Goal: Task Accomplishment & Management: Manage account settings

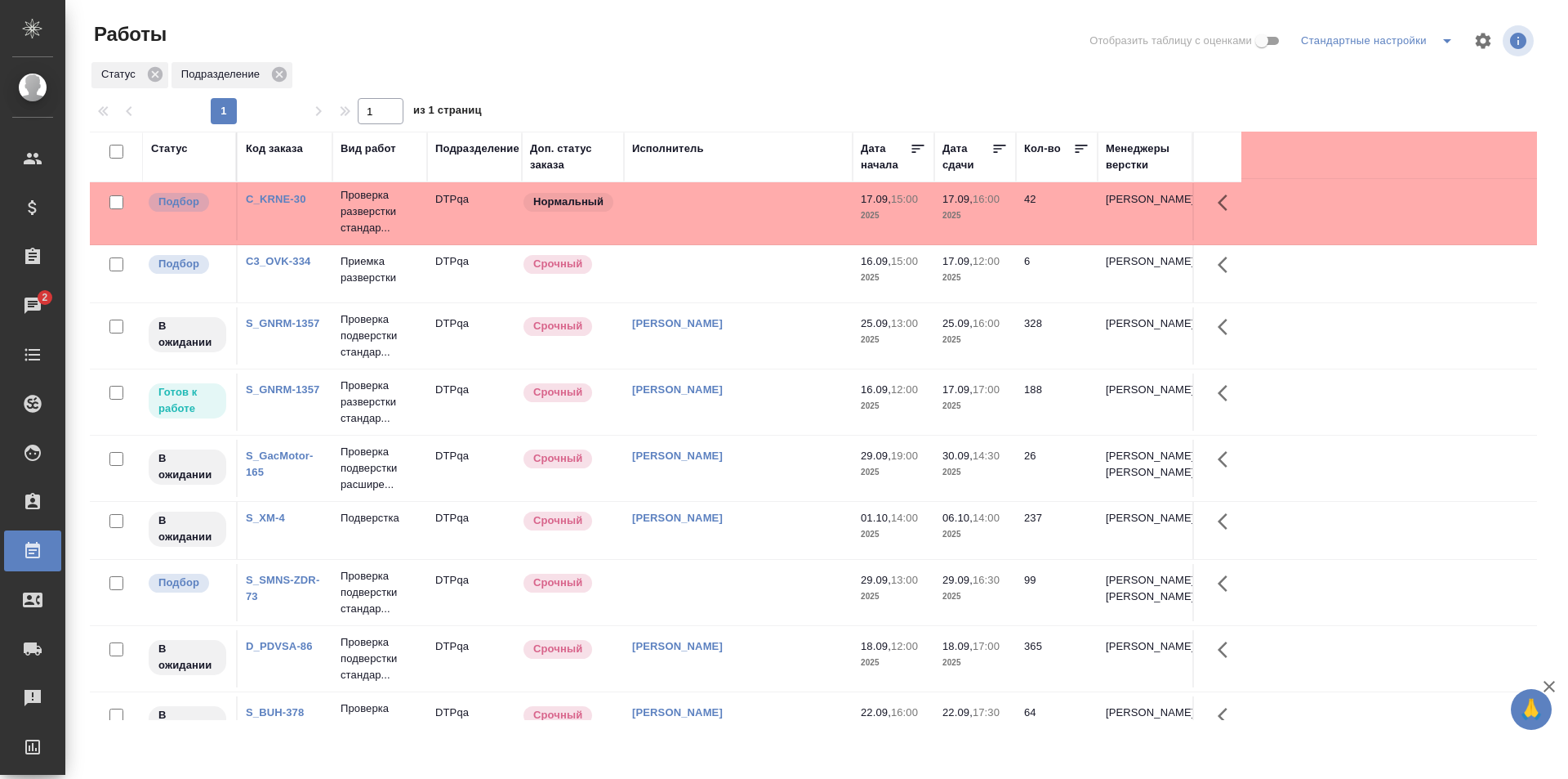
scroll to position [490, 0]
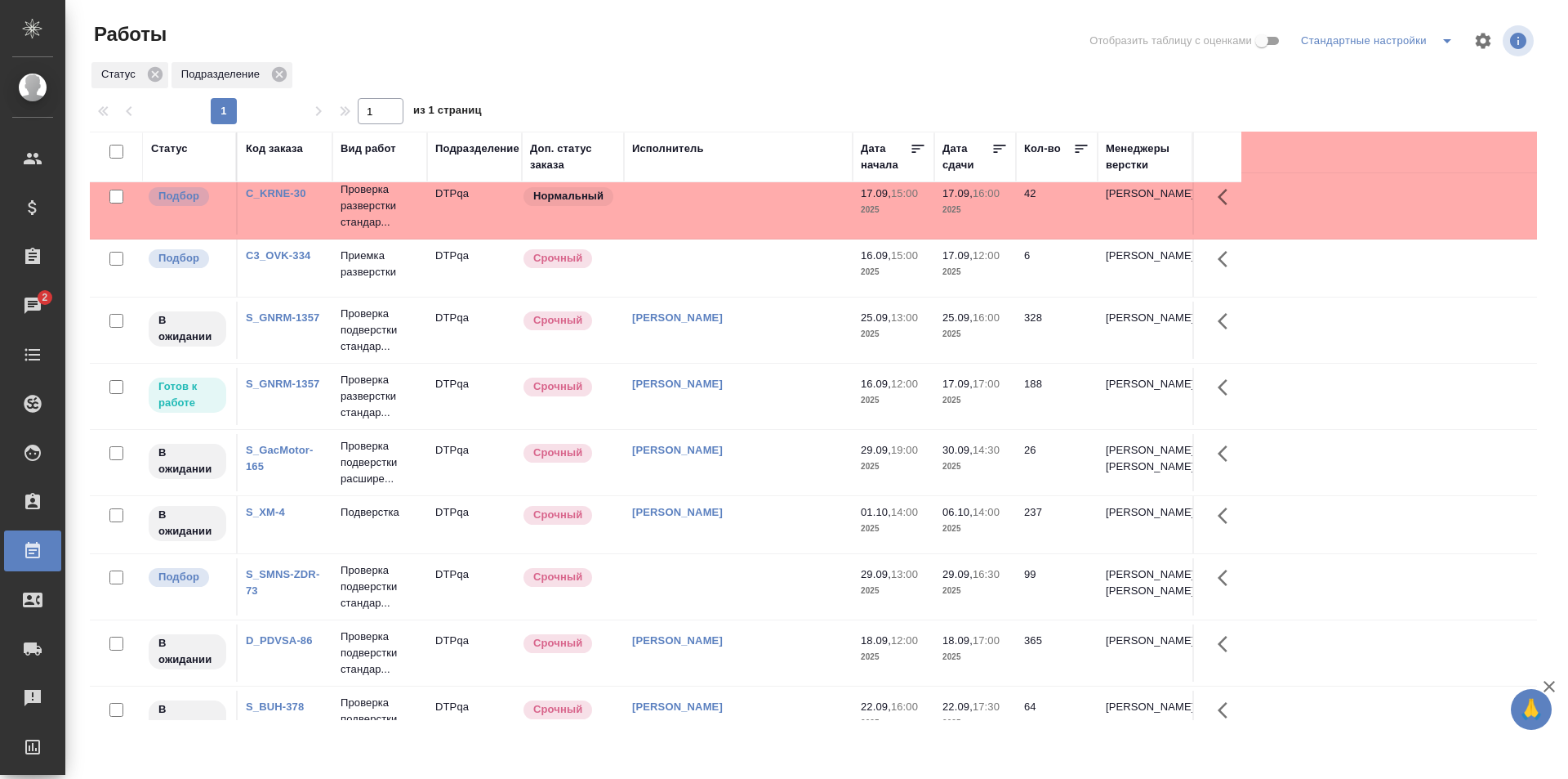
click at [765, 397] on td "[PERSON_NAME]" at bounding box center [737, 396] width 228 height 57
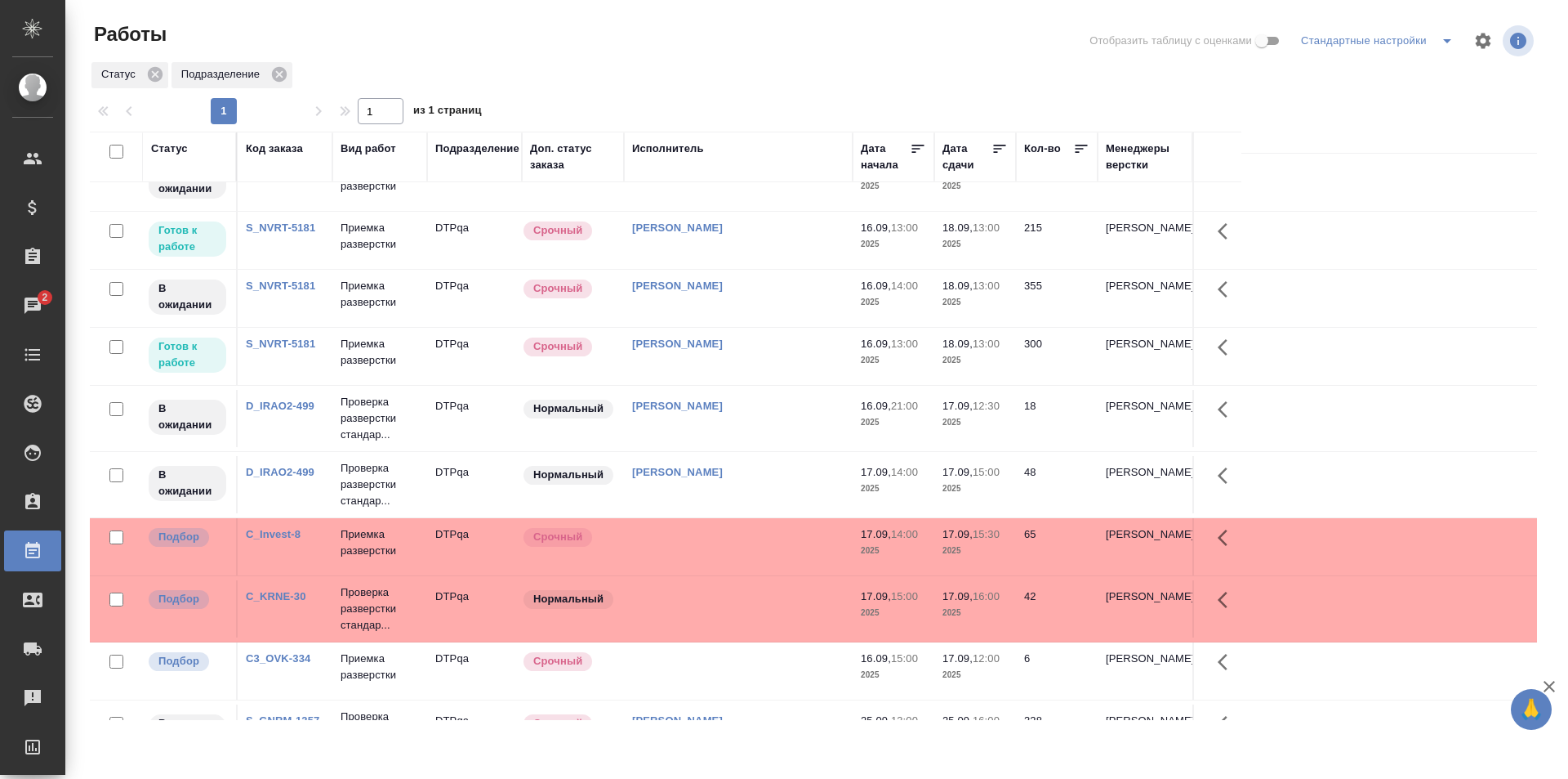
scroll to position [0, 0]
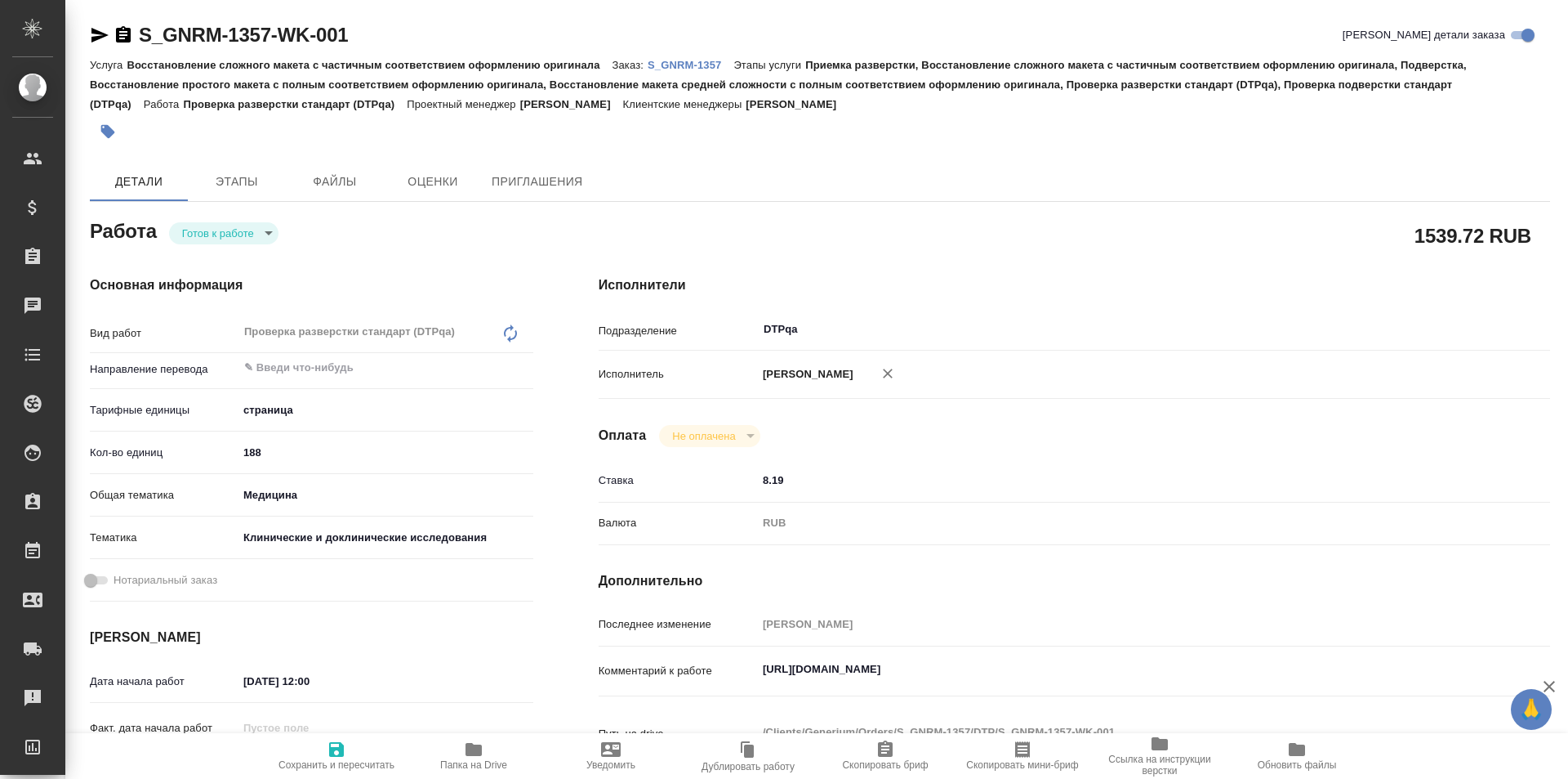
type textarea "x"
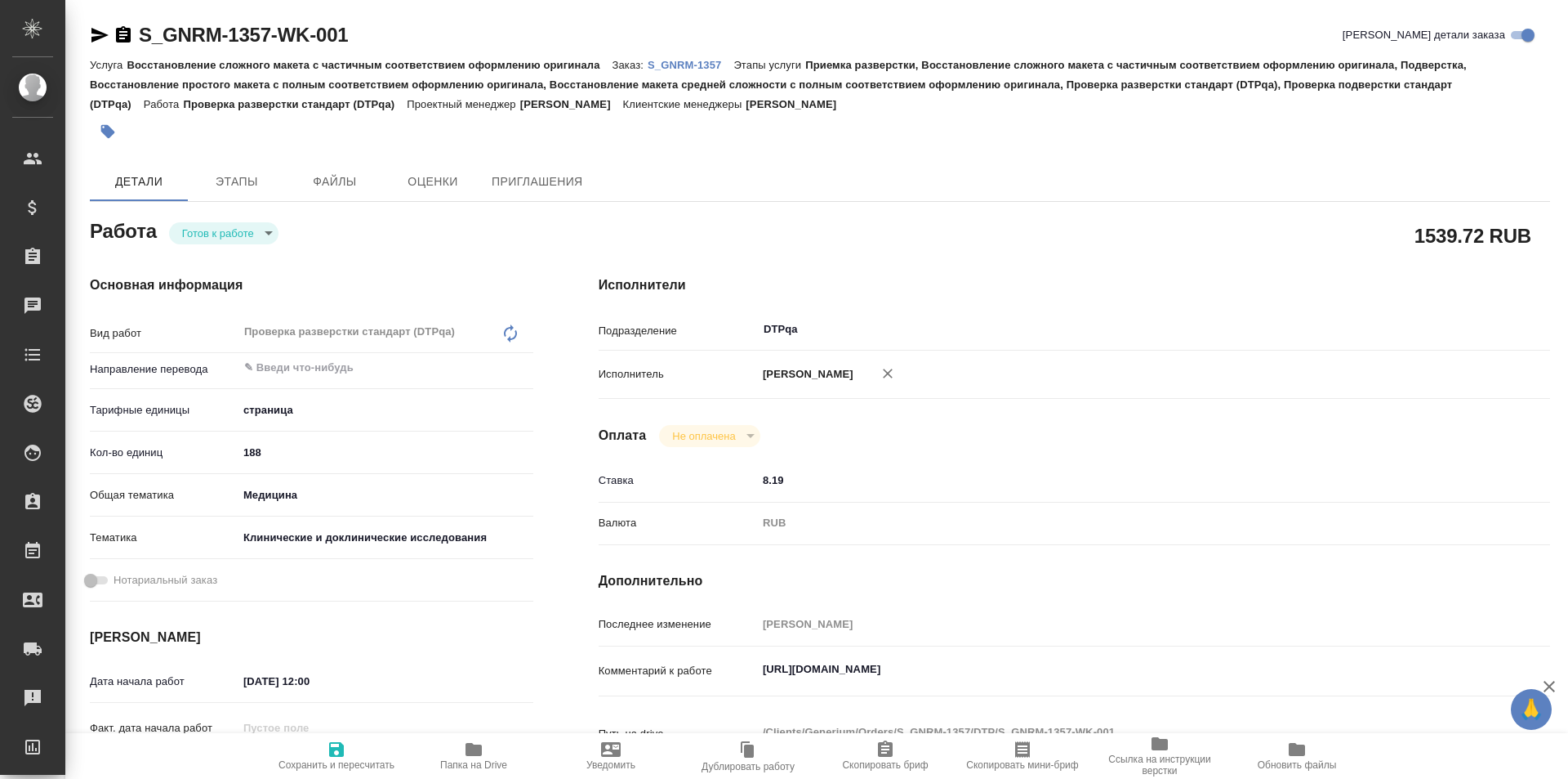
type textarea "x"
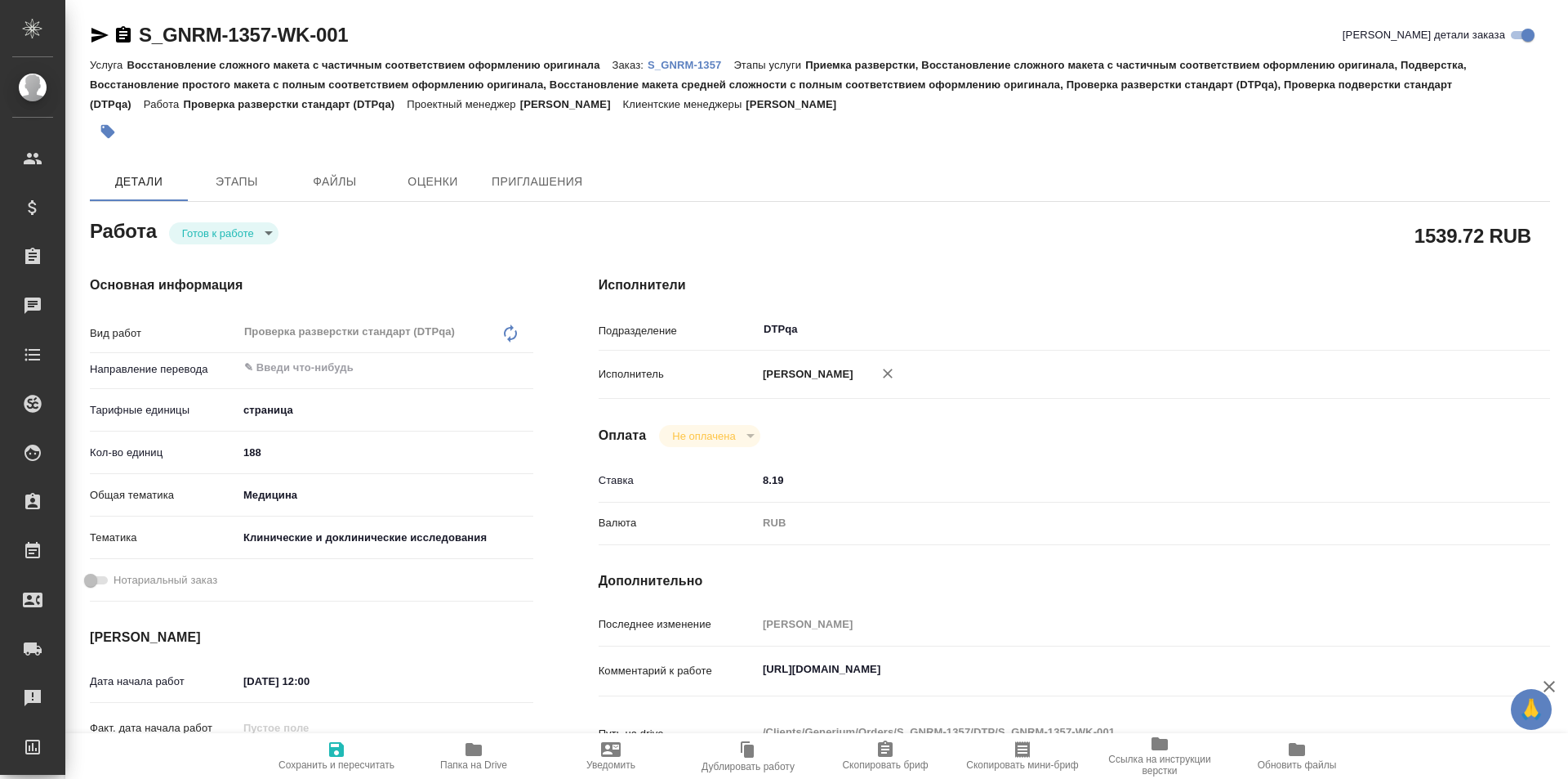
type textarea "x"
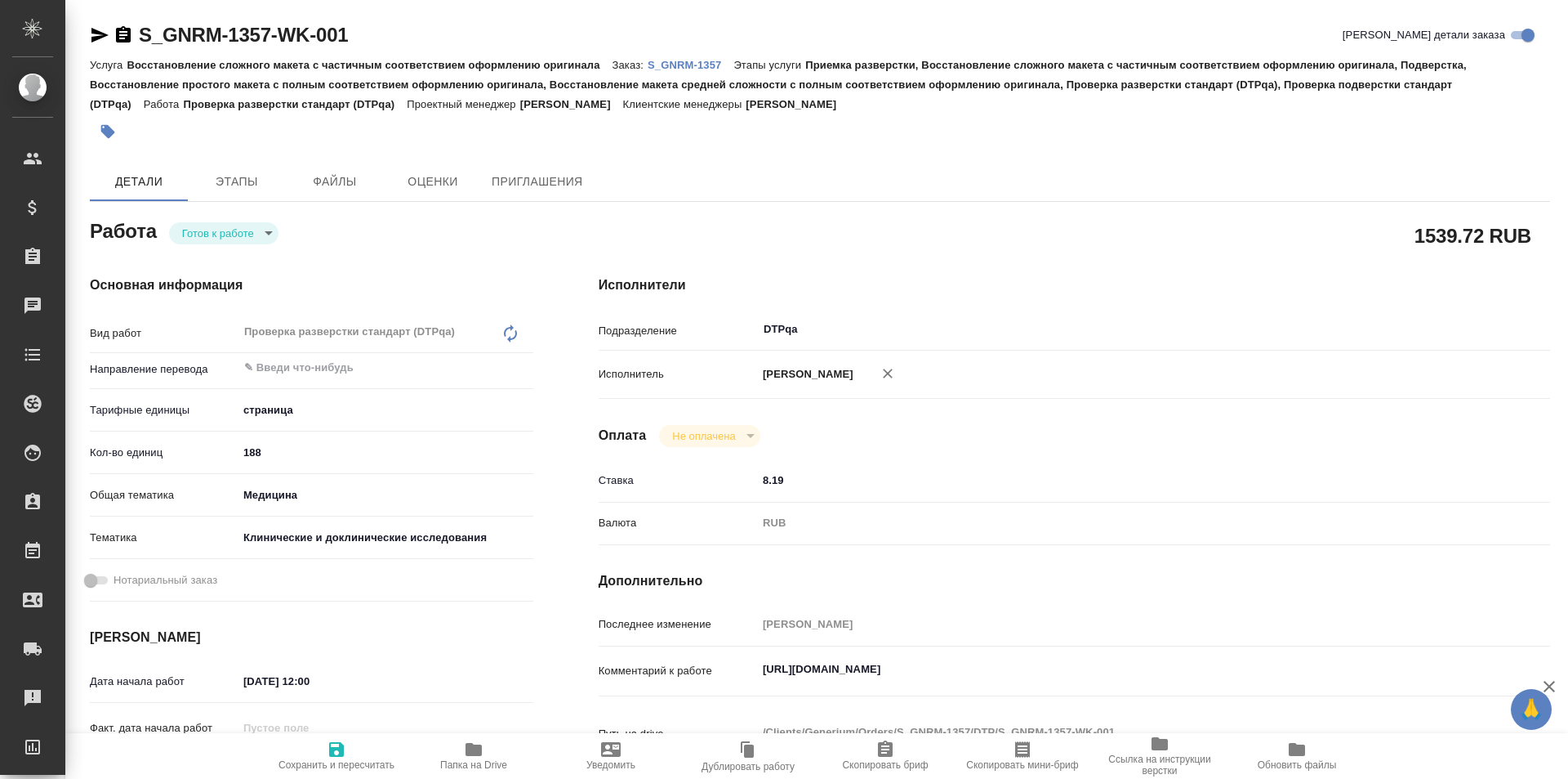
type textarea "x"
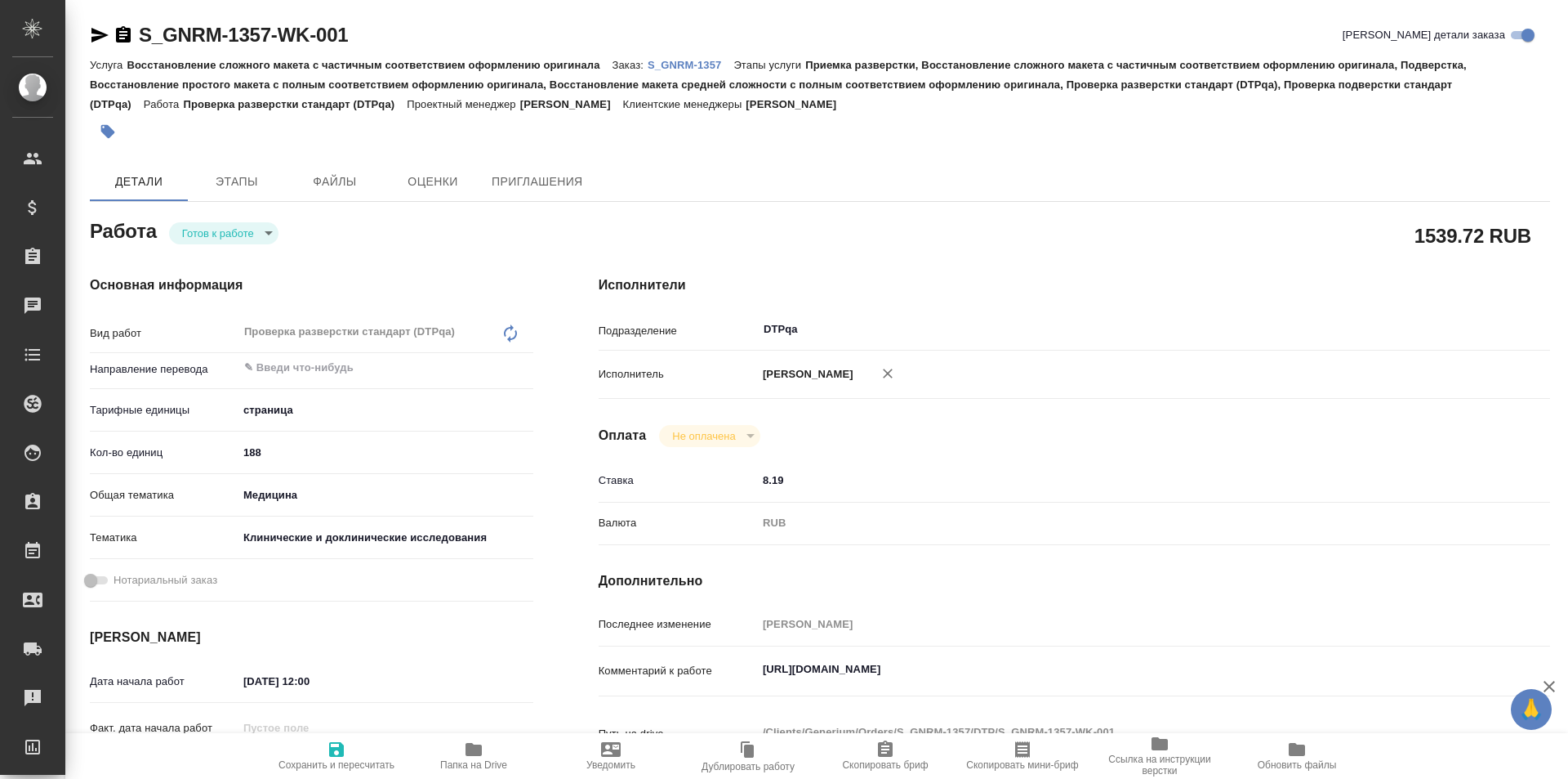
type textarea "x"
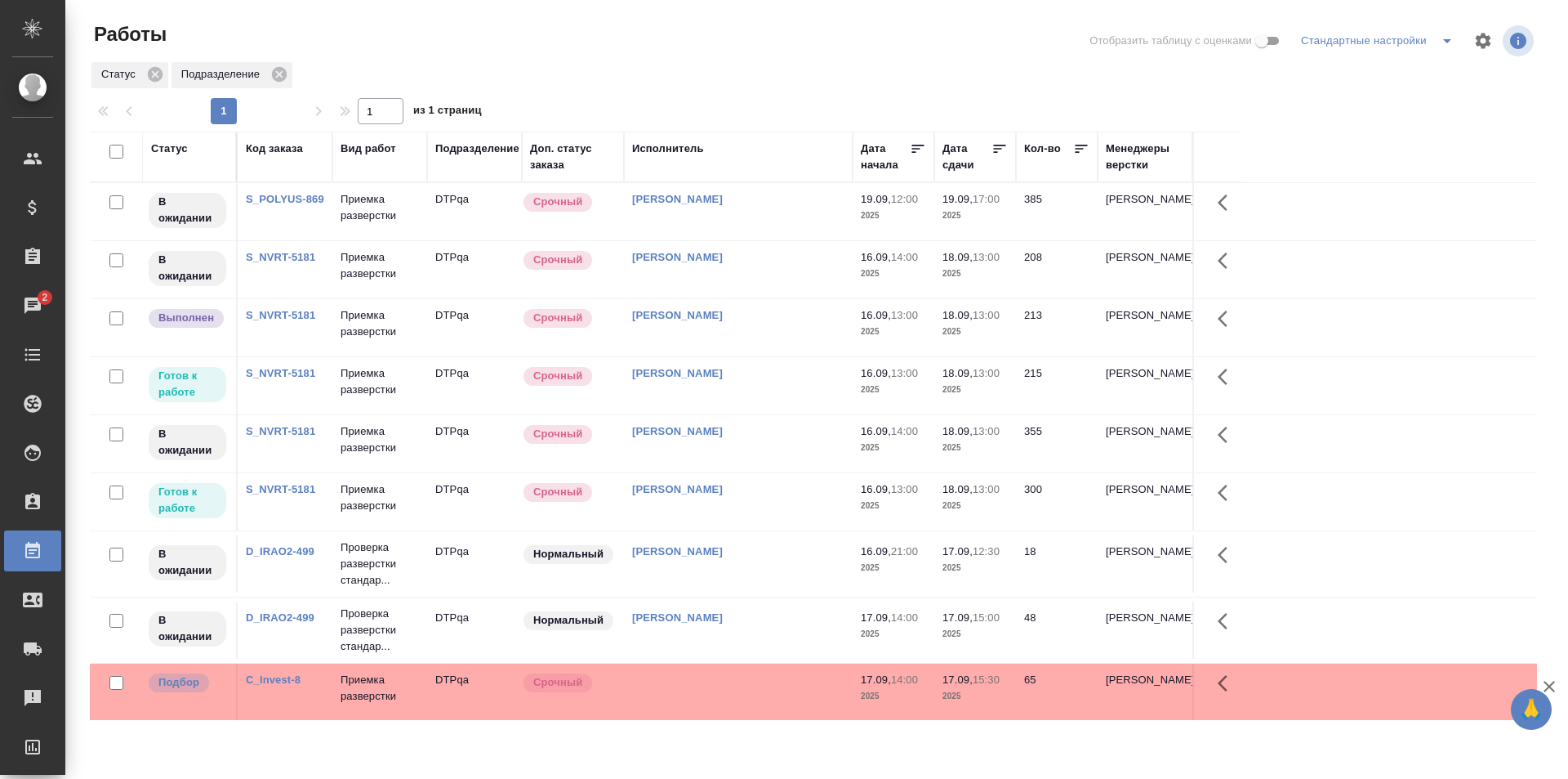
click at [775, 382] on td "[PERSON_NAME]" at bounding box center [737, 386] width 228 height 57
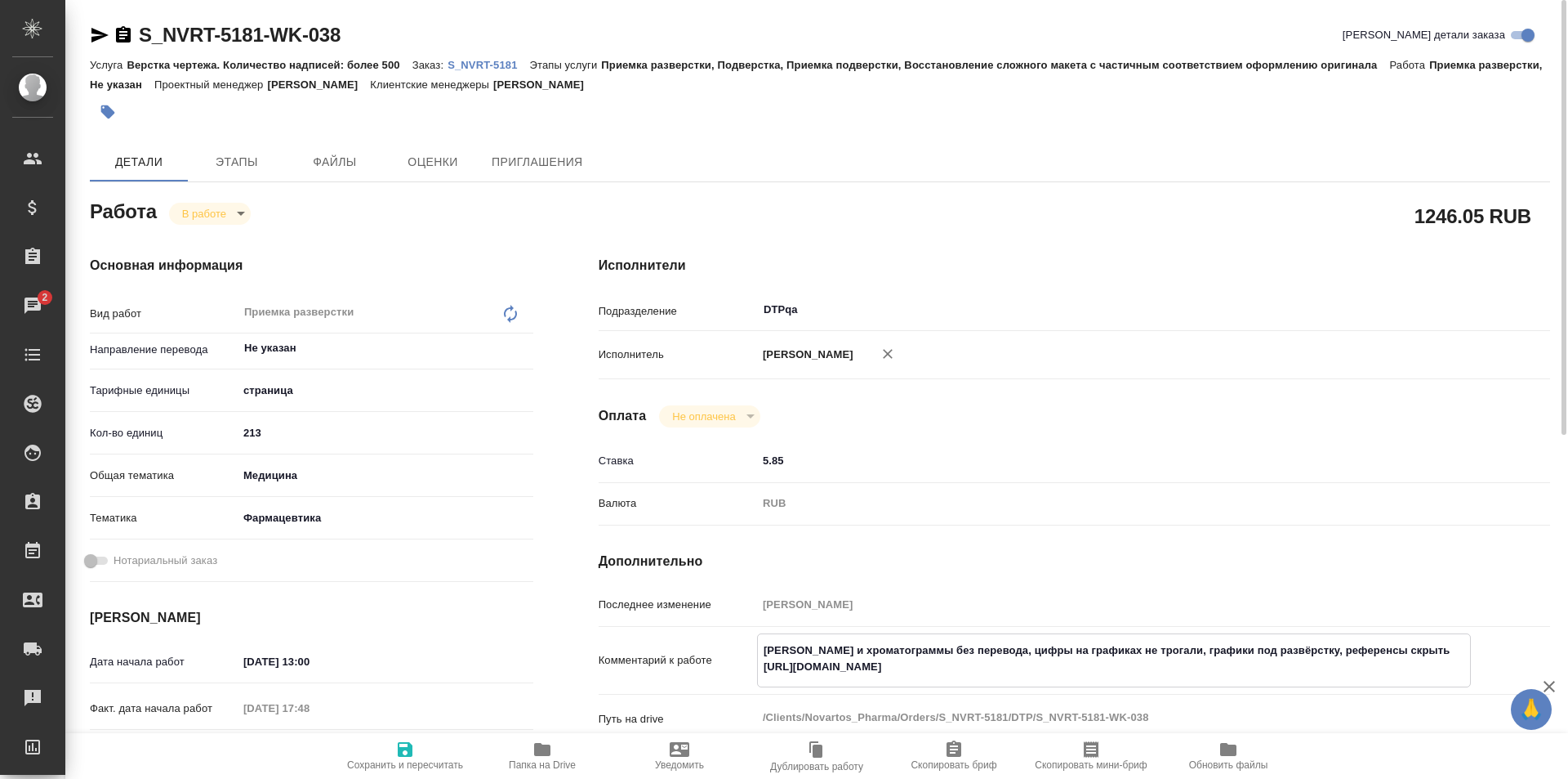
drag, startPoint x: 1082, startPoint y: 669, endPoint x: 741, endPoint y: 664, distance: 341.0
click at [741, 664] on div "Комментарий к работе [PERSON_NAME] и хроматограммы без перевода, цифры на графи…" at bounding box center [1074, 660] width 951 height 54
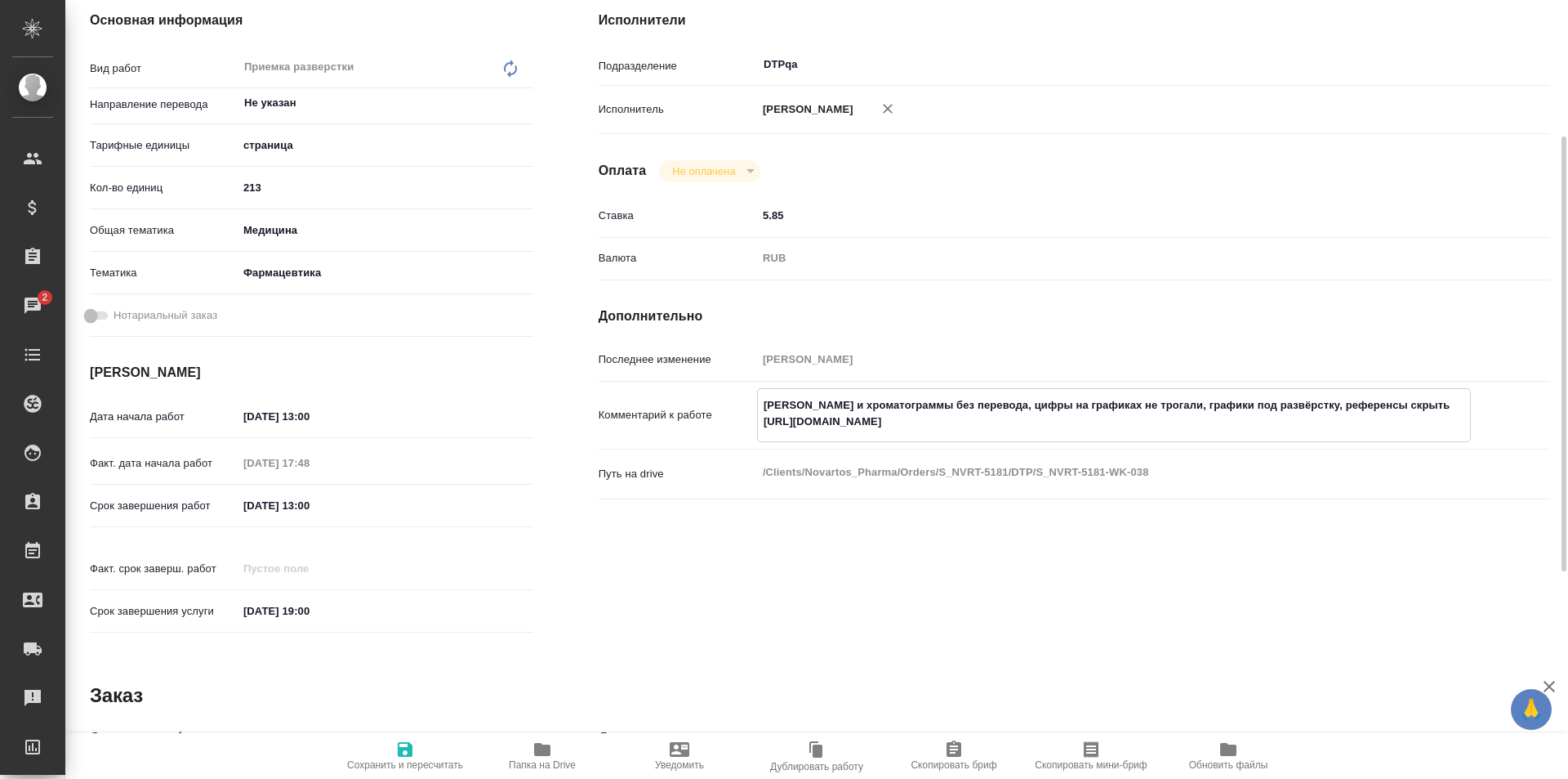
click at [1092, 413] on textarea "Скрины и хроматограммы без перевода, цифры на графиках не трогали, графики под …" at bounding box center [1114, 413] width 712 height 44
click at [1096, 421] on textarea "Скрины и хроматограммы без перевода, цифры на графиках не трогали, графики под …" at bounding box center [1114, 413] width 712 height 44
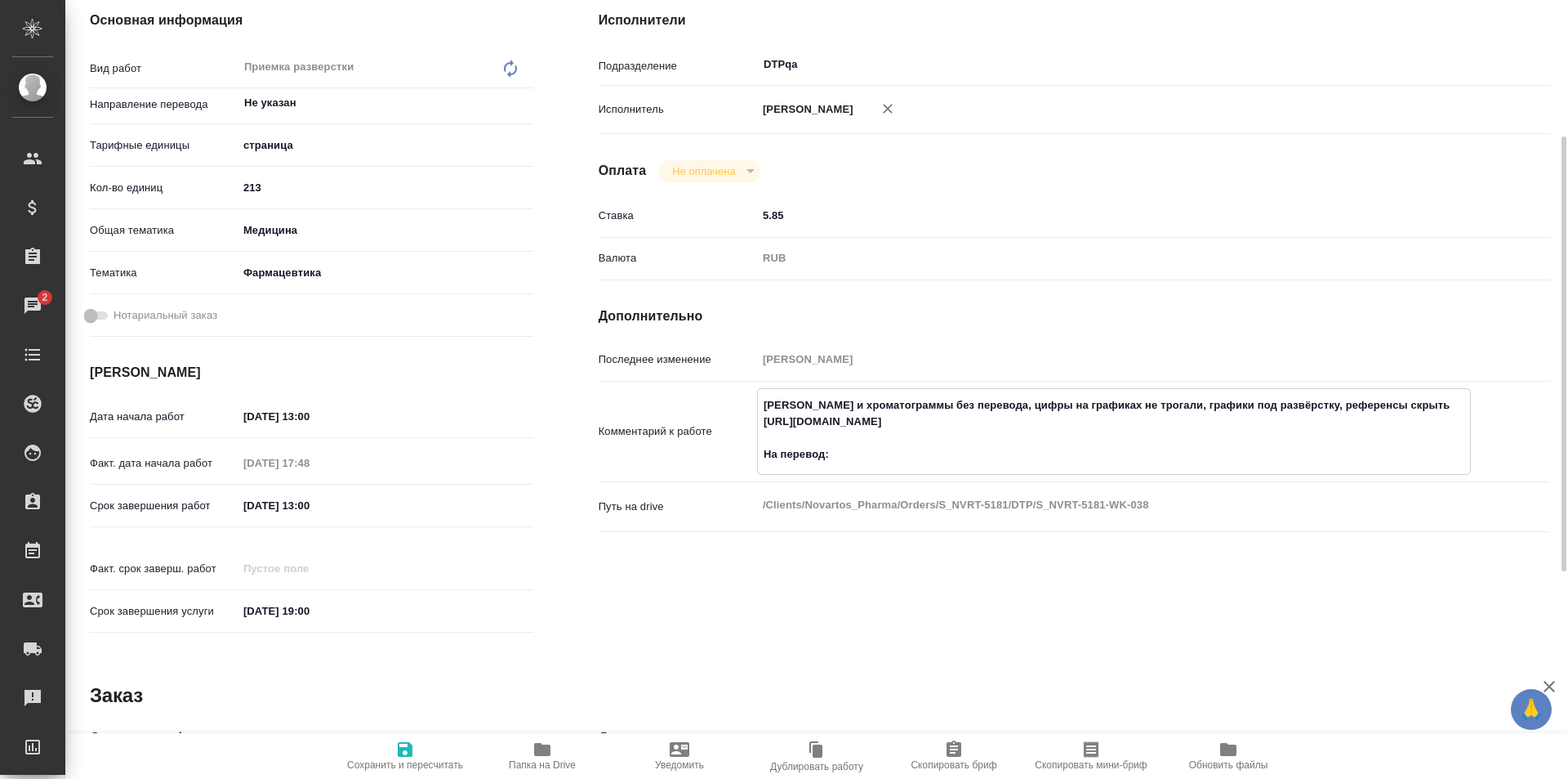
paste textarea "https://drive.awatera.com/f/10372206"
type textarea "[PERSON_NAME] и хроматограммы без перевода, цифры на графиках не трогали, графи…"
click at [406, 755] on icon "button" at bounding box center [405, 748] width 15 height 15
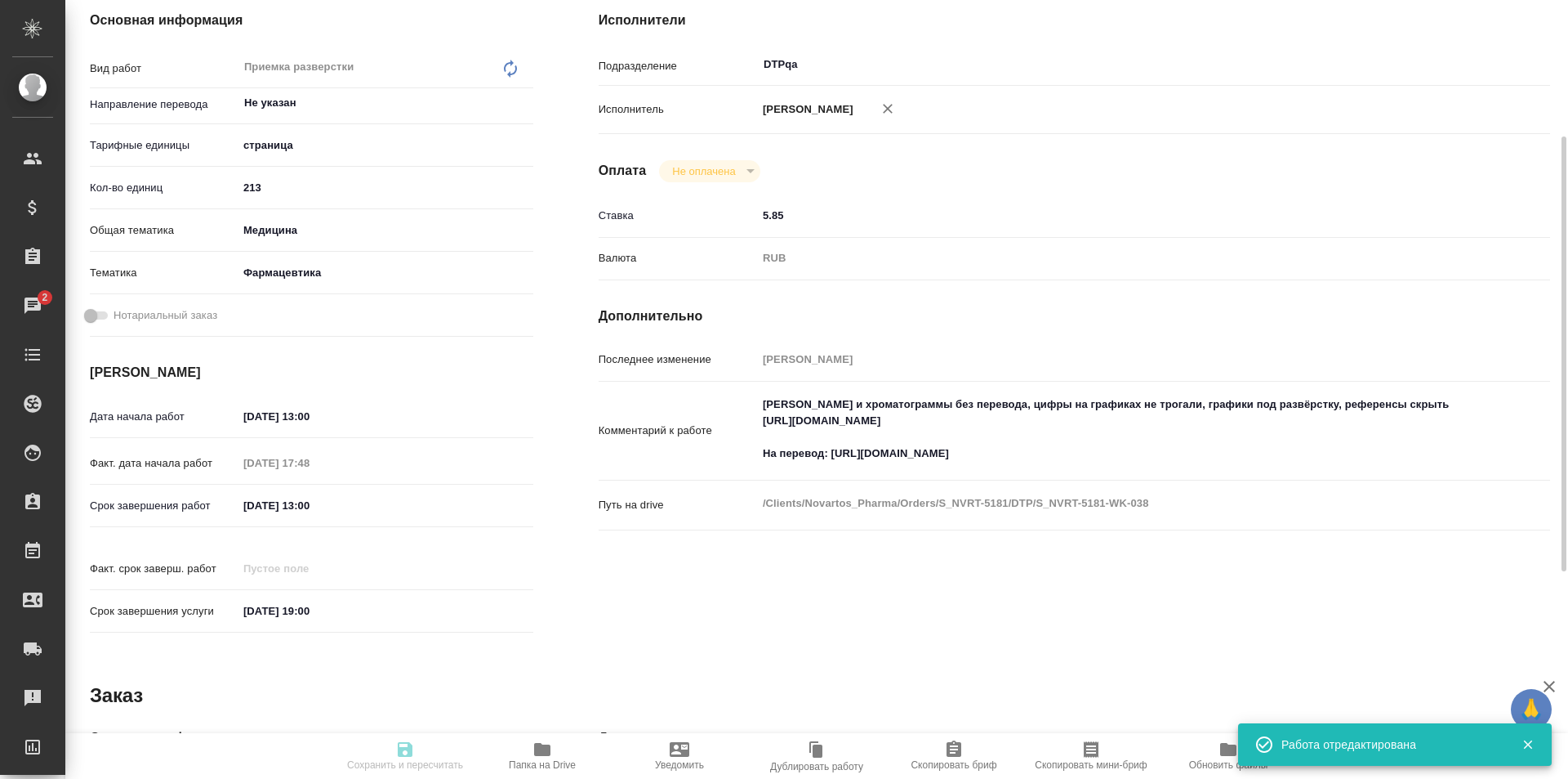
scroll to position [0, 0]
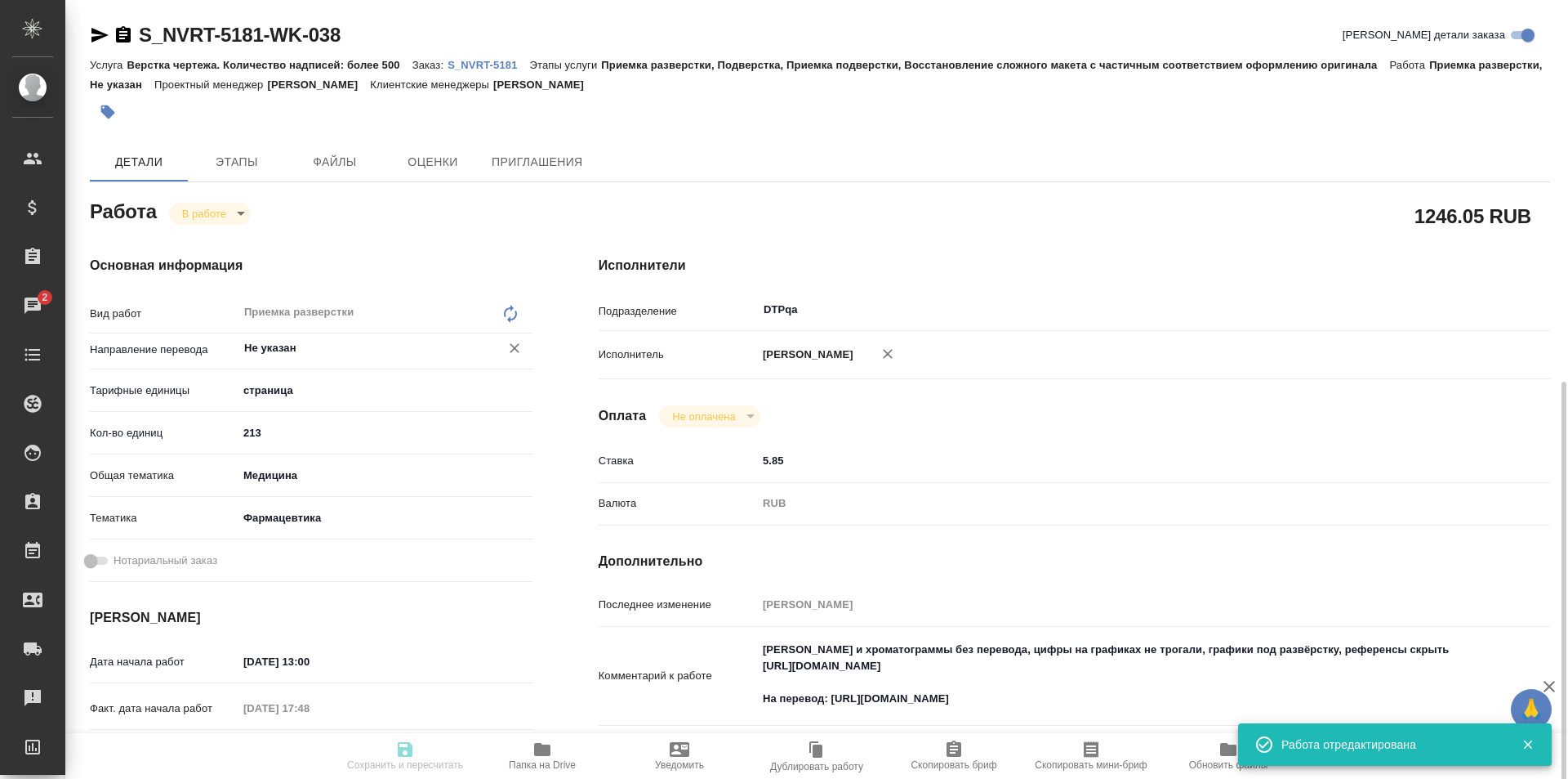
type input "inProgress"
type input "Не указан"
type input "5a8b1489cc6b4906c91bfdb2"
type input "213"
type input "med"
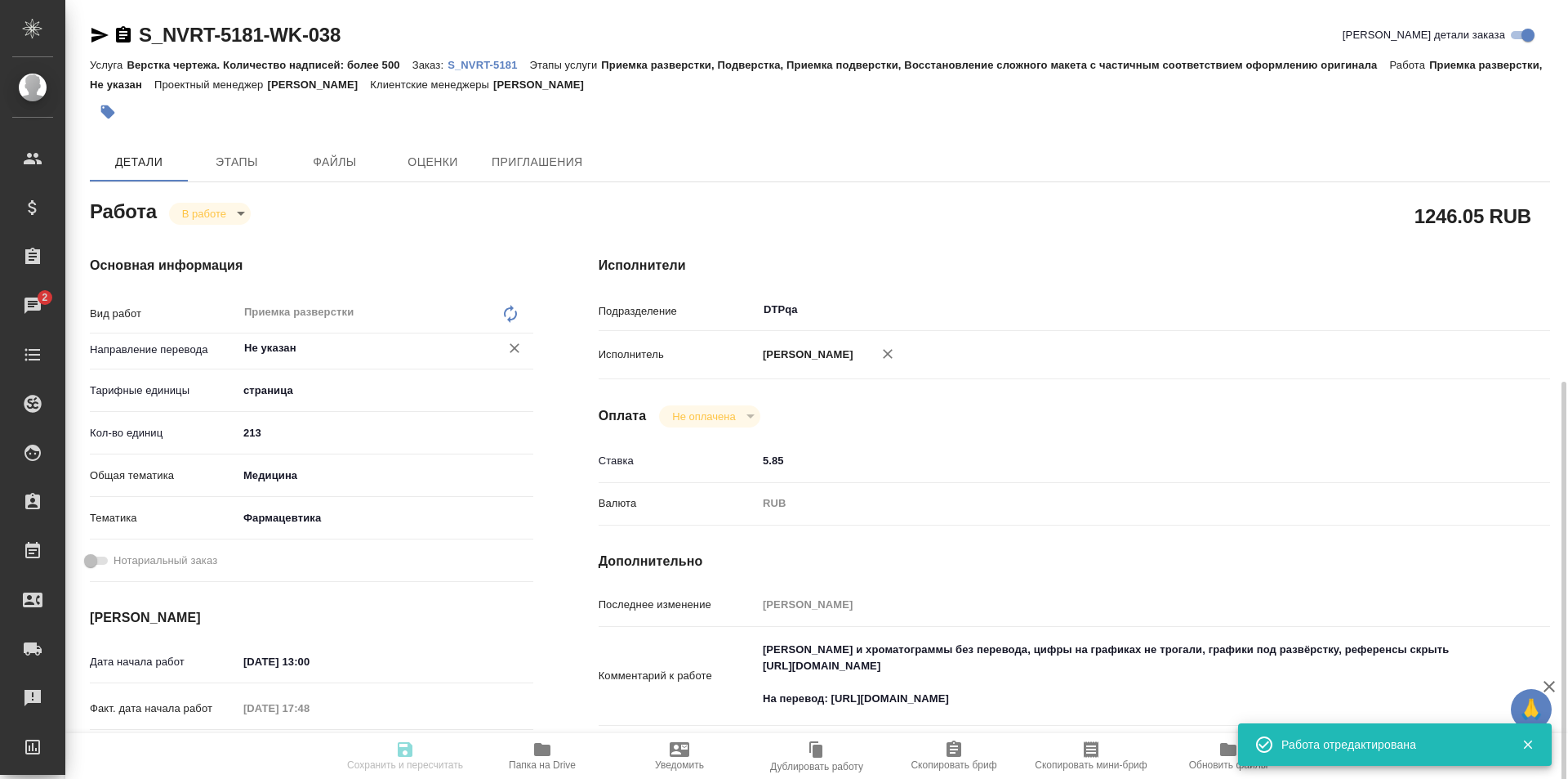
type input "6149832f2b7be24903fd7a82"
type input "16.09.2025 13:00"
type input "16.09.2025 17:48"
type input "18.09.2025 13:00"
type input "[DATE] 19:00"
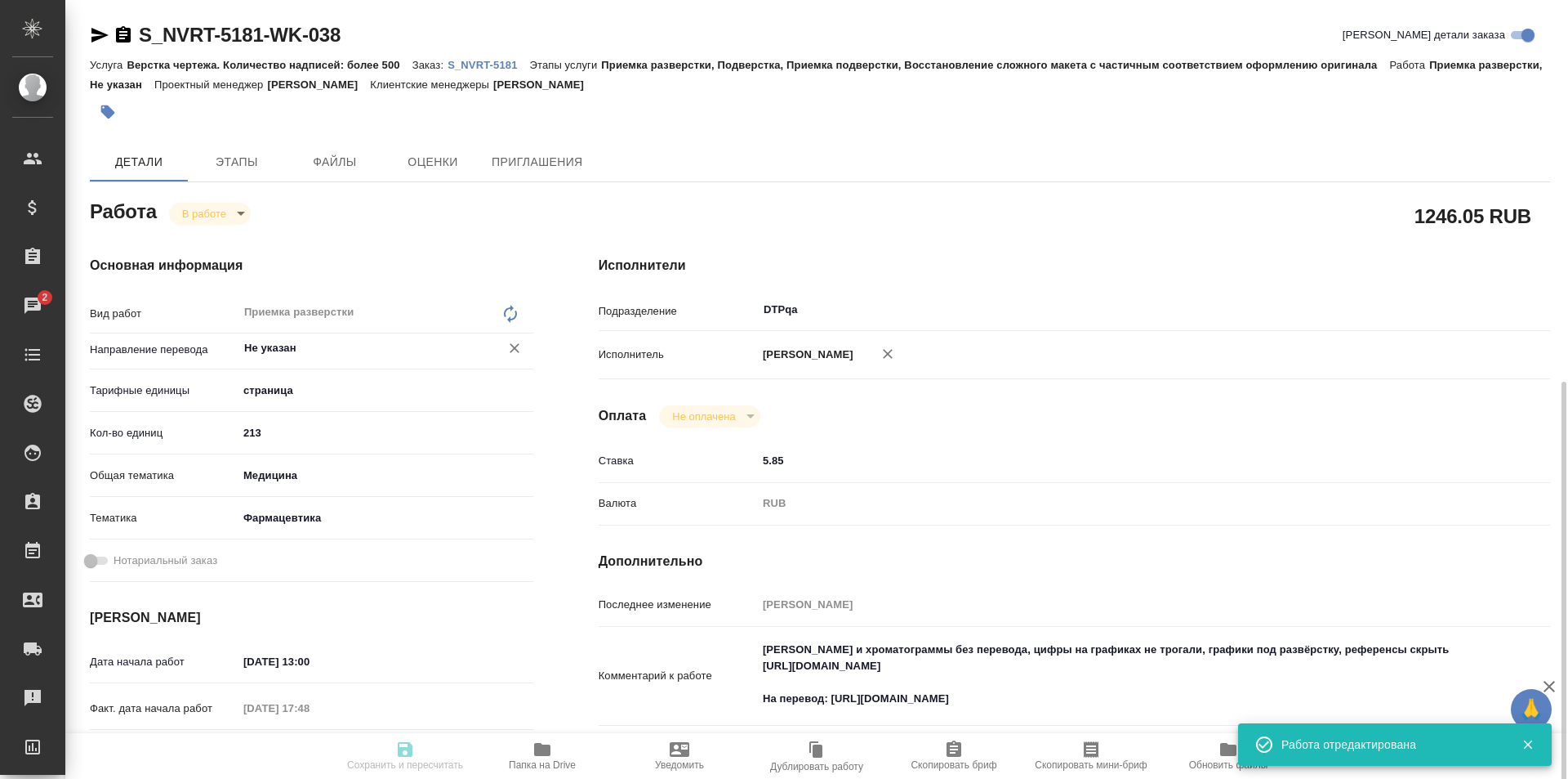
type input "DTPqa"
type input "notPayed"
type input "5.85"
type input "RUB"
type input "Исмагилова Диана"
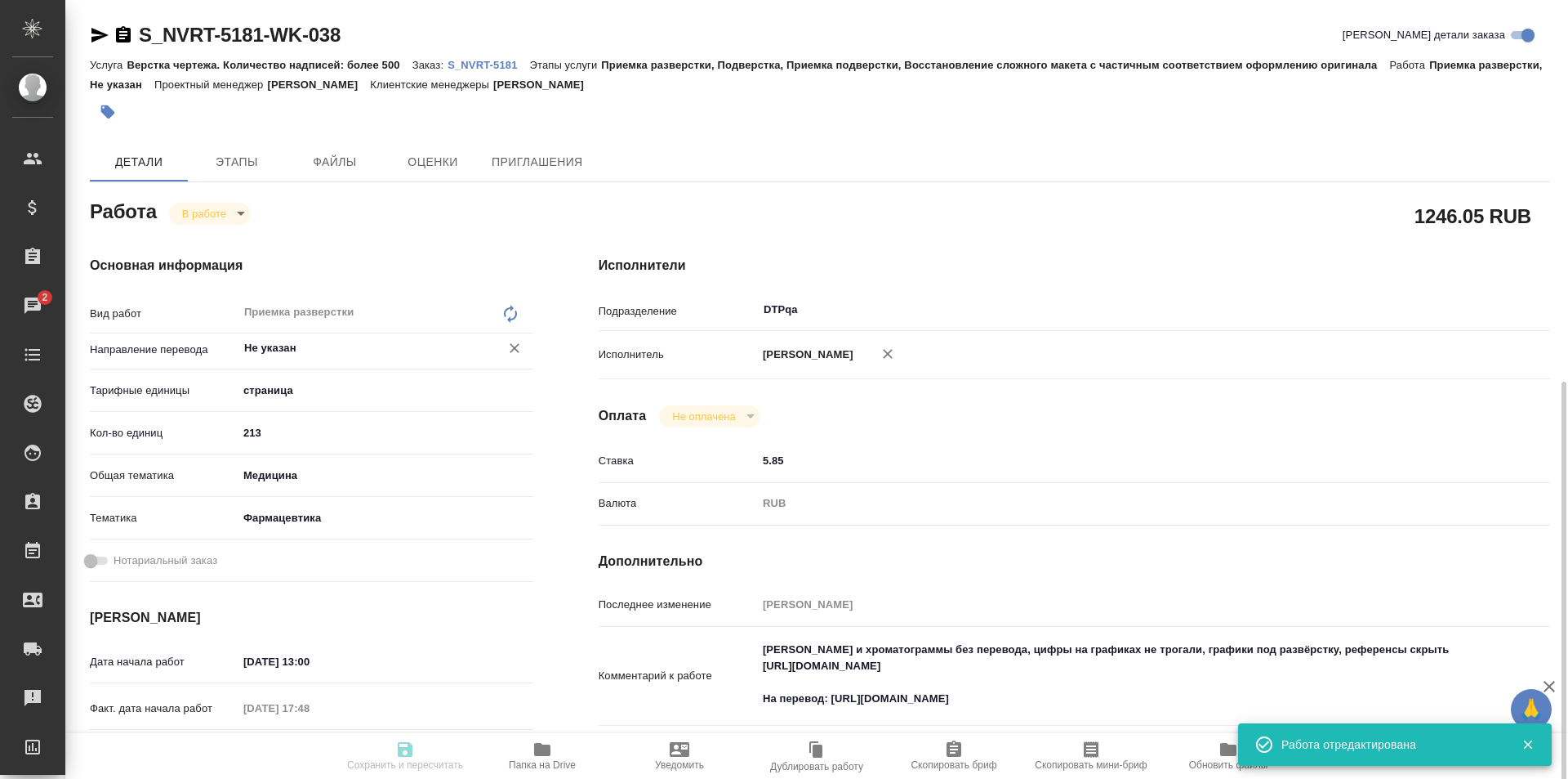
type input "S_NVRT-5181"
type input "Верстка чертежа. Количество надписей: более 500"
type input "Приемка разверстки, Подверстка, Приемка подверстки, Восстановление сложного мак…"
type input "Кабаргина Анна"
type input "[PERSON_NAME]"
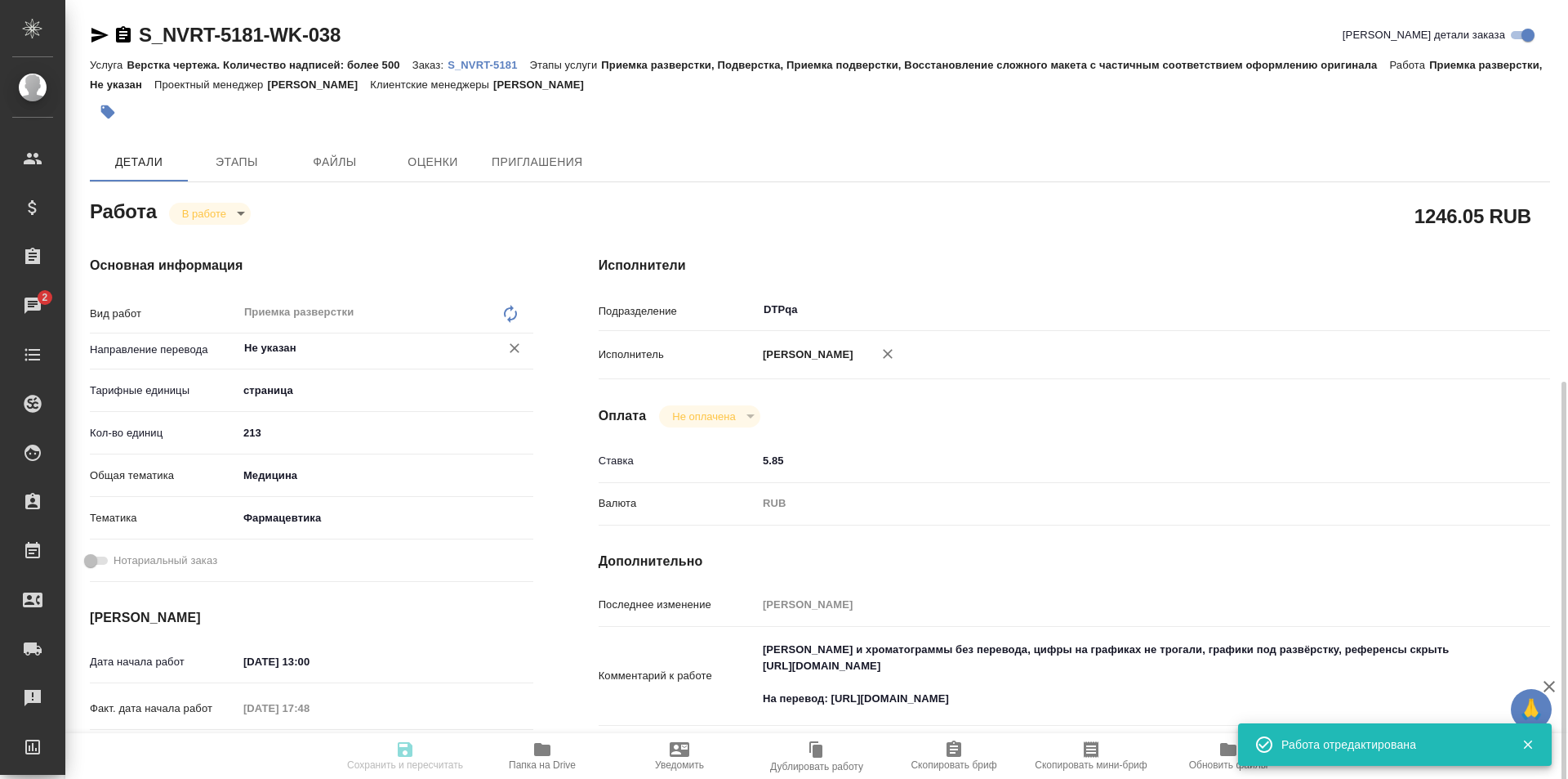
type input "/Clients/Novartos_Pharma/Orders/S_NVRT-5181"
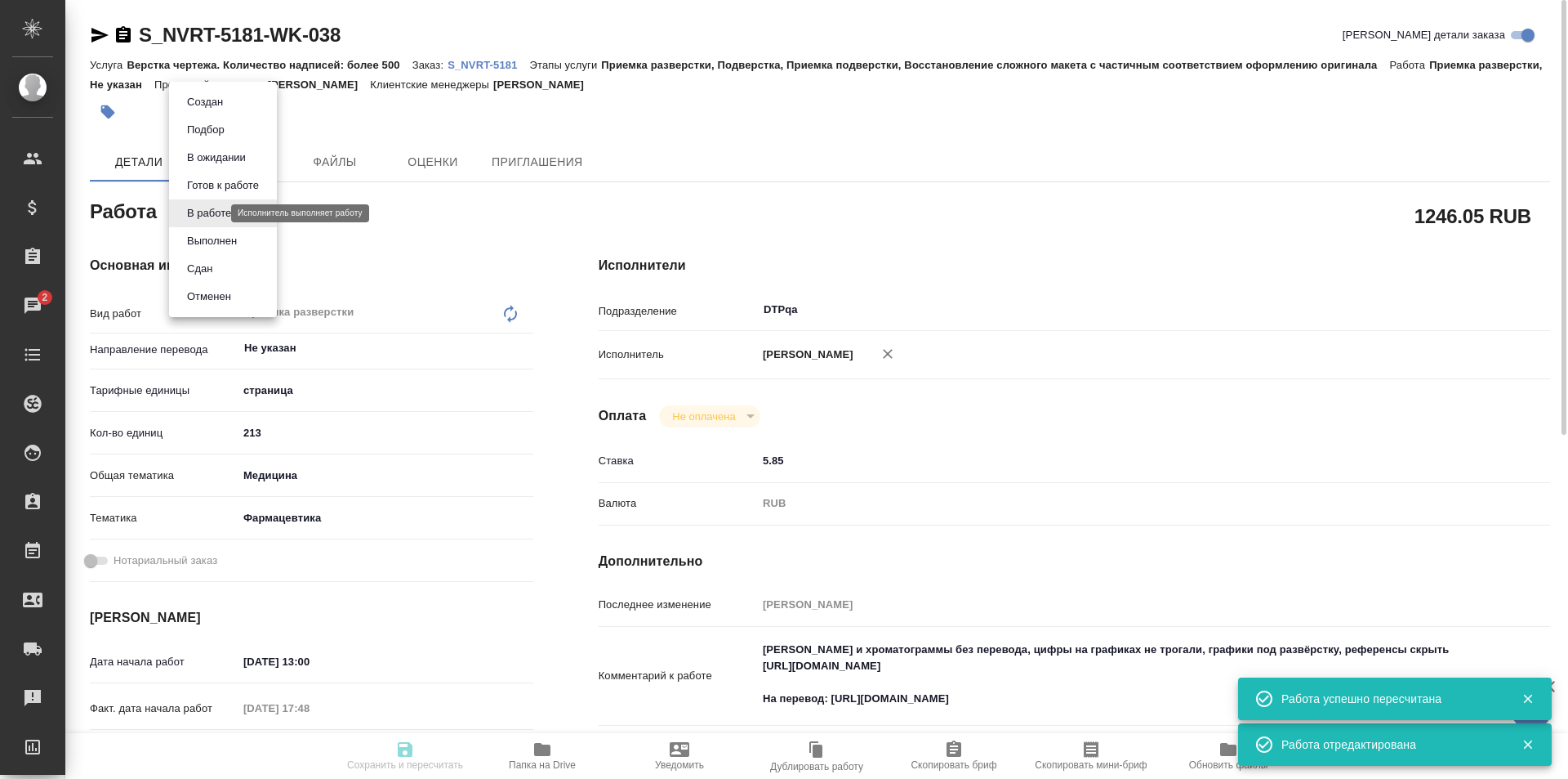
click at [217, 211] on body "🙏 .cls-1 fill:#fff; AWATERA Ismagilova Diana Клиенты Спецификации Заказы 2 Чаты…" at bounding box center [784, 390] width 1568 height 779
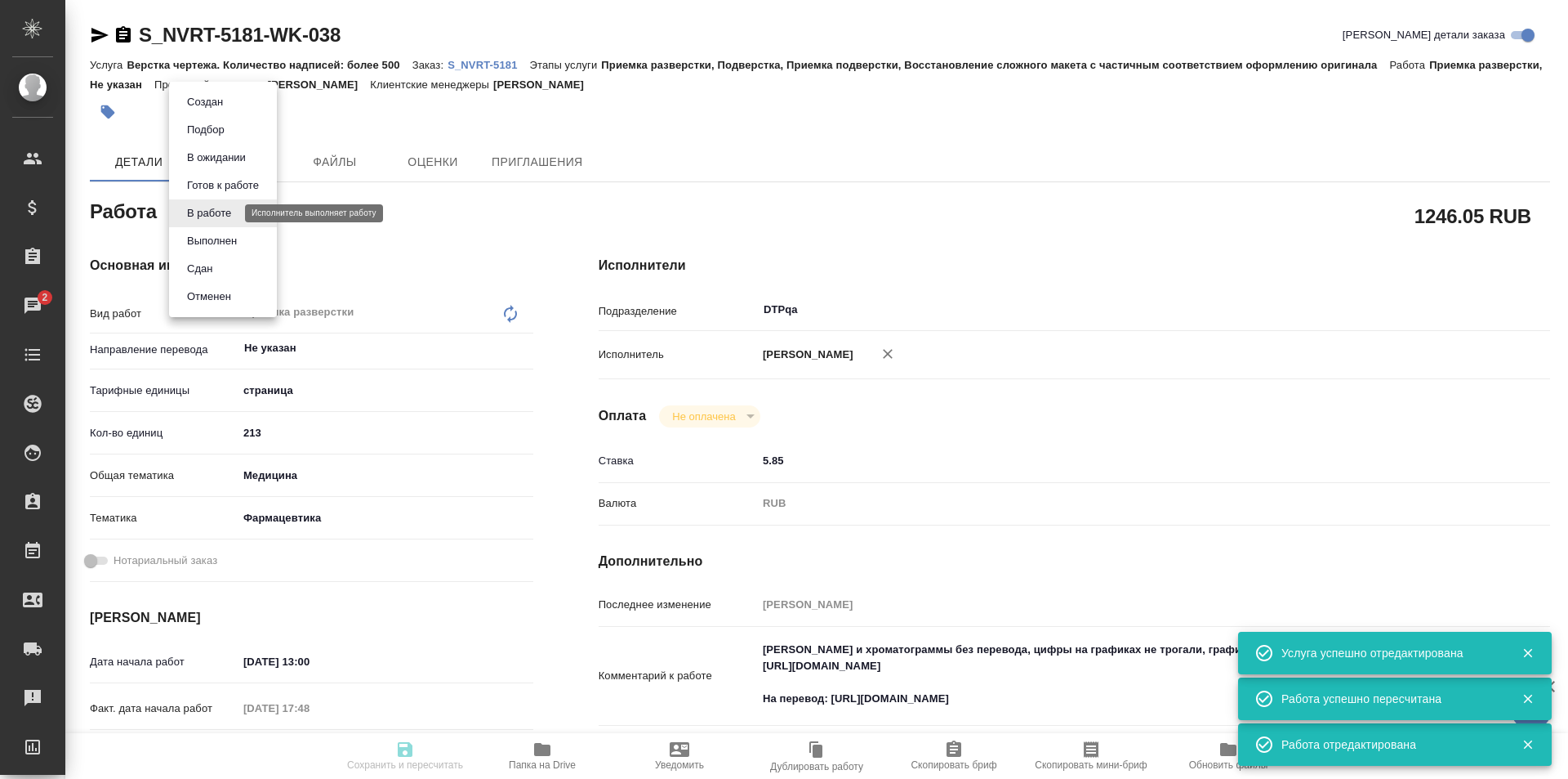
type input "inProgress"
type input "Не указан"
type input "5a8b1489cc6b4906c91bfdb2"
type input "213"
type input "med"
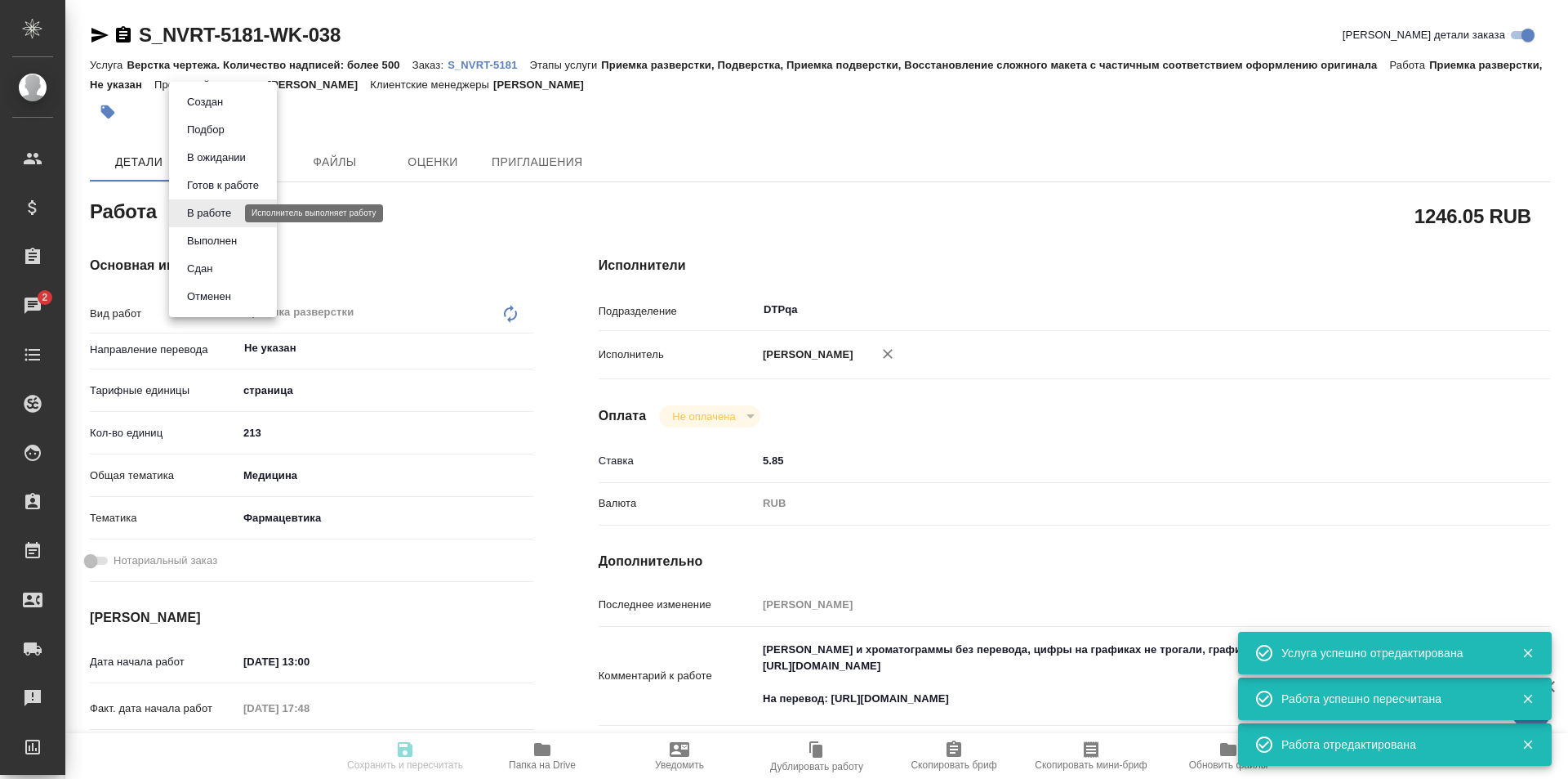
type input "6149832f2b7be24903fd7a82"
type input "[DATE] 13:00"
type input "16.09.2025 17:48"
type input "[DATE] 13:00"
type input "[DATE] 19:00"
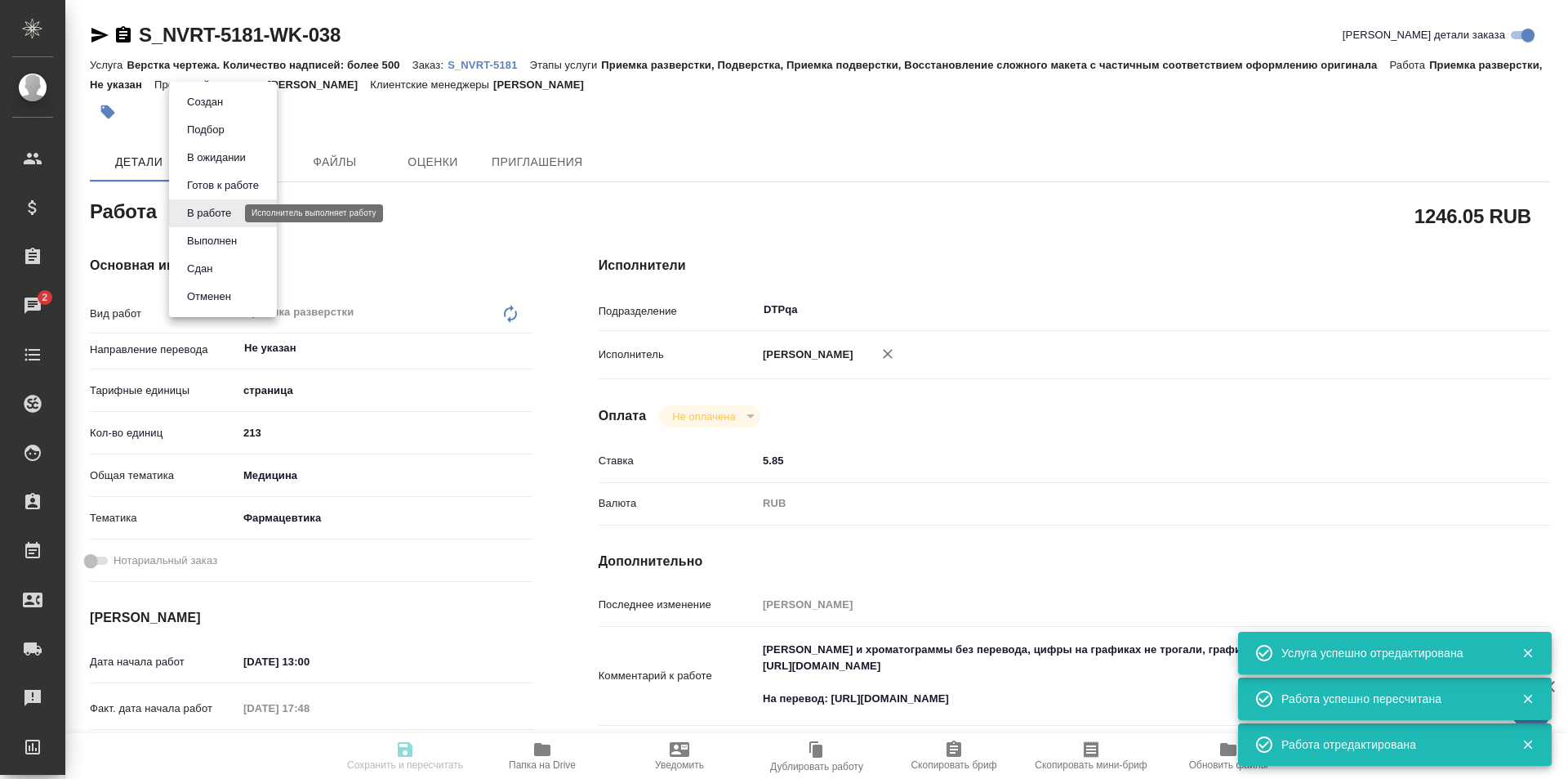
type input "DTPqa"
type input "notPayed"
type input "5.85"
type input "RUB"
type input "[PERSON_NAME]"
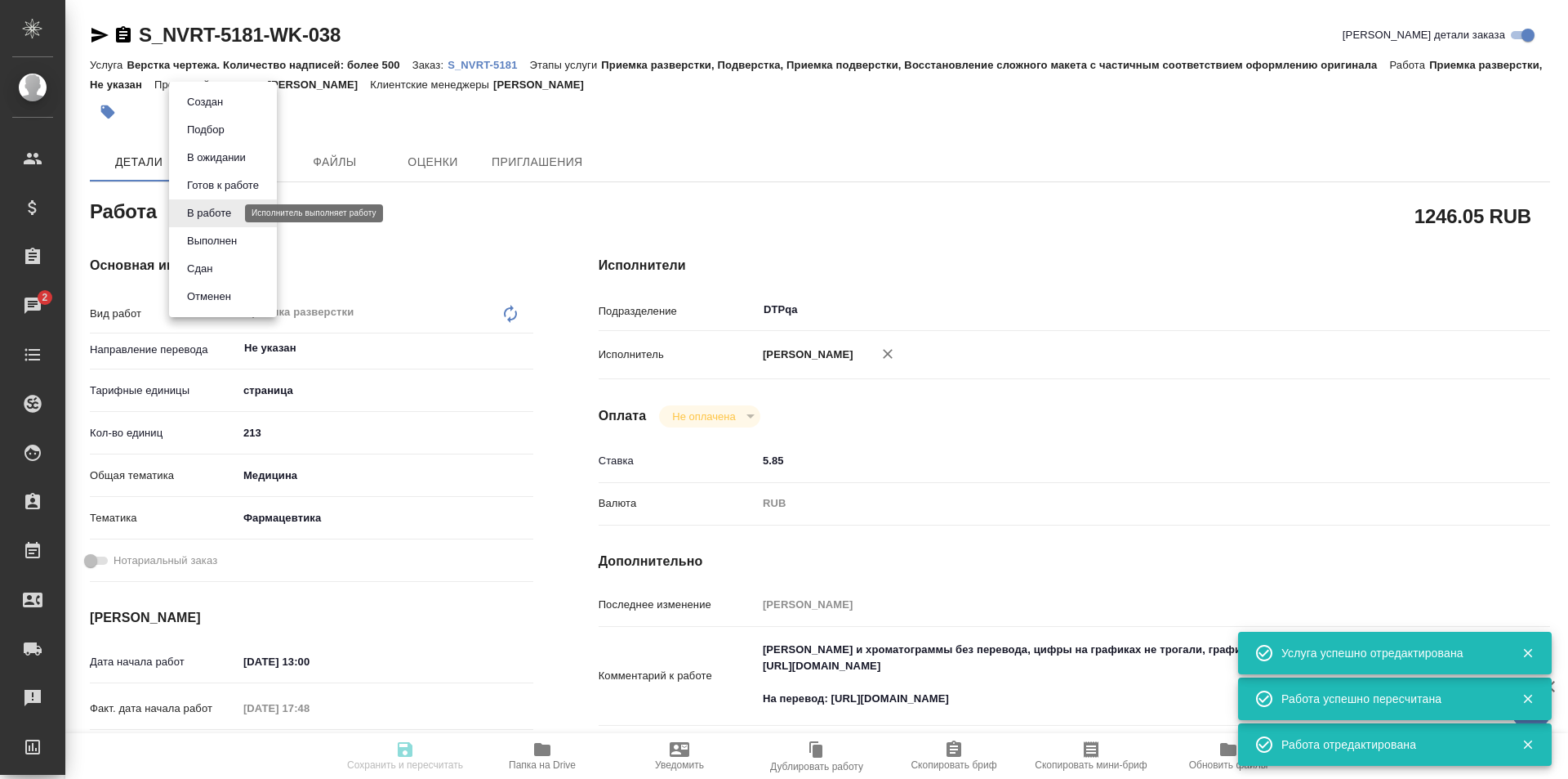
type input "S_NVRT-5181"
type input "Верстка чертежа. Количество надписей: более 500"
type input "Приемка разверстки, Подверстка, Приемка подверстки, Восстановление сложного мак…"
type input "[PERSON_NAME]"
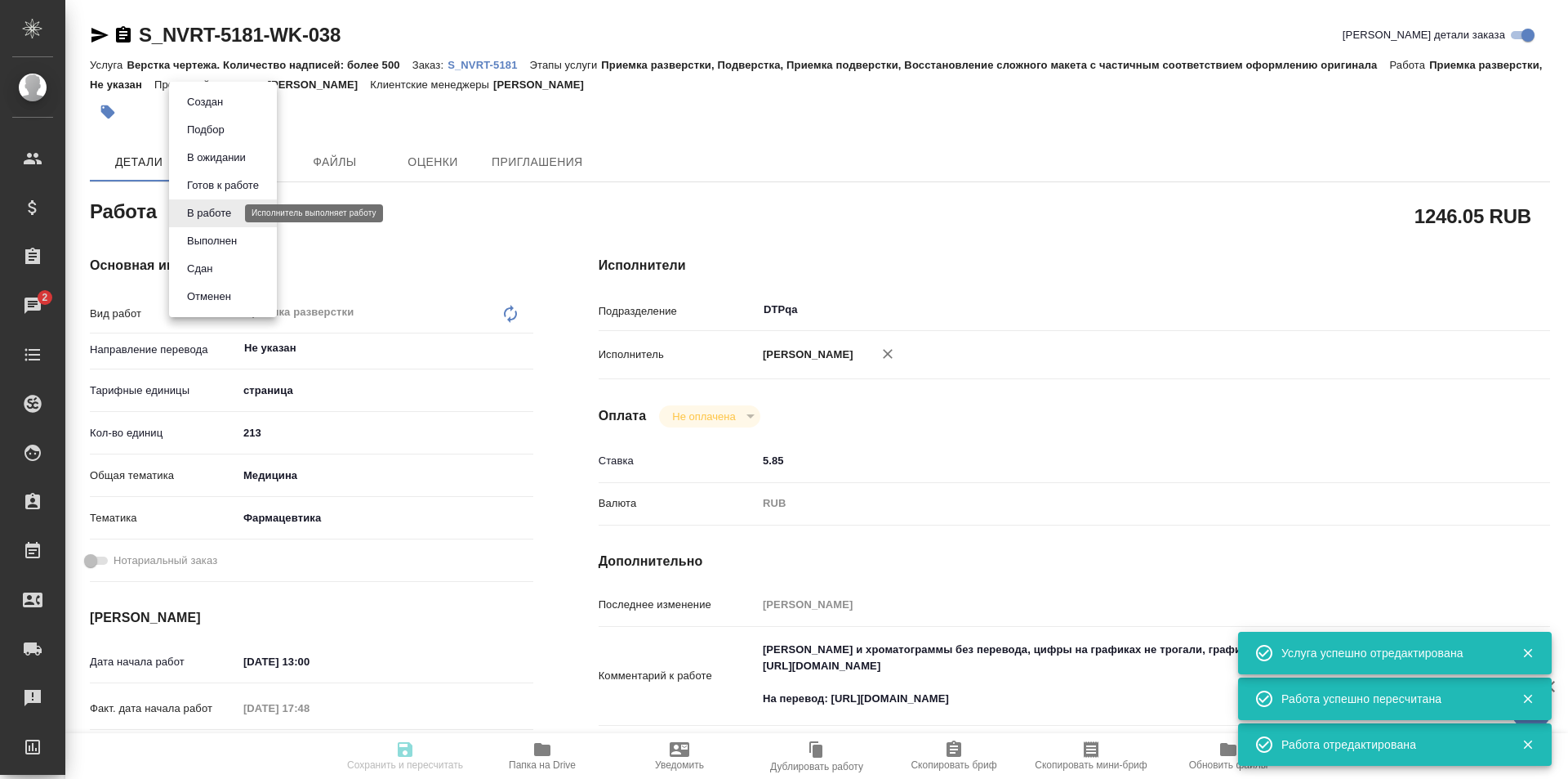
type input "/Clients/Novartos_Pharma/Orders/S_NVRT-5181"
click at [222, 241] on button "Выполнен" at bounding box center [211, 241] width 59 height 18
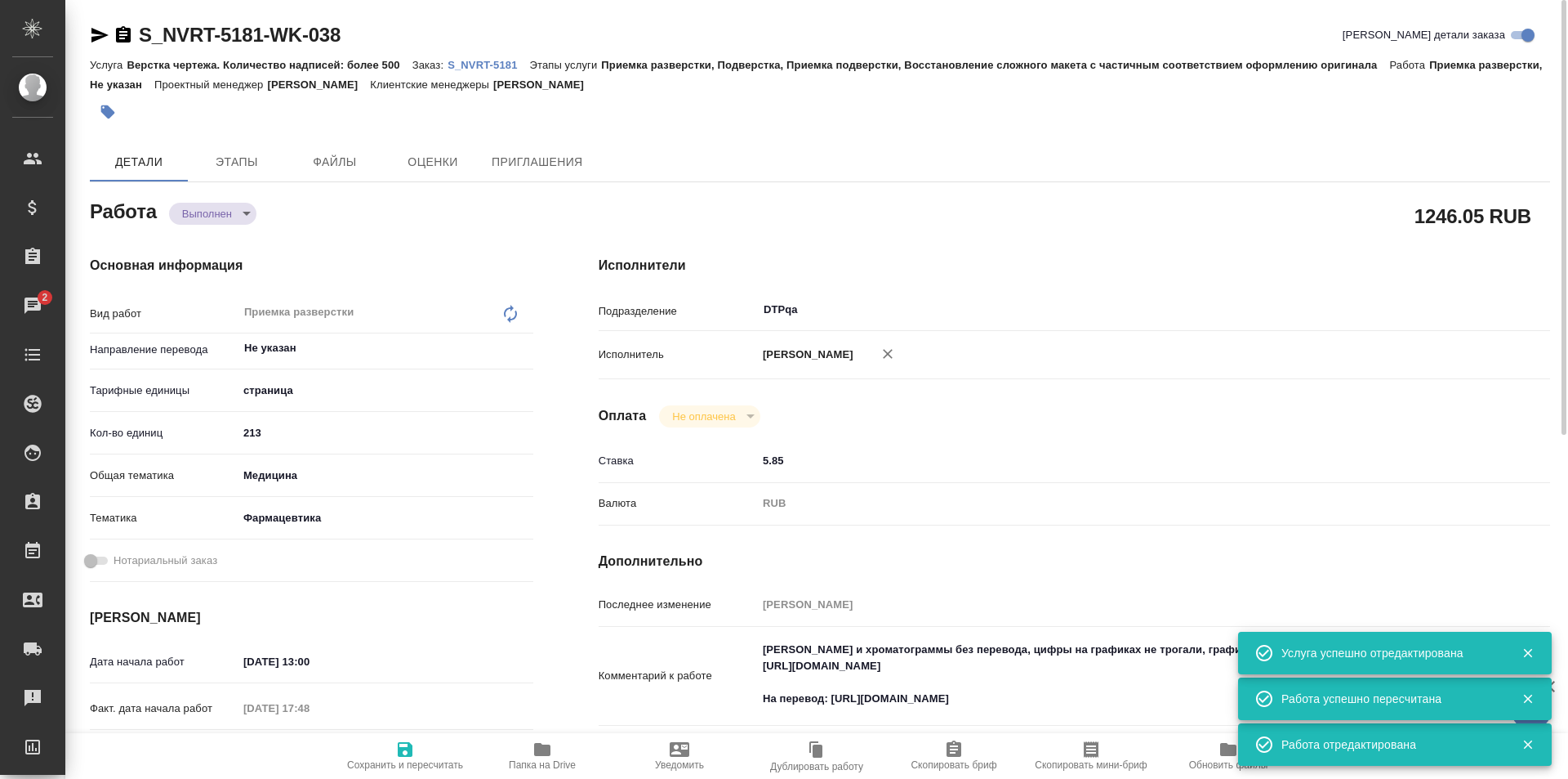
type textarea "x"
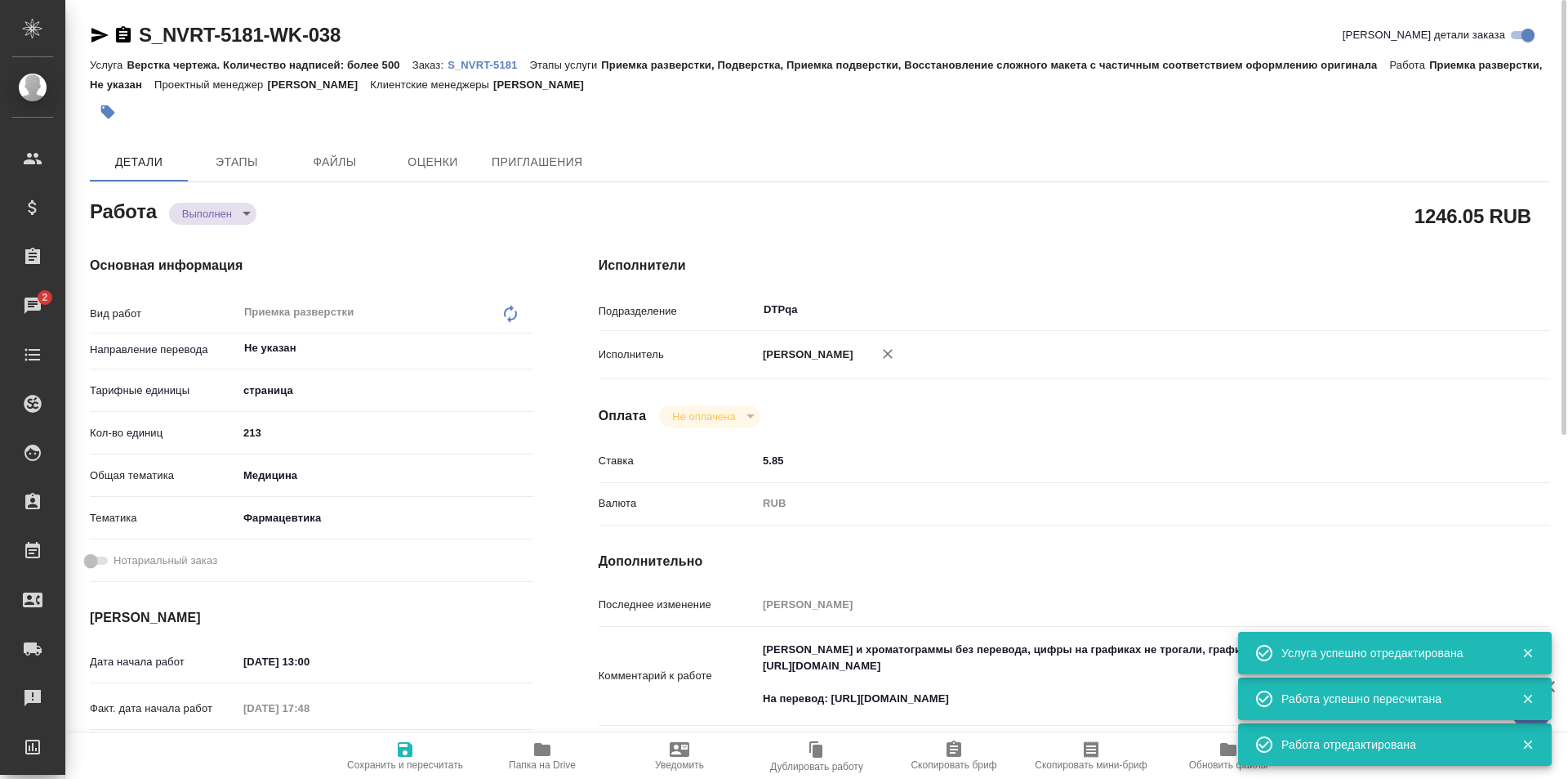
type textarea "x"
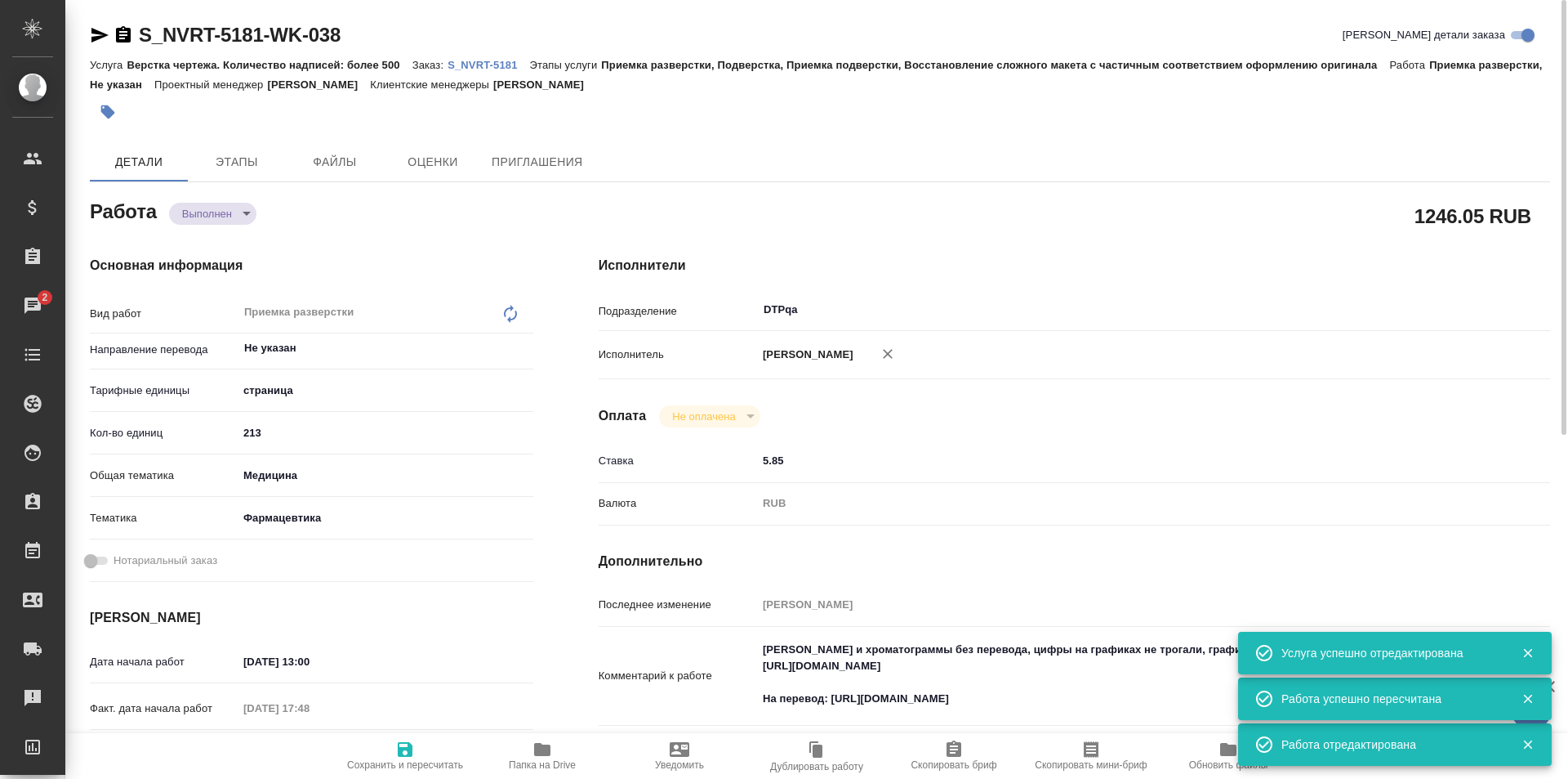
type textarea "x"
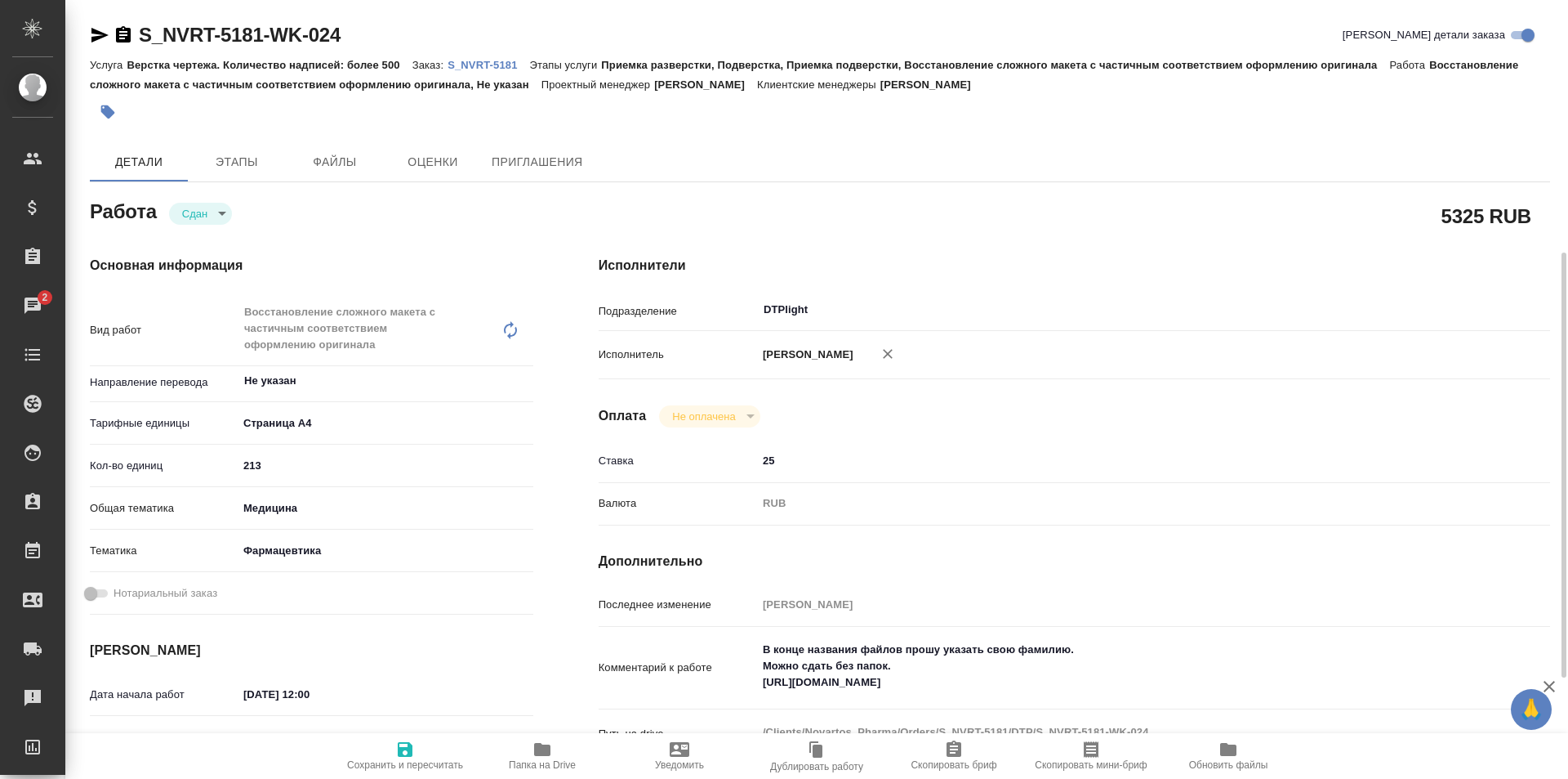
scroll to position [163, 0]
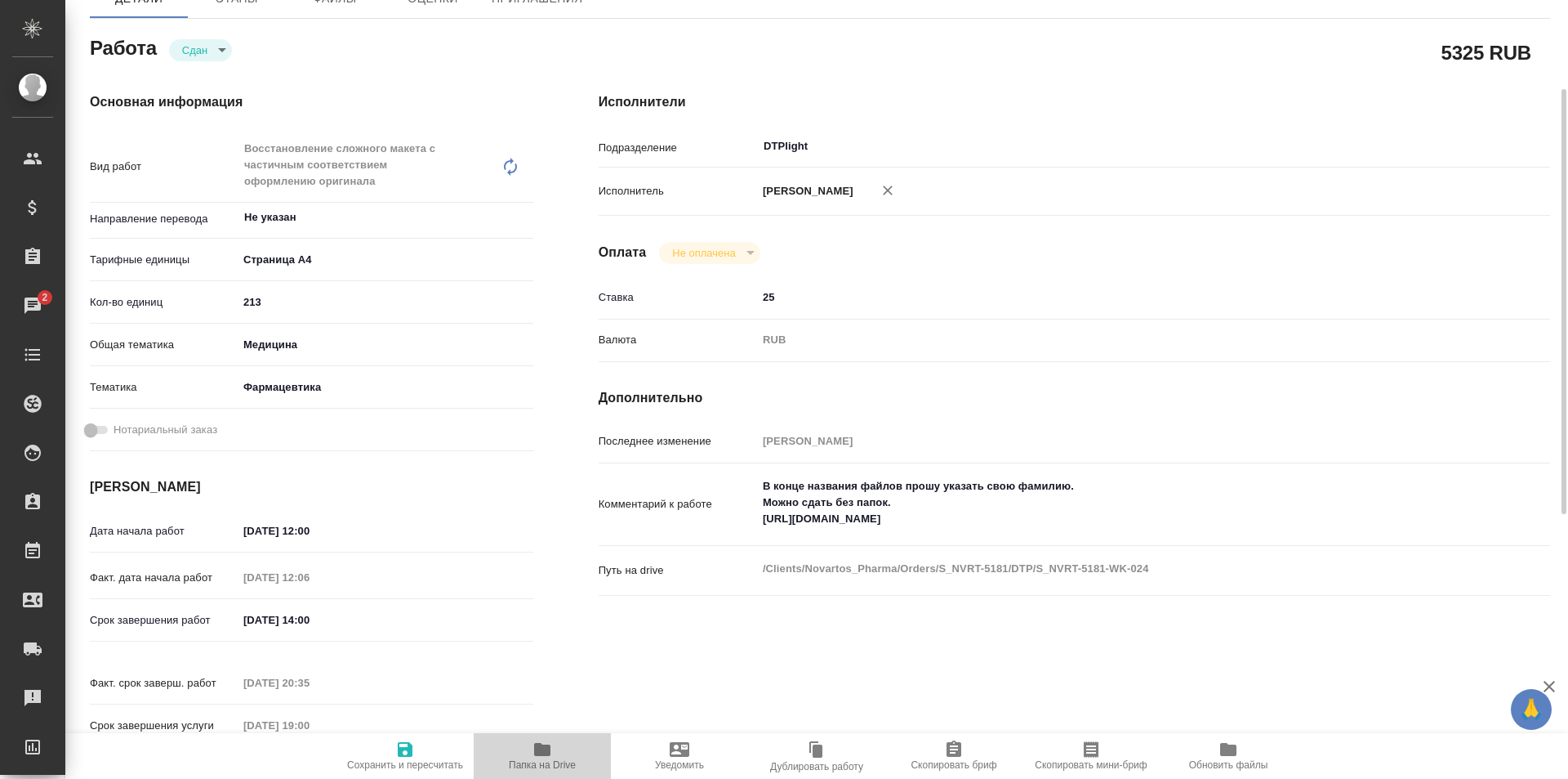
click at [548, 746] on icon "button" at bounding box center [542, 748] width 17 height 13
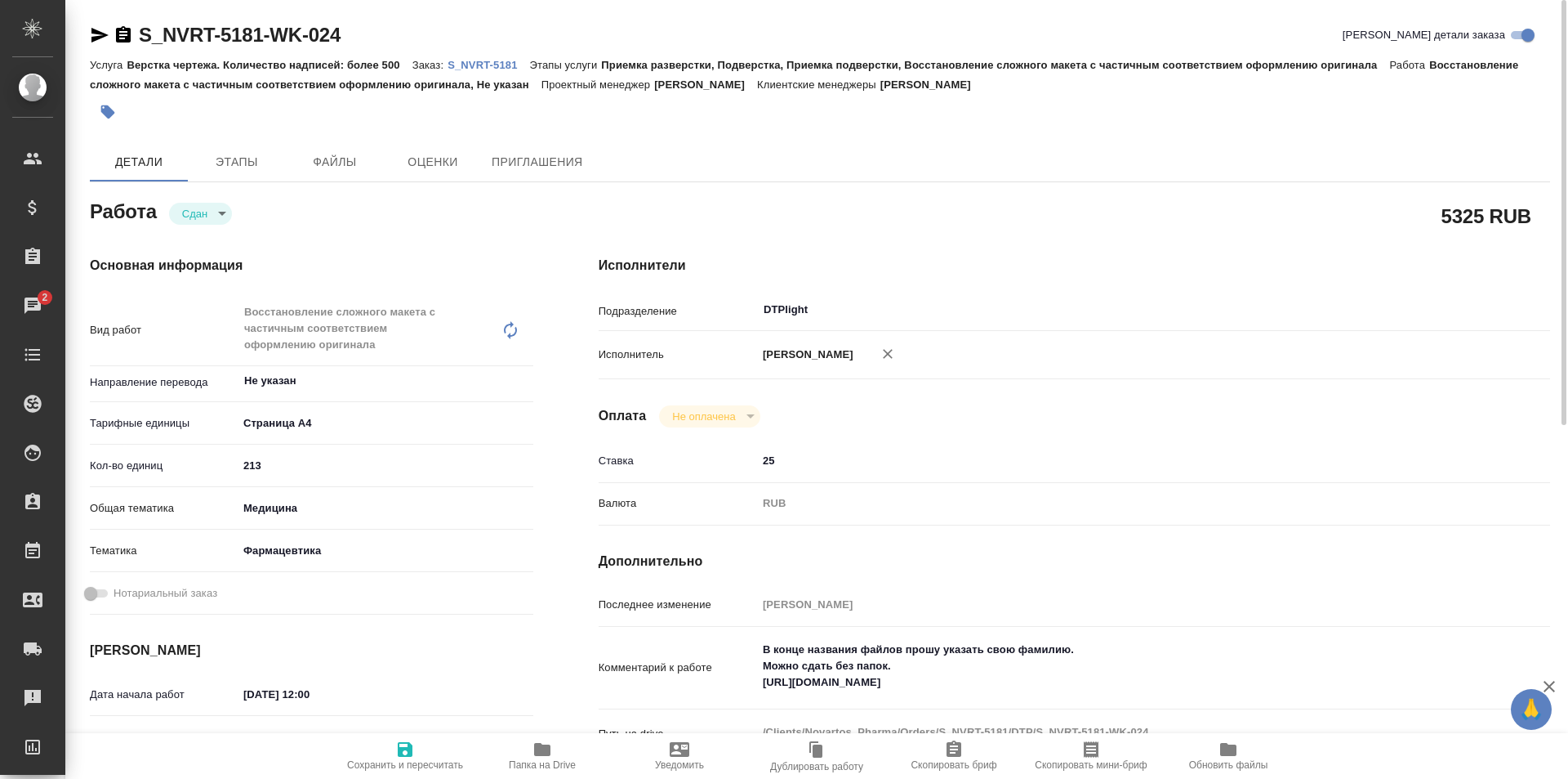
click at [497, 63] on p "S_NVRT-5181" at bounding box center [488, 65] width 82 height 12
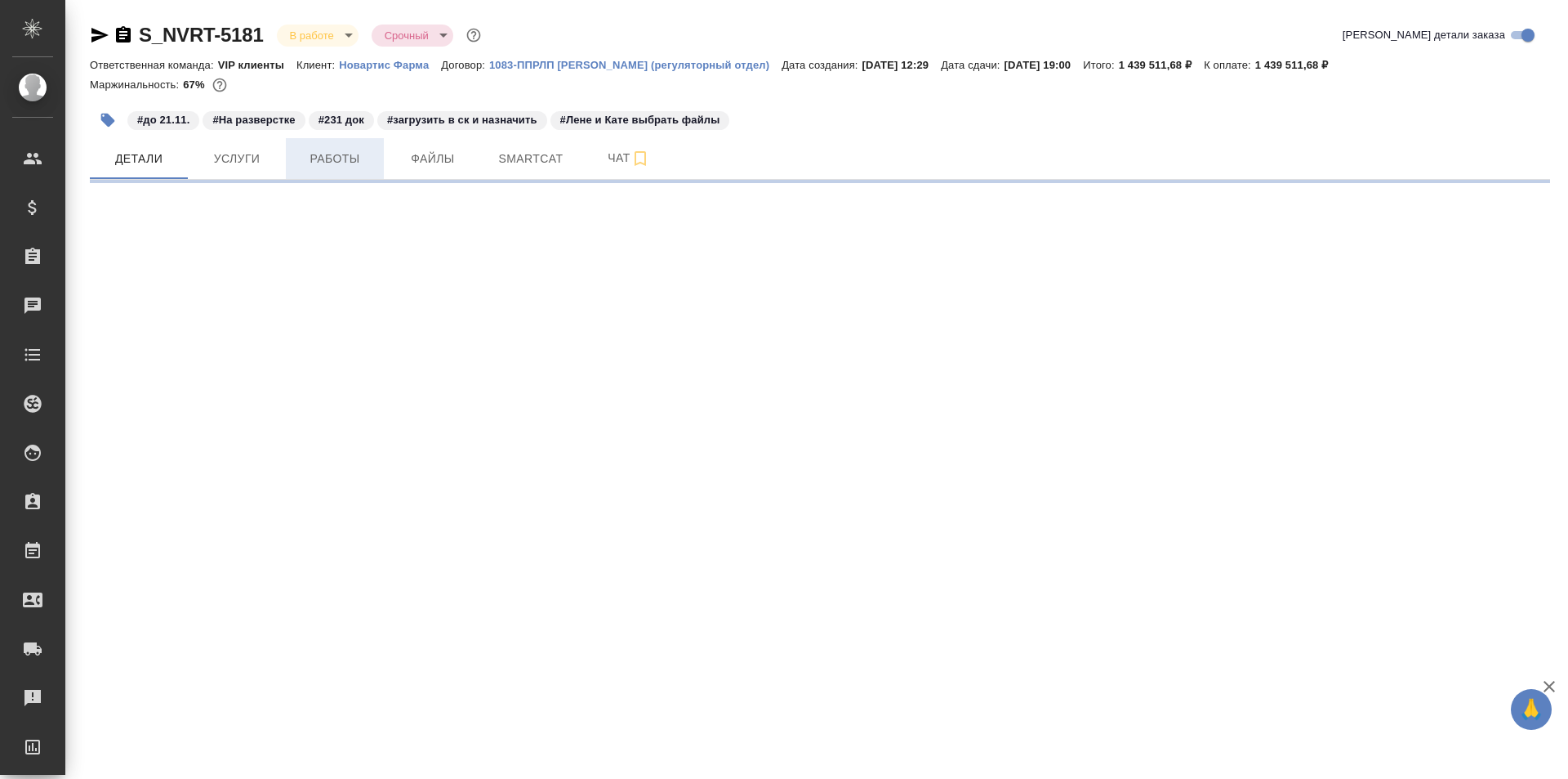
select select "RU"
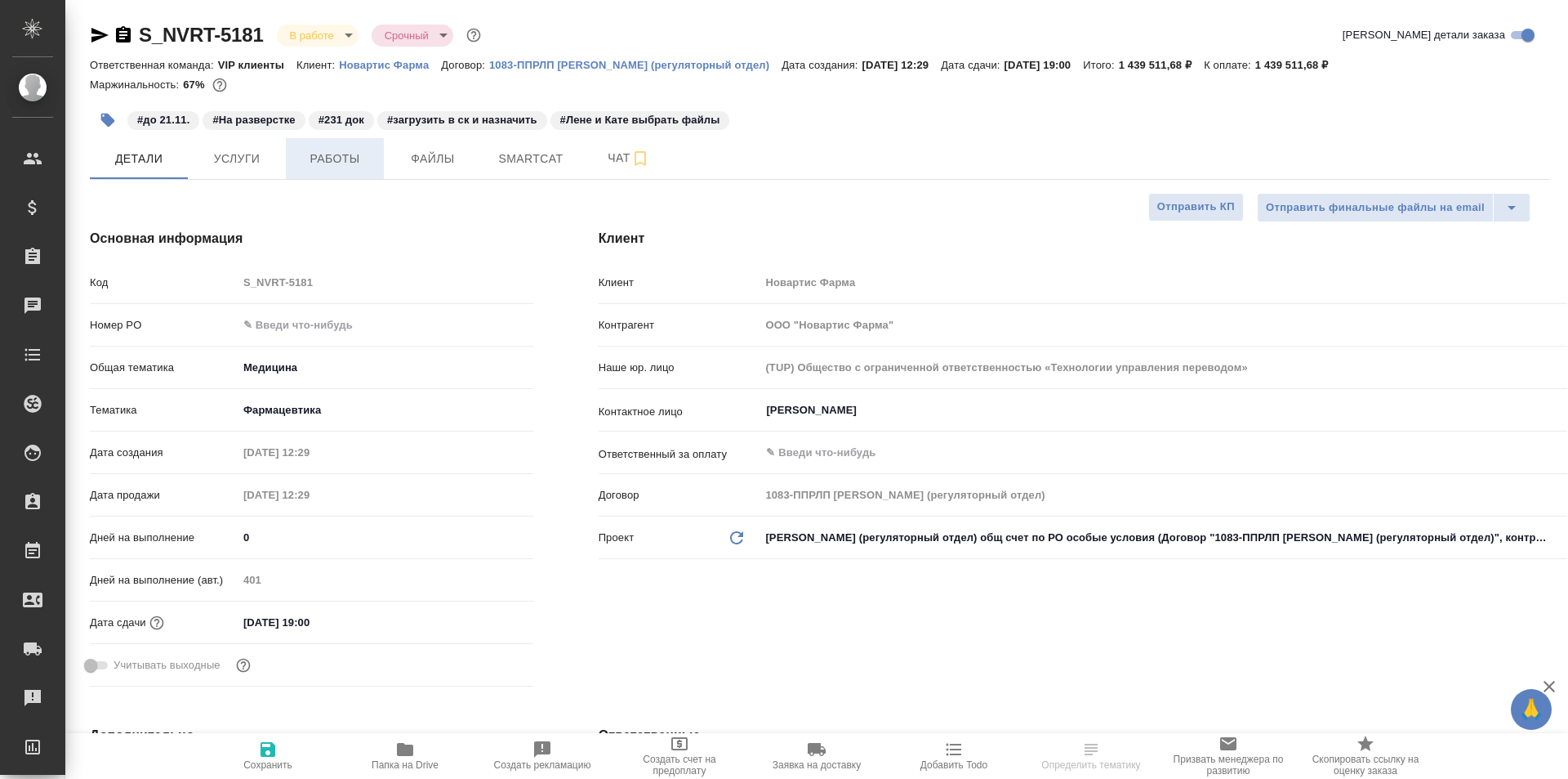
type textarea "x"
click at [330, 161] on span "Работы" at bounding box center [334, 158] width 78 height 21
type input "[PERSON_NAME]"
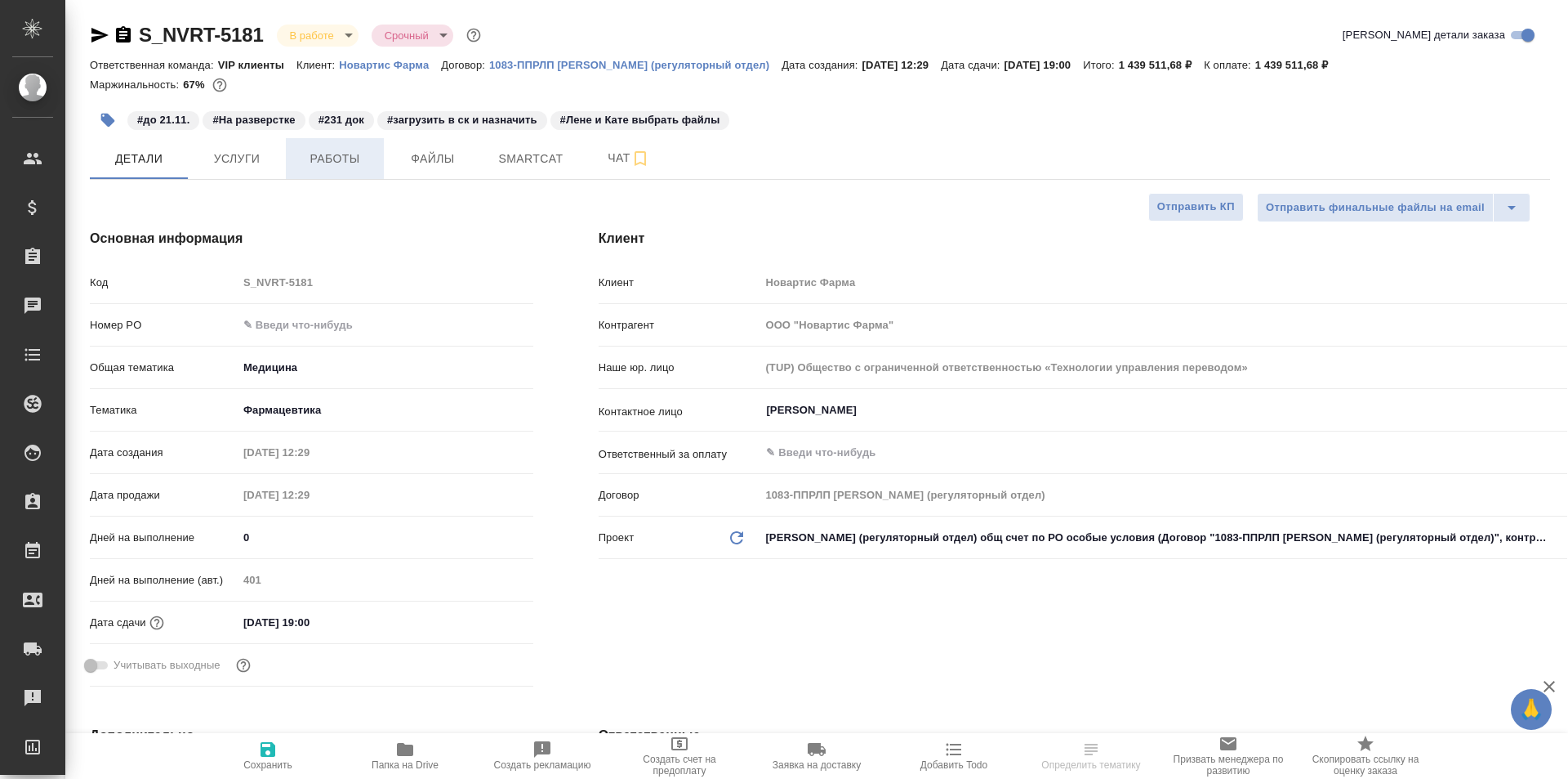
type input "Комаров Роман"
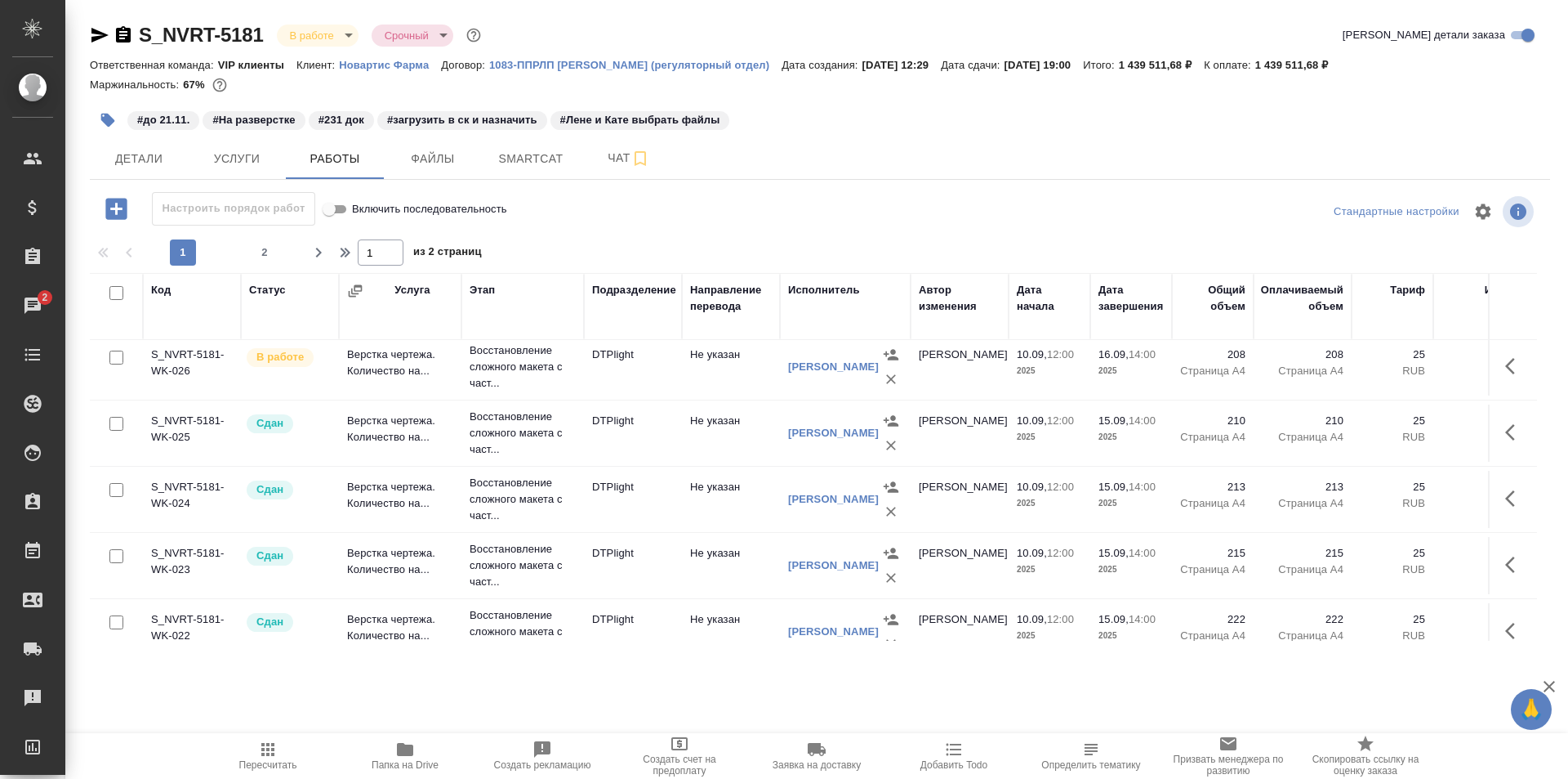
scroll to position [163, 0]
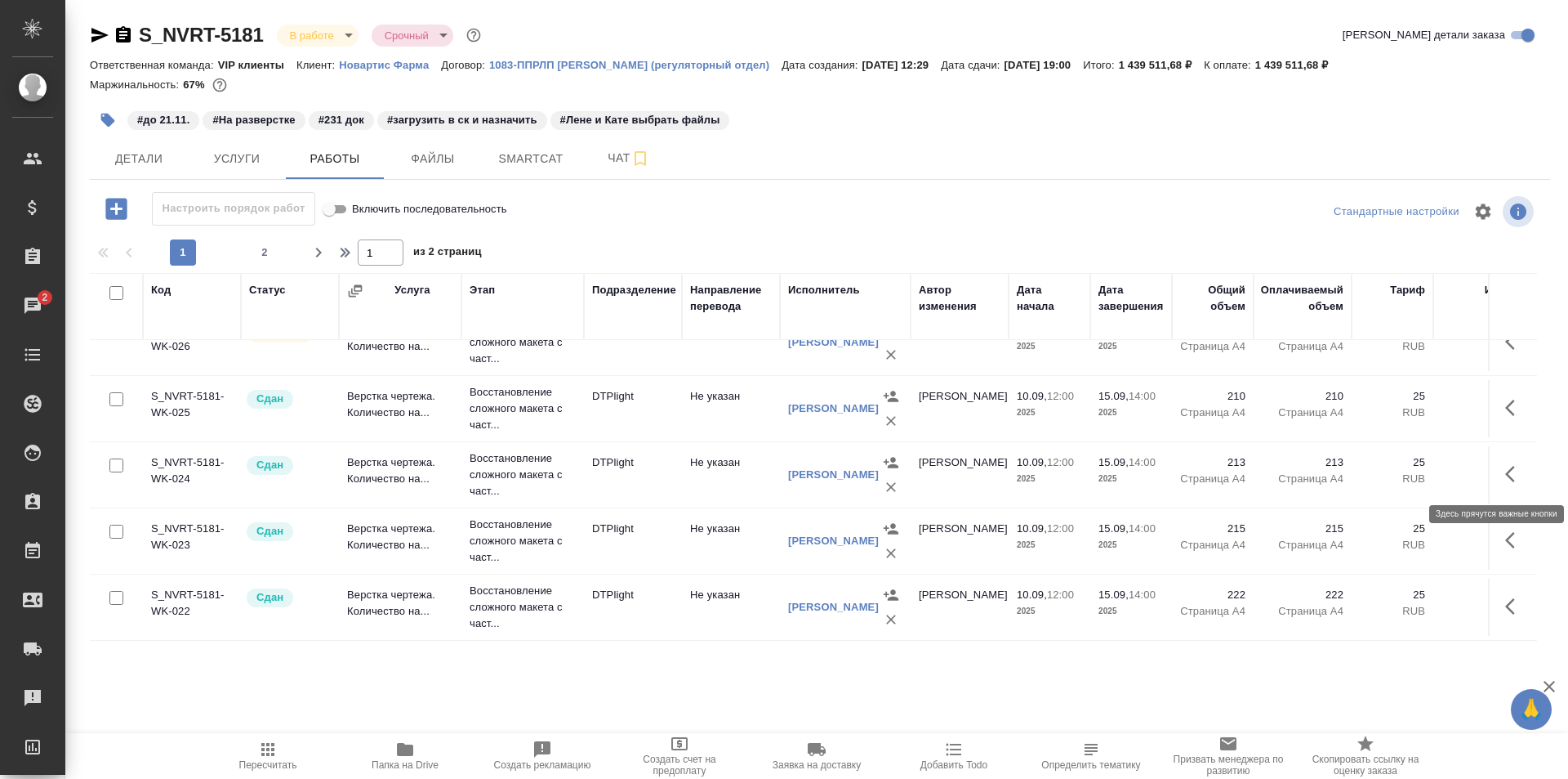
click at [1505, 474] on icon "button" at bounding box center [1510, 474] width 10 height 17
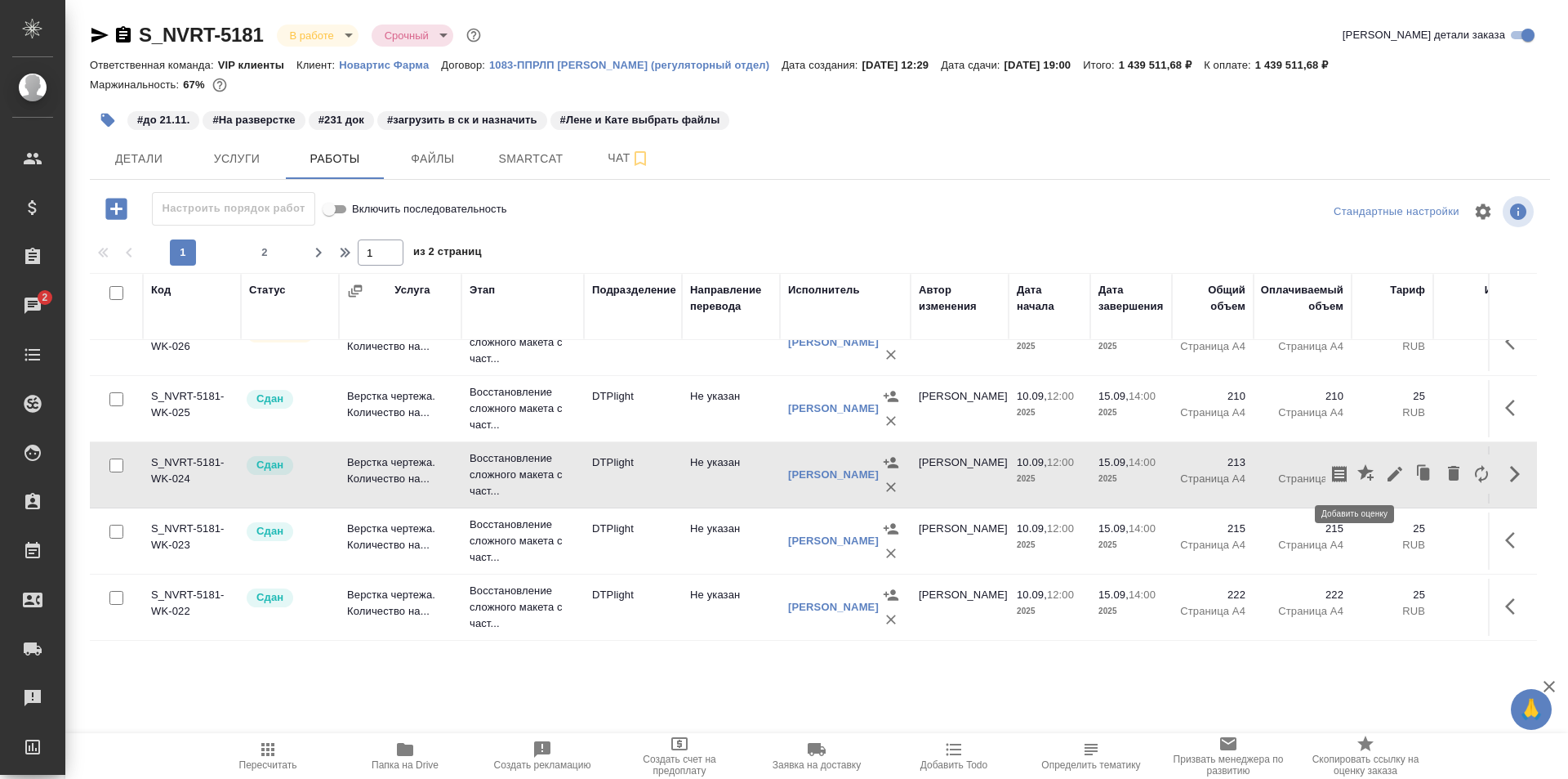
click at [1358, 472] on icon "button" at bounding box center [1365, 472] width 17 height 17
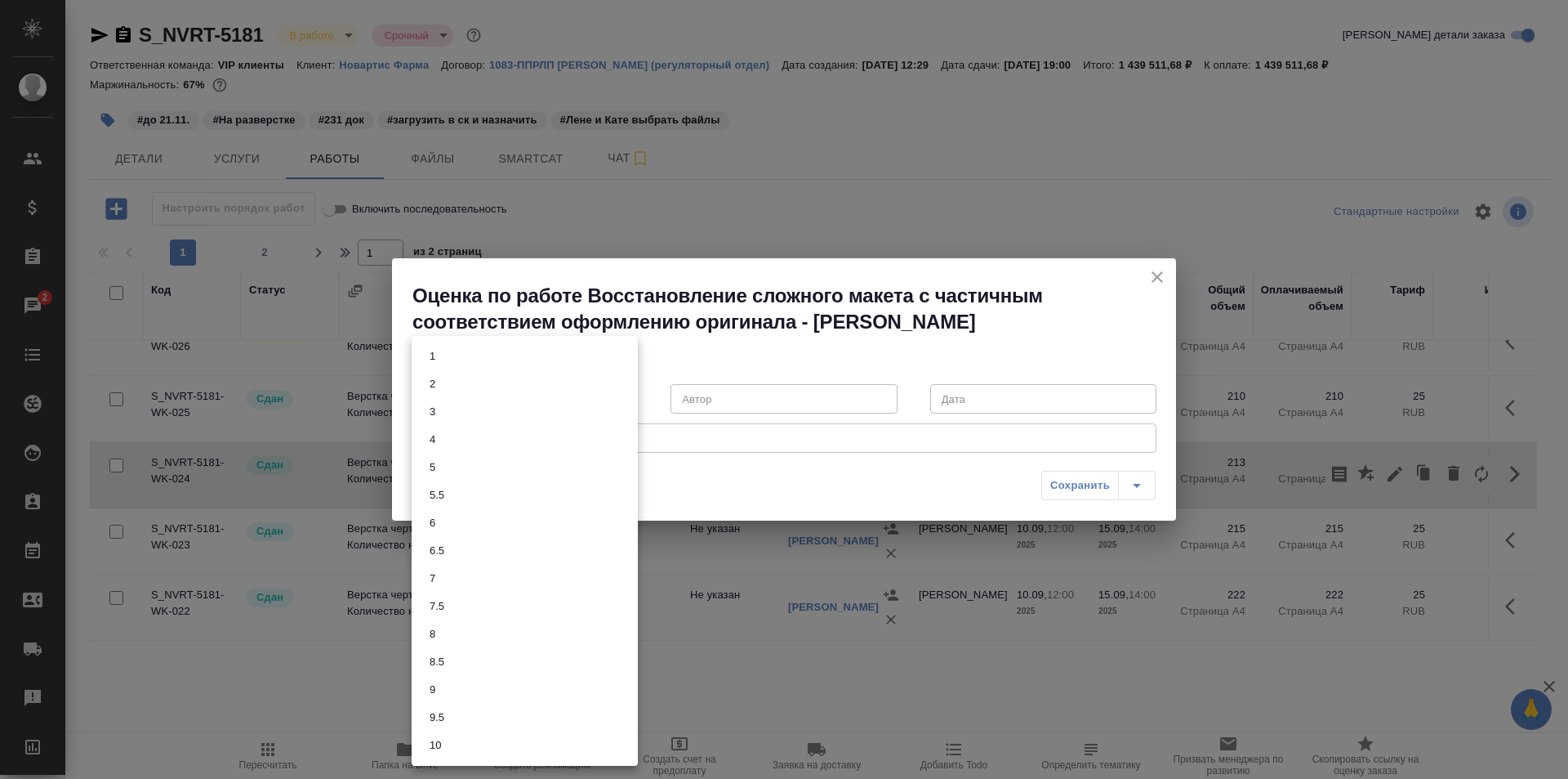
click at [487, 393] on body "🙏 .cls-1 fill:#fff; AWATERA Ismagilova Diana Клиенты Спецификации Заказы 2 Чаты…" at bounding box center [784, 390] width 1568 height 779
click at [450, 630] on li "8" at bounding box center [525, 634] width 226 height 28
type input "8"
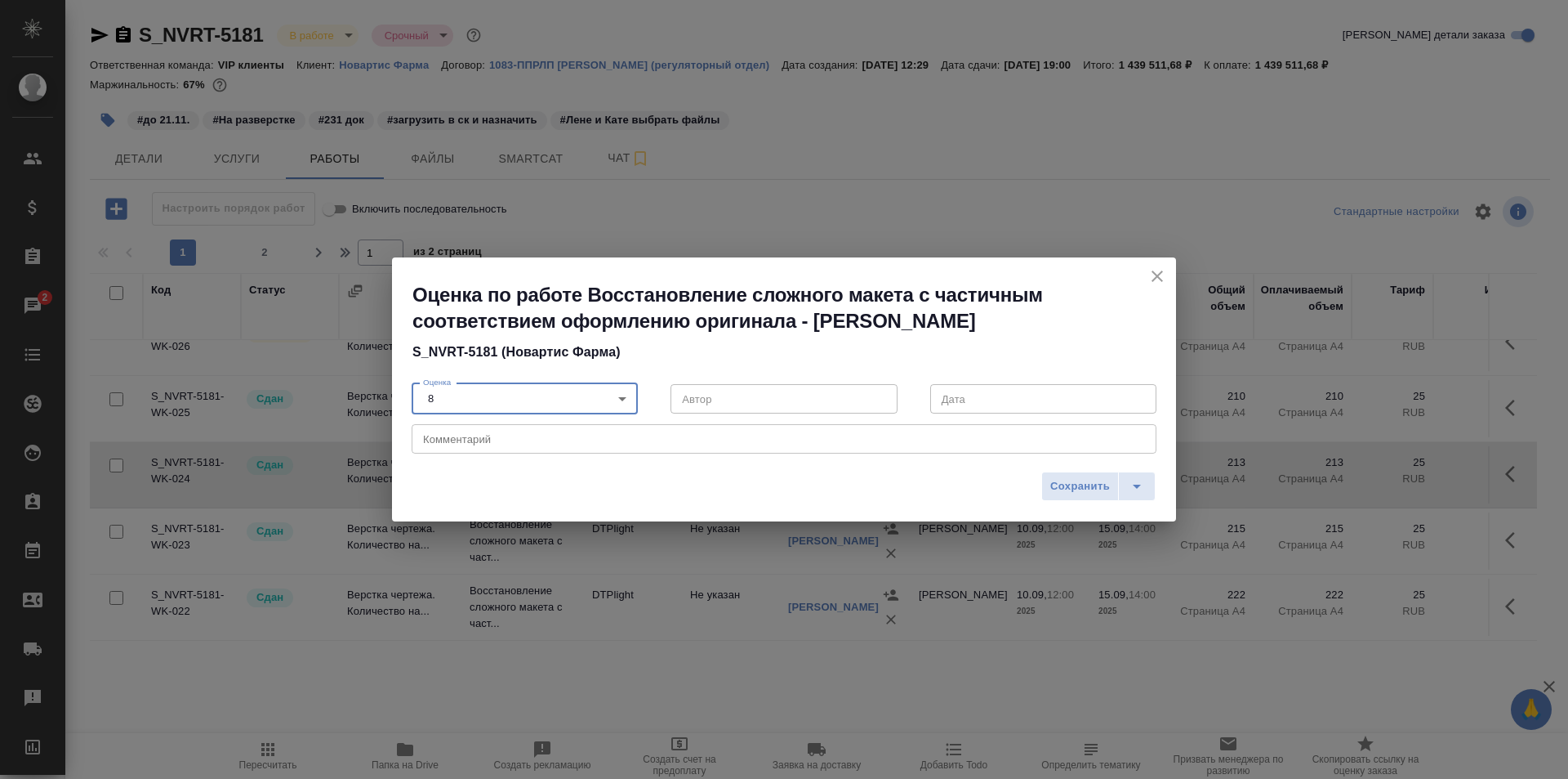
click at [520, 440] on textarea at bounding box center [784, 439] width 722 height 12
type textarea "Были недочёты со шрифтами"
click at [507, 404] on body "🙏 .cls-1 fill:#fff; AWATERA Ismagilova Diana Клиенты Спецификации Заказы 2 Чаты…" at bounding box center [784, 390] width 1568 height 779
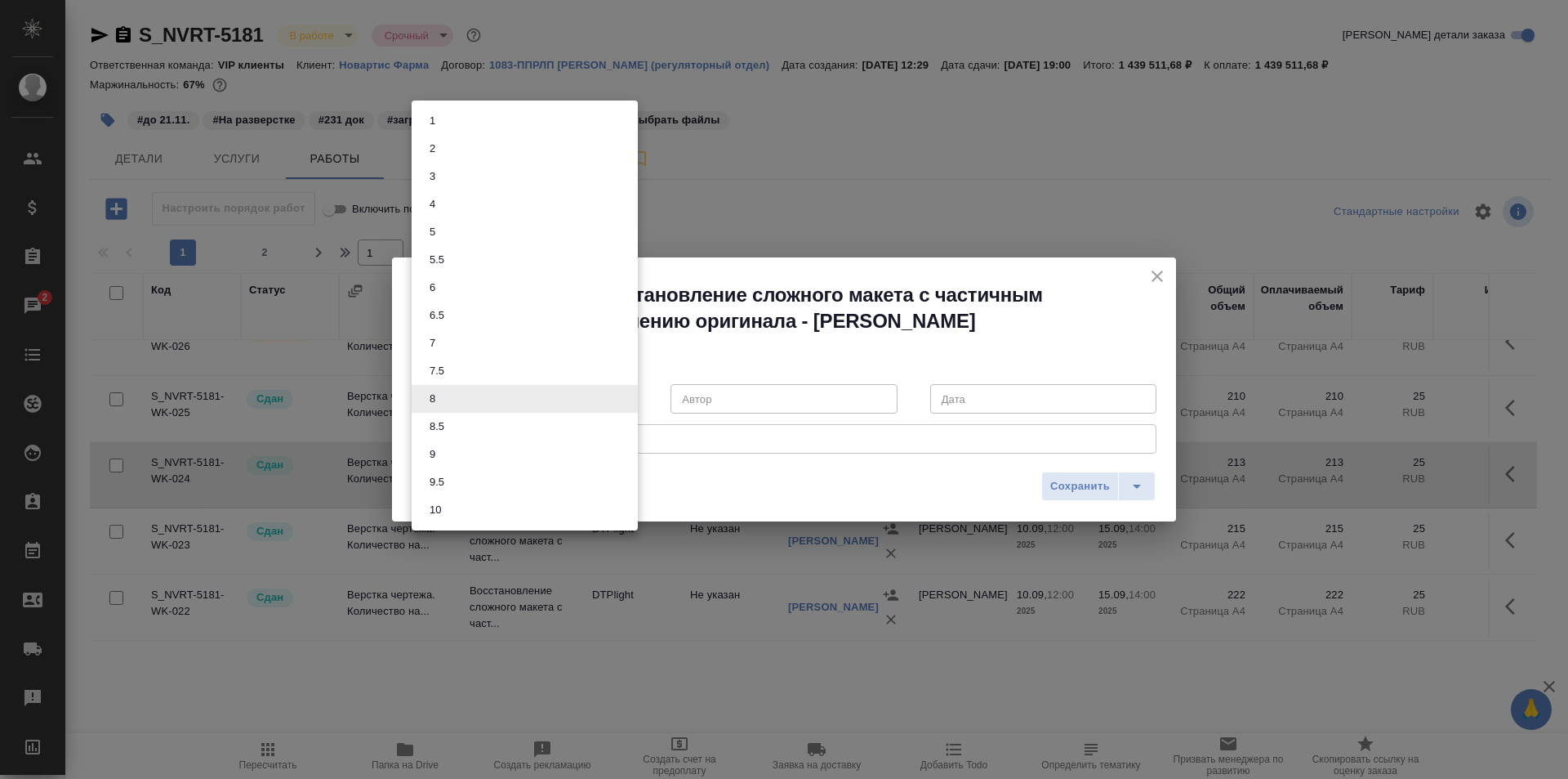
click at [462, 372] on li "7.5" at bounding box center [525, 371] width 226 height 28
type input "7.5"
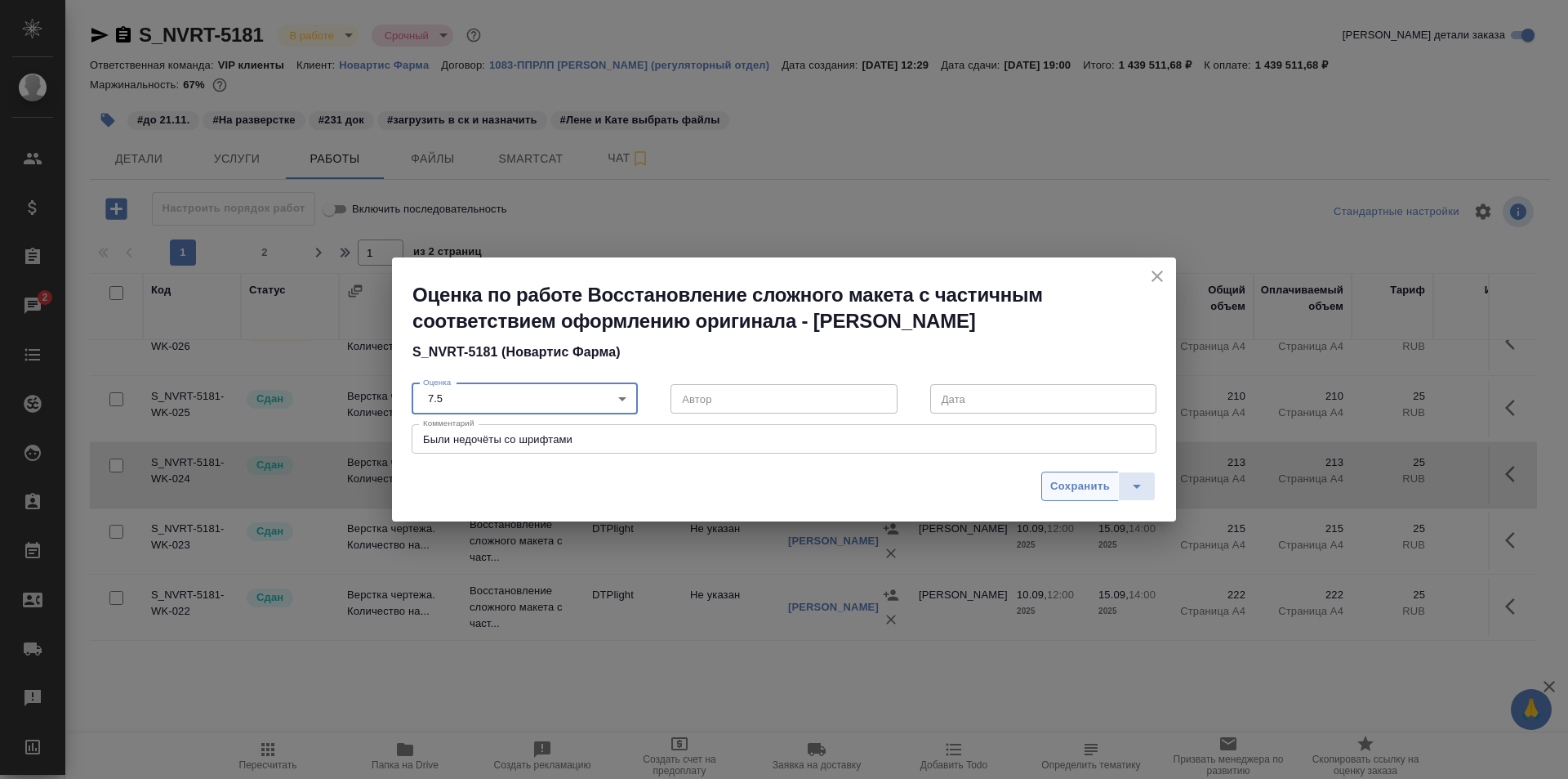
click at [1081, 491] on span "Сохранить" at bounding box center [1080, 486] width 59 height 19
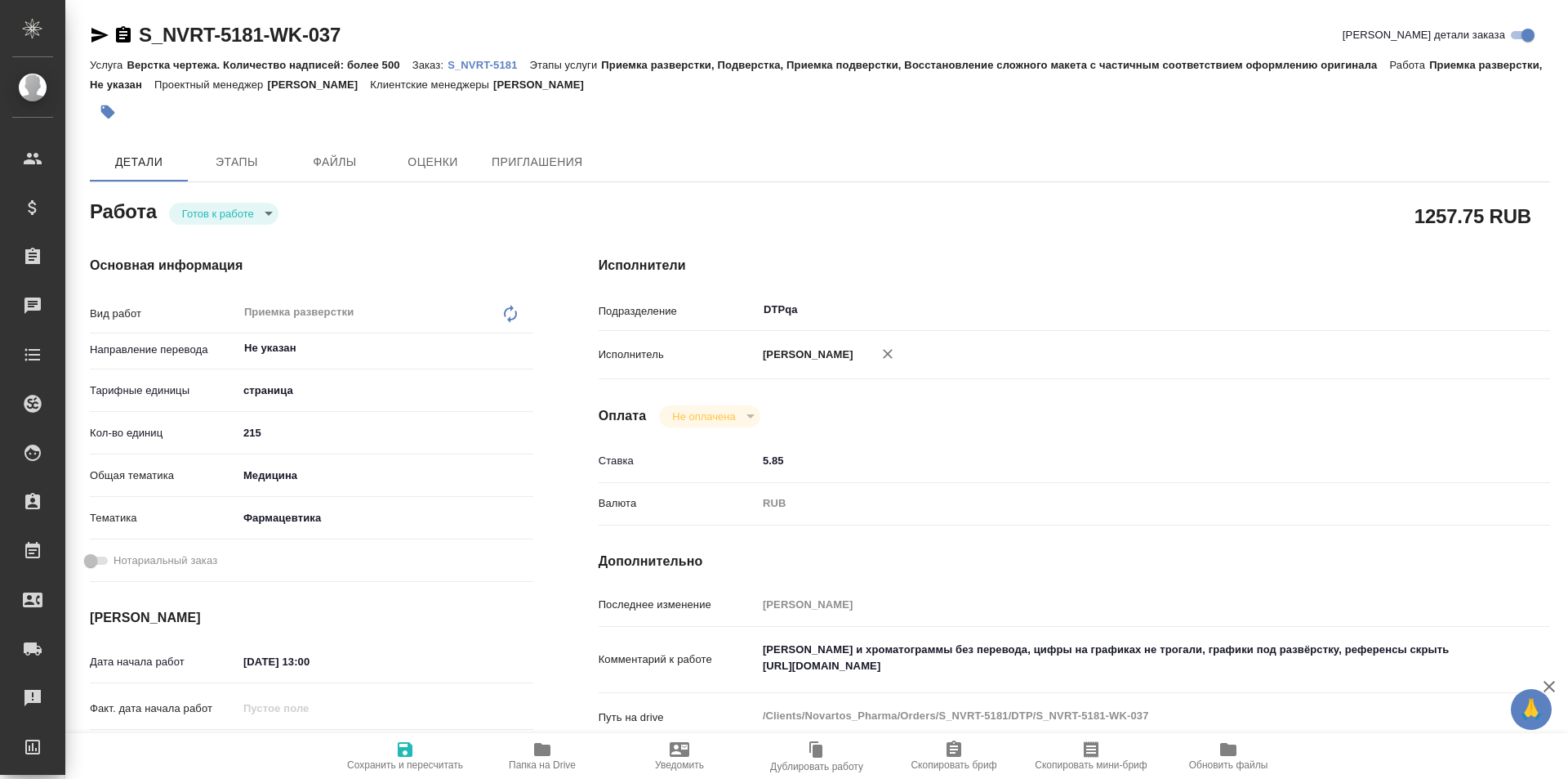
type textarea "x"
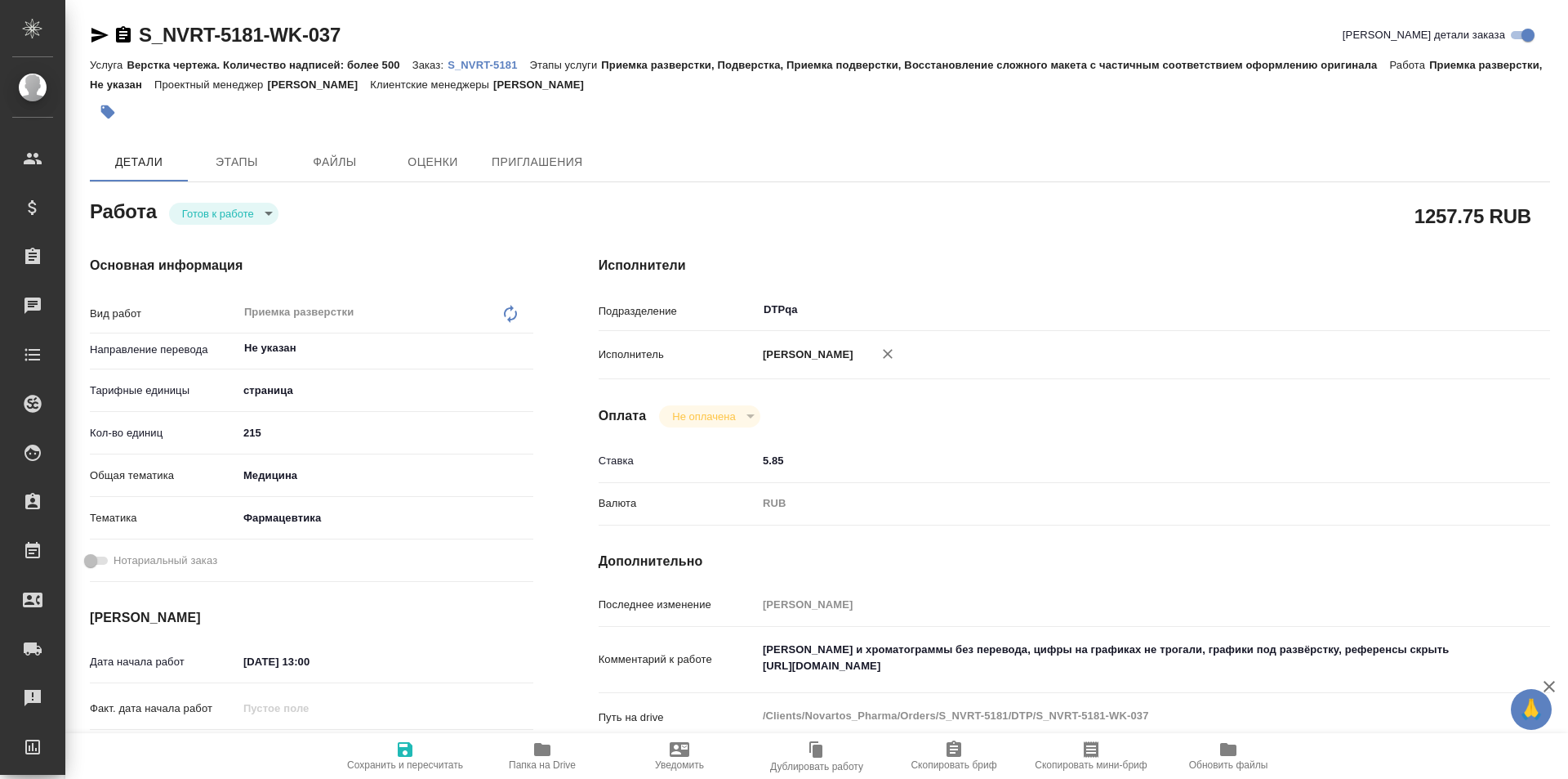
click at [225, 215] on body "🙏 .cls-1 fill:#fff; AWATERA Ismagilova Diana Клиенты Спецификации Заказы Чаты T…" at bounding box center [784, 390] width 1568 height 779
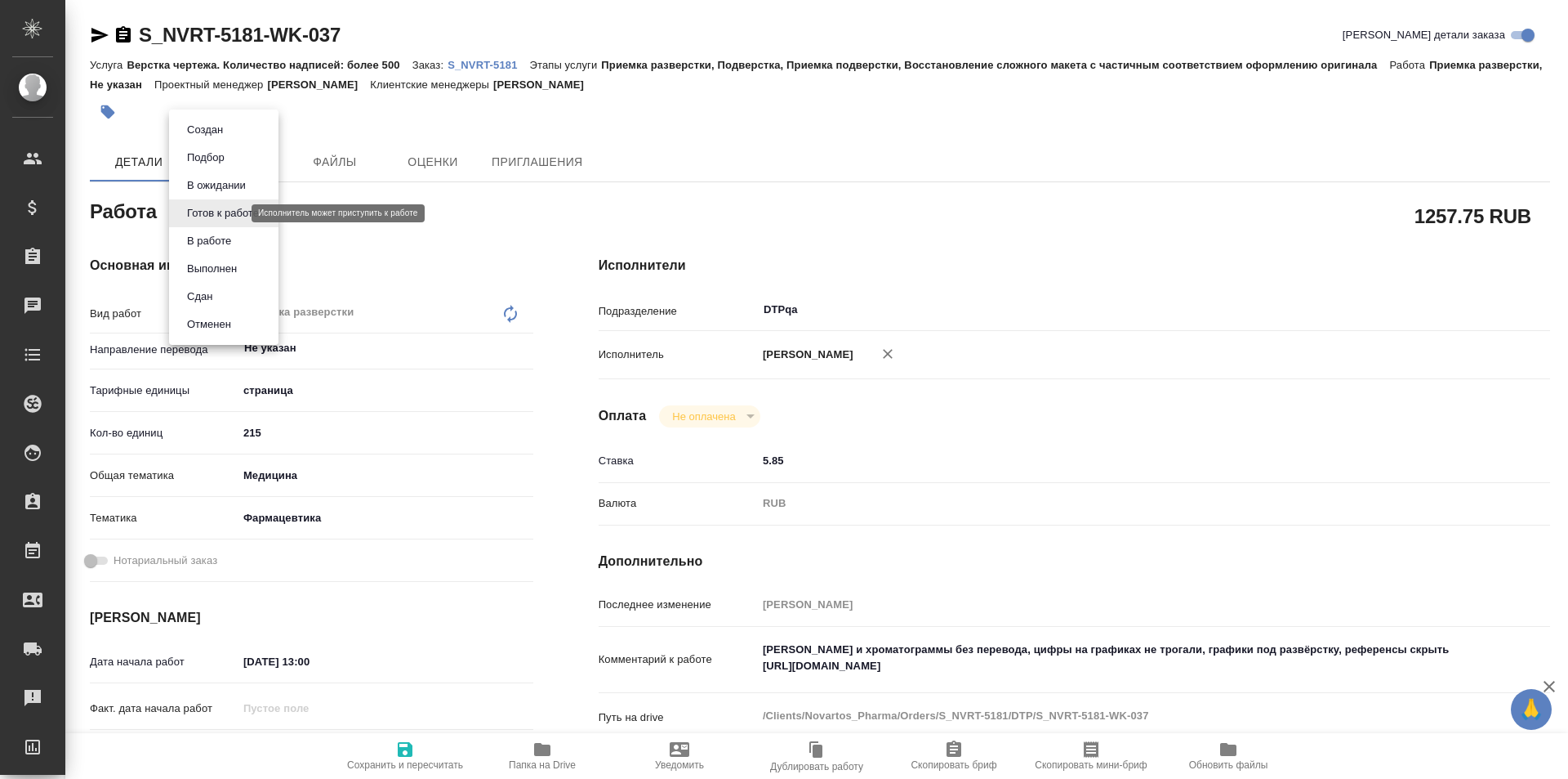
type textarea "x"
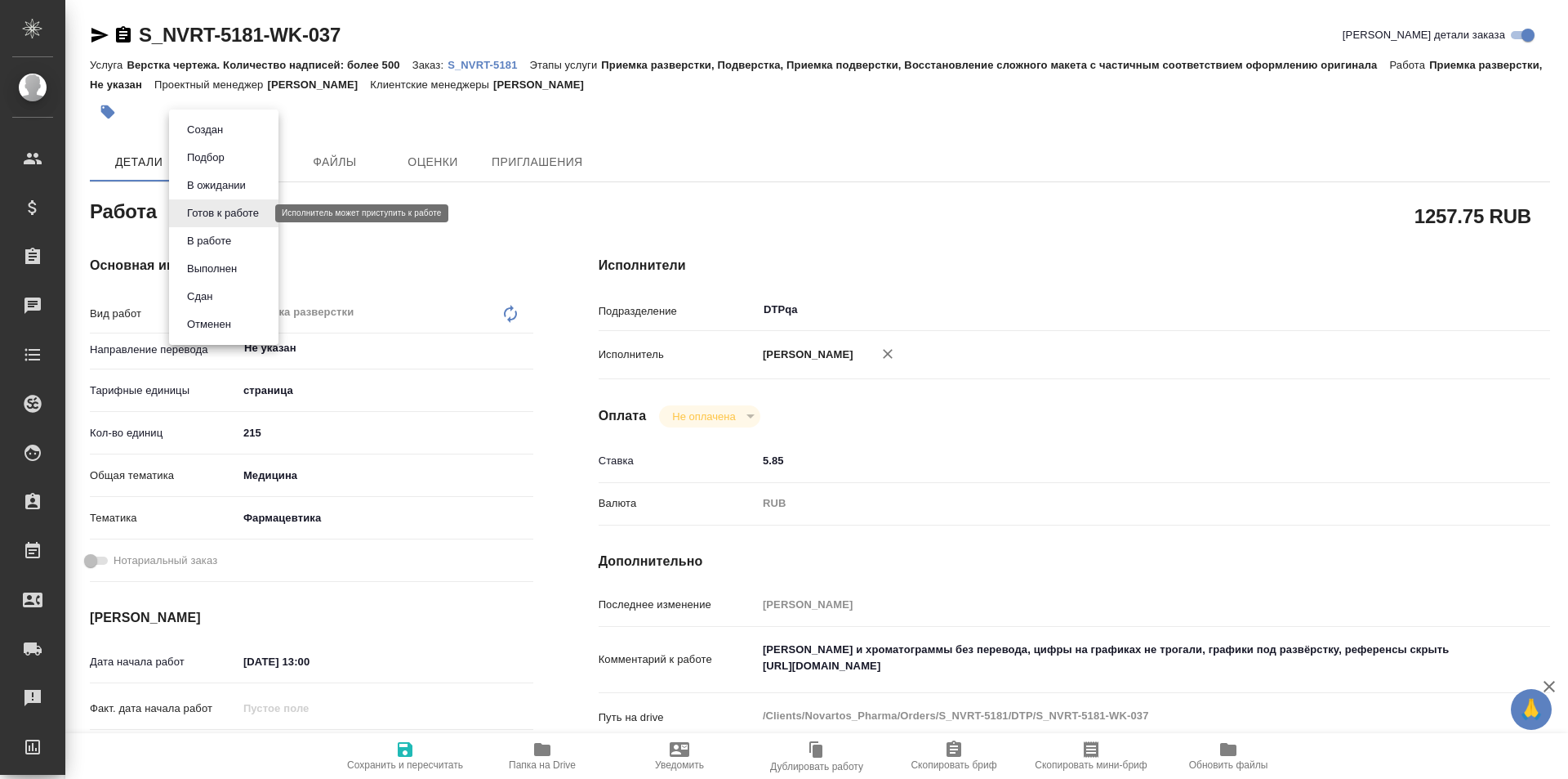
type textarea "x"
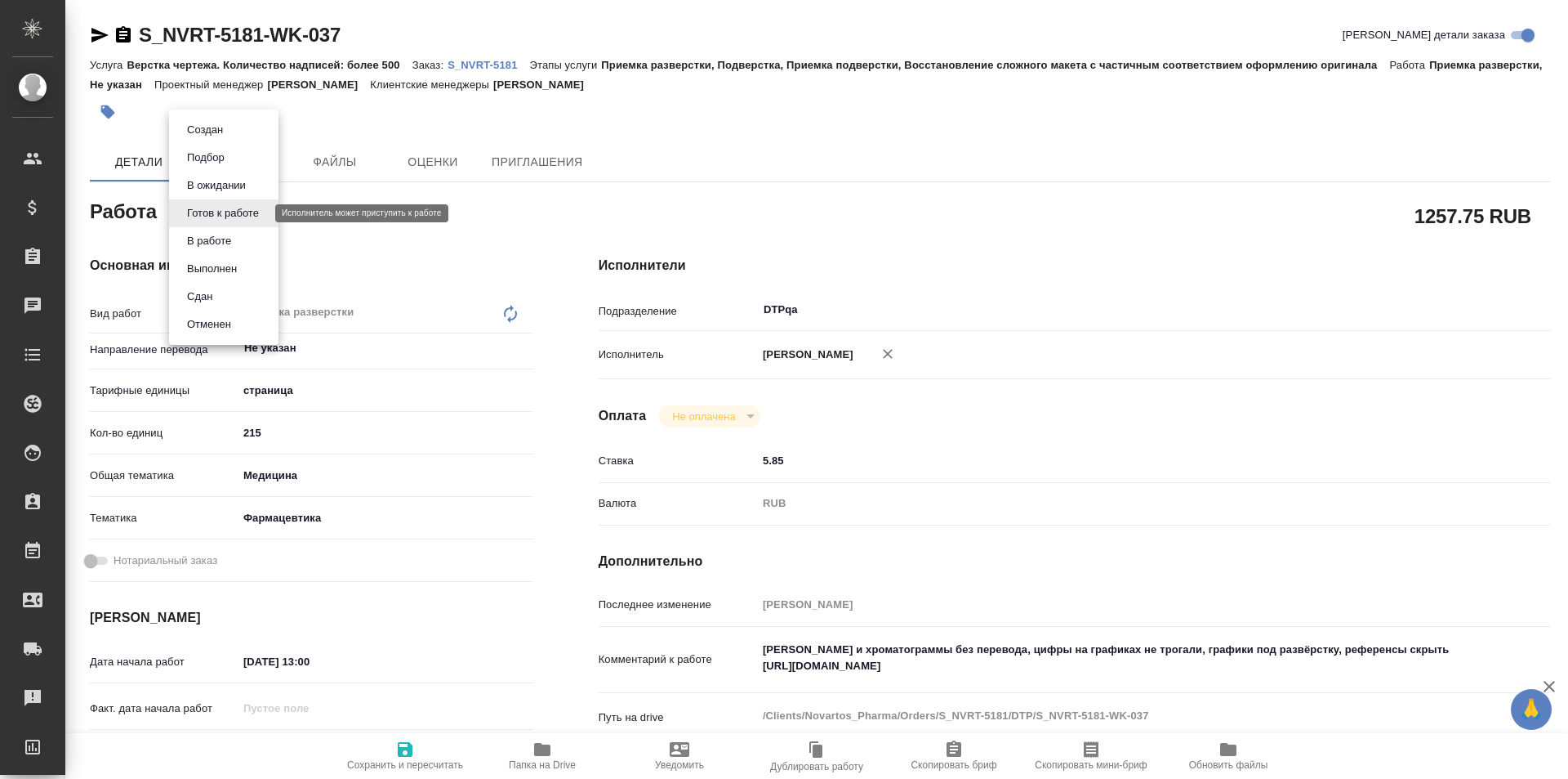
type textarea "x"
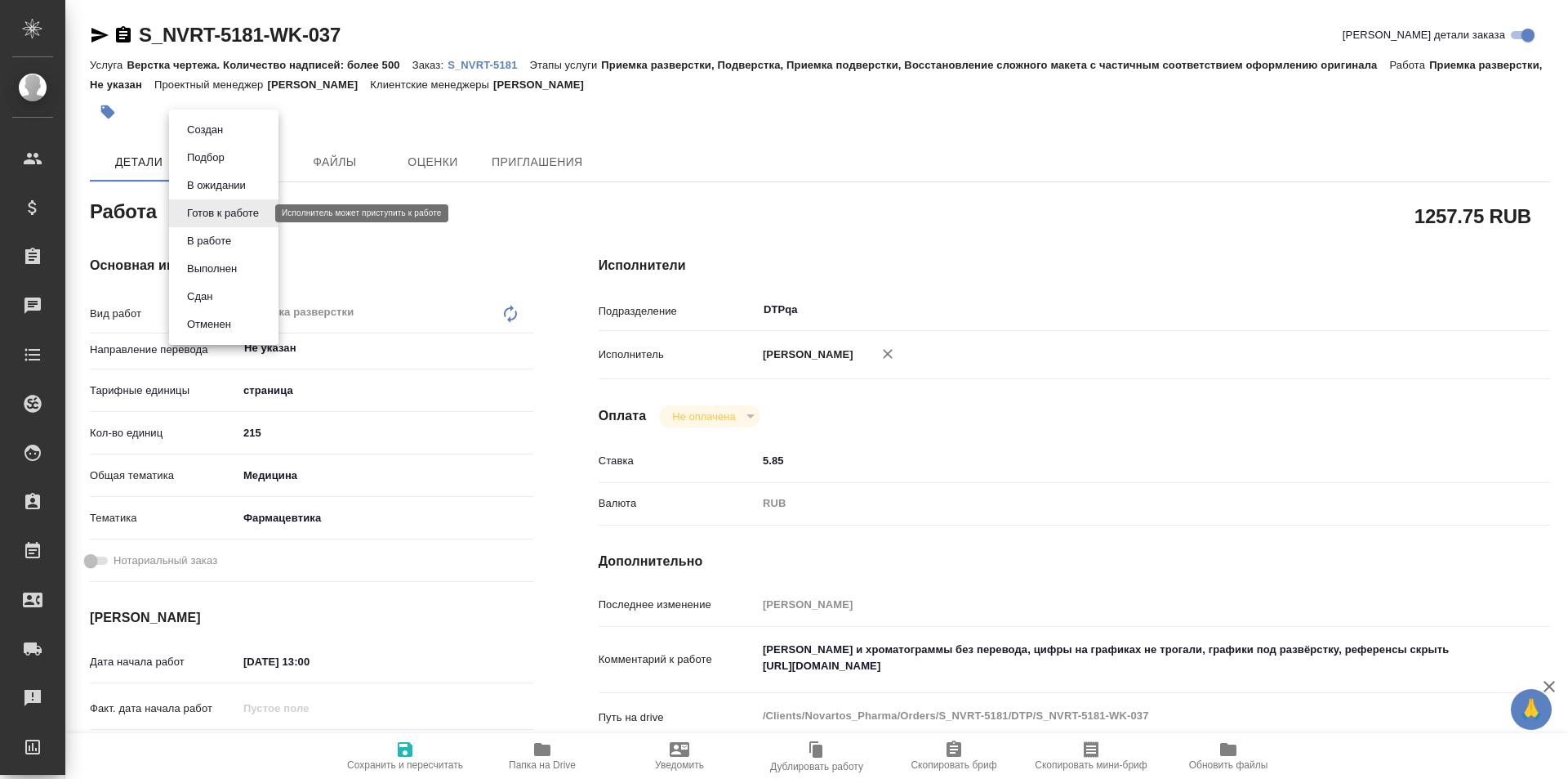
type textarea "x"
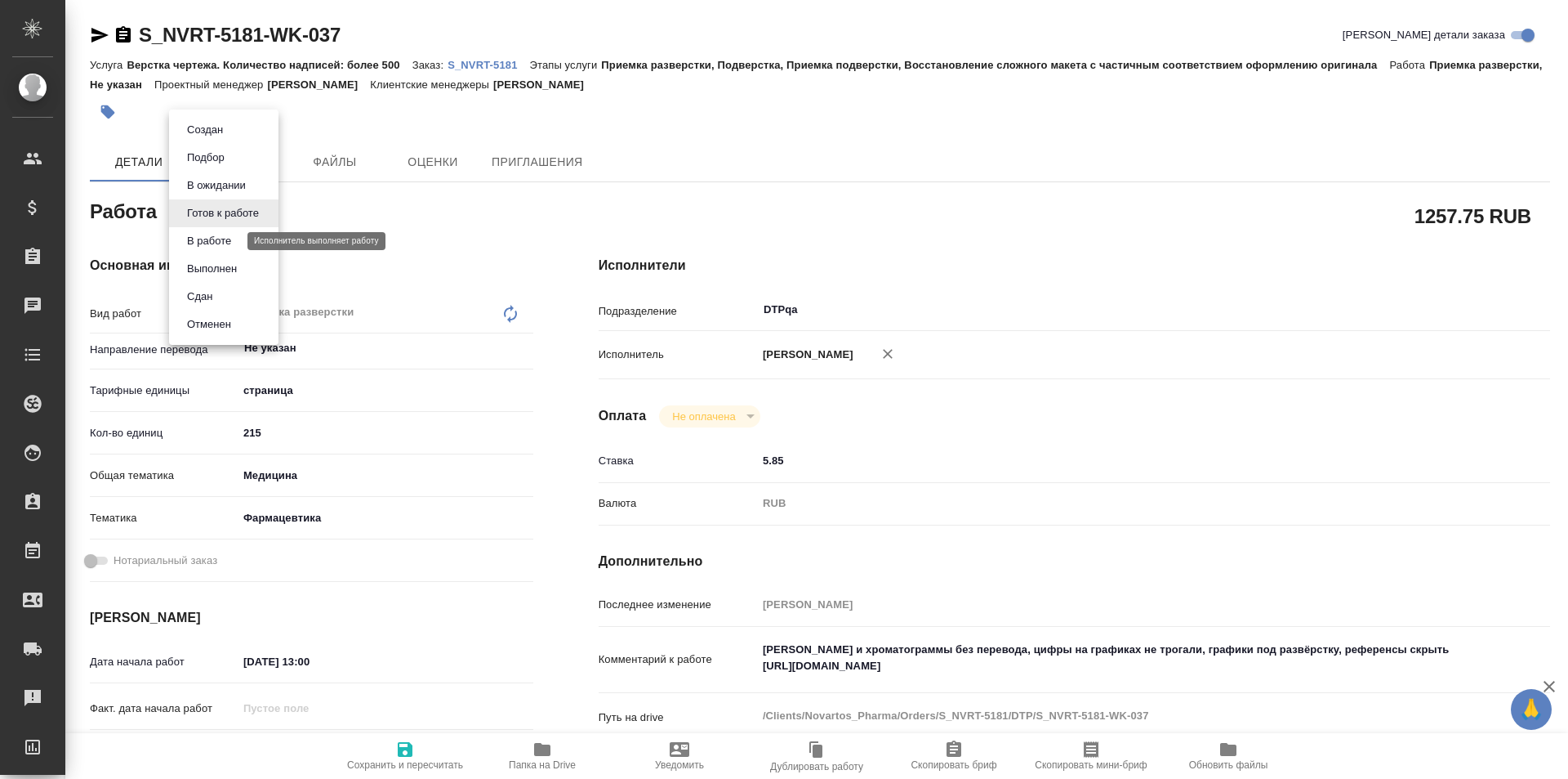
click at [228, 239] on button "В работе" at bounding box center [208, 241] width 54 height 18
type textarea "x"
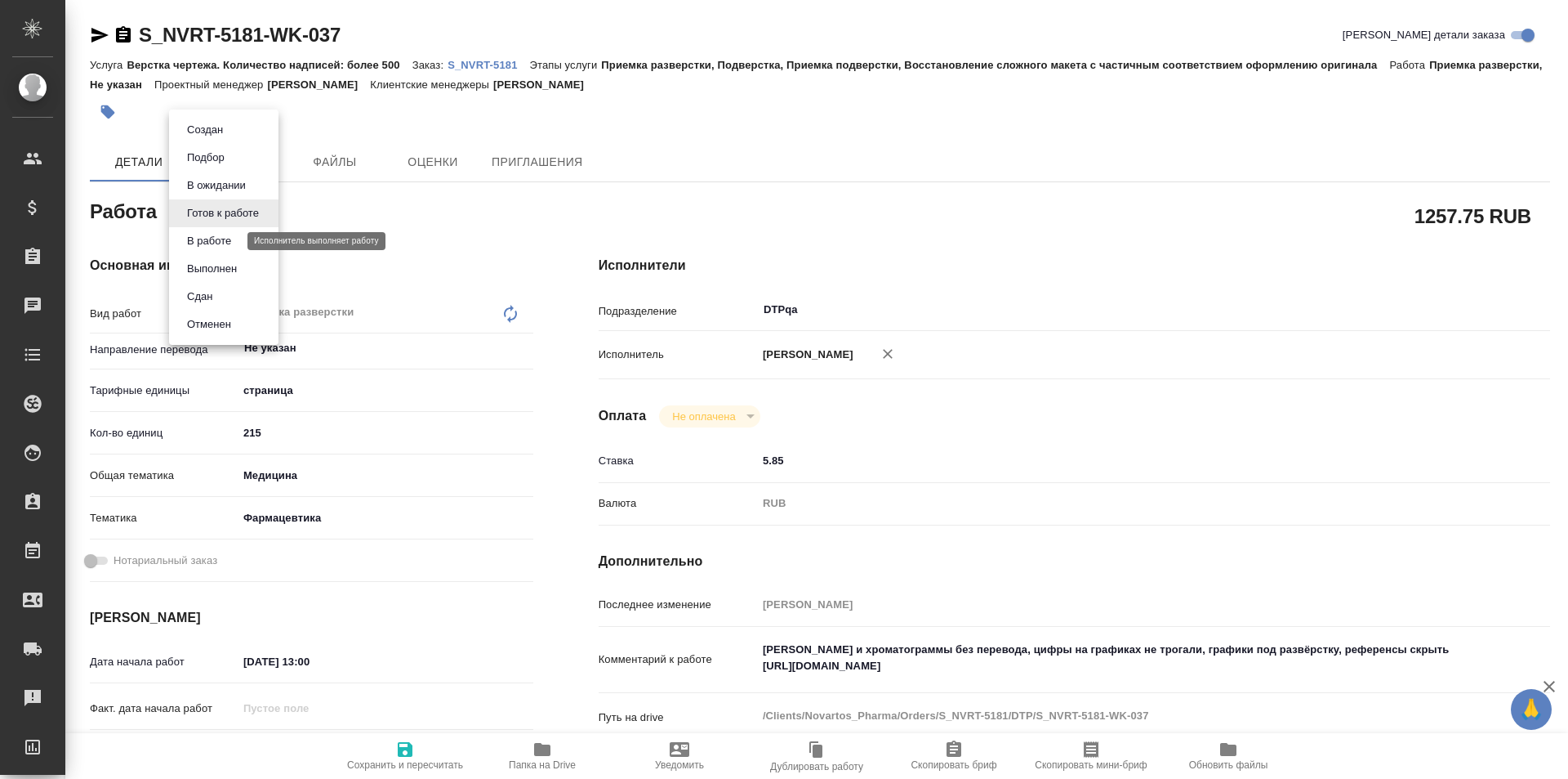
type textarea "x"
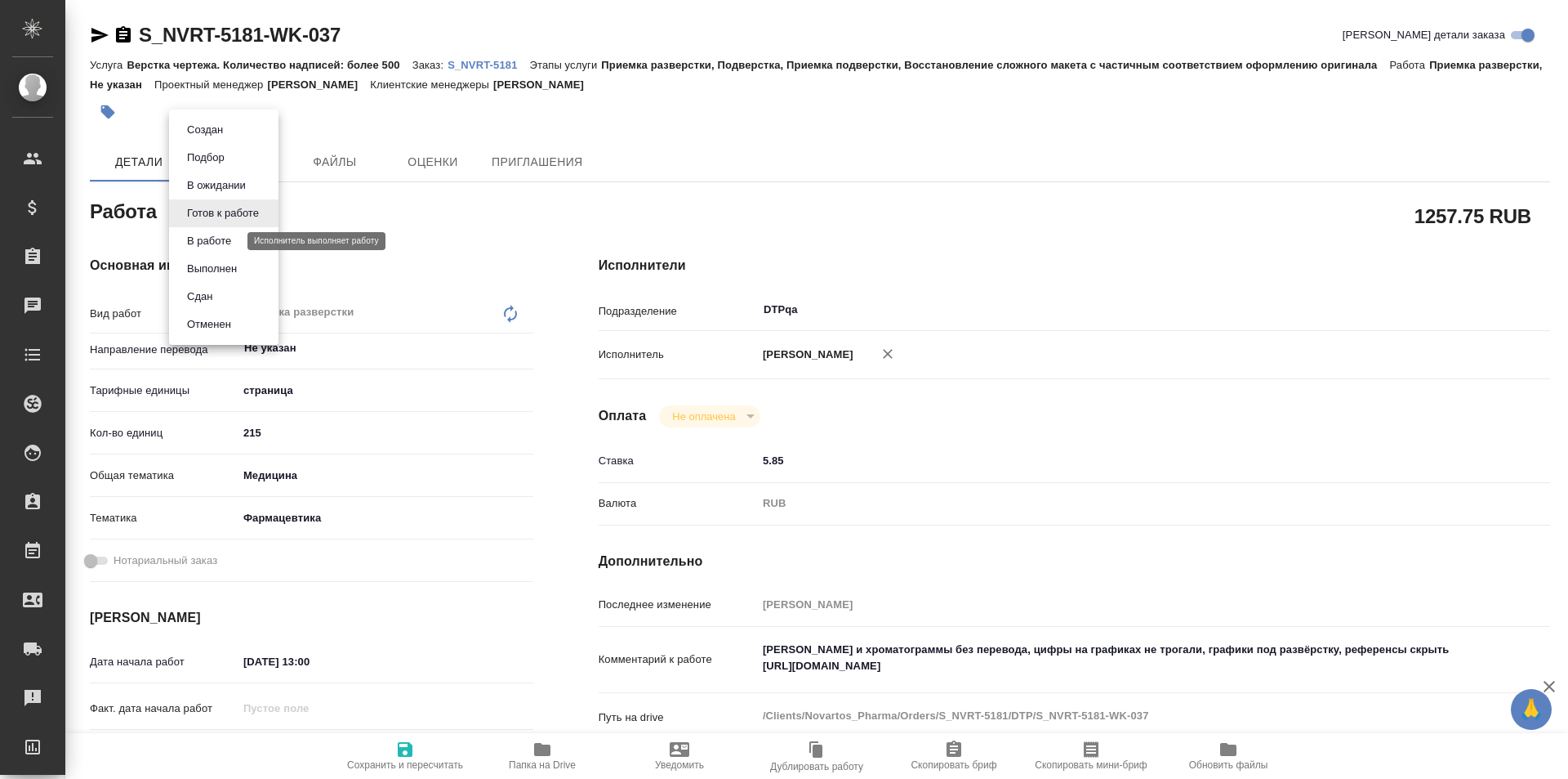
type textarea "x"
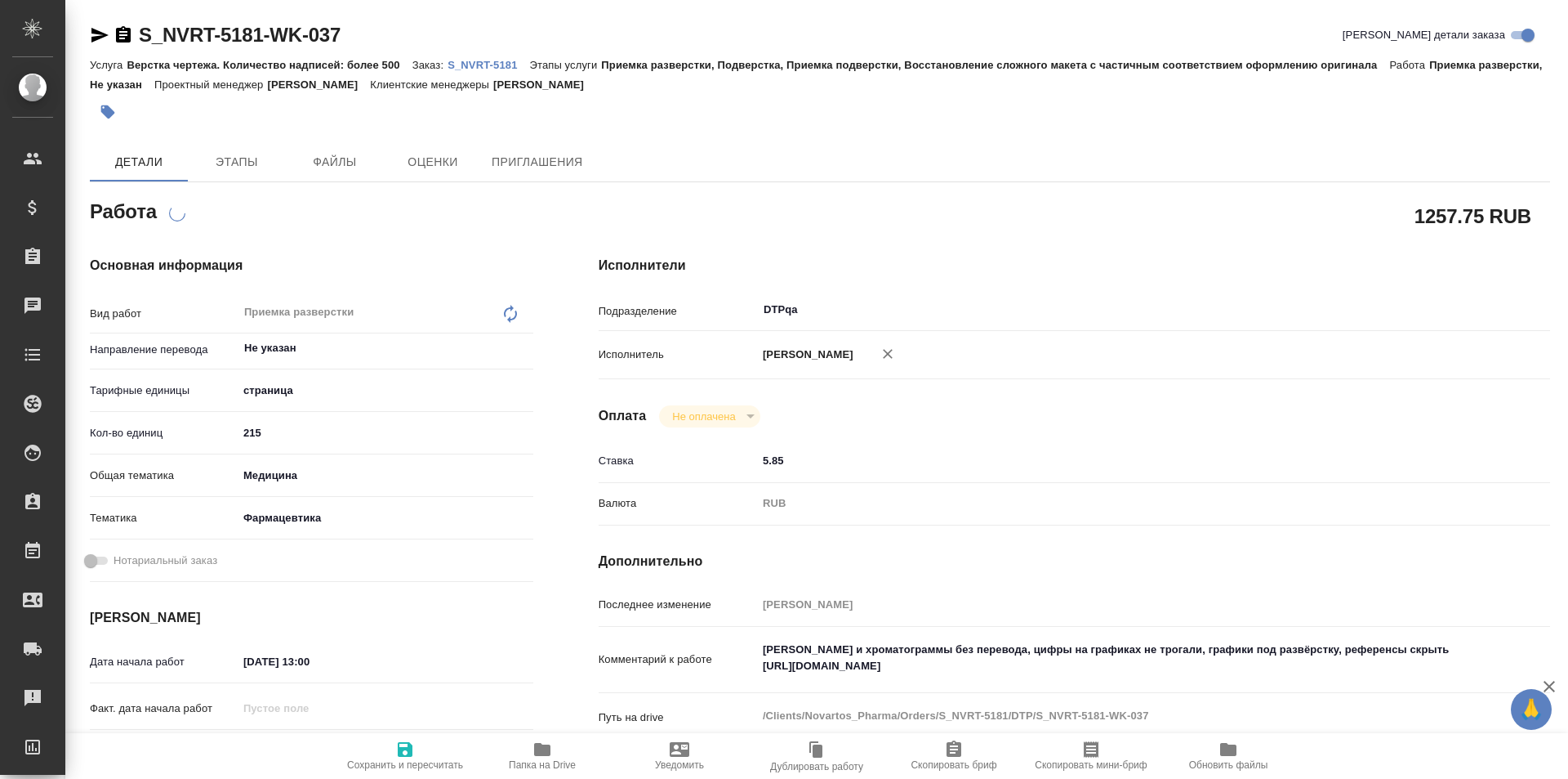
type textarea "x"
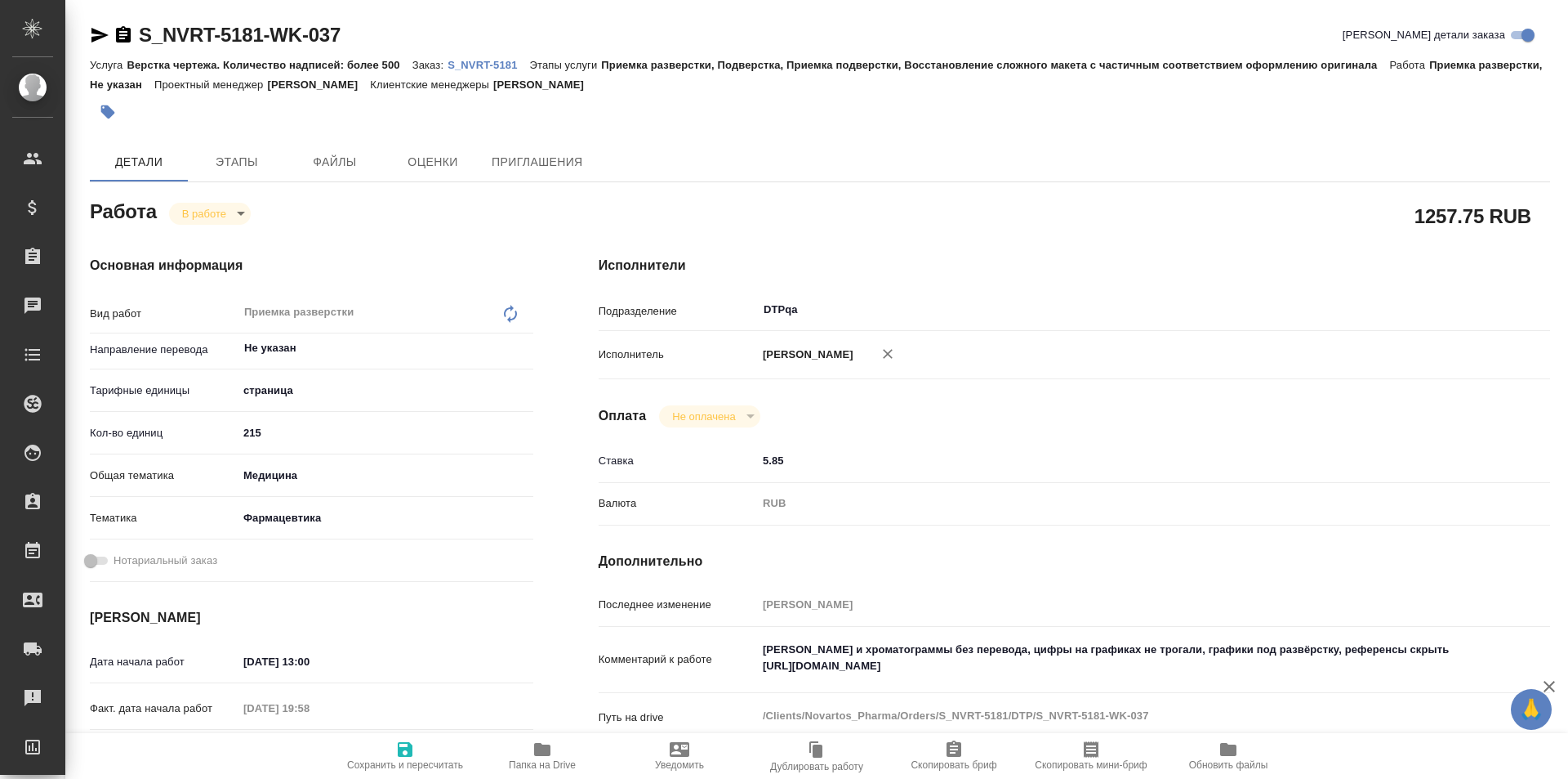
type textarea "x"
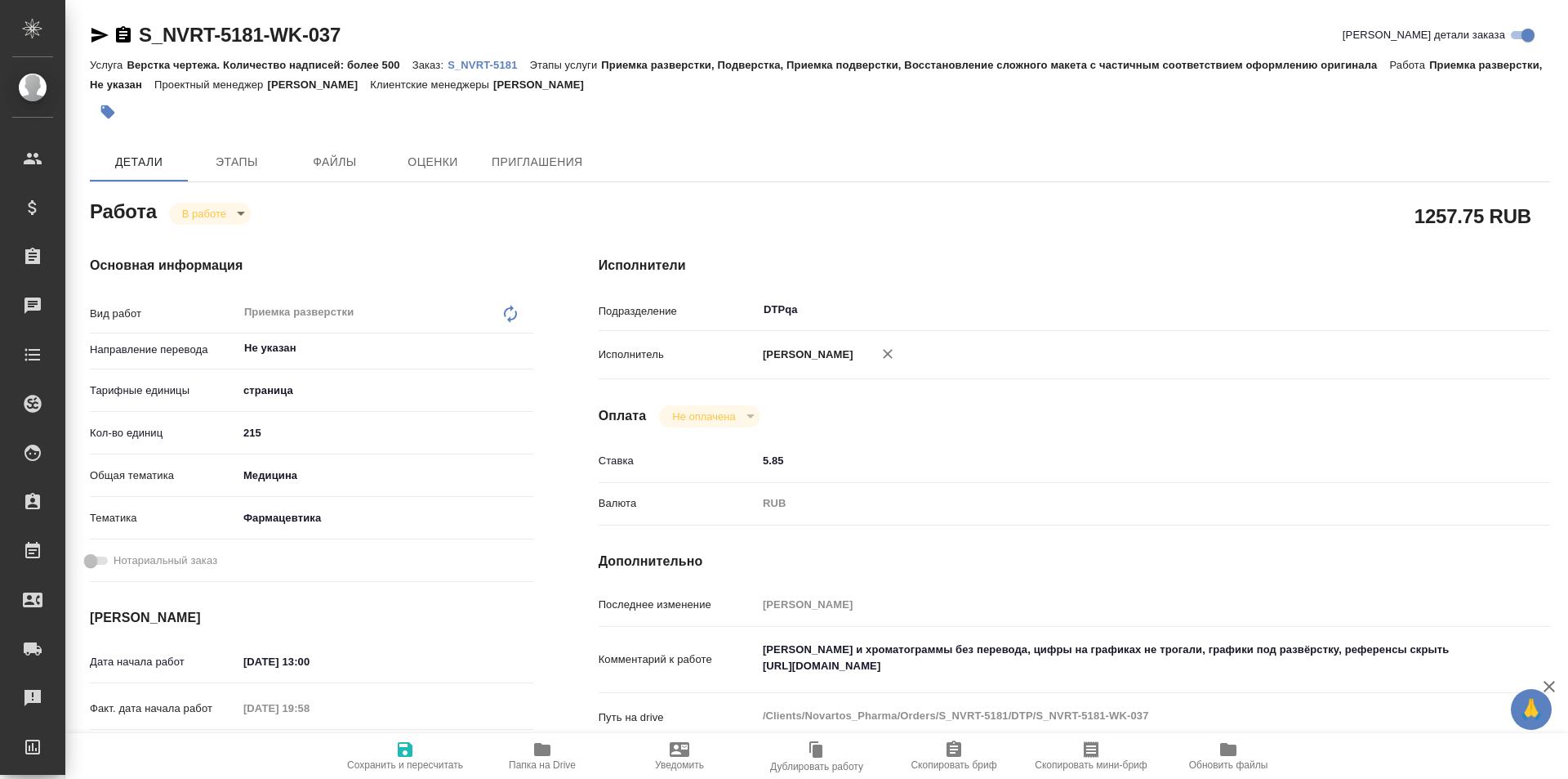
type textarea "x"
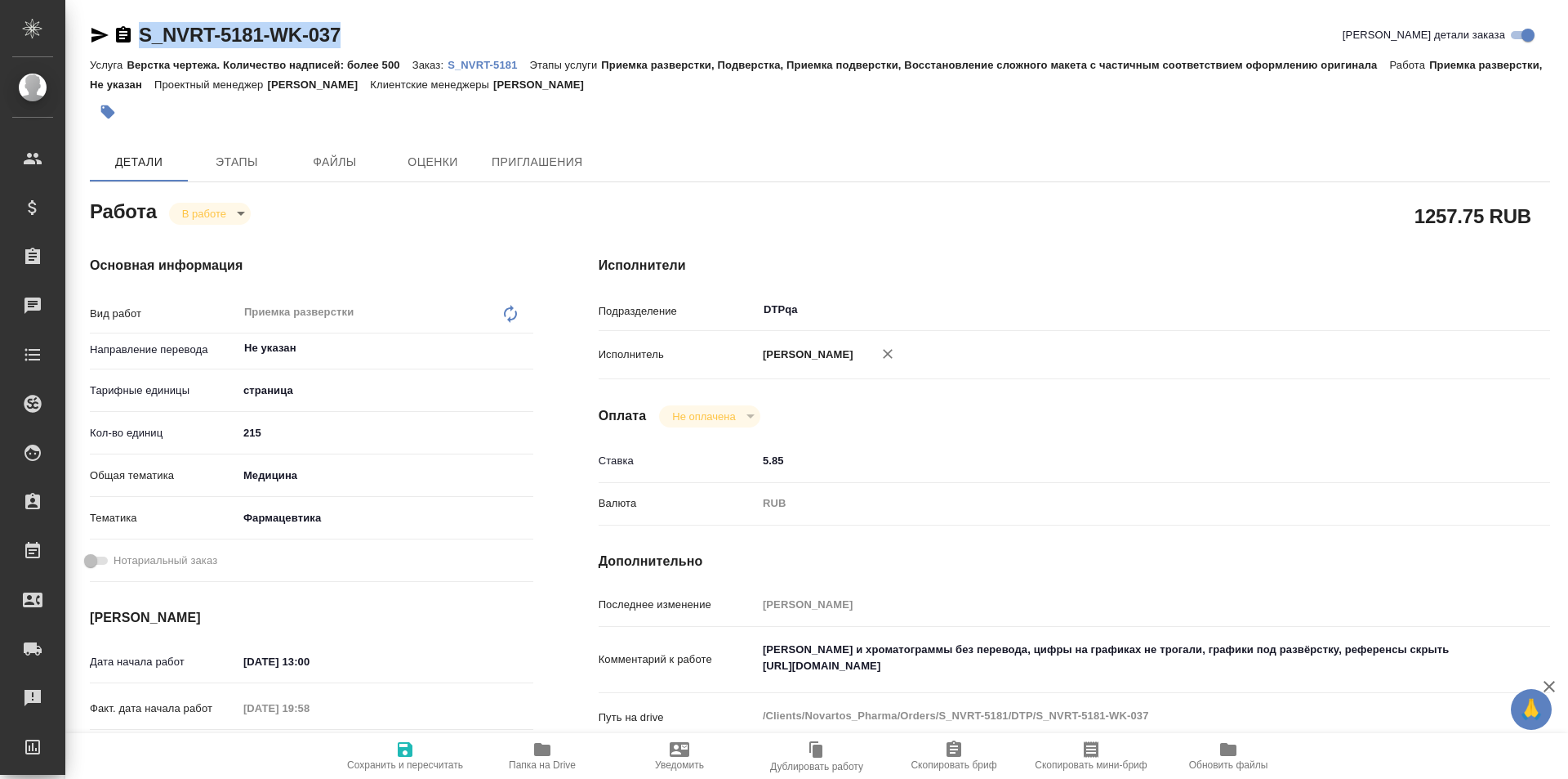
drag, startPoint x: 206, startPoint y: 28, endPoint x: 117, endPoint y: 26, distance: 89.0
click at [117, 26] on div "S_NVRT-5181-WK-037 Кратко детали заказа" at bounding box center [820, 35] width 1460 height 26
copy link "S_NVRT-5181-WK-037"
type textarea "x"
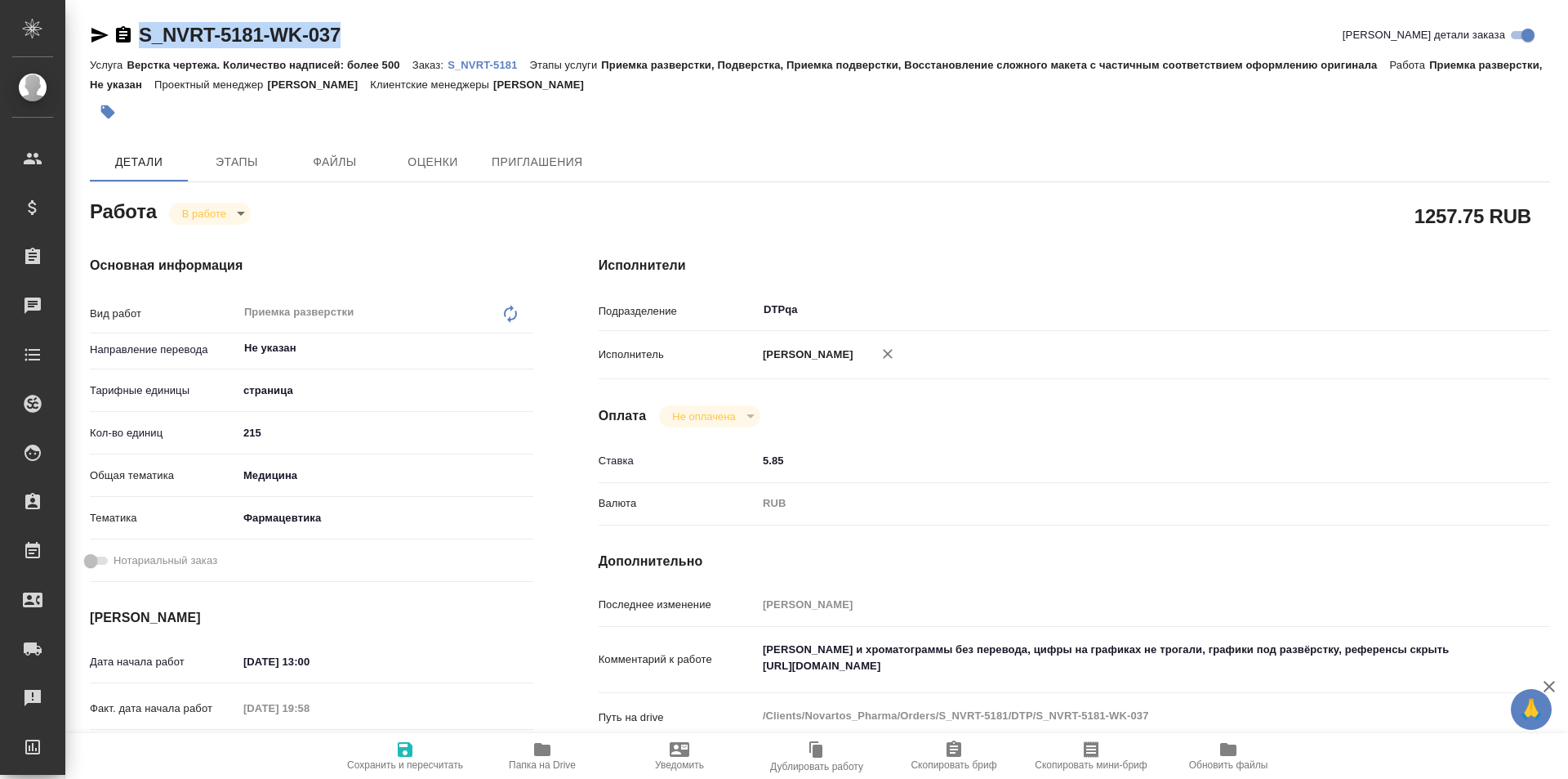
type textarea "x"
drag, startPoint x: 1070, startPoint y: 666, endPoint x: 731, endPoint y: 667, distance: 339.0
click at [731, 667] on div "Комментарий к работе Скрины и хроматограммы без перевода, цифры на графиках не …" at bounding box center [1074, 660] width 951 height 54
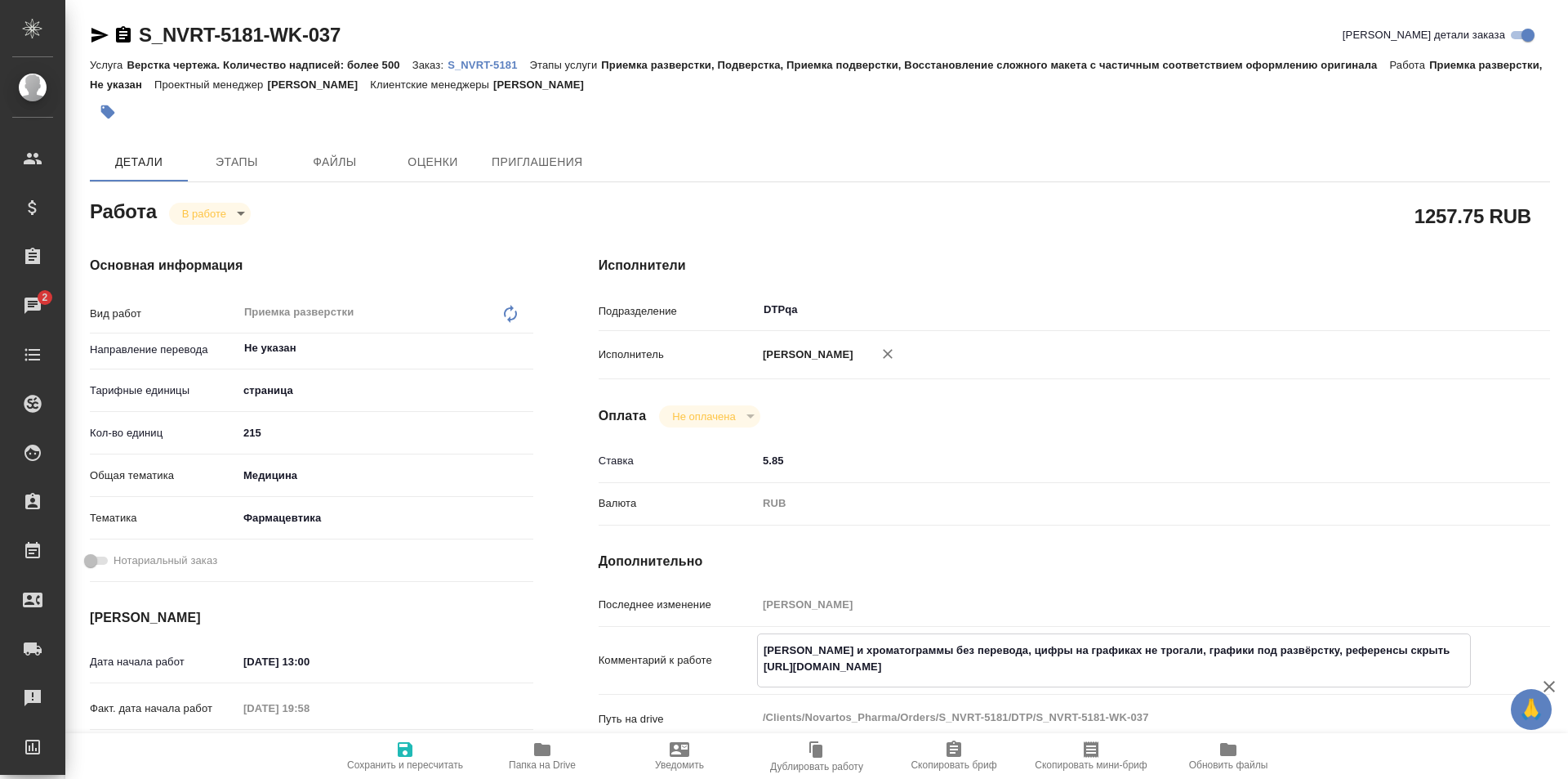
type textarea "x"
drag, startPoint x: 333, startPoint y: 37, endPoint x: 143, endPoint y: 15, distance: 191.3
click at [128, 36] on div "S_NVRT-5181-WK-037 Кратко детали заказа" at bounding box center [820, 35] width 1460 height 26
copy link "S_NVRT-5181-WK-037"
click at [549, 750] on icon "button" at bounding box center [542, 748] width 17 height 13
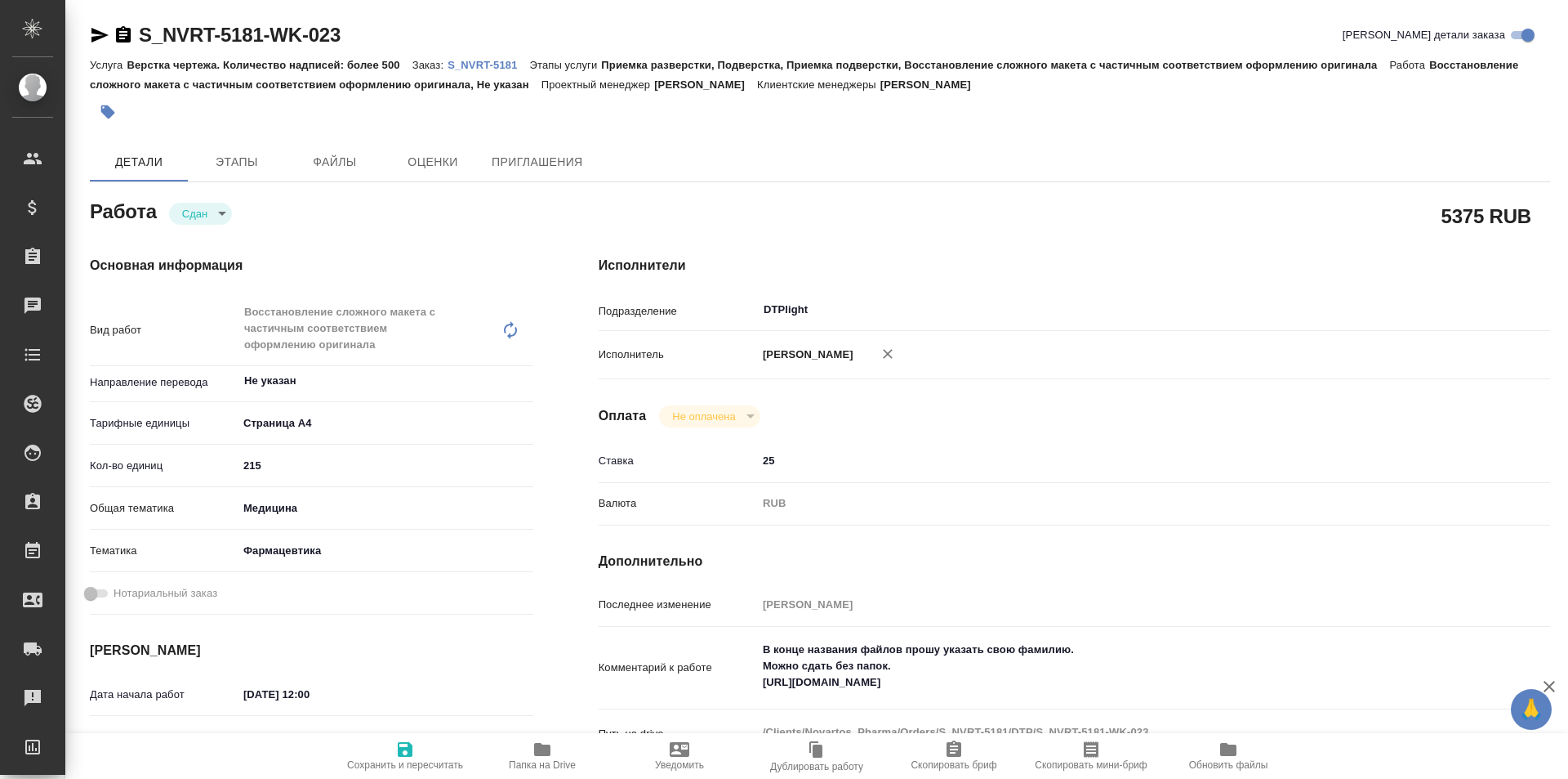
type textarea "x"
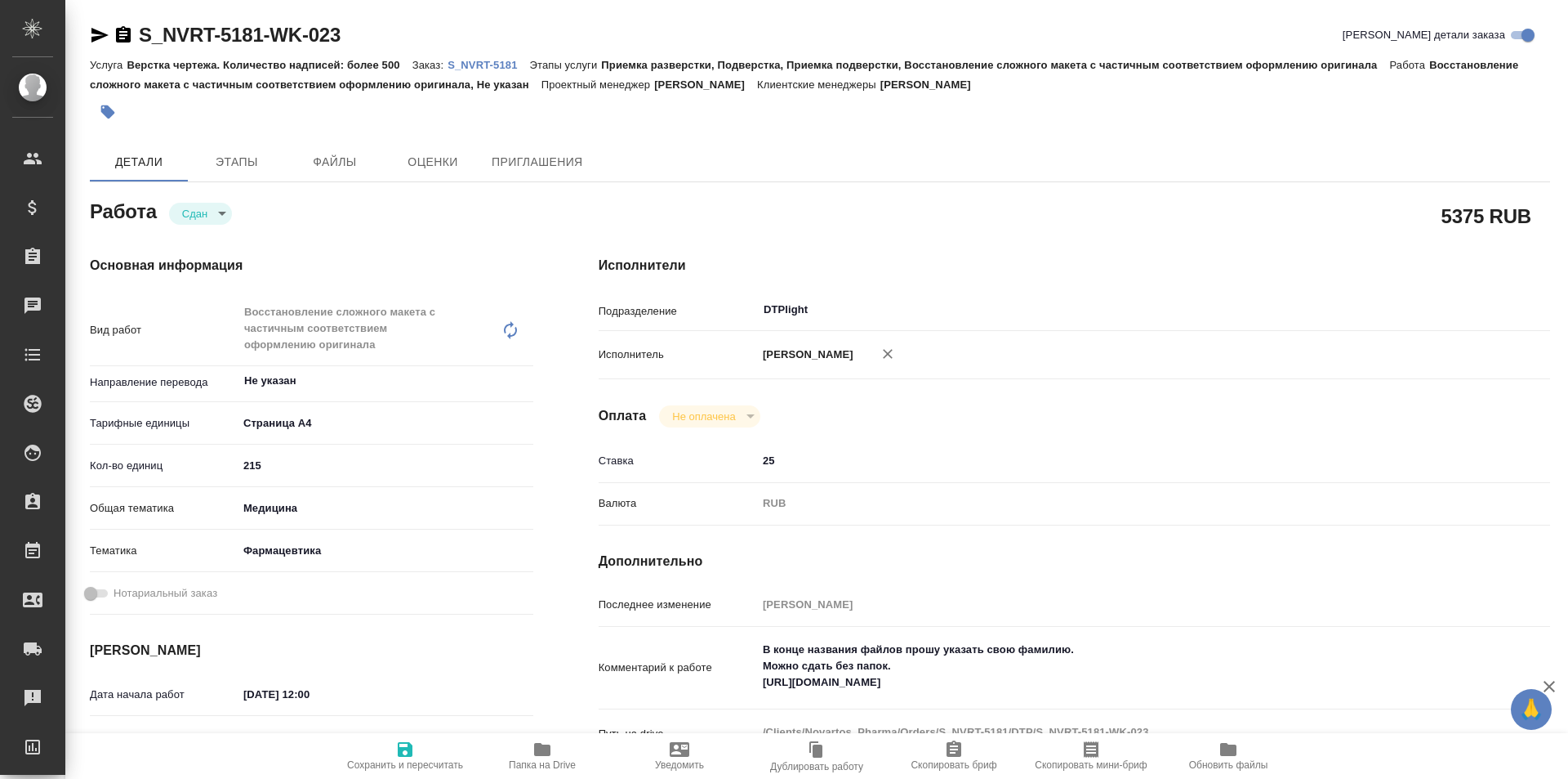
type textarea "x"
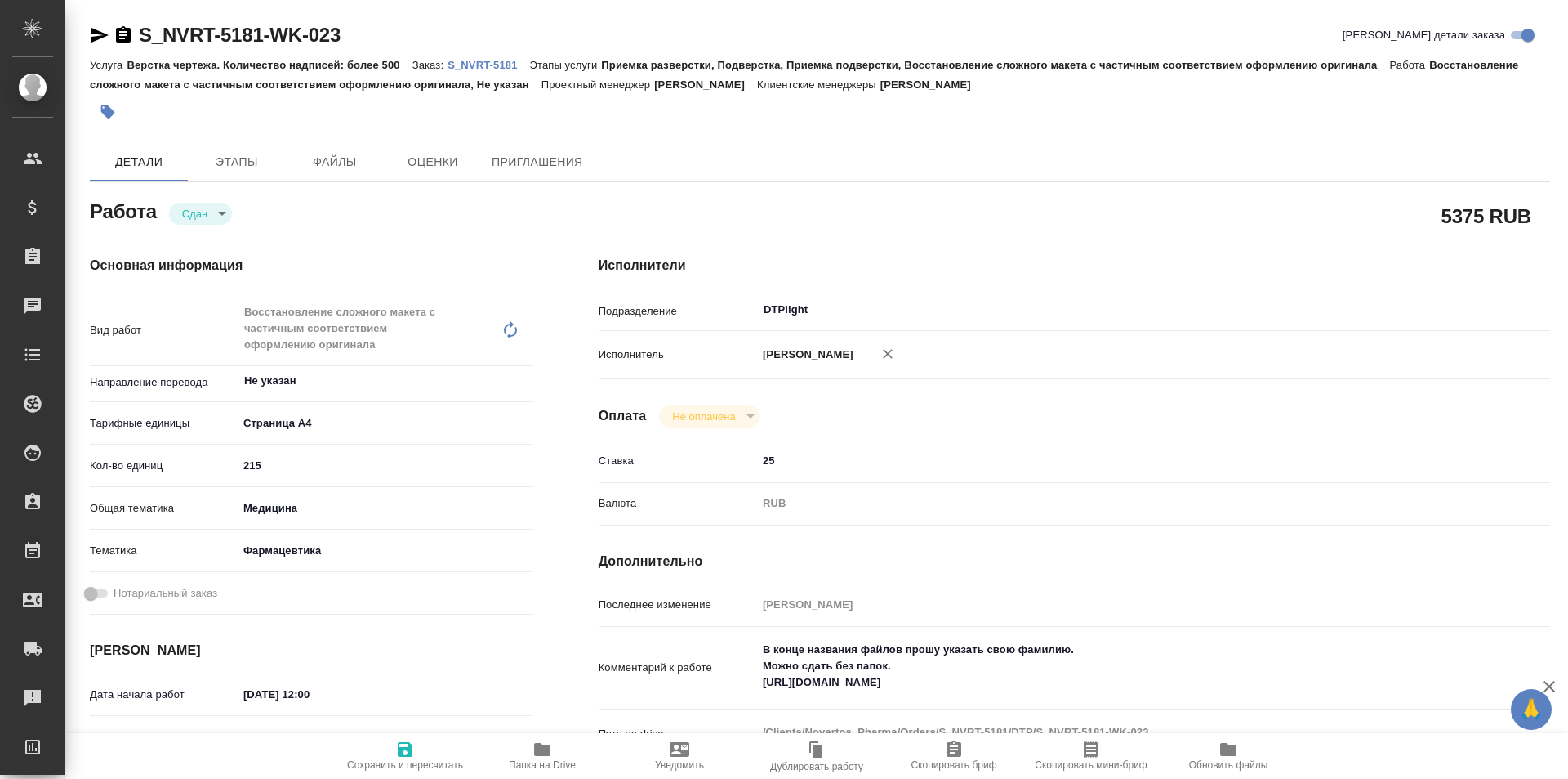
type textarea "x"
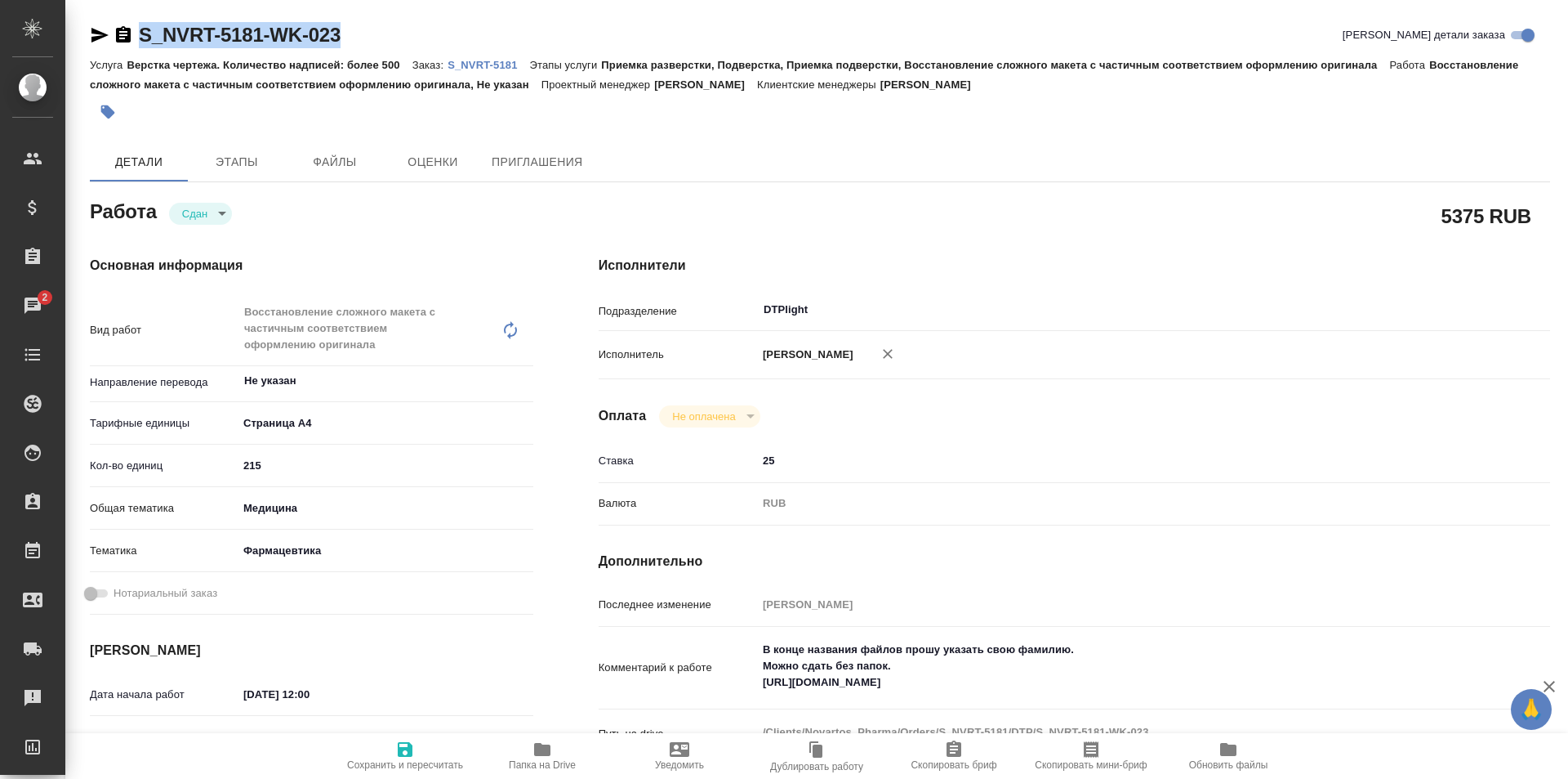
drag, startPoint x: 365, startPoint y: 33, endPoint x: 119, endPoint y: 32, distance: 246.0
click at [119, 32] on div "S_NVRT-5181-WK-023 Кратко детали заказа" at bounding box center [820, 35] width 1460 height 26
copy link "S_NVRT-5181-WK-023"
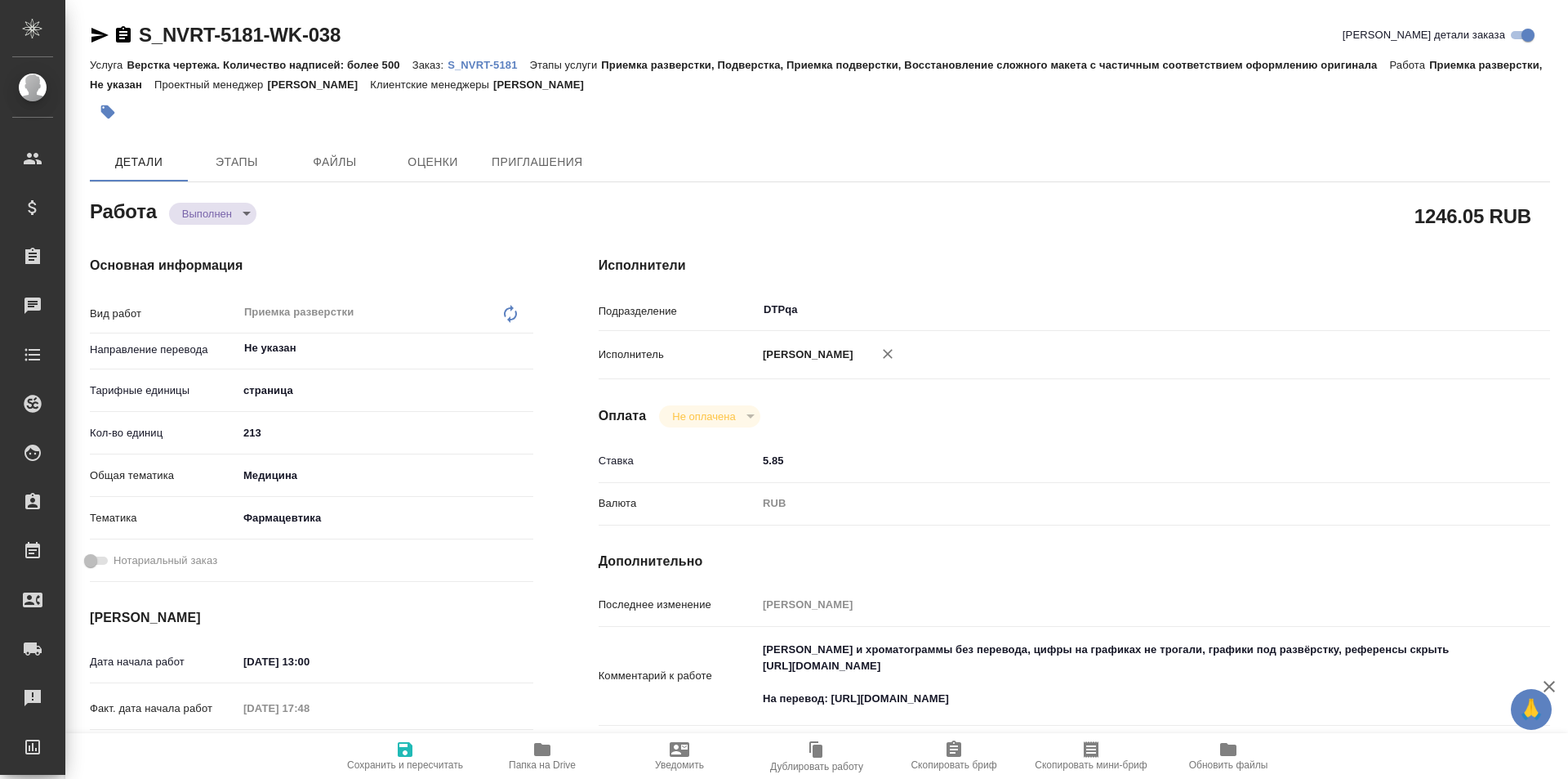
type textarea "x"
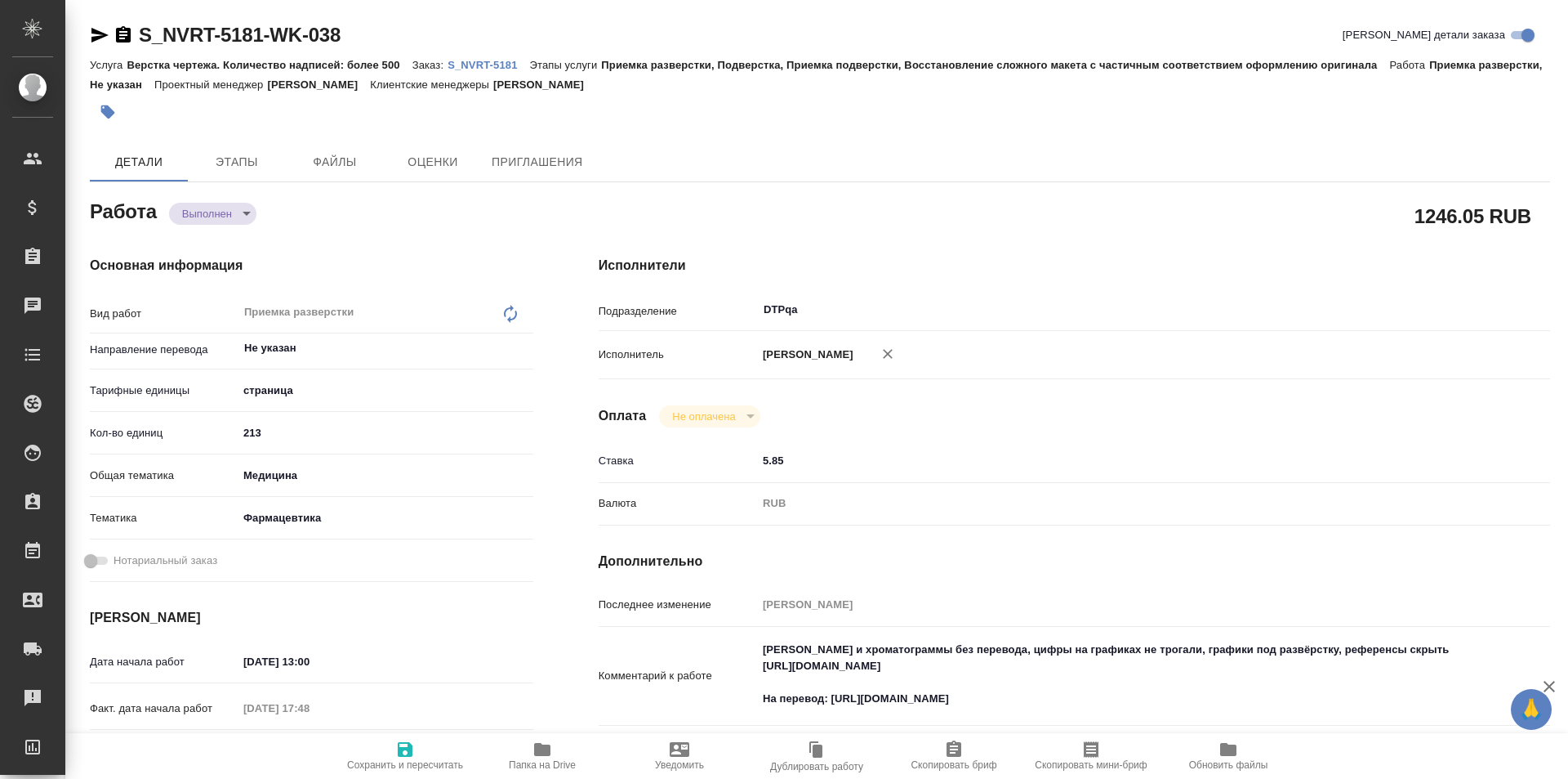
type textarea "x"
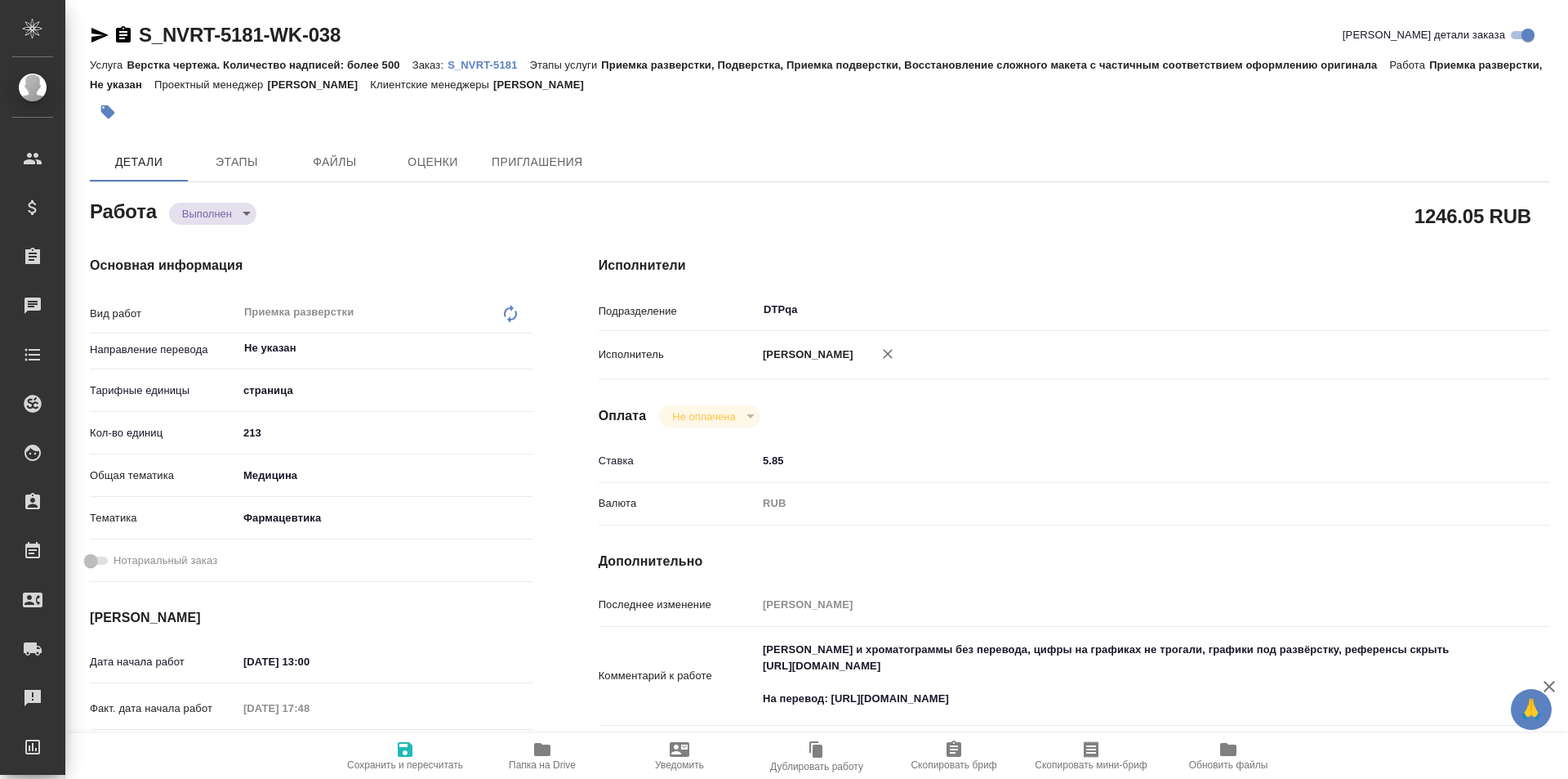
type textarea "x"
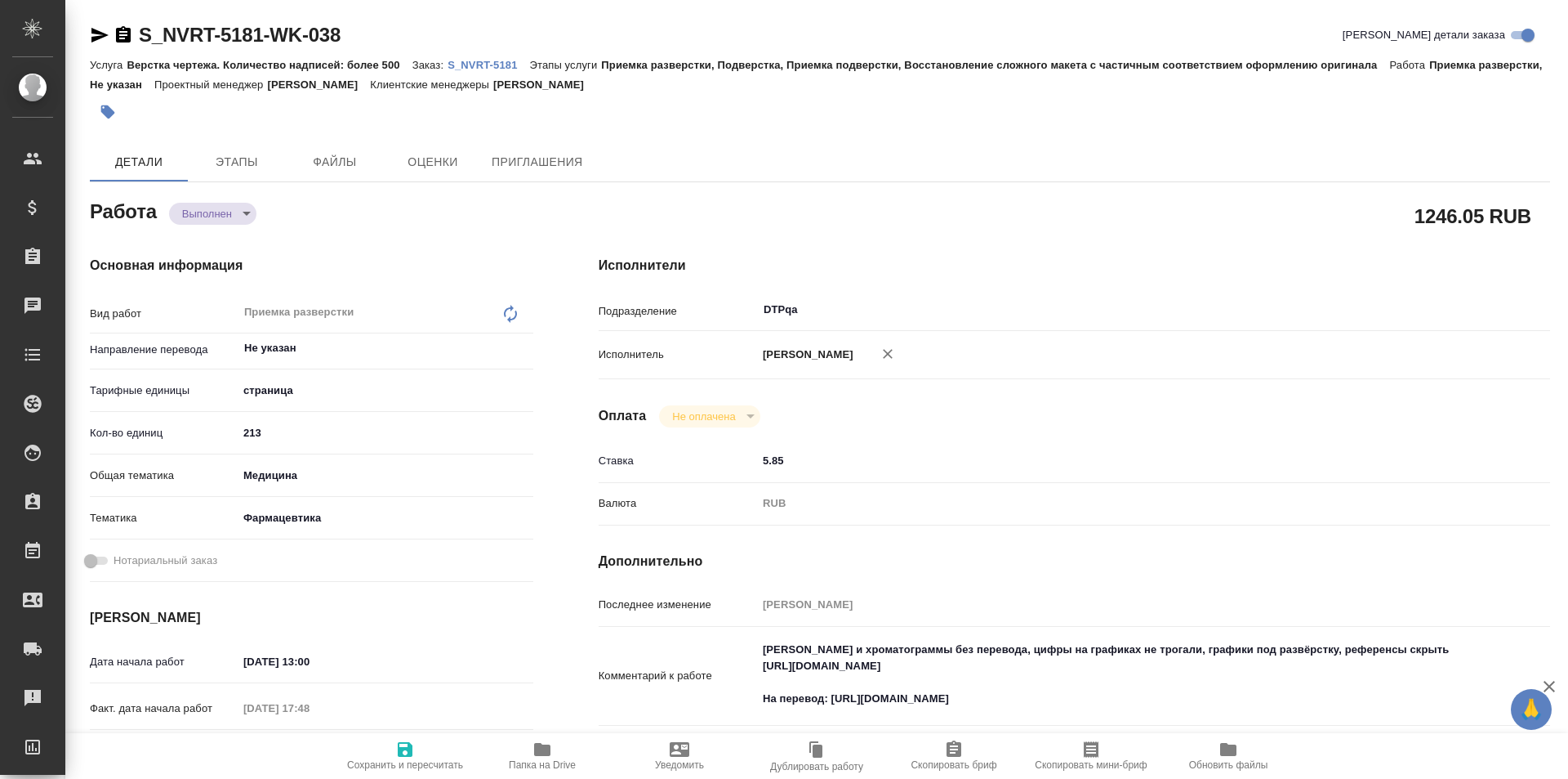
type textarea "x"
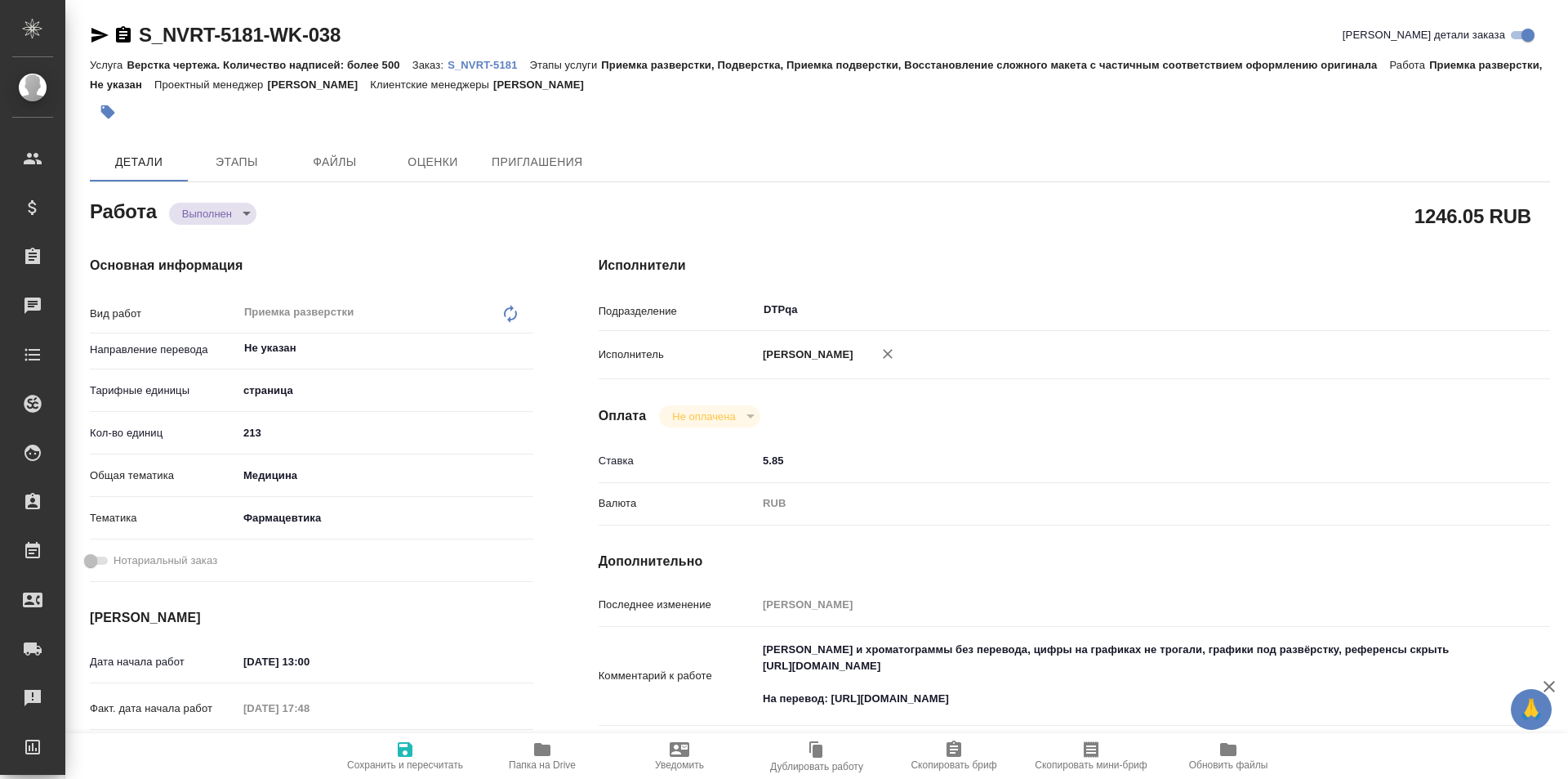
click at [488, 62] on p "S_NVRT-5181" at bounding box center [488, 65] width 82 height 12
type textarea "x"
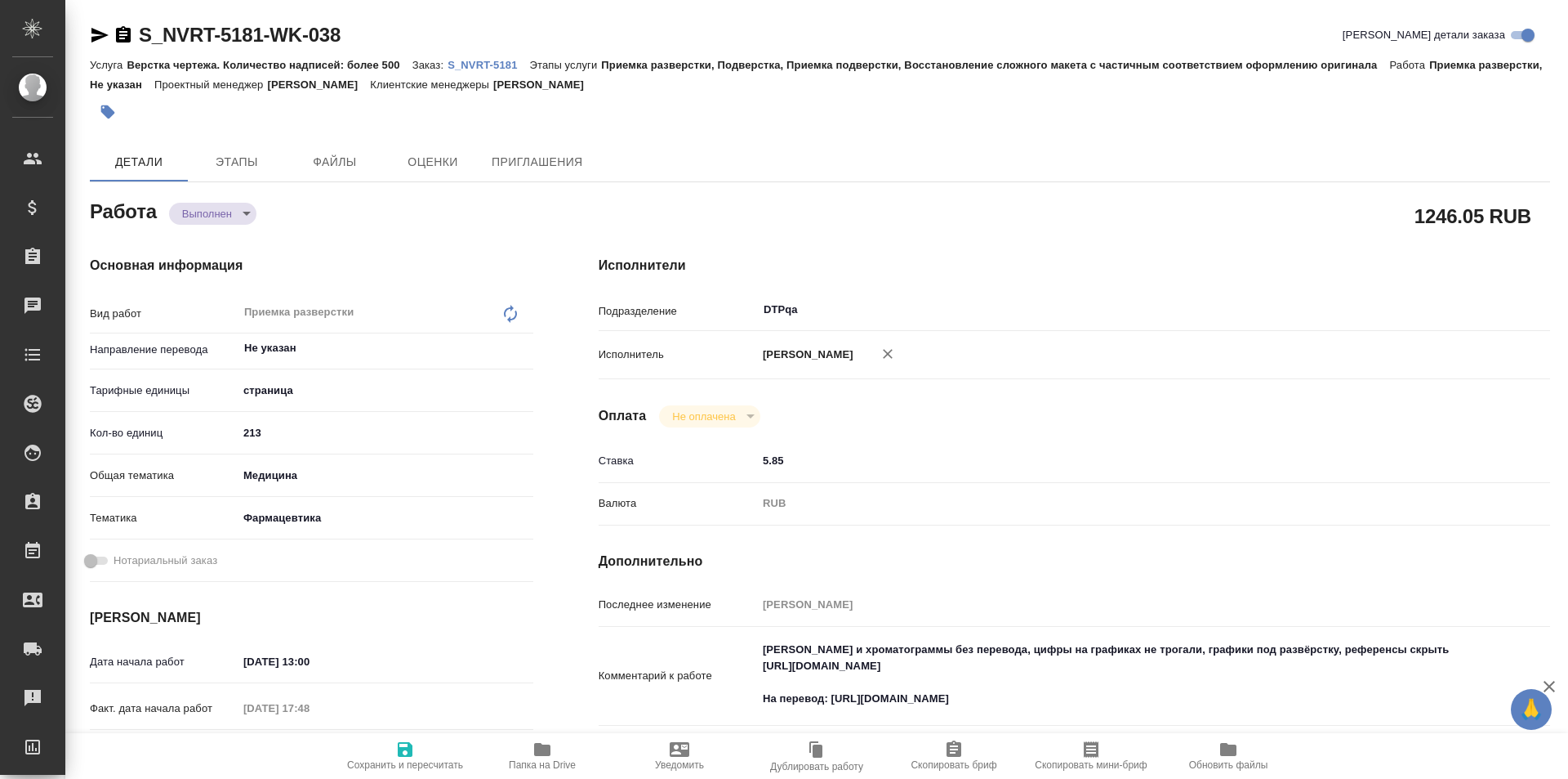
type textarea "x"
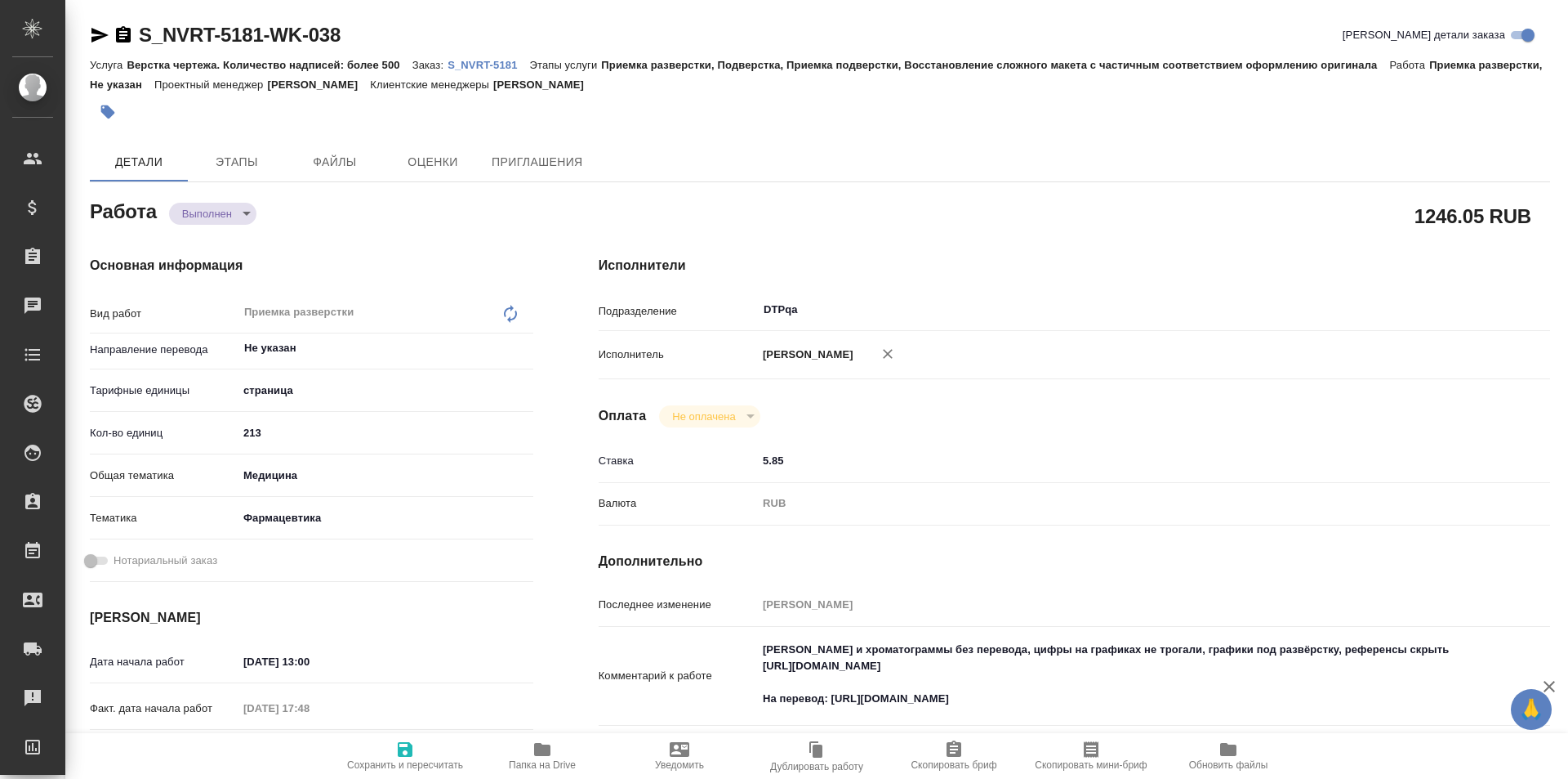
type textarea "x"
click at [1036, 697] on textarea "Скрины и хроматограммы без перевода, цифры на графиках не трогали, графики под …" at bounding box center [1114, 674] width 713 height 77
drag, startPoint x: 1081, startPoint y: 666, endPoint x: 764, endPoint y: 669, distance: 317.0
click at [764, 669] on textarea "Скрины и хроматограммы без перевода, цифры на графиках не трогали, графики под …" at bounding box center [1114, 675] width 712 height 77
type textarea "x"
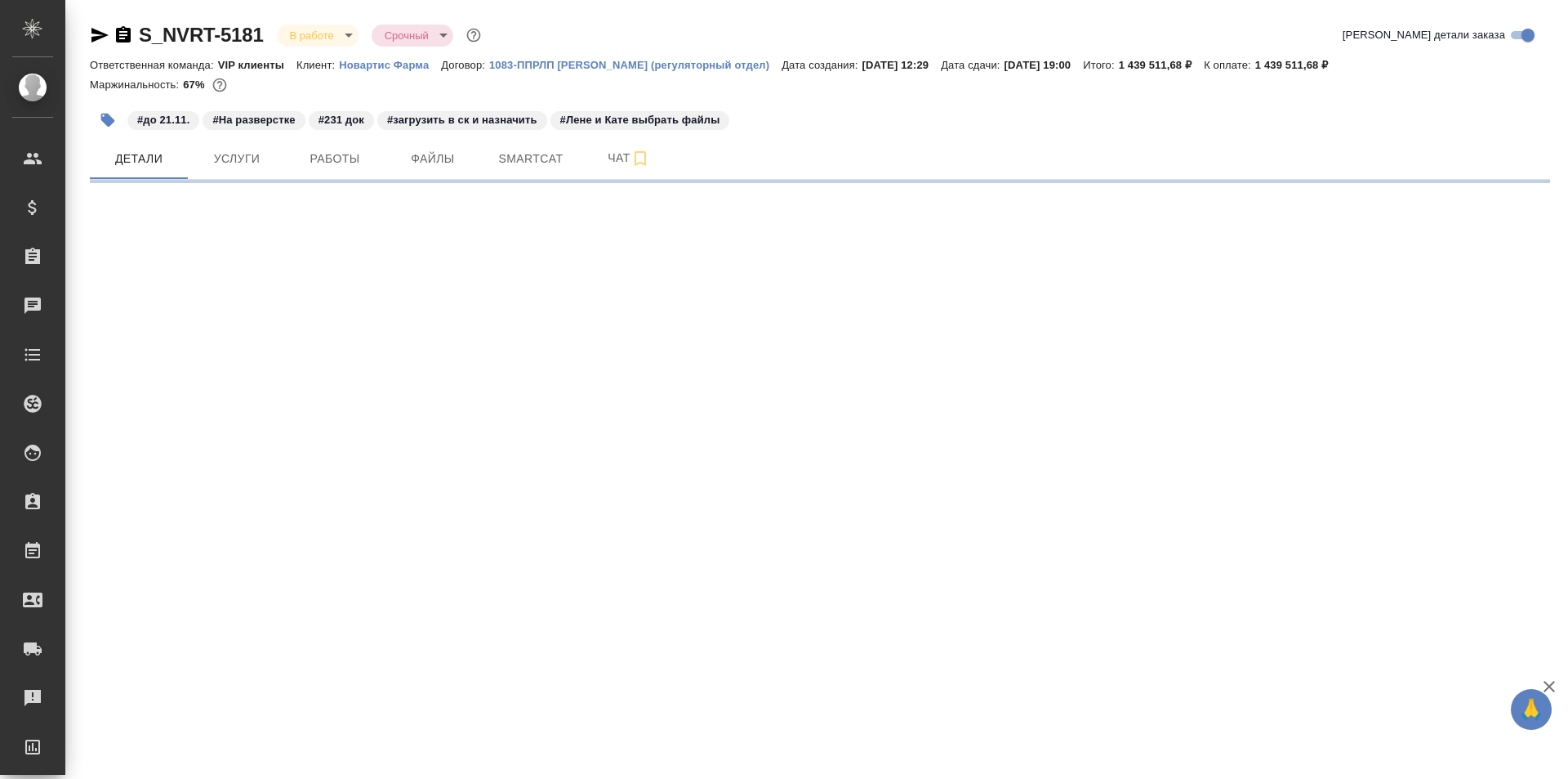
select select "RU"
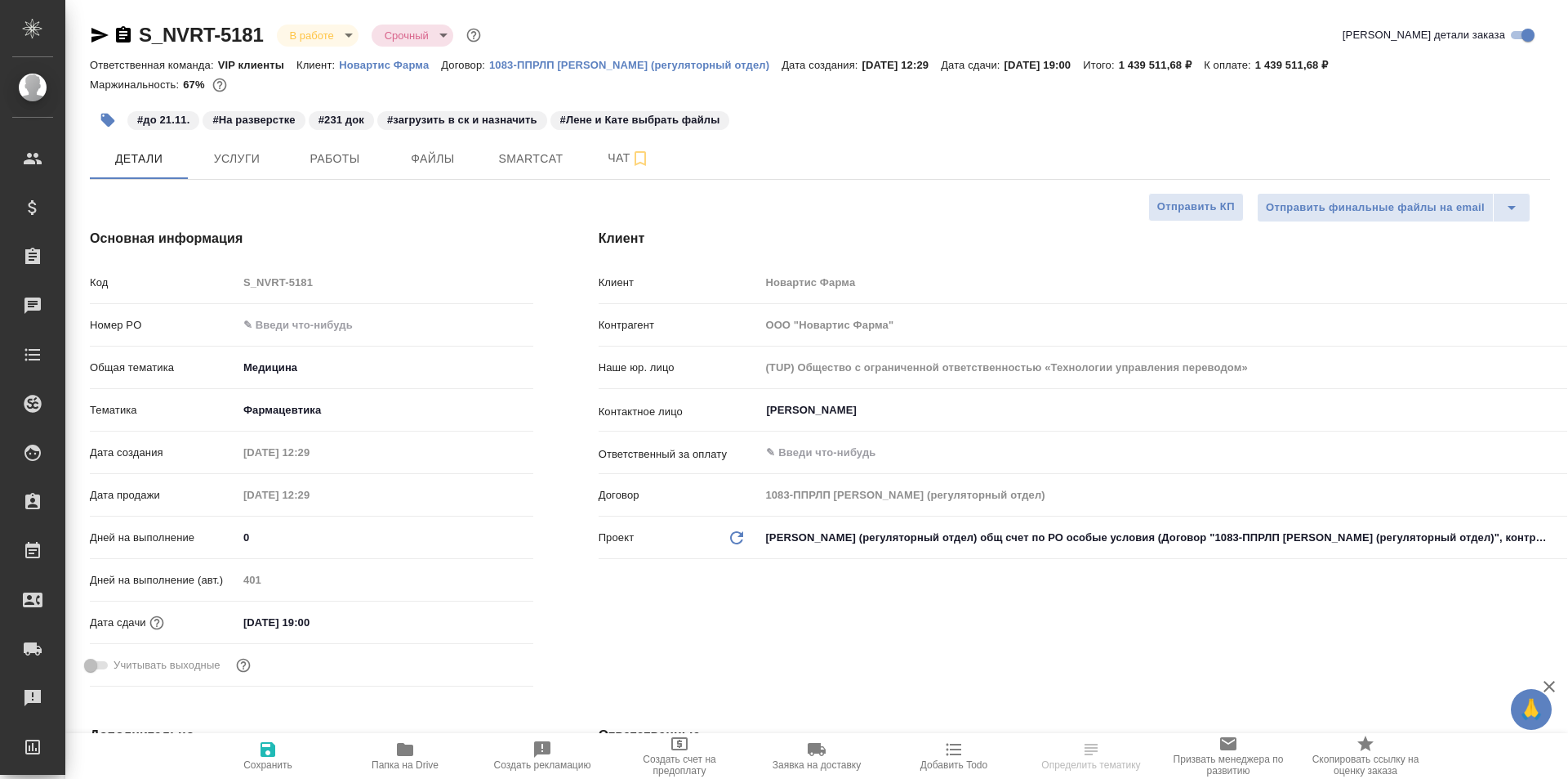
type textarea "x"
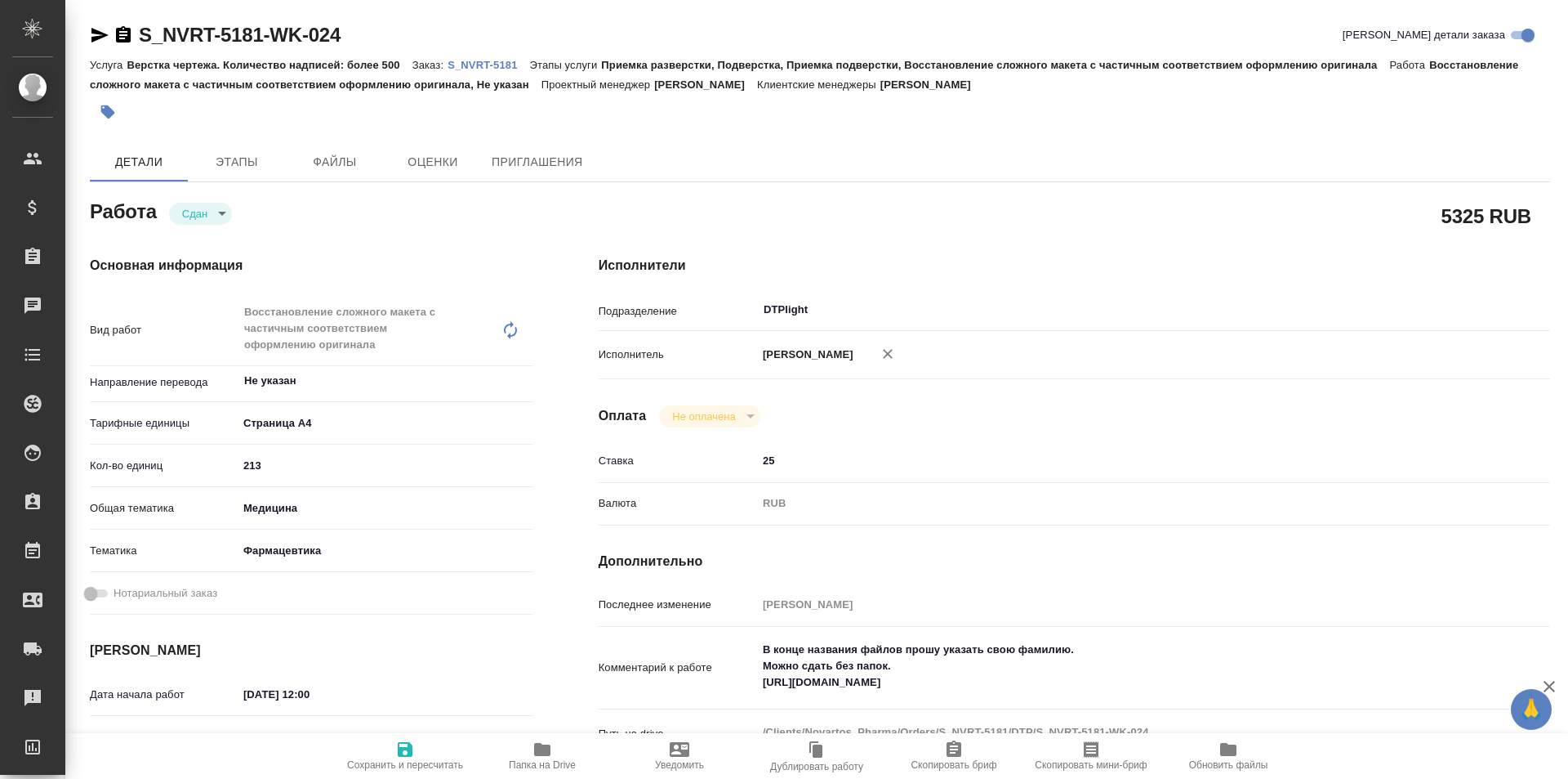
type textarea "x"
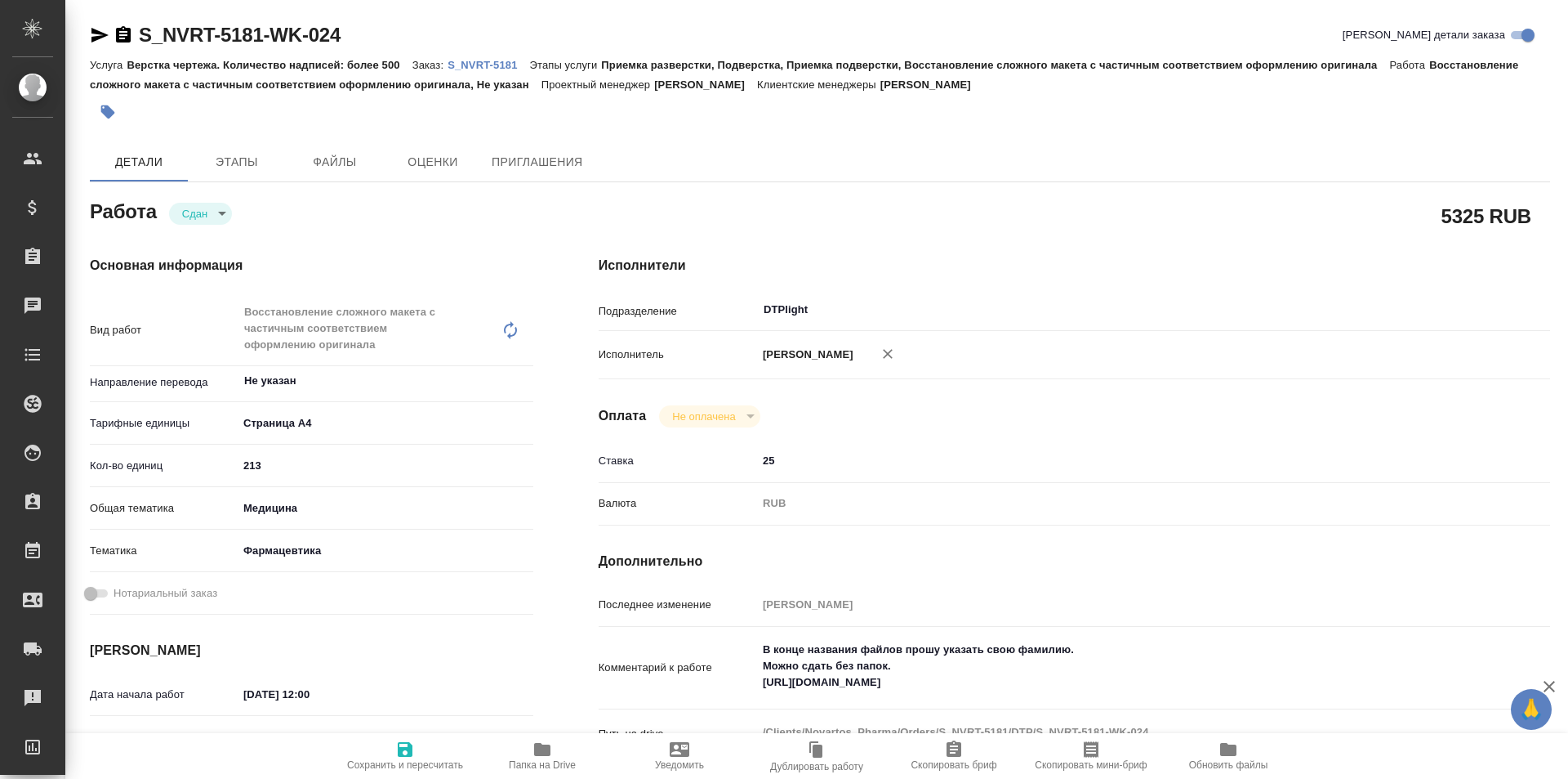
type textarea "x"
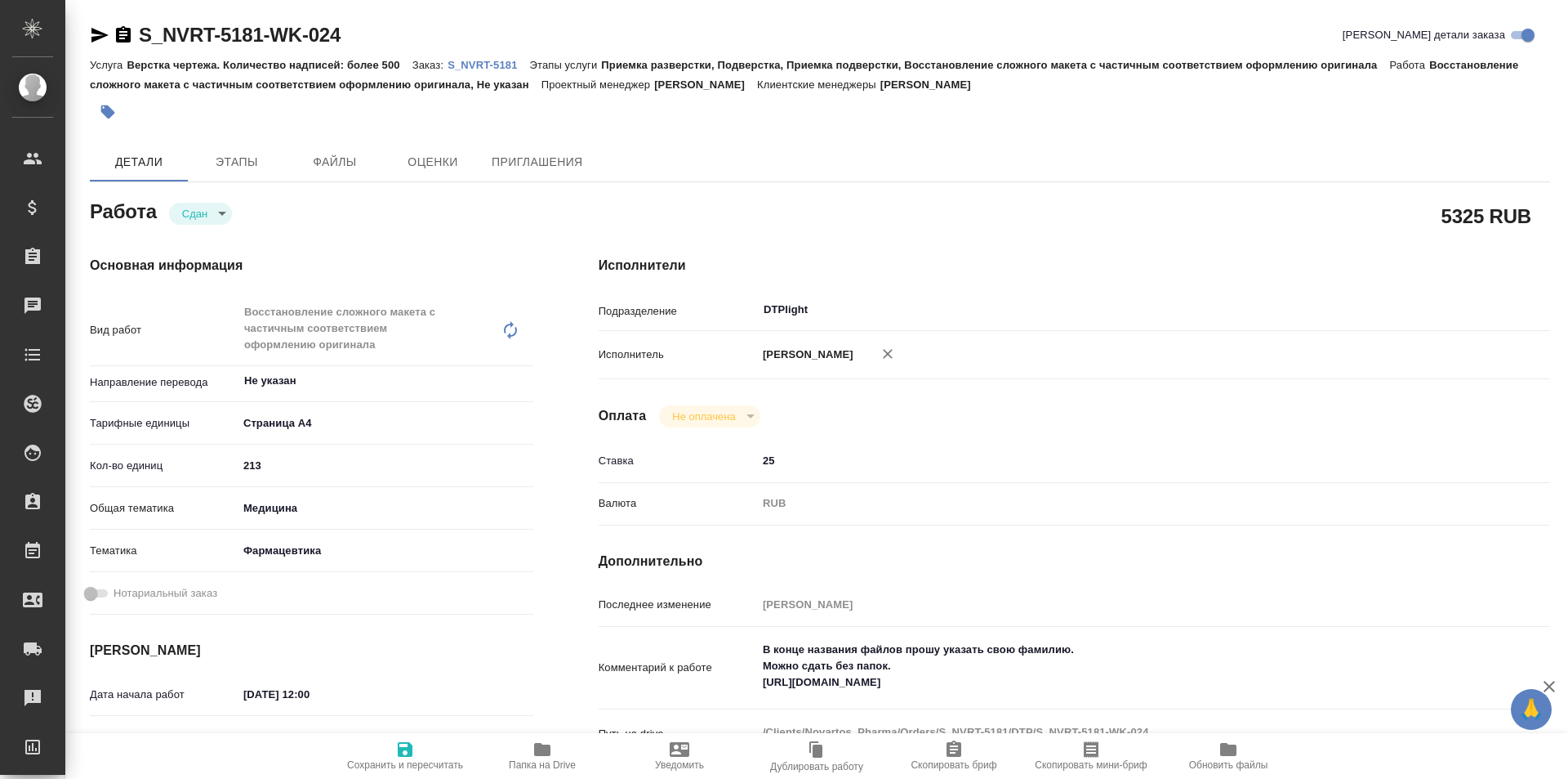
type textarea "x"
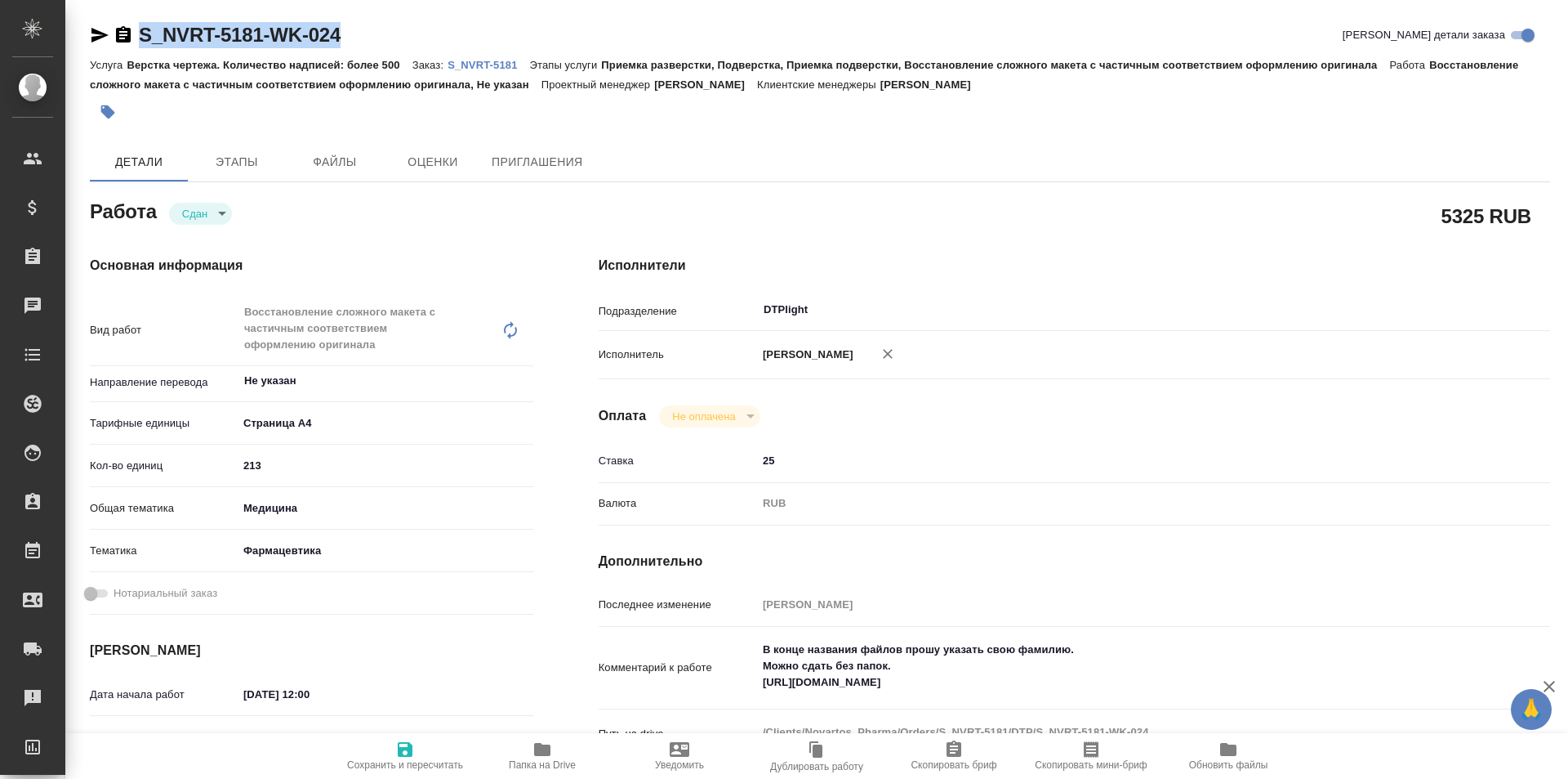
drag, startPoint x: 357, startPoint y: 34, endPoint x: 127, endPoint y: 40, distance: 230.1
click at [134, 43] on div "S_NVRT-5181-WK-024 Кратко детали заказа" at bounding box center [820, 35] width 1460 height 26
type textarea "x"
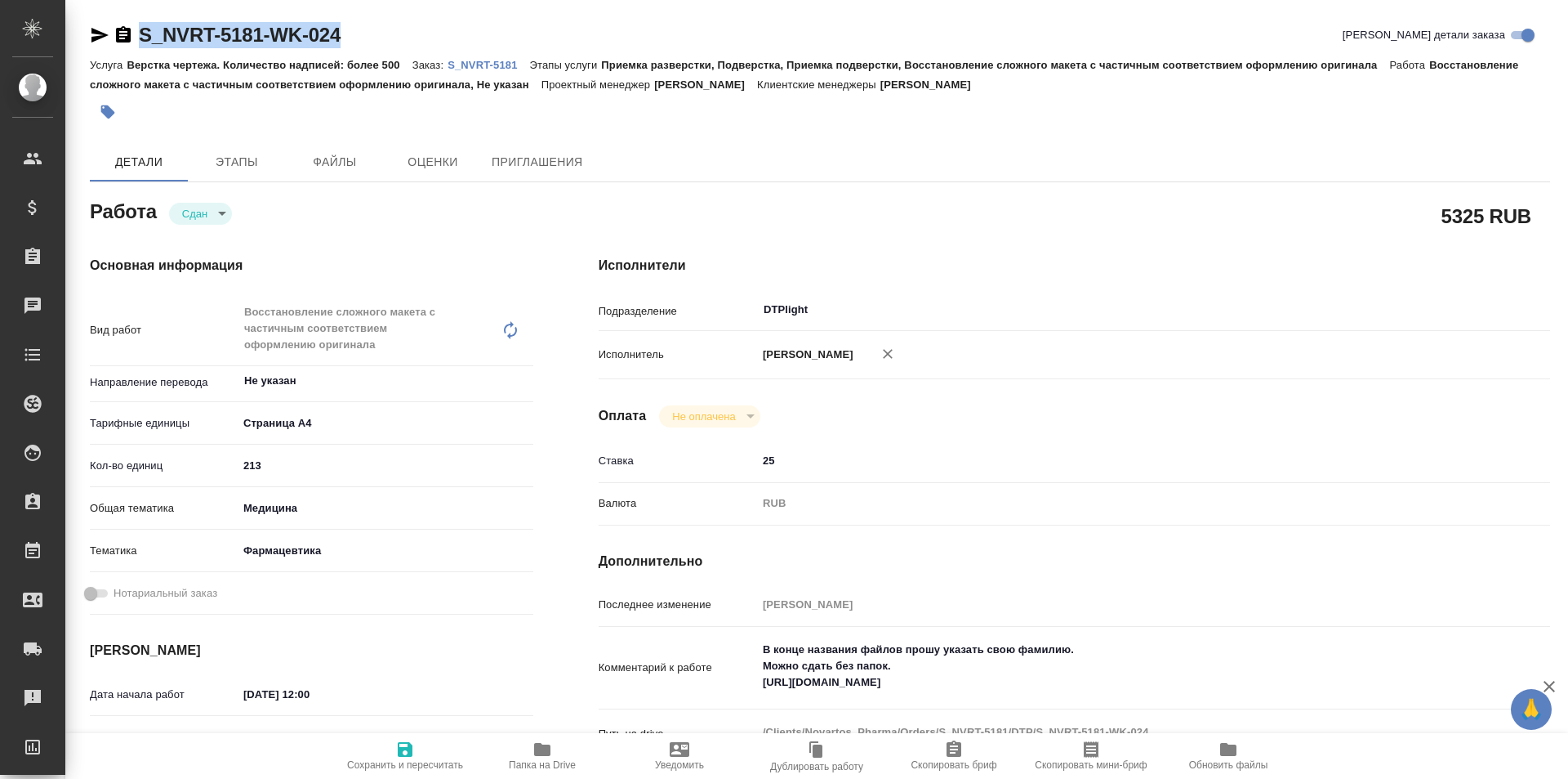
type textarea "x"
copy link "S_NVRT-5181-WK-024"
type textarea "x"
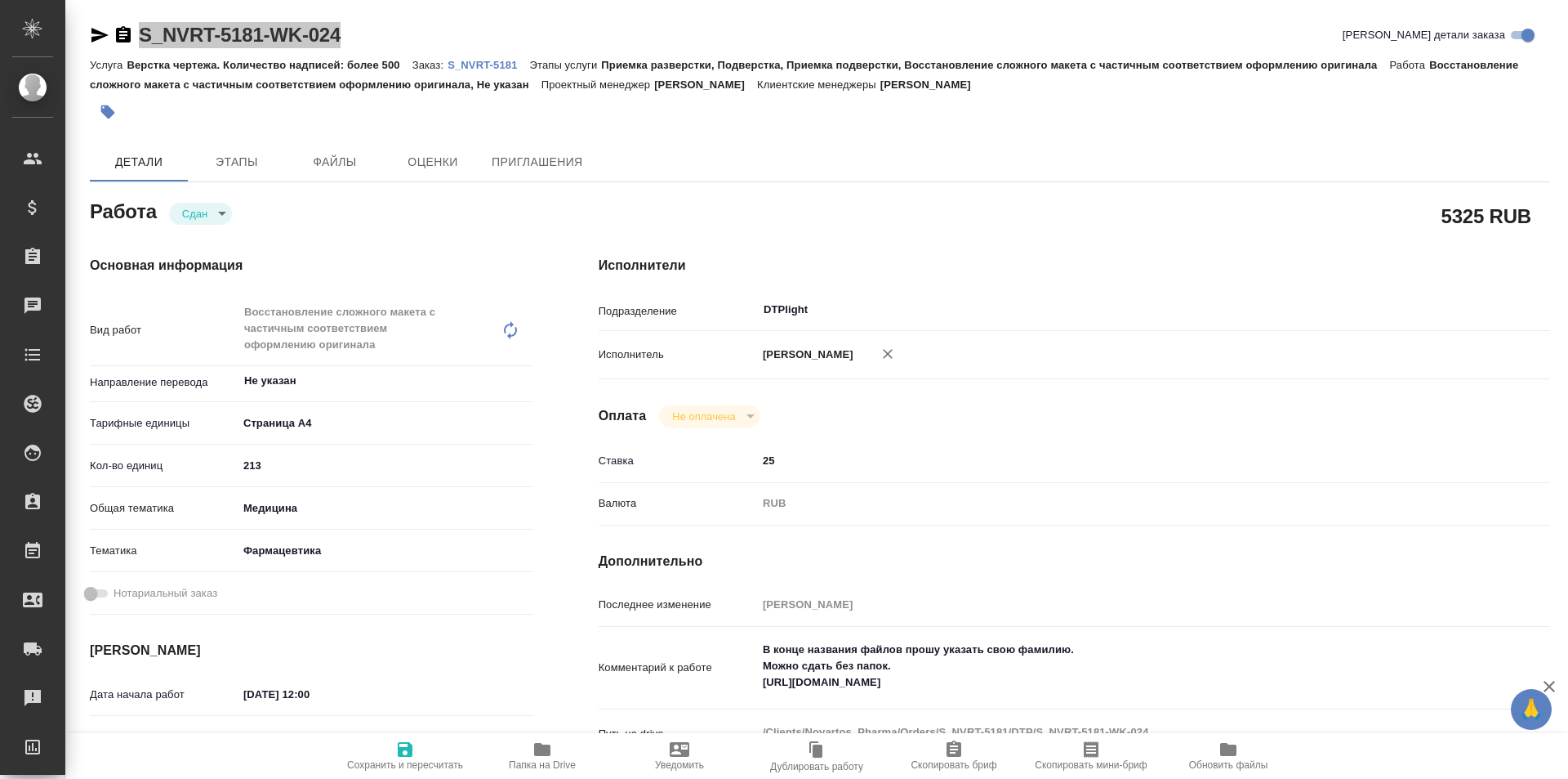
type textarea "x"
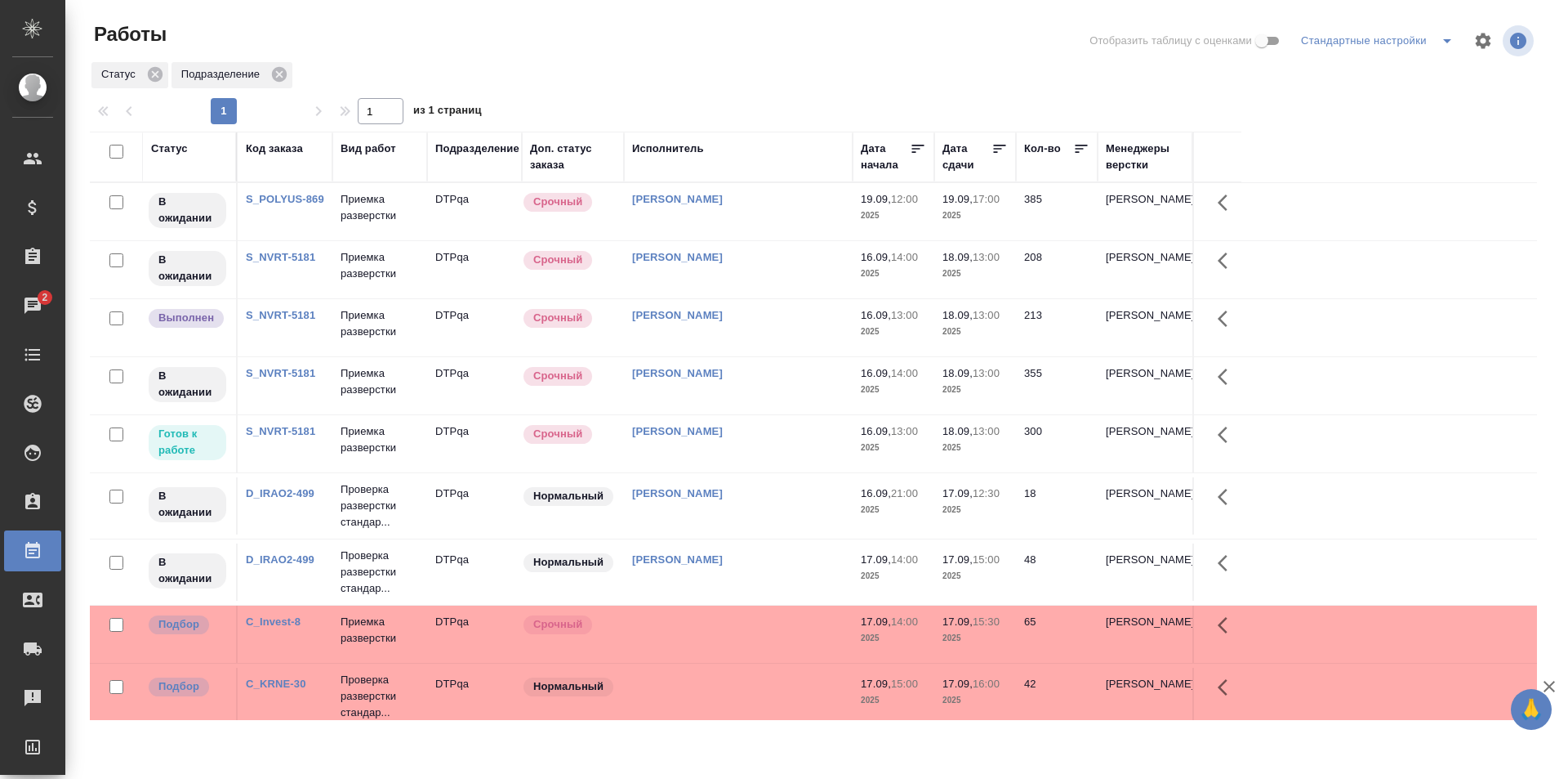
click at [780, 440] on td "[PERSON_NAME]" at bounding box center [737, 444] width 228 height 57
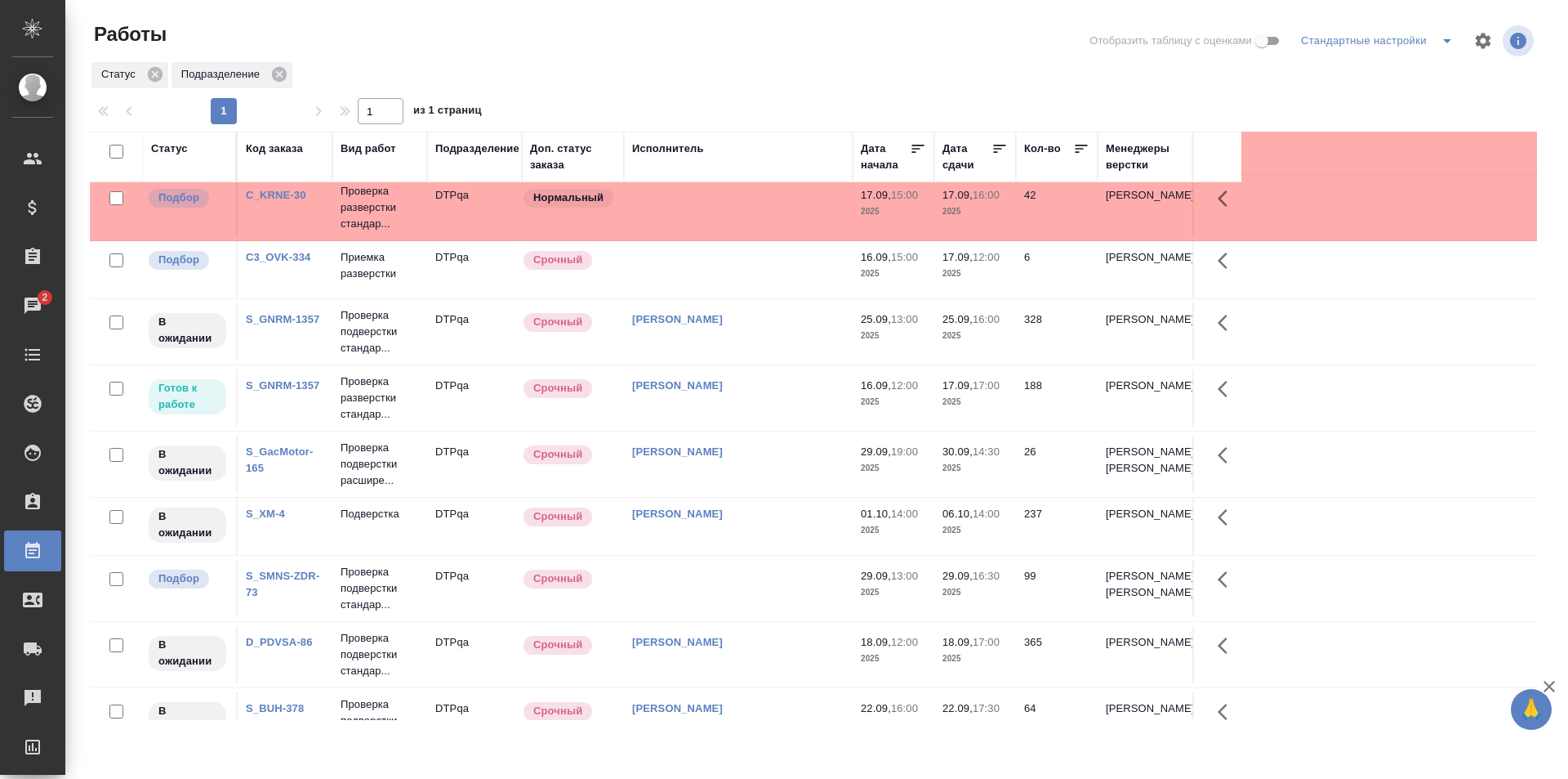
scroll to position [490, 0]
click at [770, 402] on td "[PERSON_NAME]" at bounding box center [737, 396] width 228 height 57
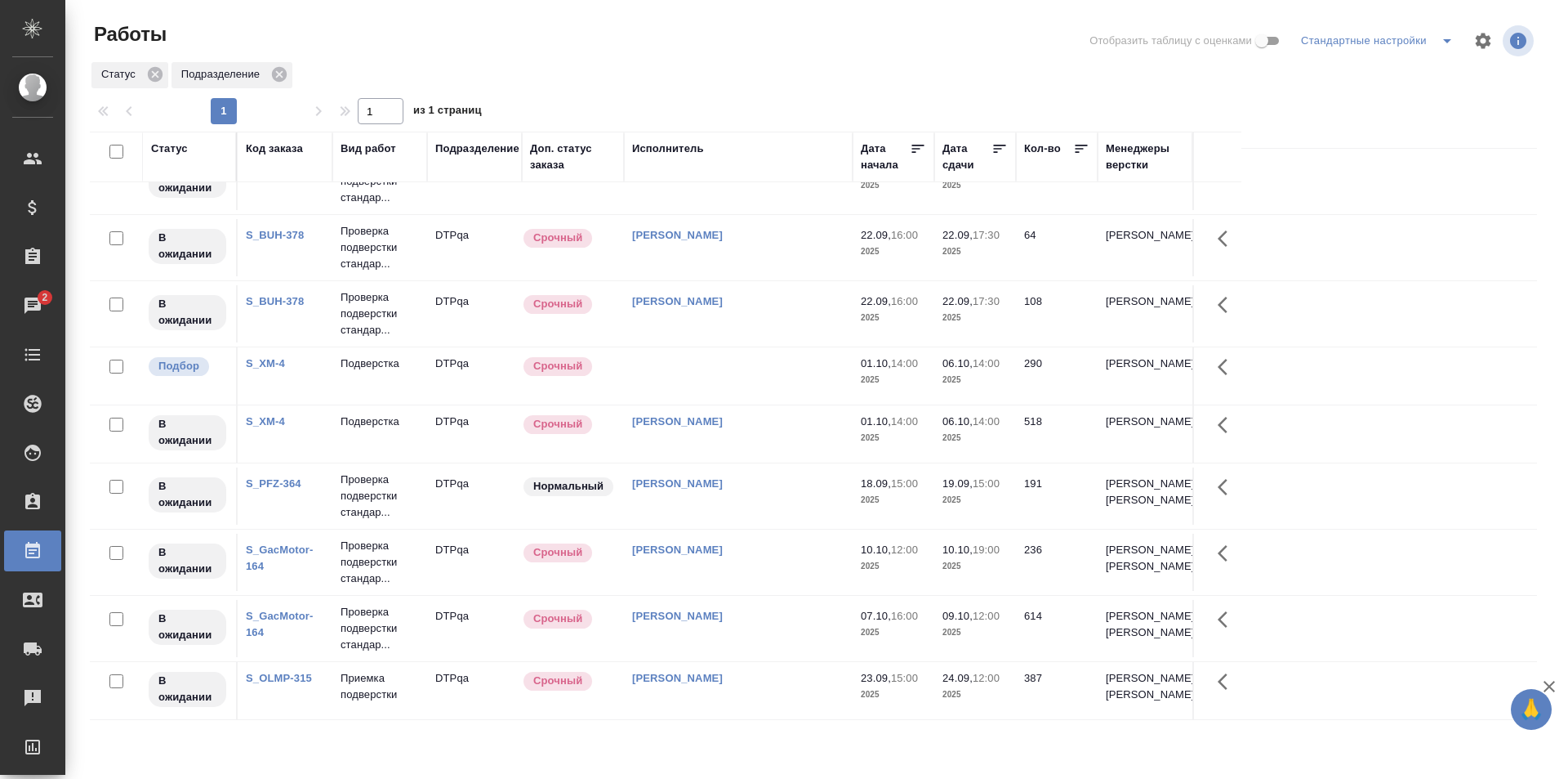
scroll to position [1068, 0]
click at [902, 59] on div at bounding box center [820, 41] width 487 height 40
click at [915, 49] on div at bounding box center [820, 41] width 487 height 40
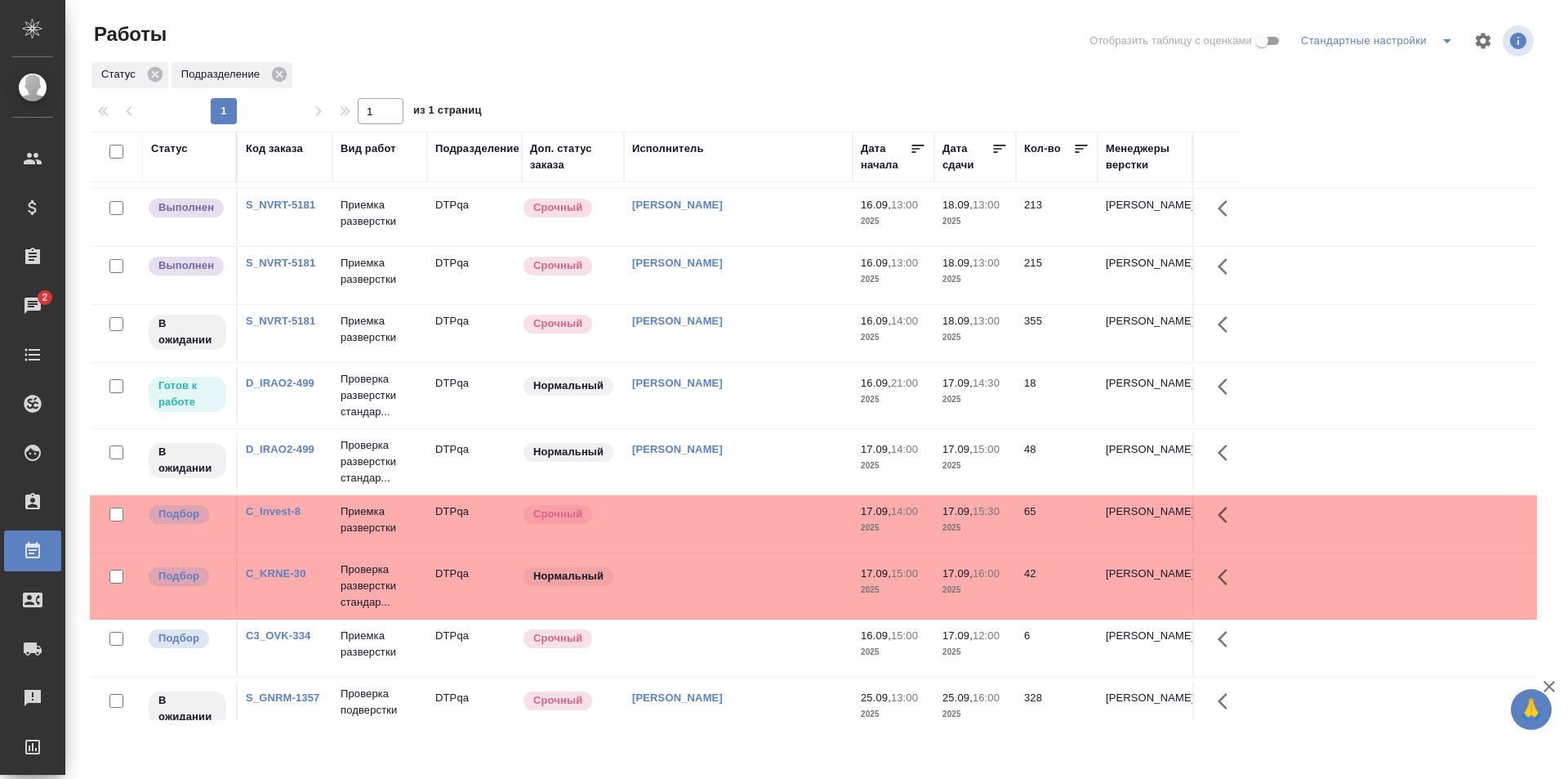
scroll to position [0, 0]
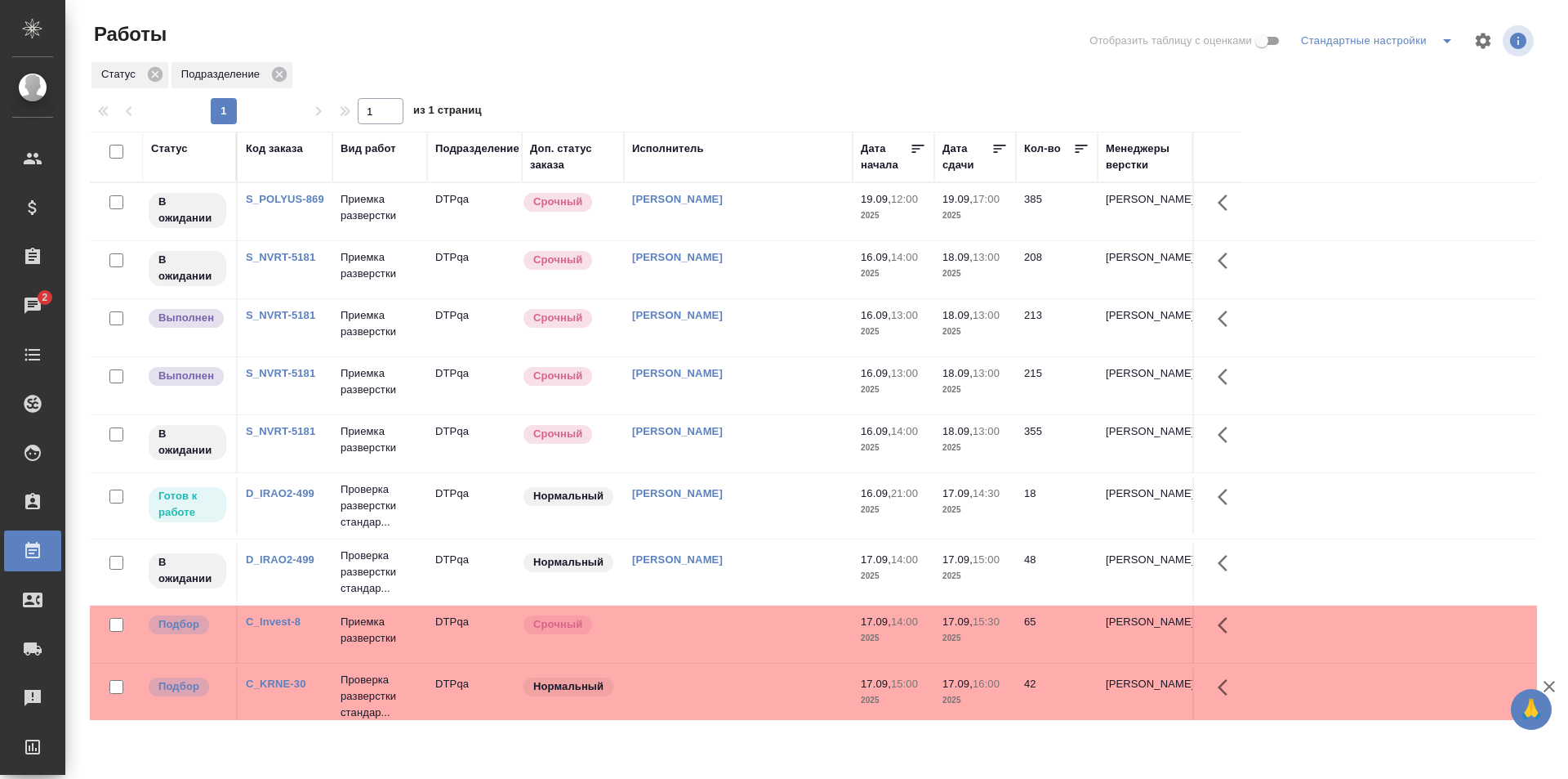
click at [782, 327] on td "[PERSON_NAME]" at bounding box center [737, 327] width 228 height 57
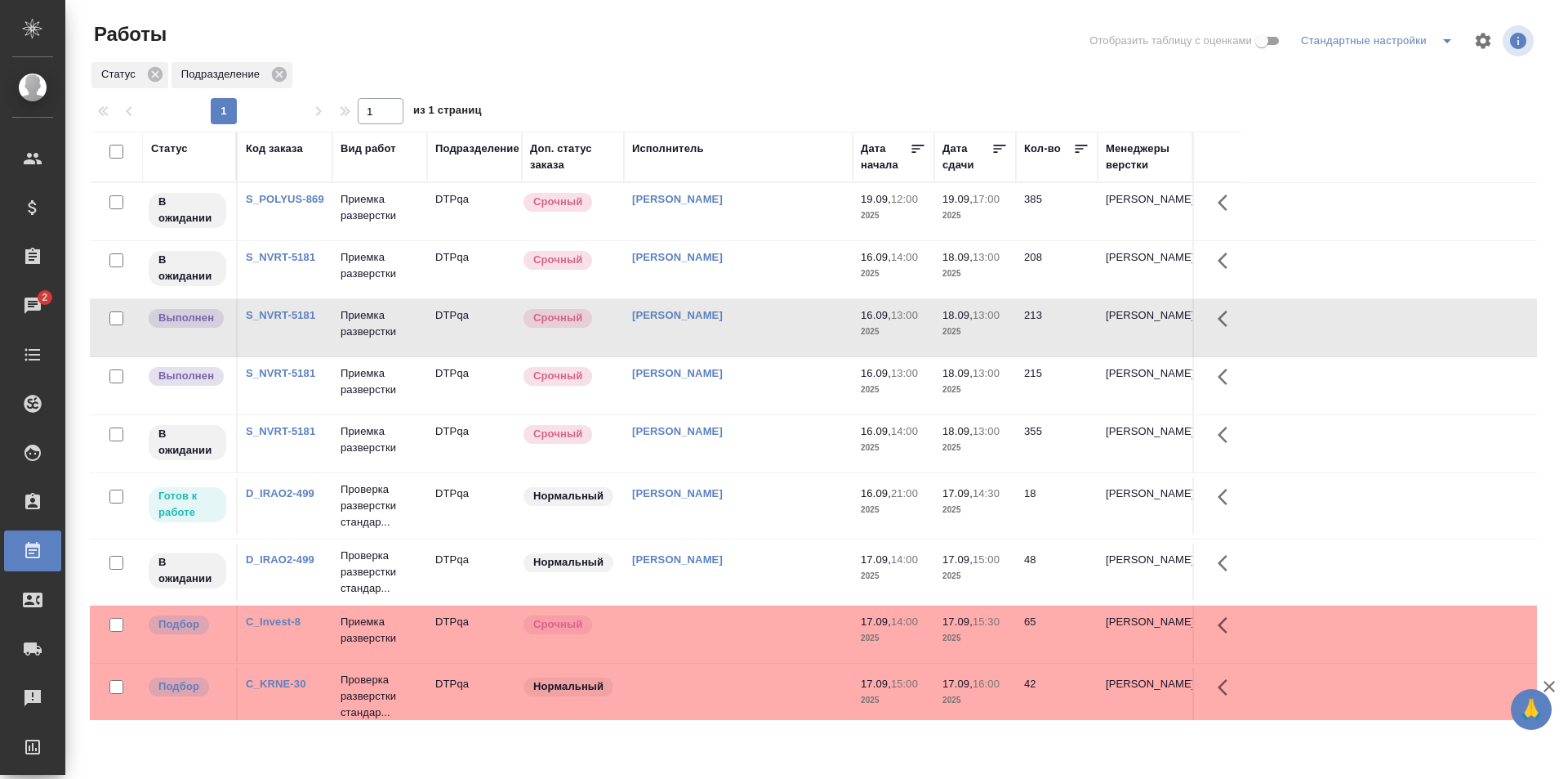
click at [740, 386] on td "[PERSON_NAME]" at bounding box center [737, 386] width 228 height 57
click at [740, 385] on td "[PERSON_NAME]" at bounding box center [737, 386] width 228 height 57
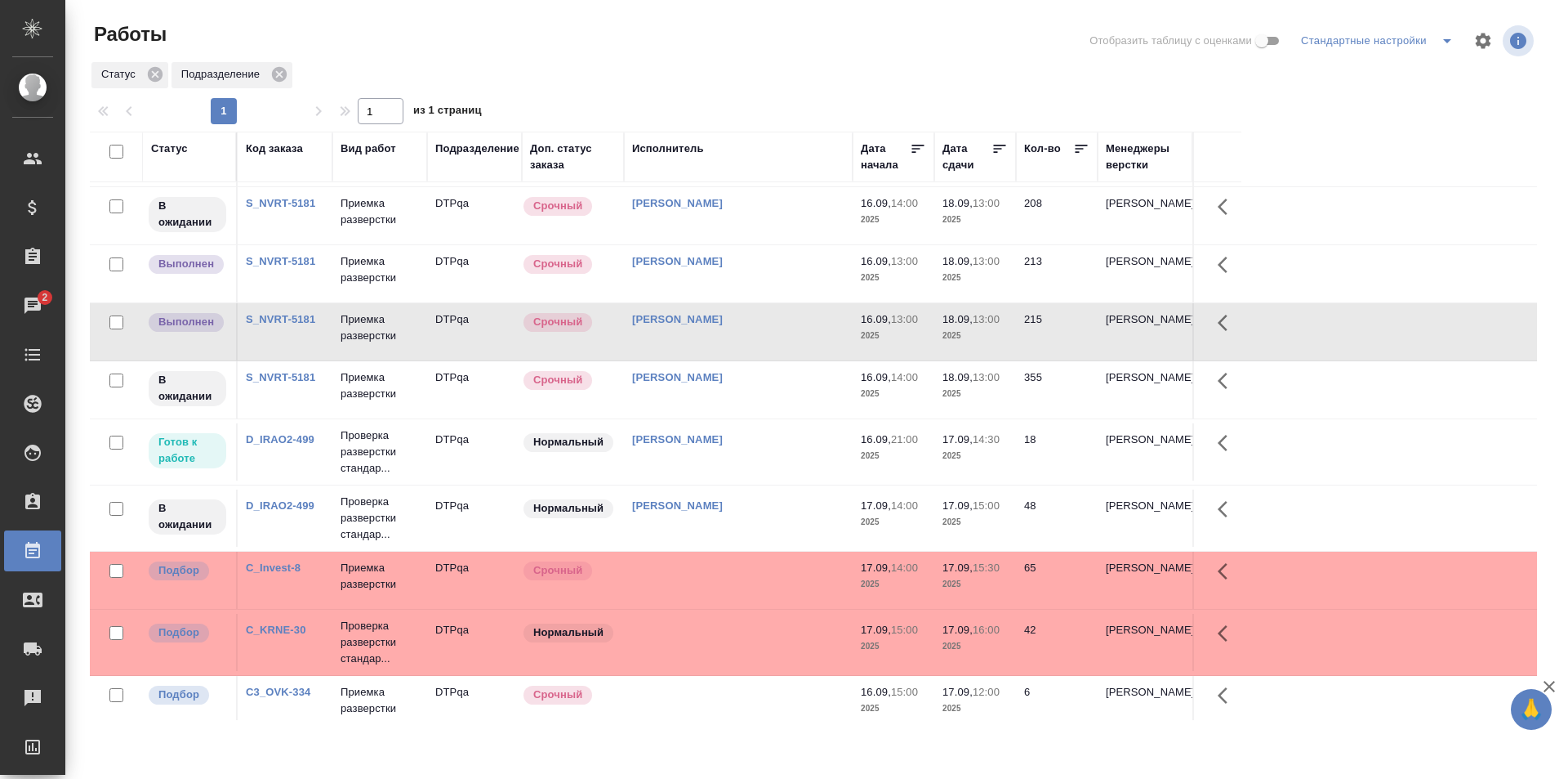
scroll to position [82, 0]
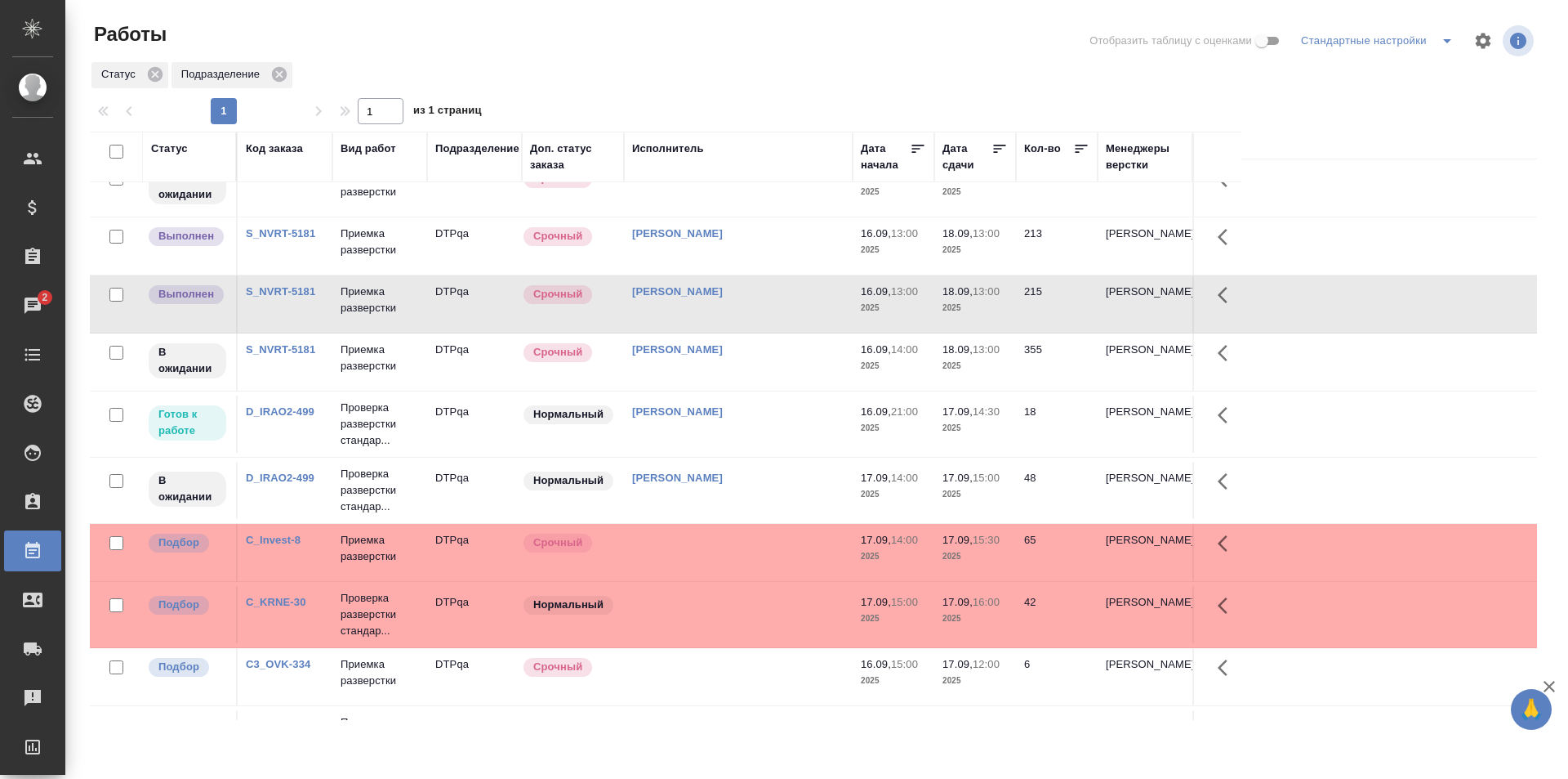
click at [788, 478] on div "[PERSON_NAME]" at bounding box center [738, 477] width 212 height 17
click at [788, 478] on div "Исмагилова Диана" at bounding box center [738, 477] width 212 height 17
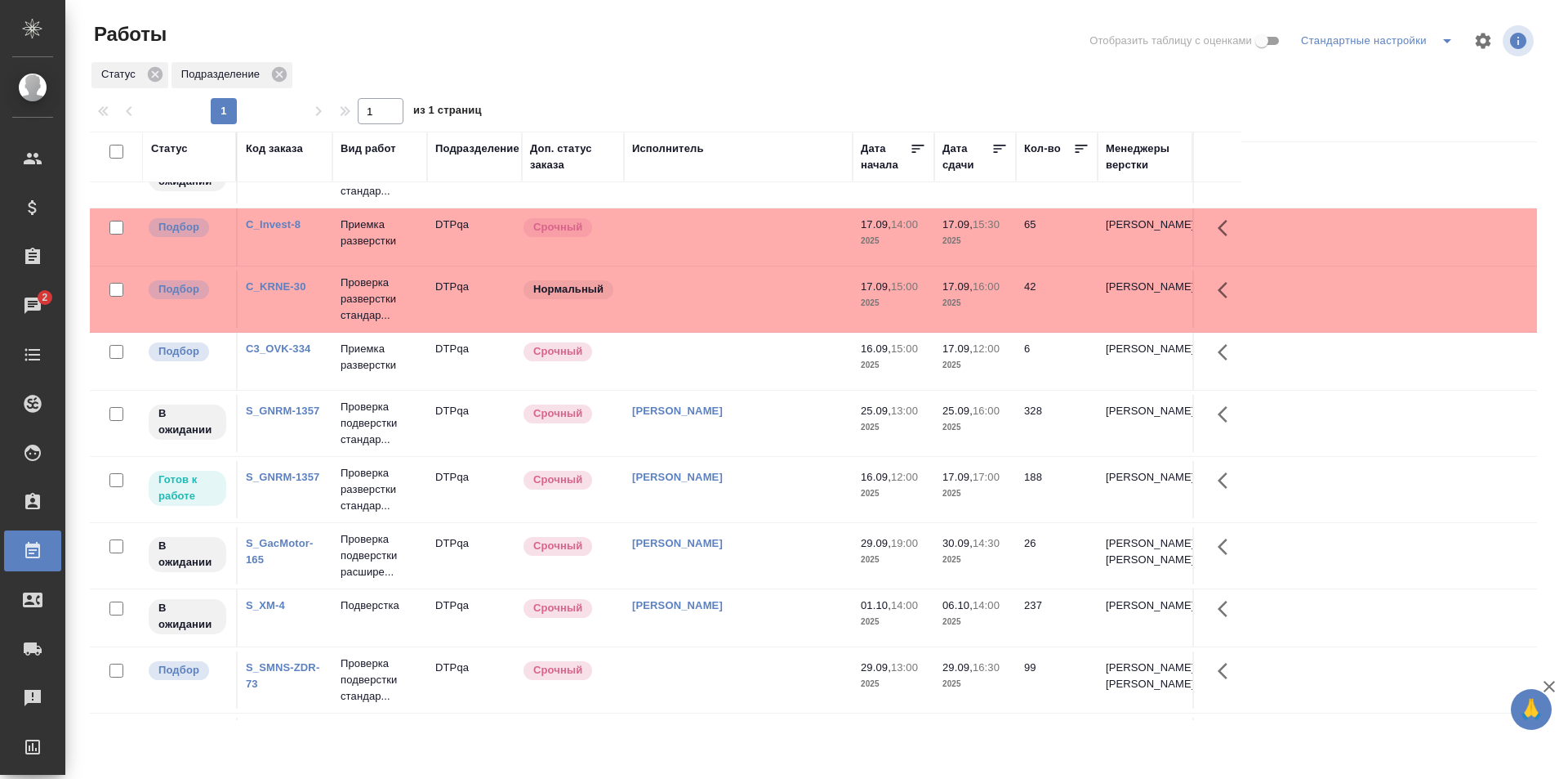
scroll to position [408, 0]
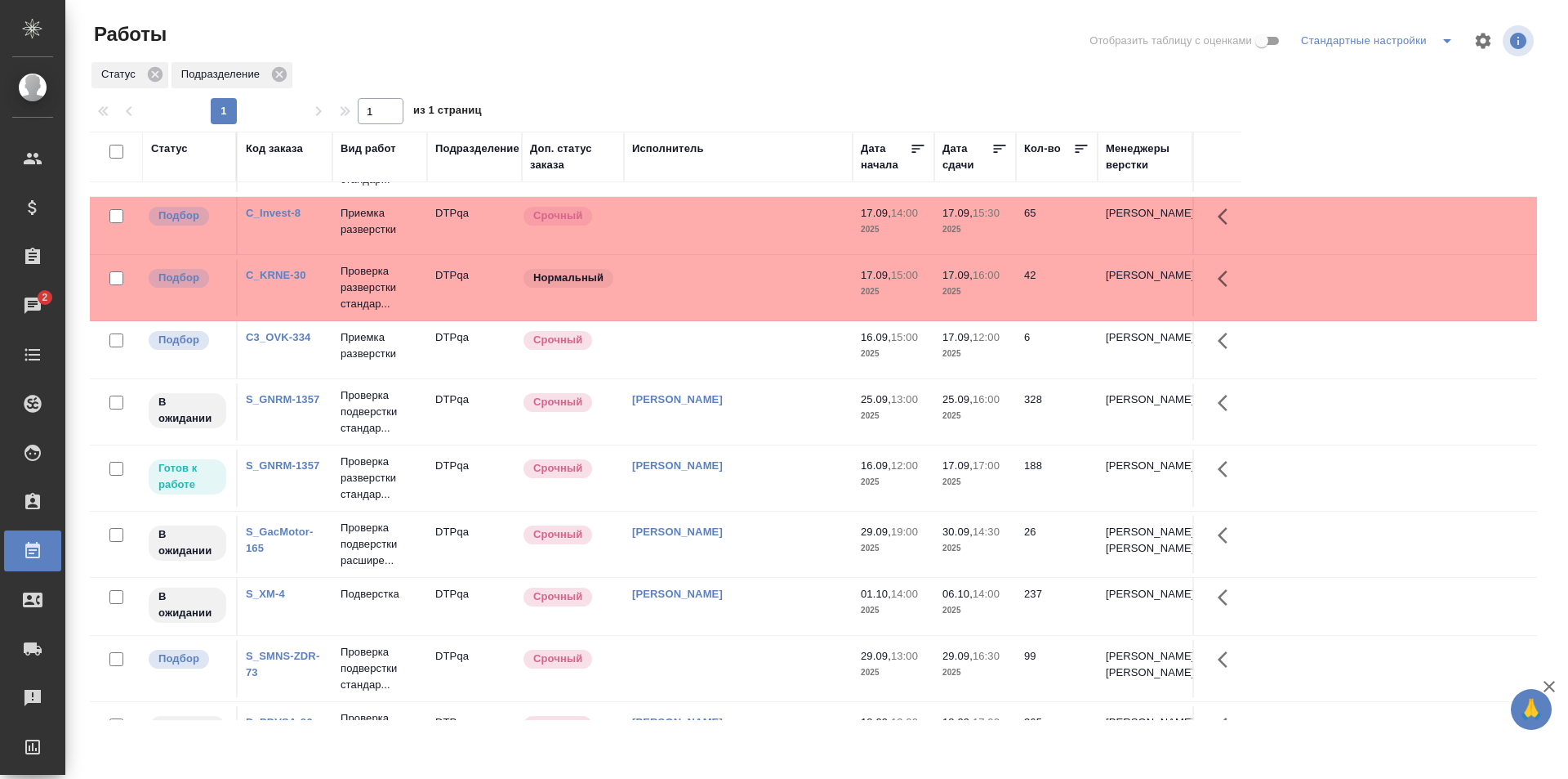
click at [782, 473] on div "Исмагилова Диана" at bounding box center [738, 466] width 212 height 17
click at [782, 473] on div "[PERSON_NAME]" at bounding box center [738, 466] width 212 height 17
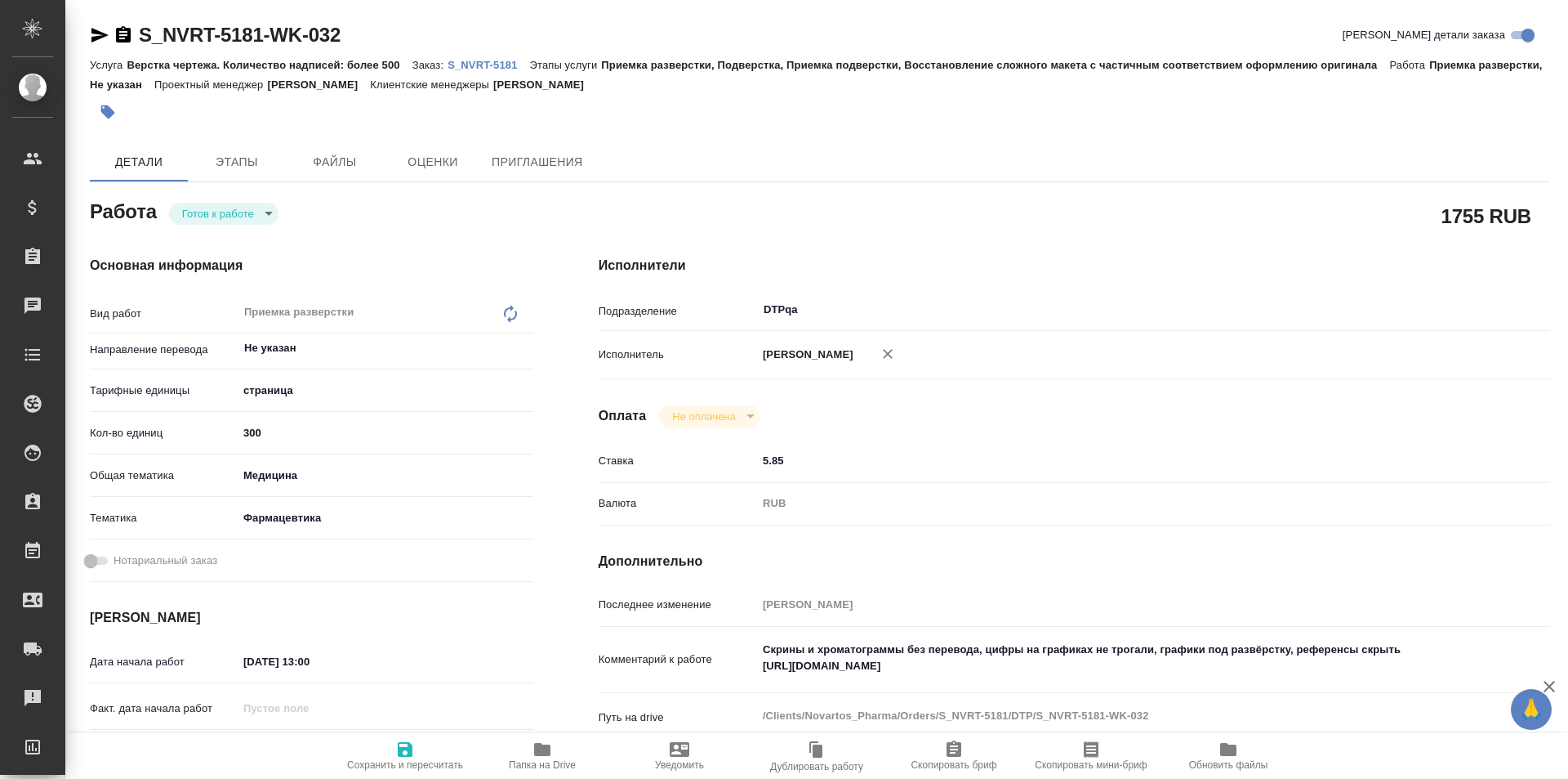
type textarea "x"
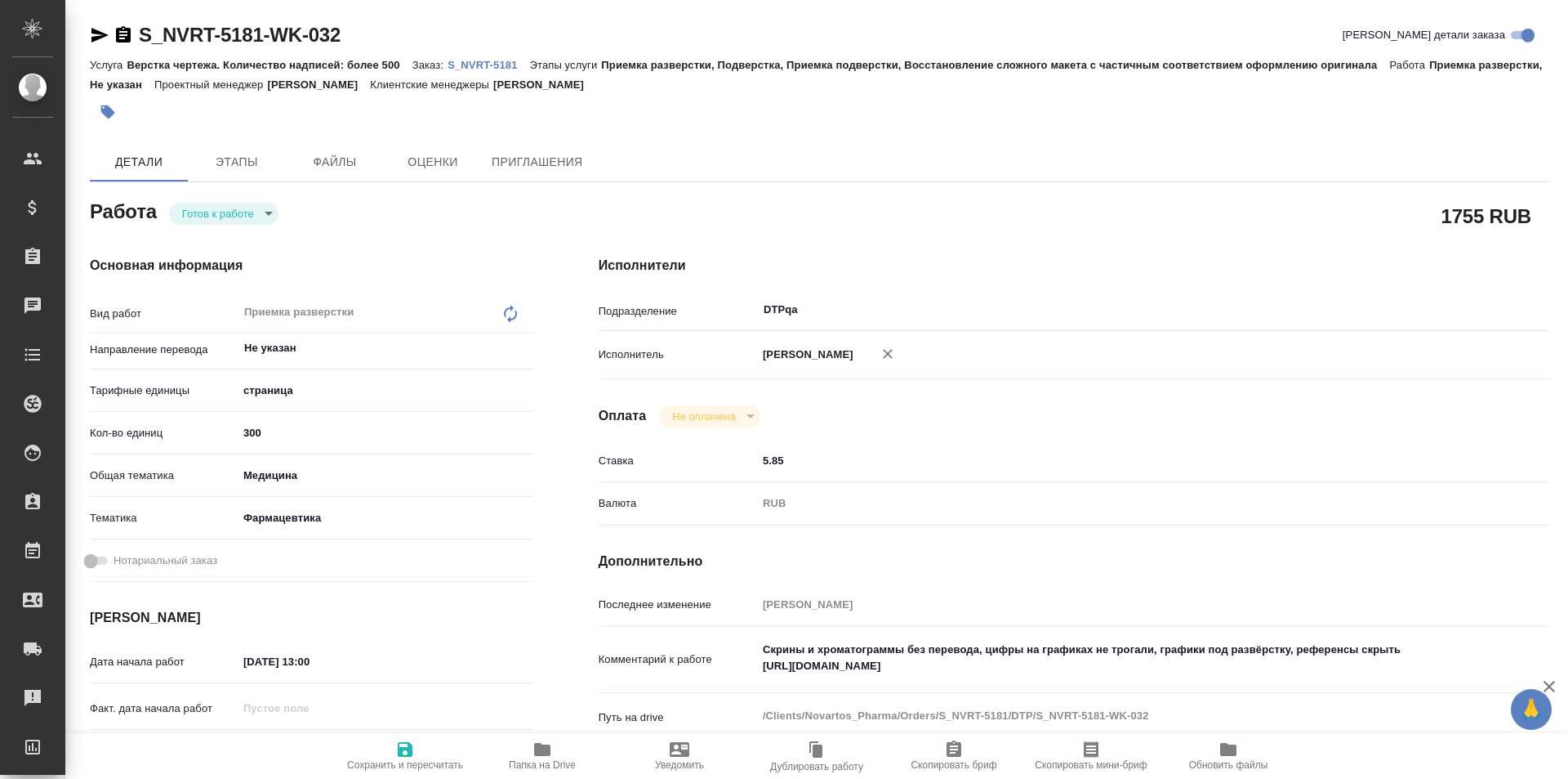
type textarea "x"
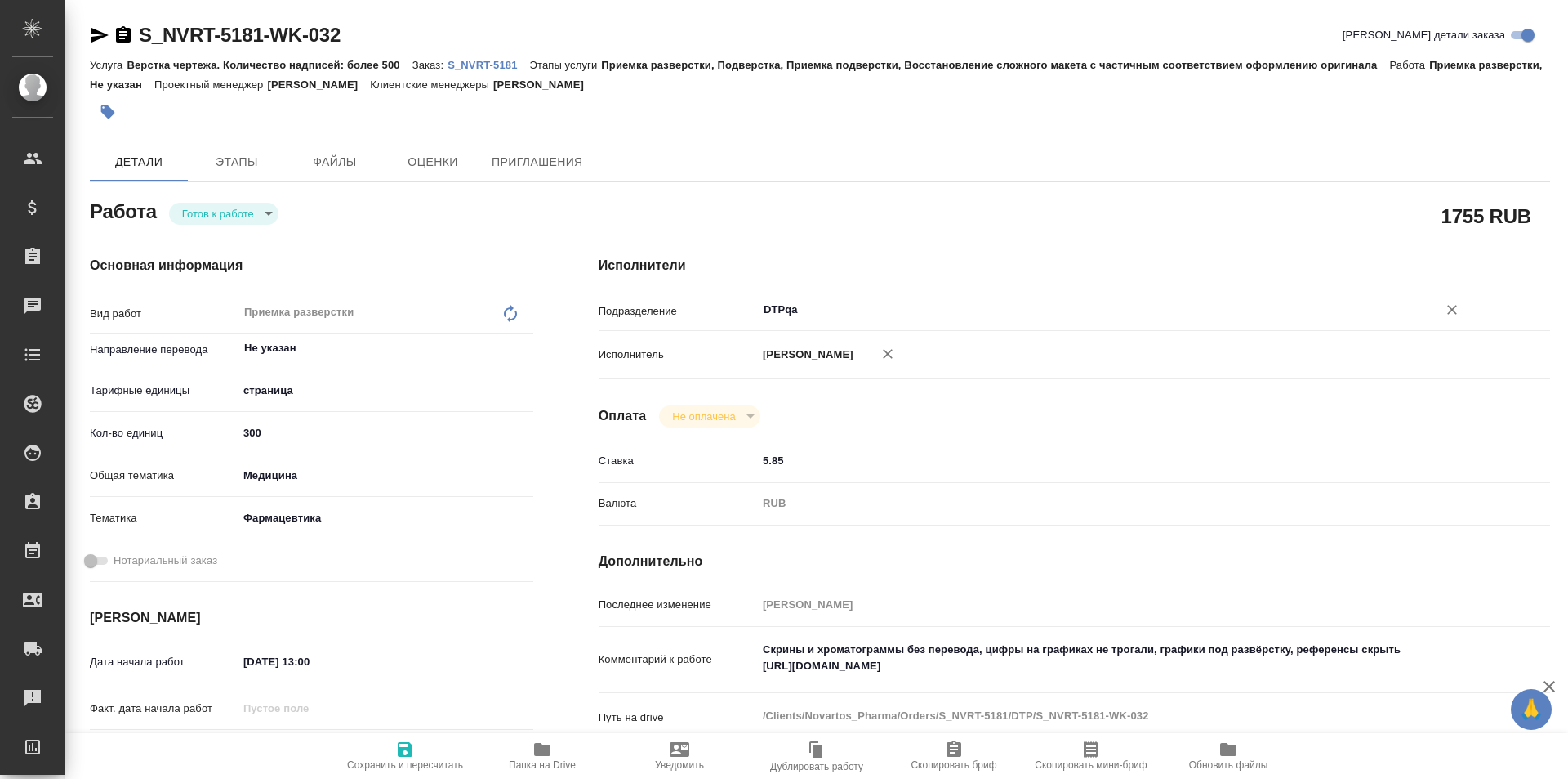
type textarea "x"
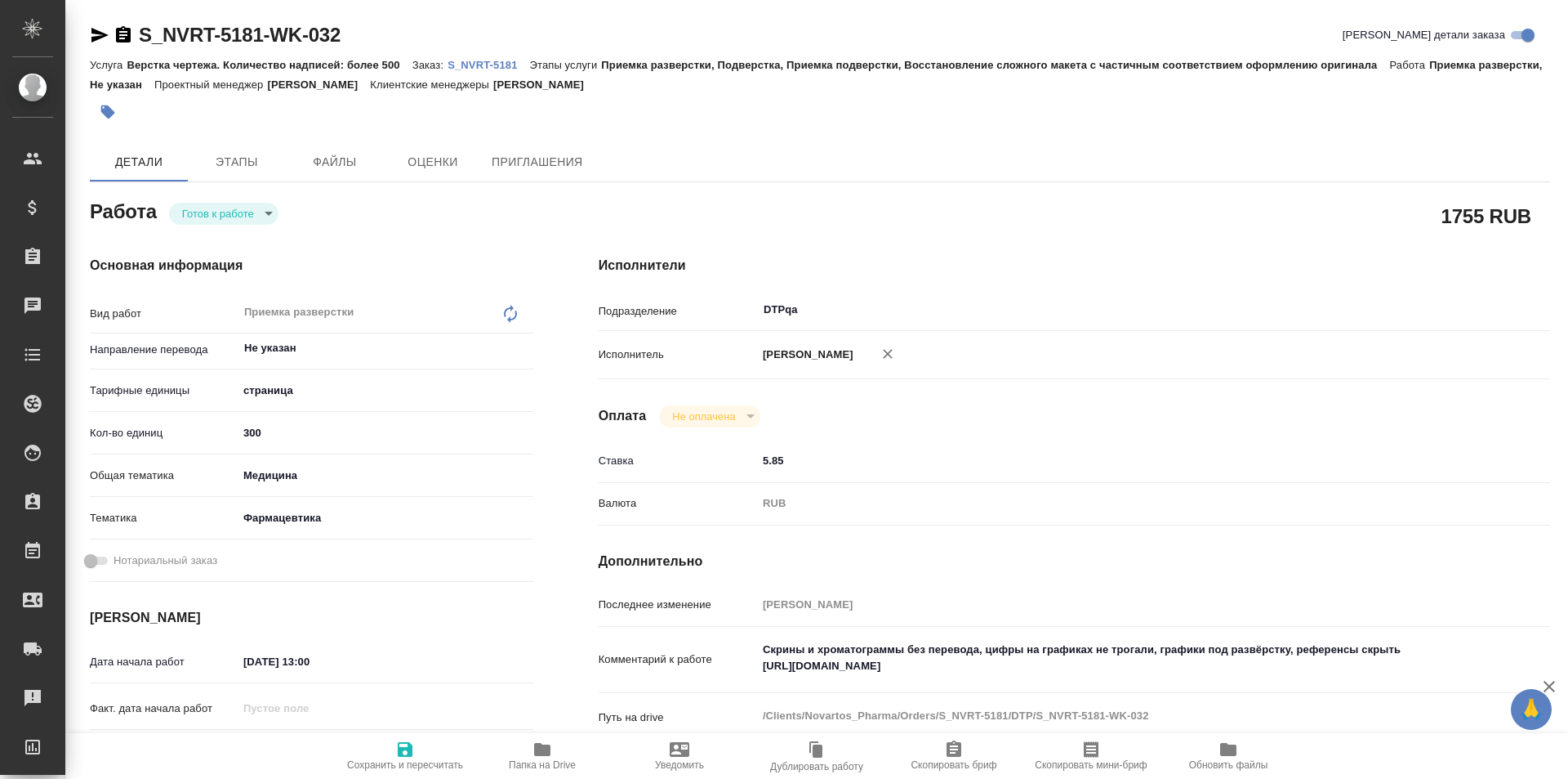
type textarea "x"
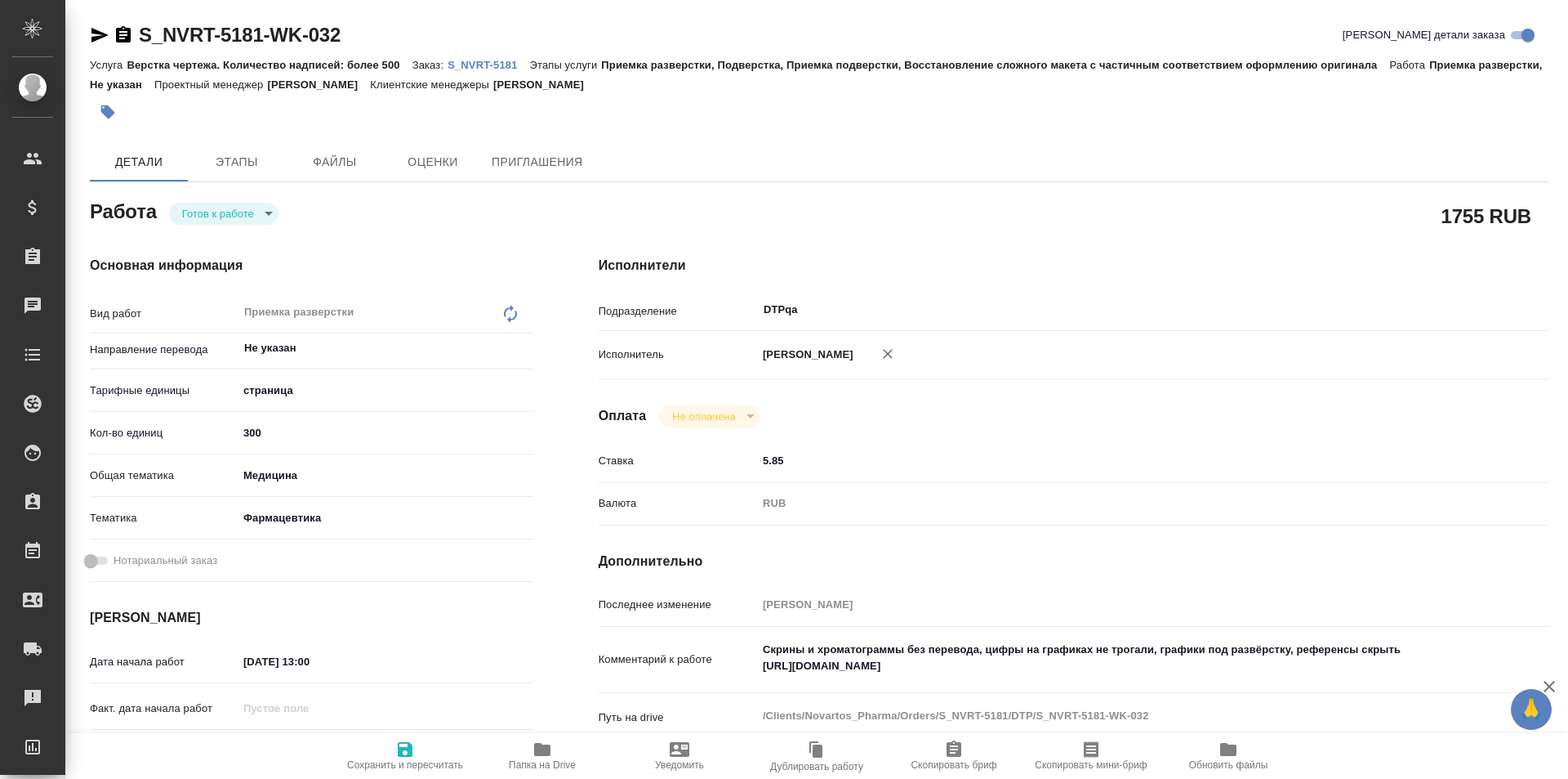
type textarea "x"
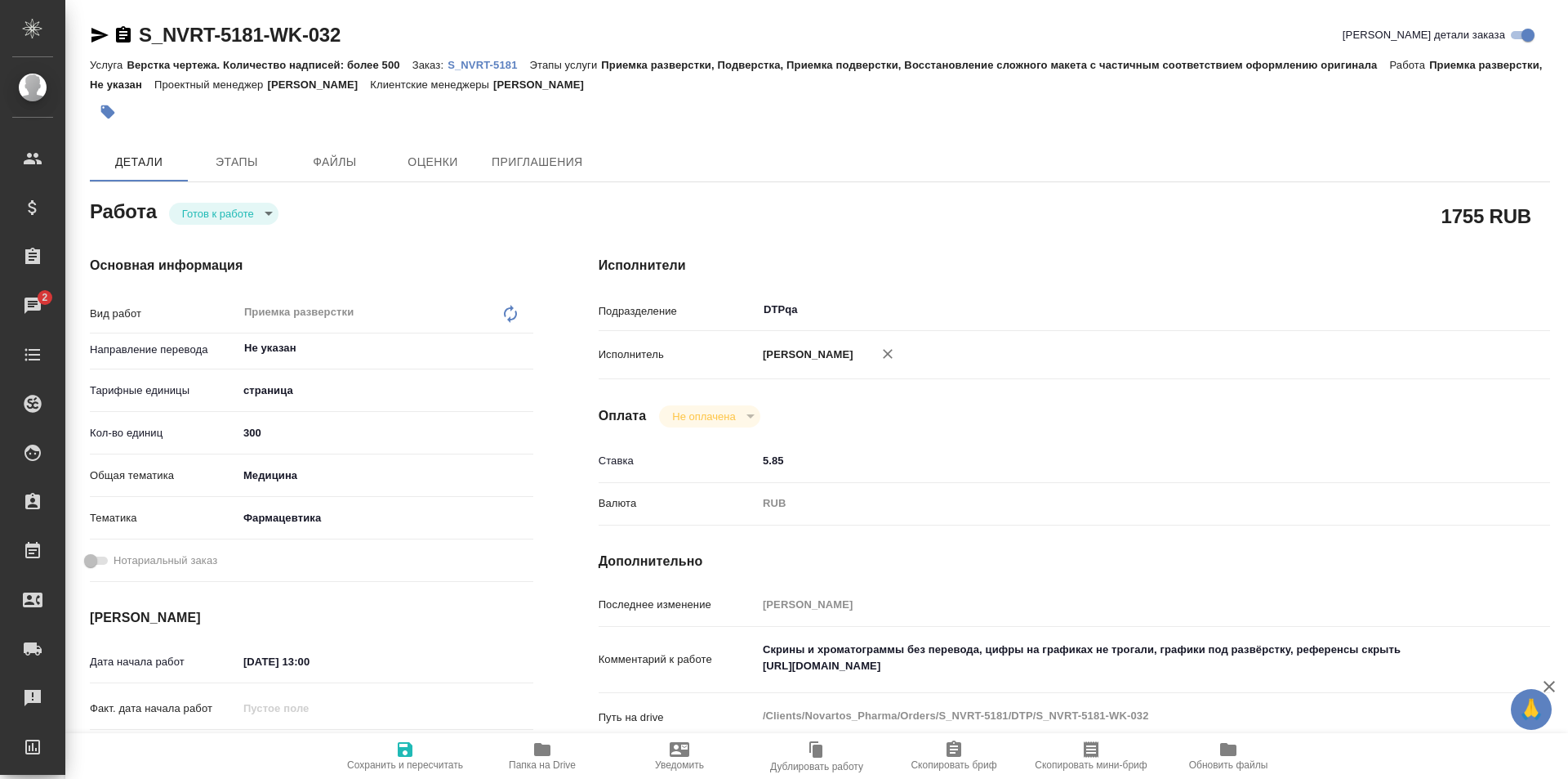
click at [233, 205] on body "🙏 .cls-1 fill:#fff; AWATERA Ismagilova [PERSON_NAME] Спецификации Заказы 2 Чаты…" at bounding box center [784, 390] width 1568 height 779
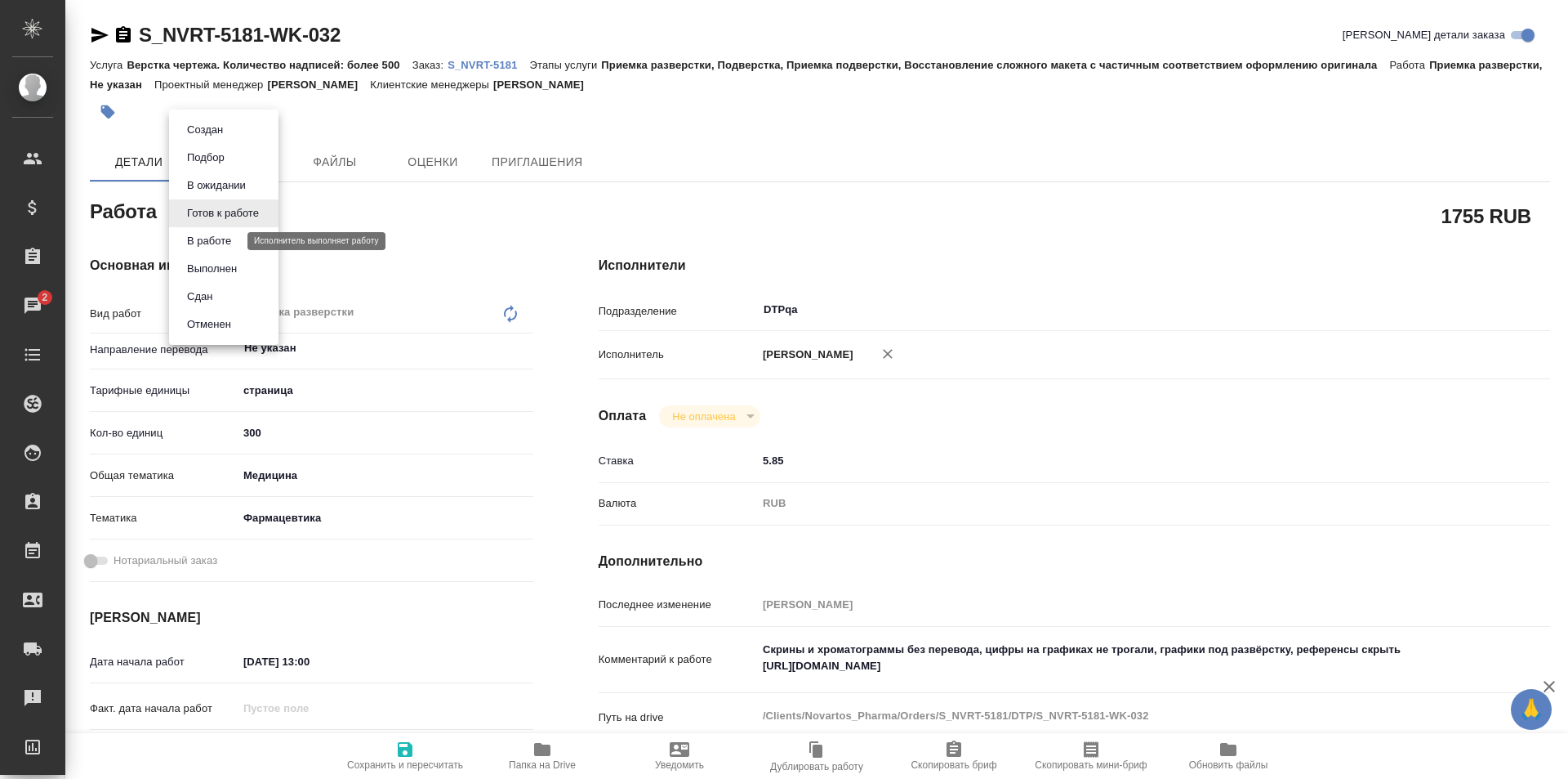
click at [213, 242] on button "В работе" at bounding box center [208, 241] width 54 height 18
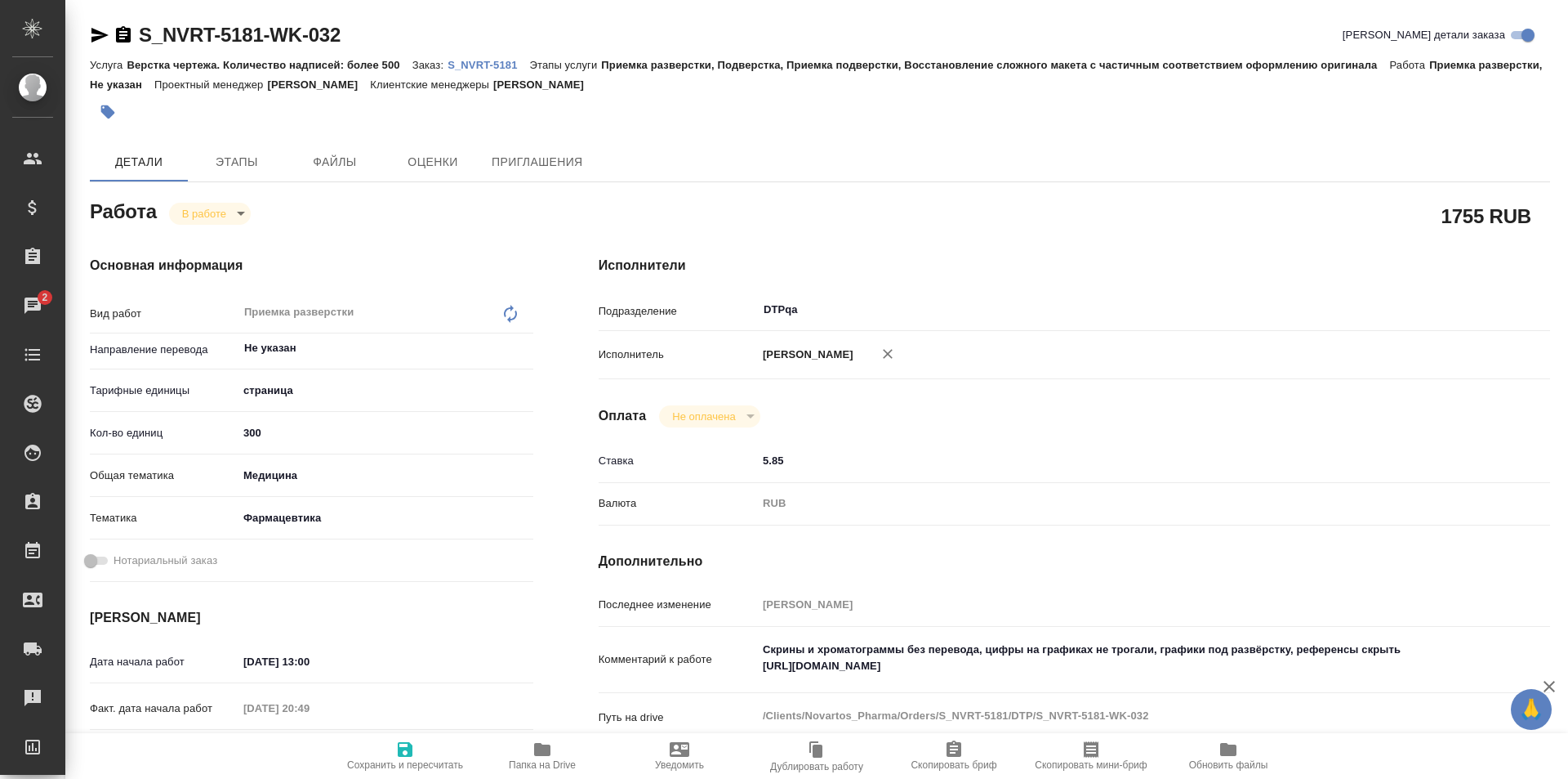
type textarea "x"
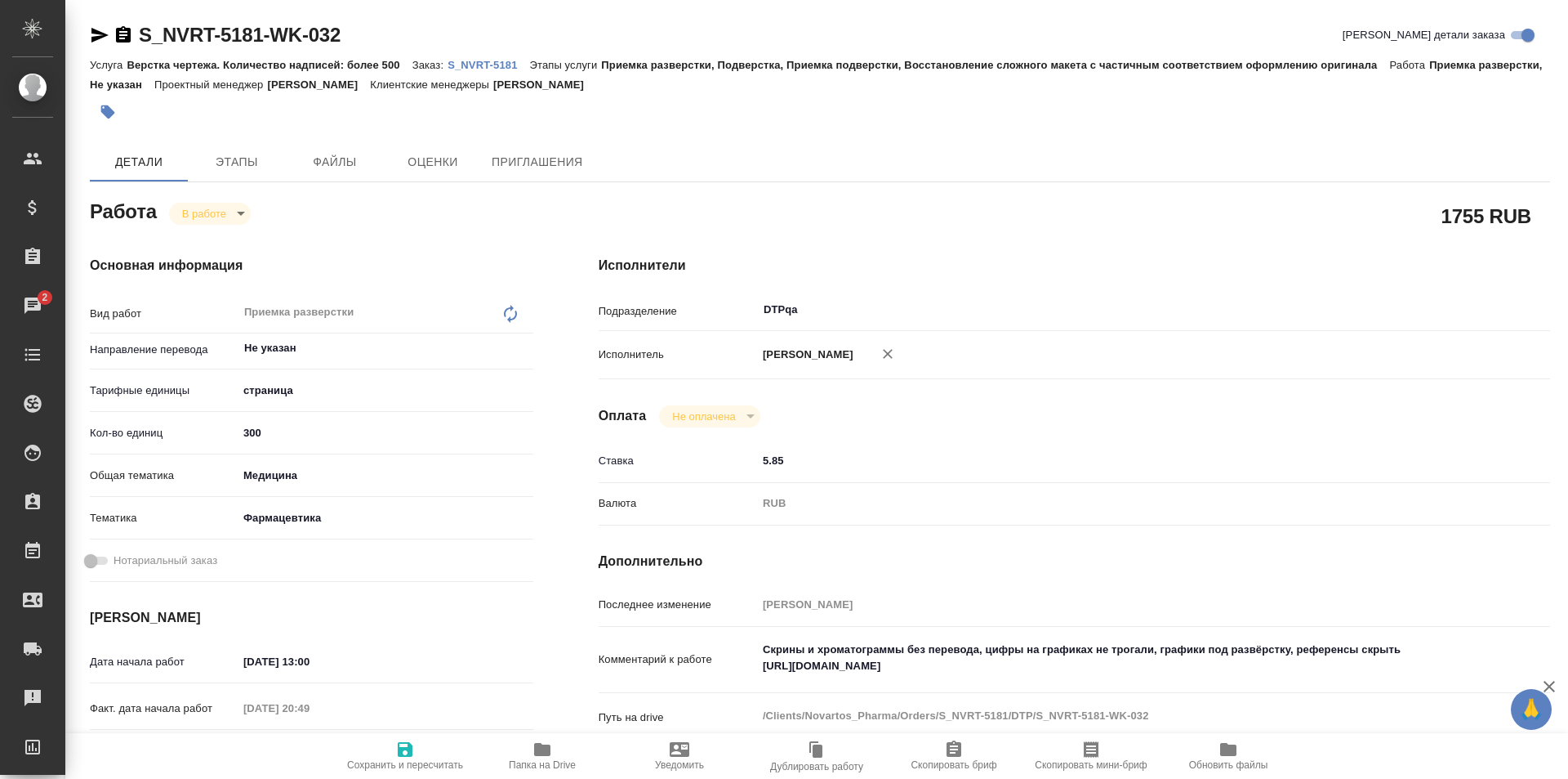
type textarea "x"
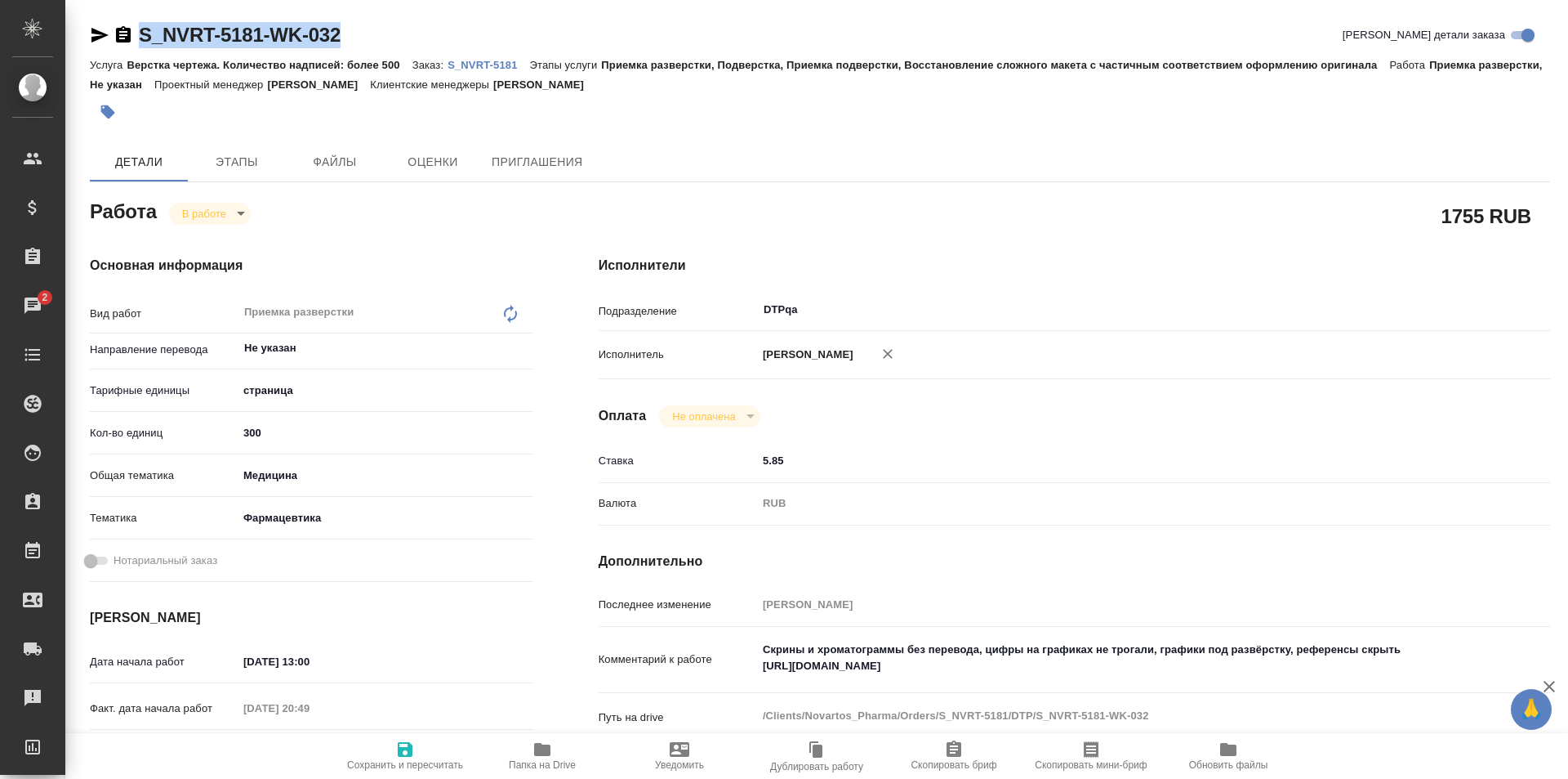
drag, startPoint x: 358, startPoint y: 35, endPoint x: 130, endPoint y: 43, distance: 228.1
click at [130, 43] on div "S_NVRT-5181-WK-032 Кратко детали заказа" at bounding box center [820, 35] width 1460 height 26
type textarea "x"
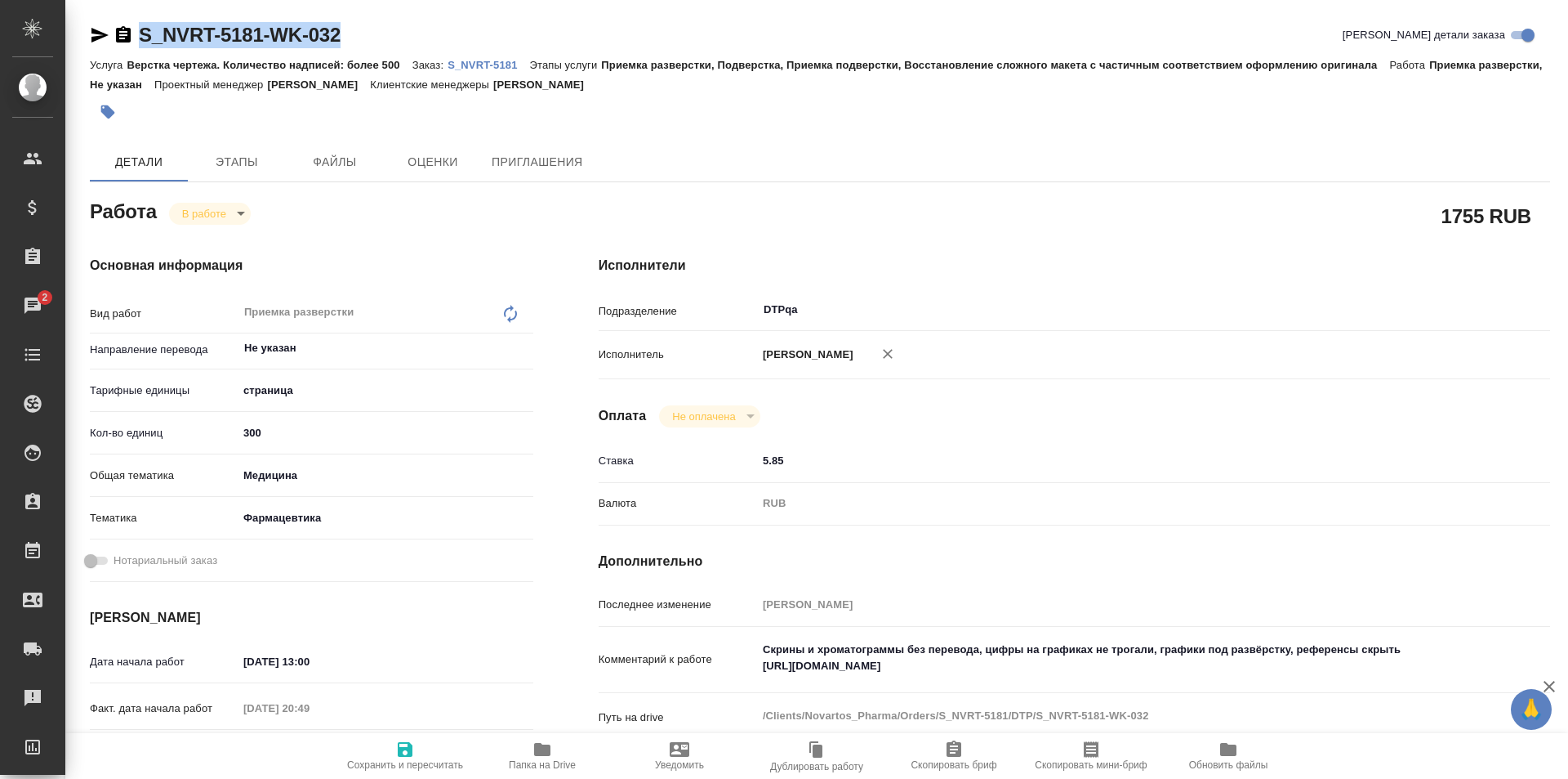
type textarea "x"
copy link "S_NVRT-5181-WK-032"
drag, startPoint x: 1089, startPoint y: 670, endPoint x: 739, endPoint y: 671, distance: 350.0
click at [739, 671] on div "Комментарий к работе [PERSON_NAME] и хроматограммы без перевода, цифры на графи…" at bounding box center [1074, 660] width 951 height 54
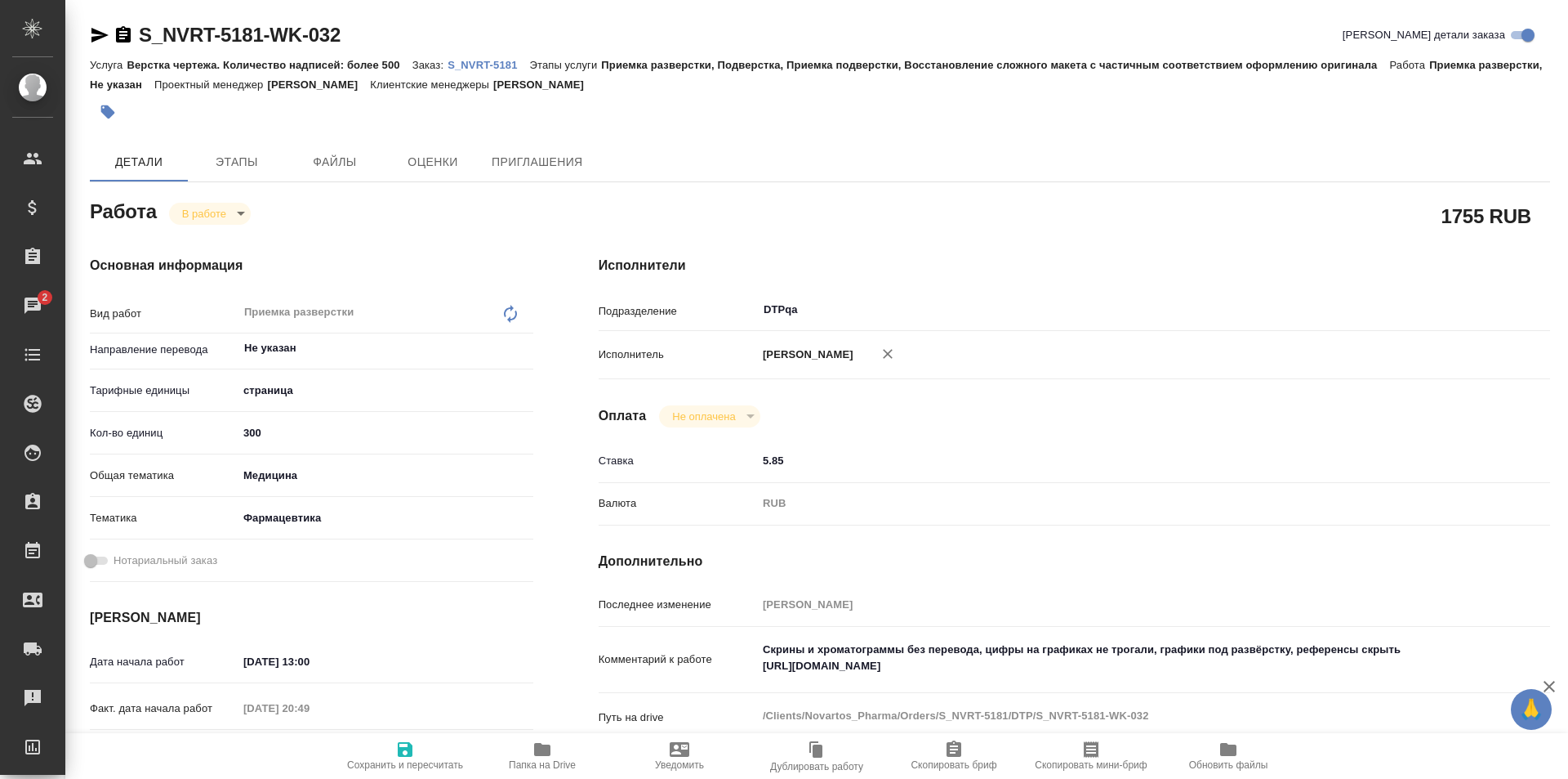
type textarea "x"
click at [540, 756] on icon "button" at bounding box center [542, 749] width 20 height 20
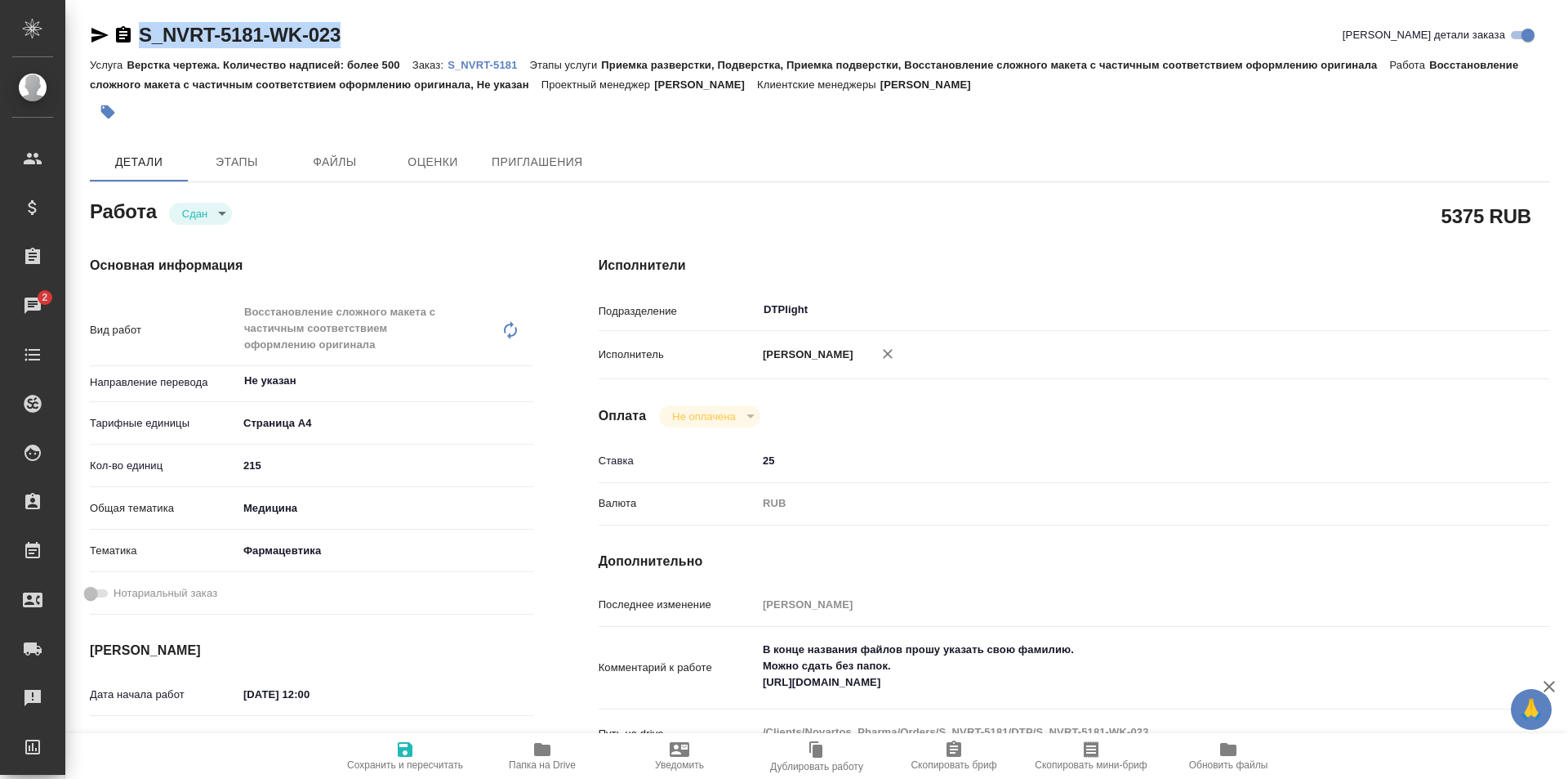
click at [547, 753] on icon "button" at bounding box center [542, 748] width 17 height 13
click at [501, 66] on p "S_NVRT-5181" at bounding box center [488, 65] width 82 height 12
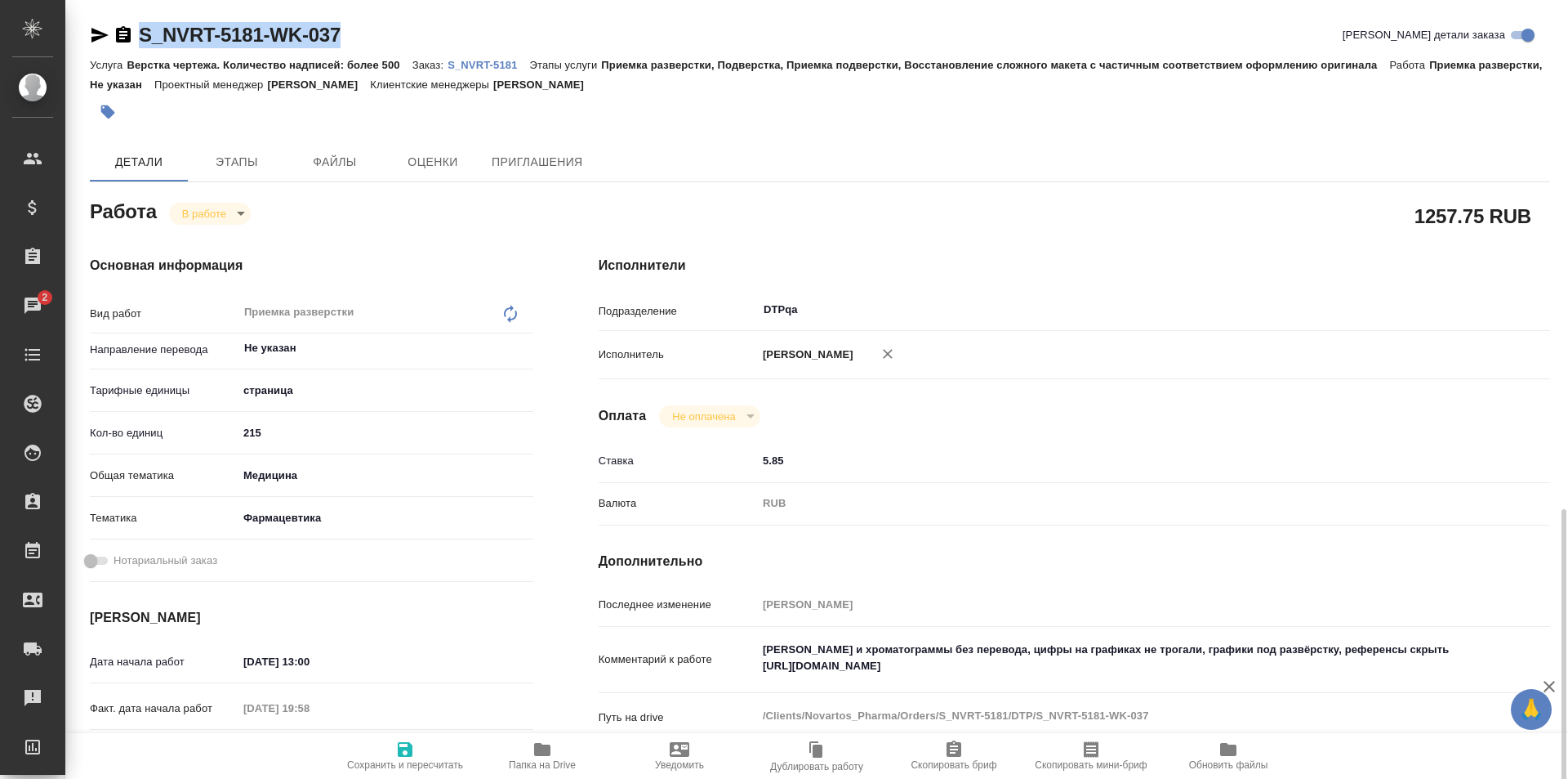
scroll to position [327, 0]
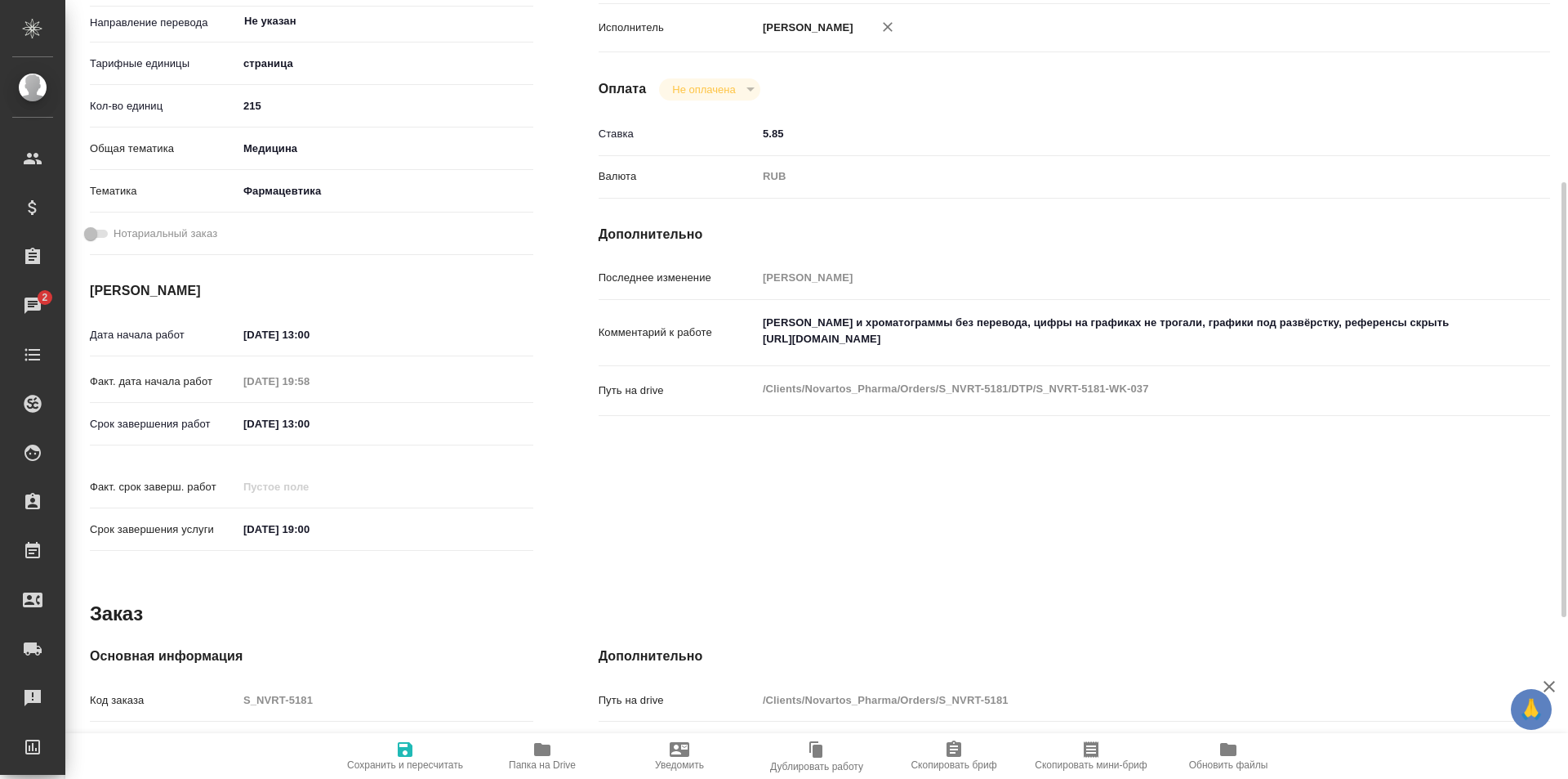
click at [1080, 341] on textarea "Скрины и хроматограммы без перевода, цифры на графиках не трогали, графики под …" at bounding box center [1114, 330] width 713 height 44
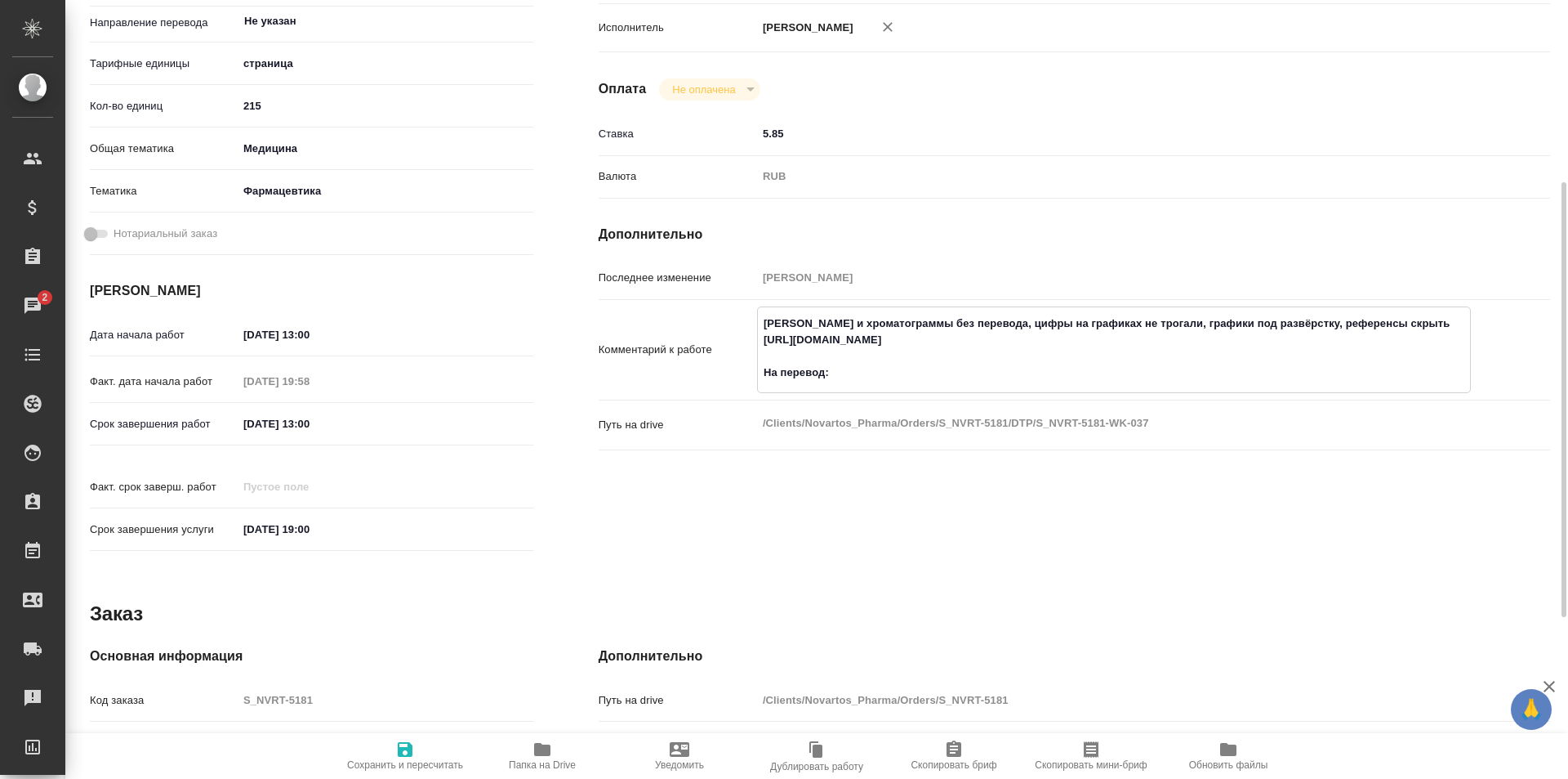
paste textarea "https://drive.awatera.com/f/10372205"
type textarea "Скрины и хроматограммы без перевода, цифры на графиках не трогали, графики под …"
click at [403, 747] on icon "button" at bounding box center [405, 748] width 15 height 15
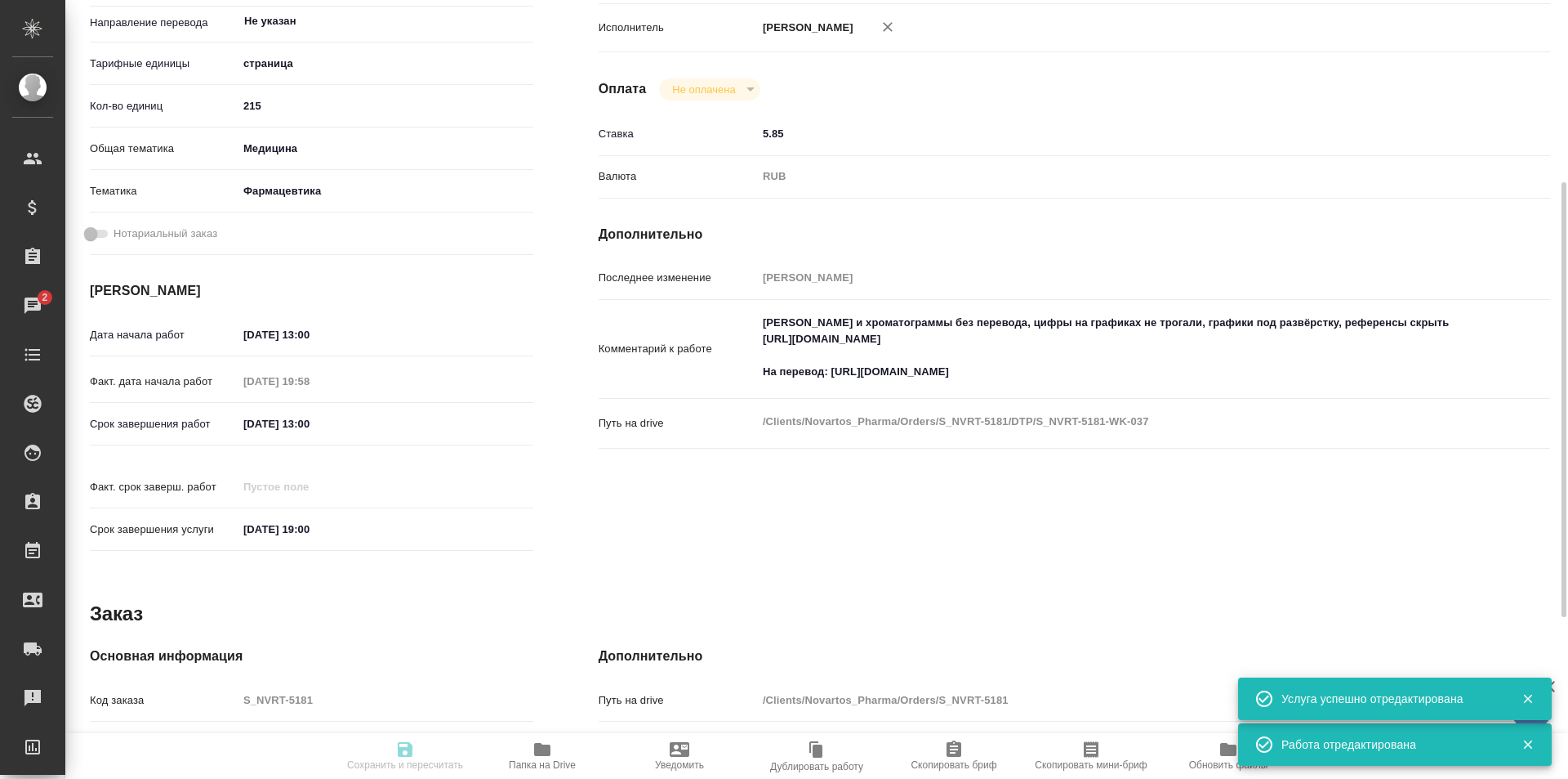
type input "inProgress"
type input "Не указан"
type input "5a8b1489cc6b4906c91bfdb2"
type input "215"
type input "med"
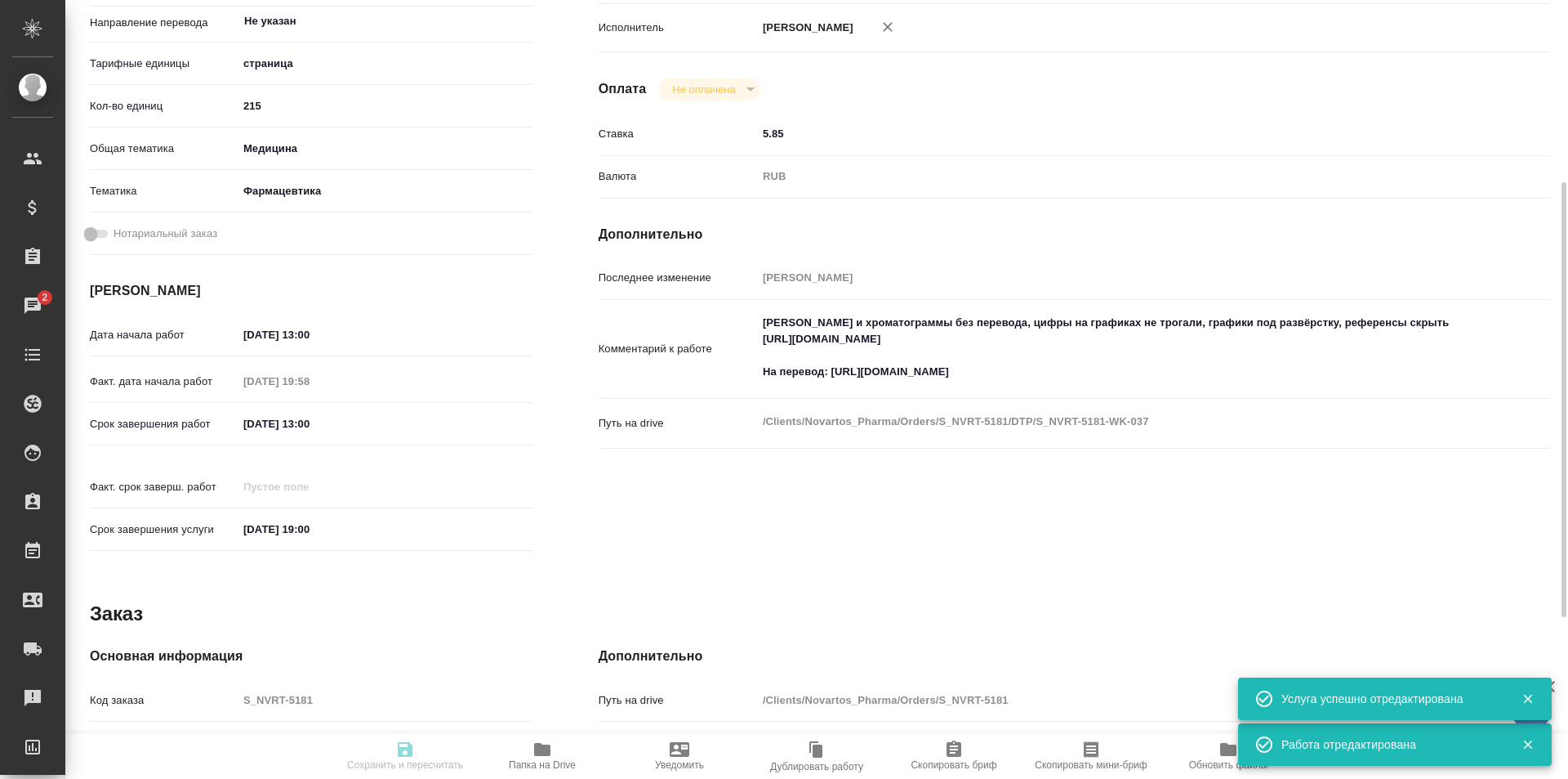
type input "6149832f2b7be24903fd7a82"
type input "16.09.2025 13:00"
type input "16.09.2025 19:58"
type input "18.09.2025 13:00"
type input "[DATE] 19:00"
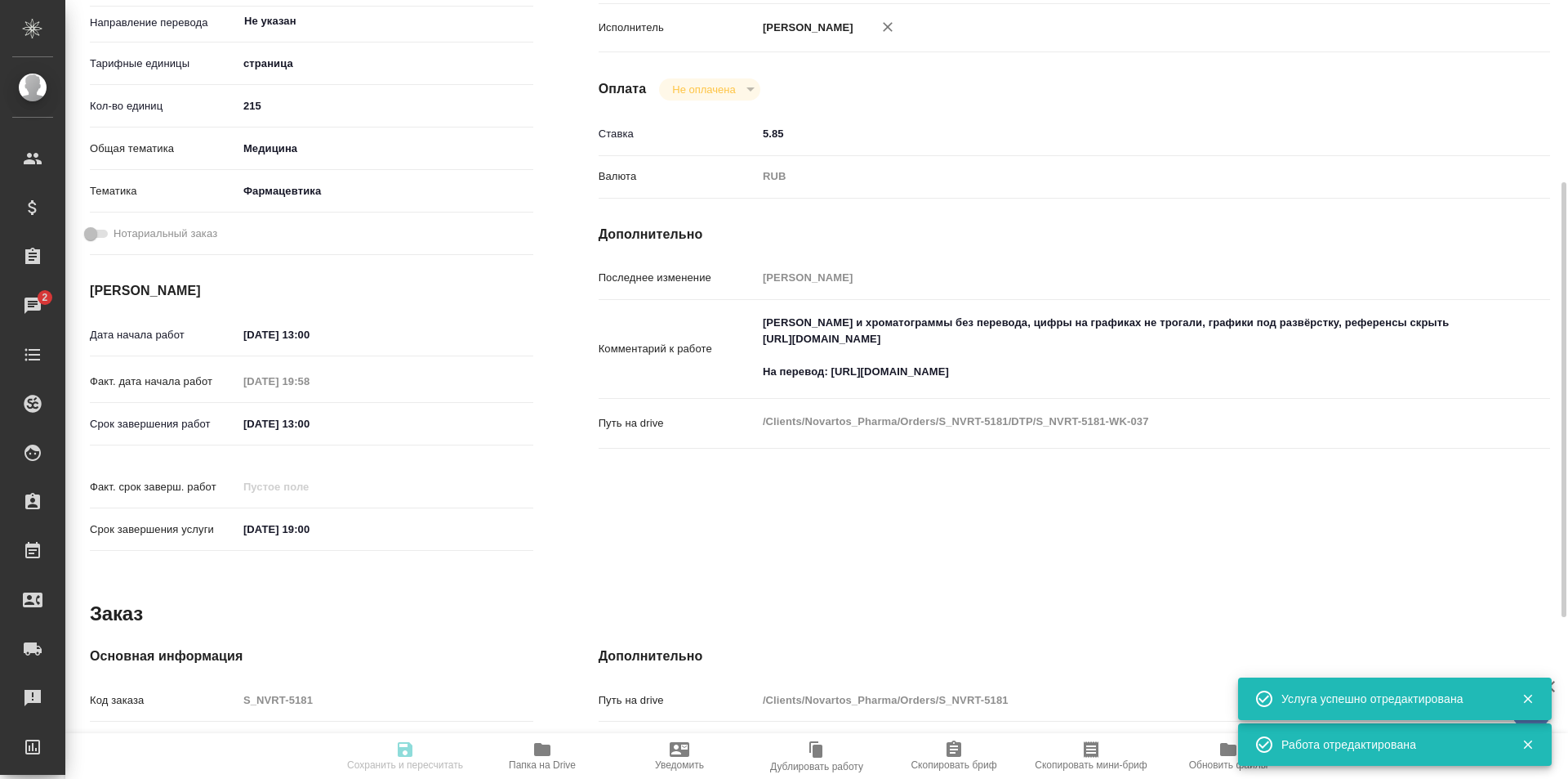
type input "DTPqa"
type input "notPayed"
type input "5.85"
type input "RUB"
type input "[PERSON_NAME]"
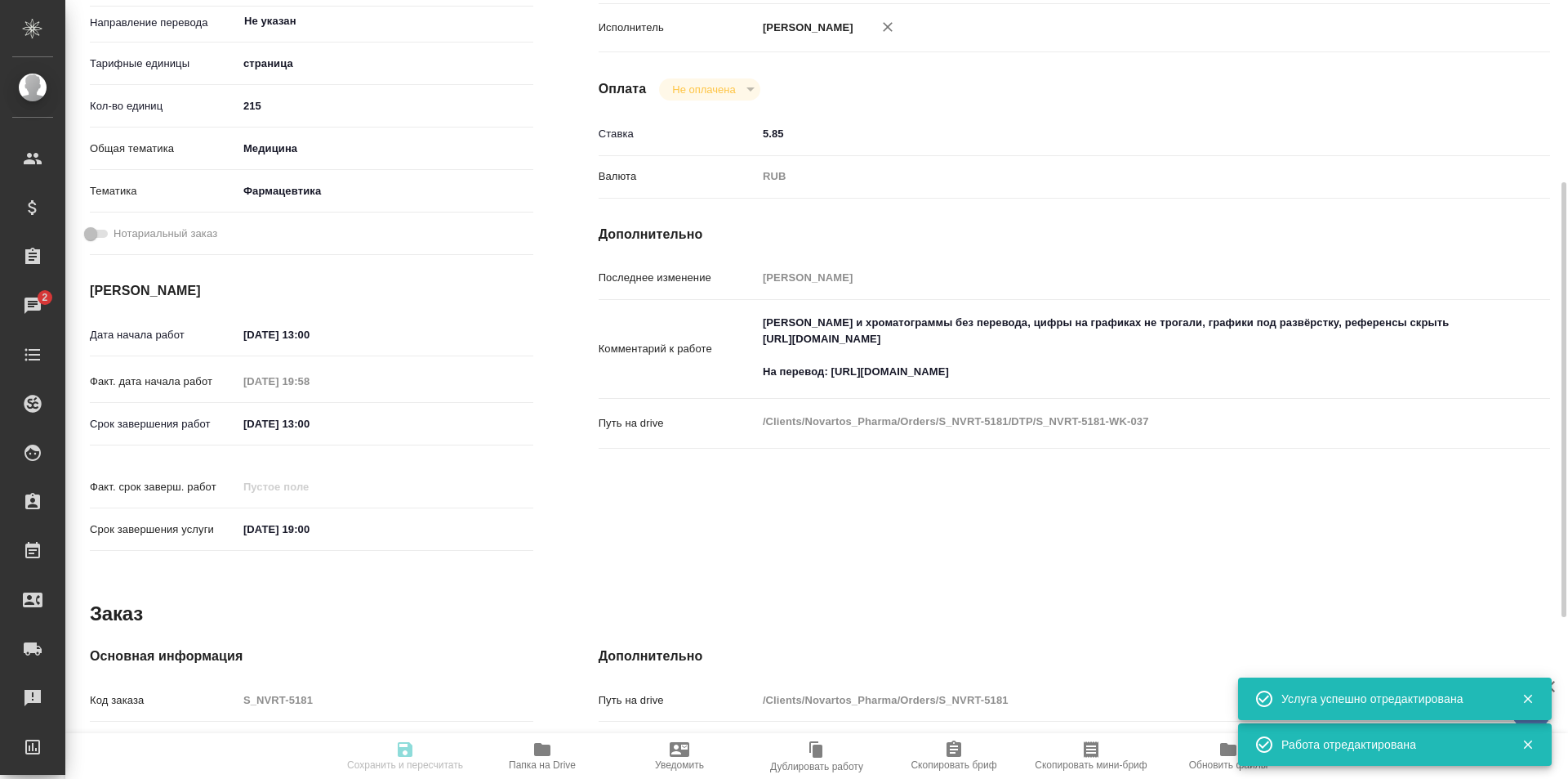
type input "S_NVRT-5181"
type input "Верстка чертежа. Количество надписей: более 500"
type input "Приемка разверстки, Подверстка, Приемка подверстки, Восстановление сложного мак…"
type input "[PERSON_NAME]"
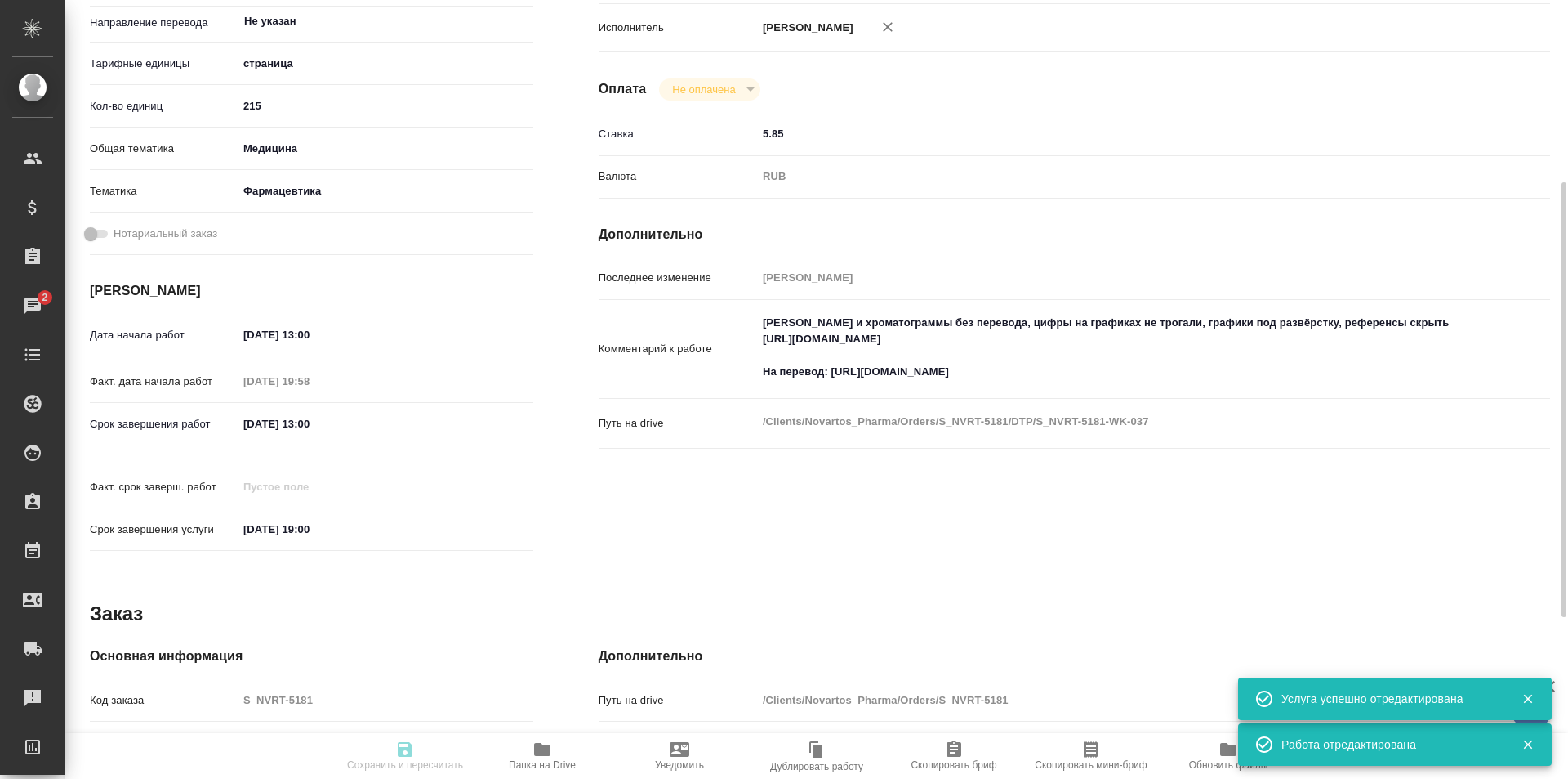
type input "/Clients/Novartos_Pharma/Orders/S_NVRT-5181"
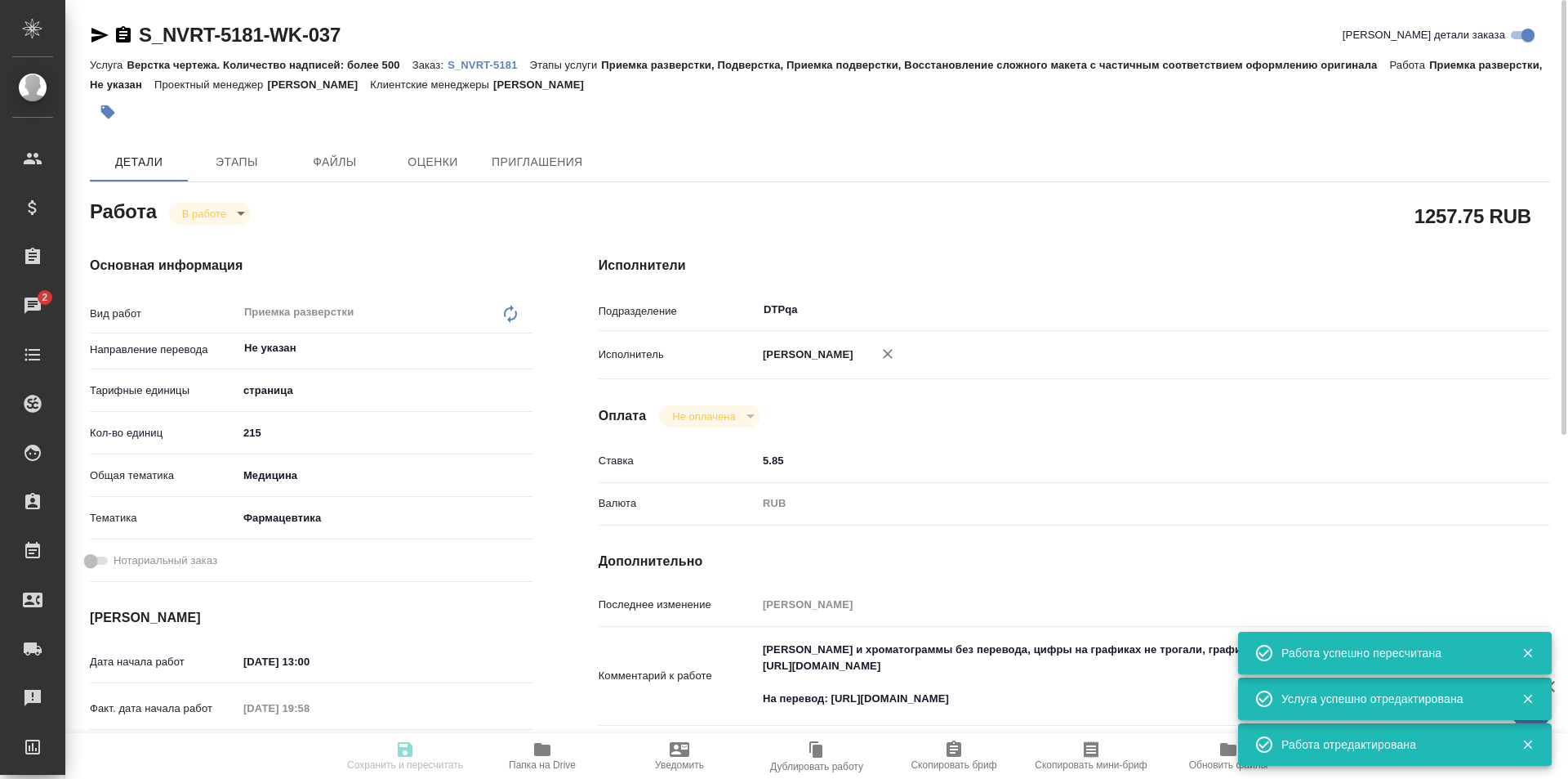
type input "inProgress"
type input "Не указан"
type input "5a8b1489cc6b4906c91bfdb2"
type input "215"
type input "med"
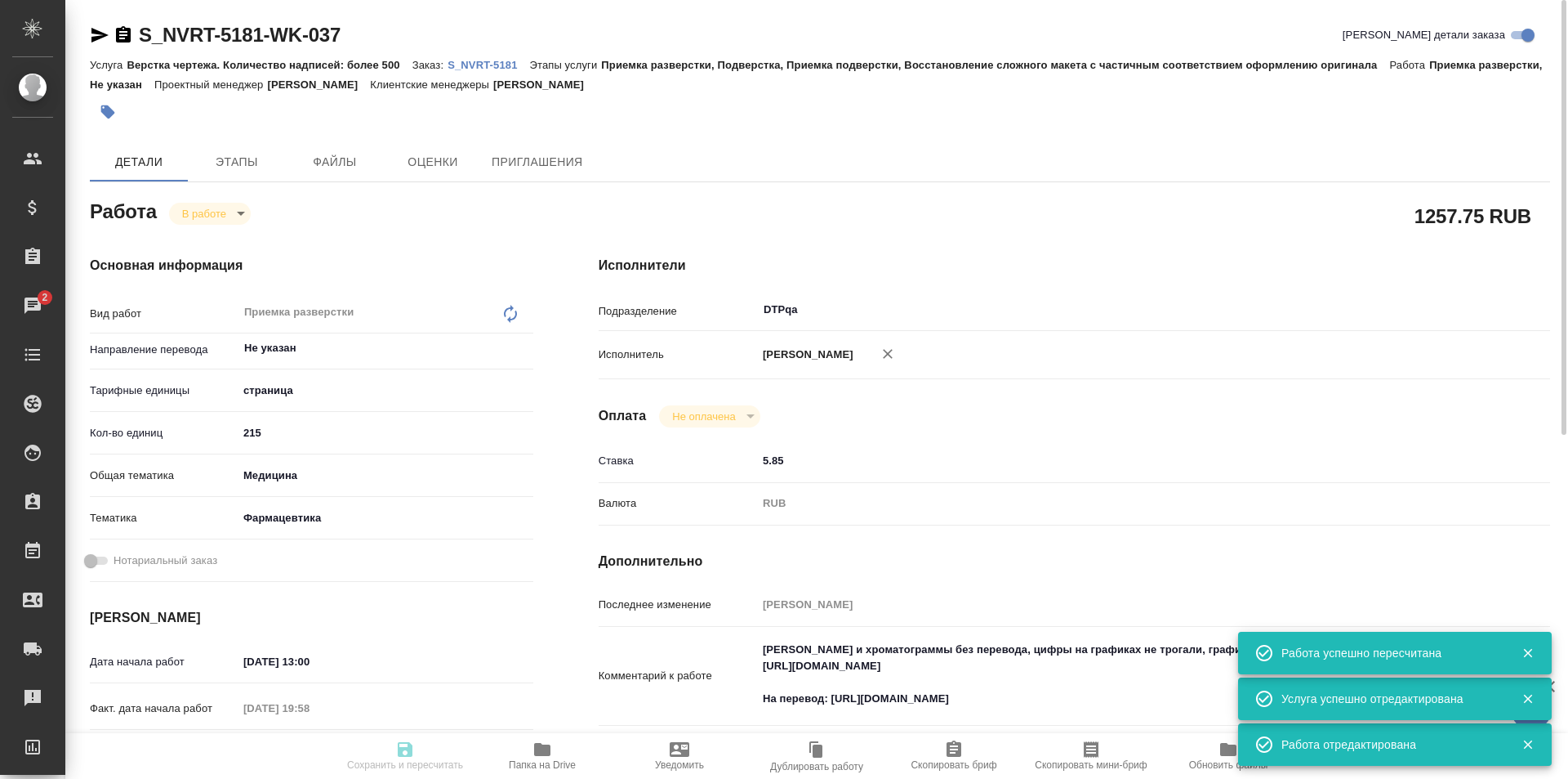
type input "6149832f2b7be24903fd7a82"
type input "16.09.2025 13:00"
type input "16.09.2025 19:58"
type input "18.09.2025 13:00"
type input "[DATE] 19:00"
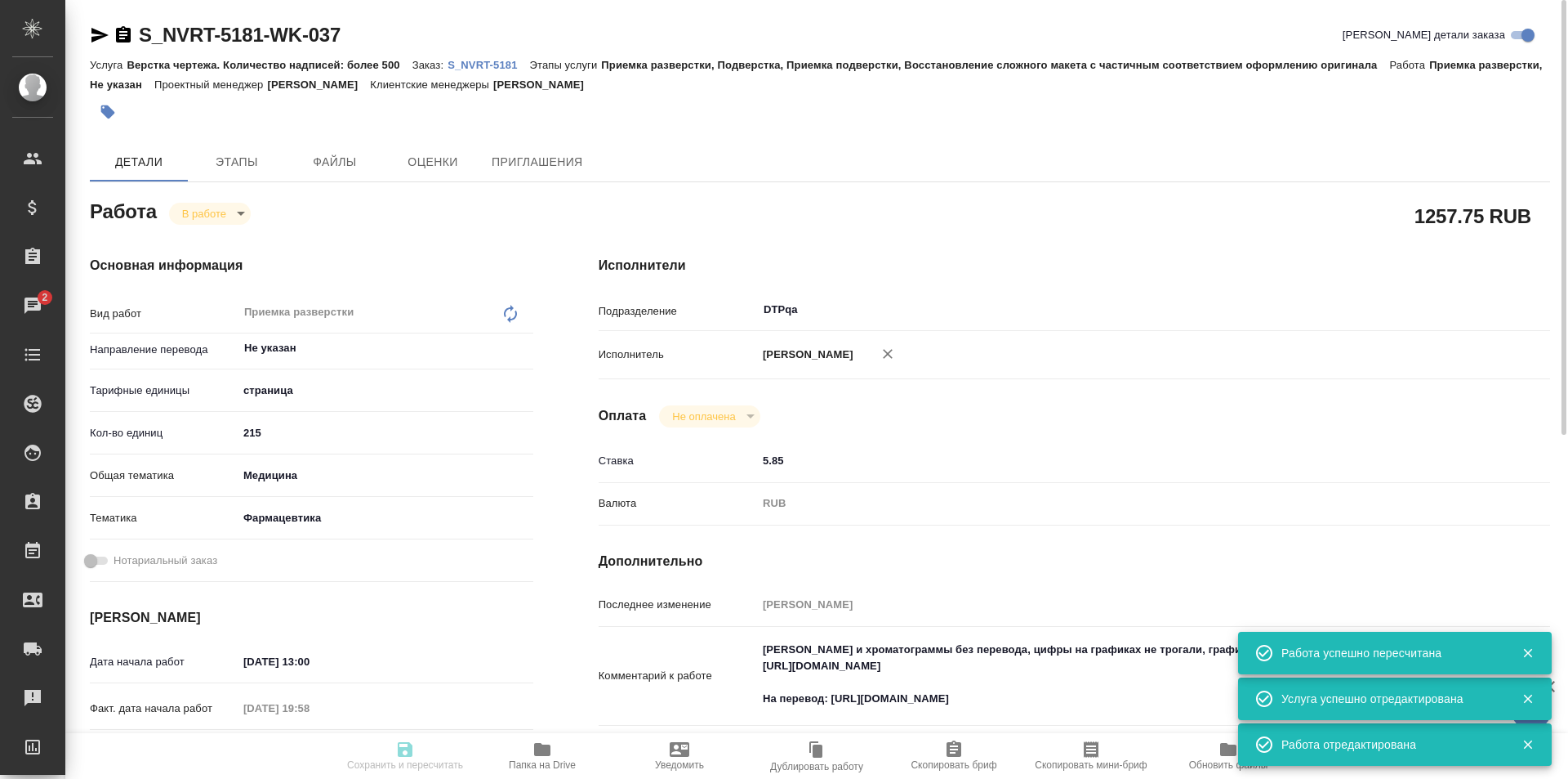
type input "DTPqa"
type input "notPayed"
type input "5.85"
type input "RUB"
type input "[PERSON_NAME]"
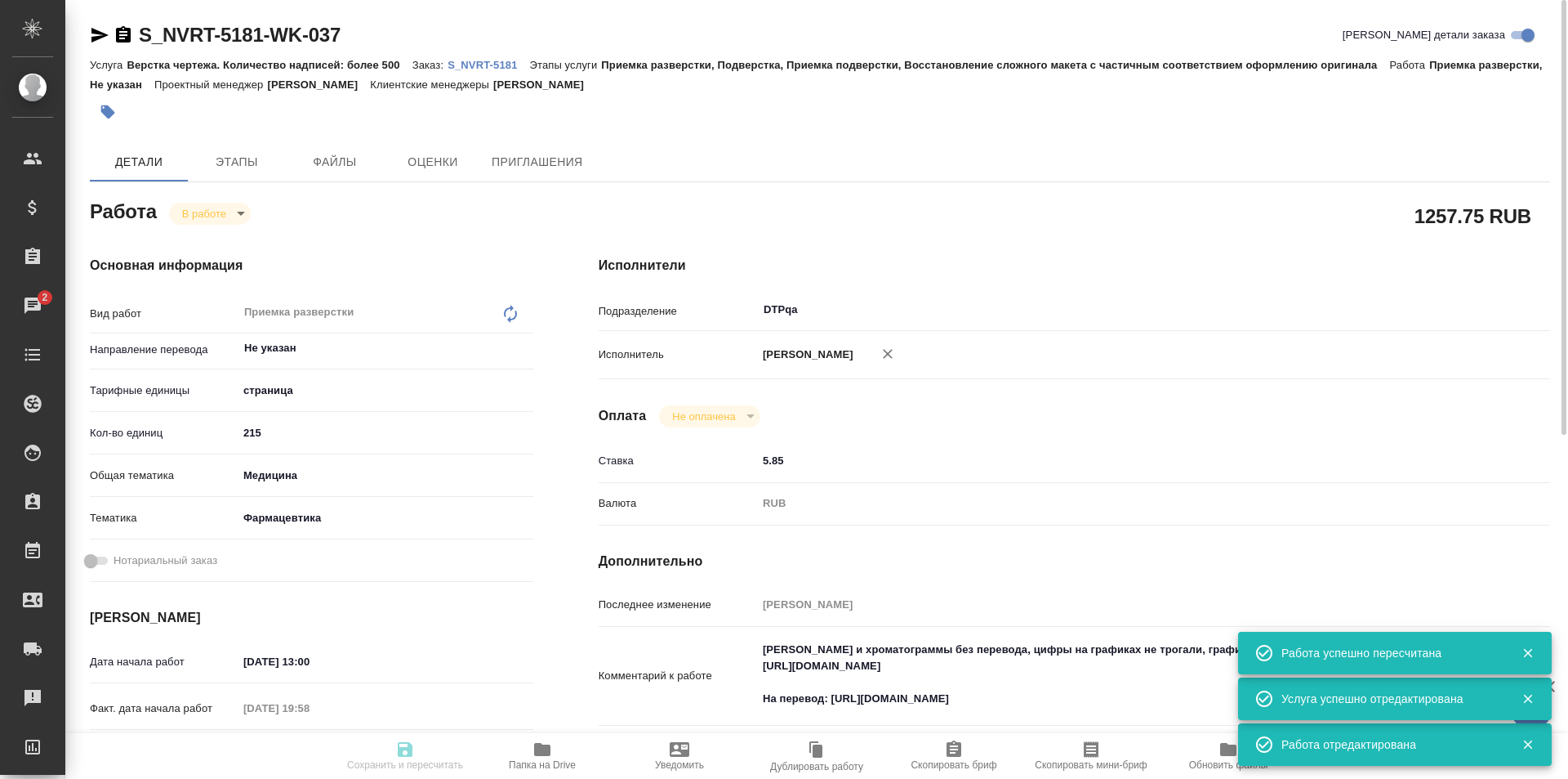
type input "S_NVRT-5181"
type input "Верстка чертежа. Количество надписей: более 500"
type input "Приемка разверстки, Подверстка, Приемка подверстки, Восстановление сложного мак…"
type input "[PERSON_NAME]"
type input "Малофеева Екатерина"
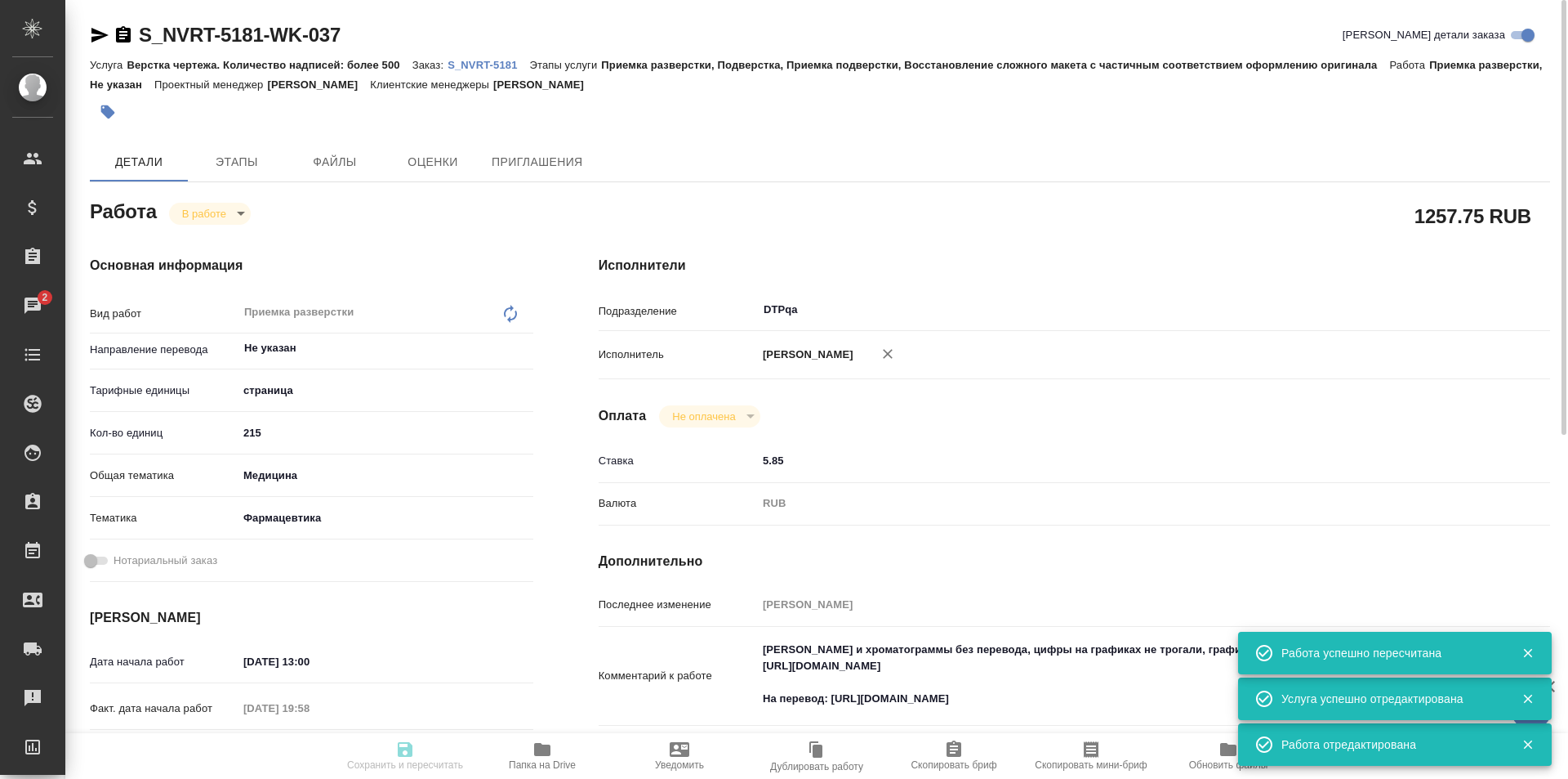
type input "/Clients/Novartos_Pharma/Orders/S_NVRT-5181"
click at [214, 210] on body "🙏 .cls-1 fill:#fff; AWATERA Ismagilova Diana Клиенты Спецификации Заказы 2 Чаты…" at bounding box center [784, 390] width 1568 height 779
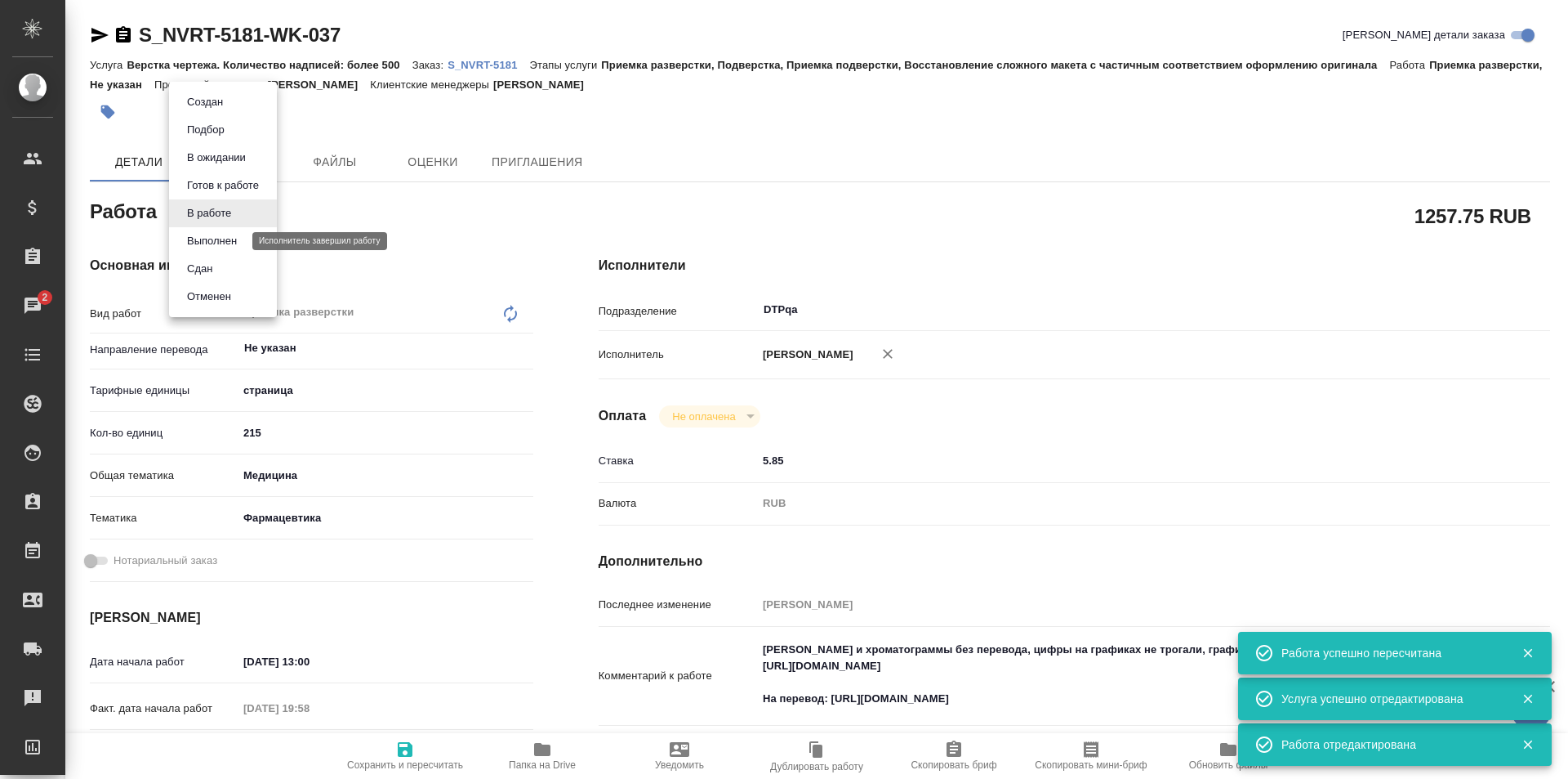
click at [213, 240] on button "Выполнен" at bounding box center [211, 241] width 59 height 18
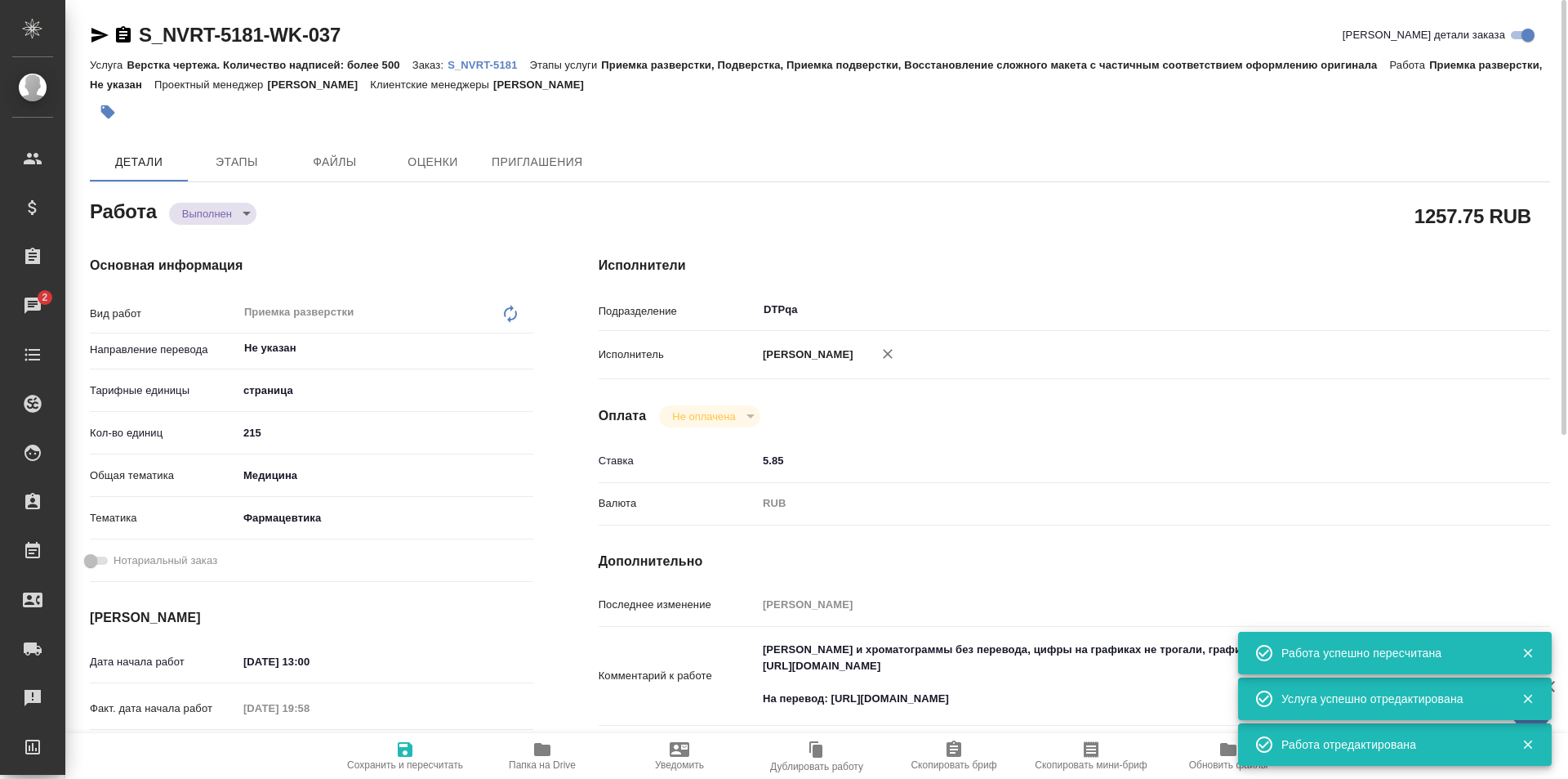
type textarea "x"
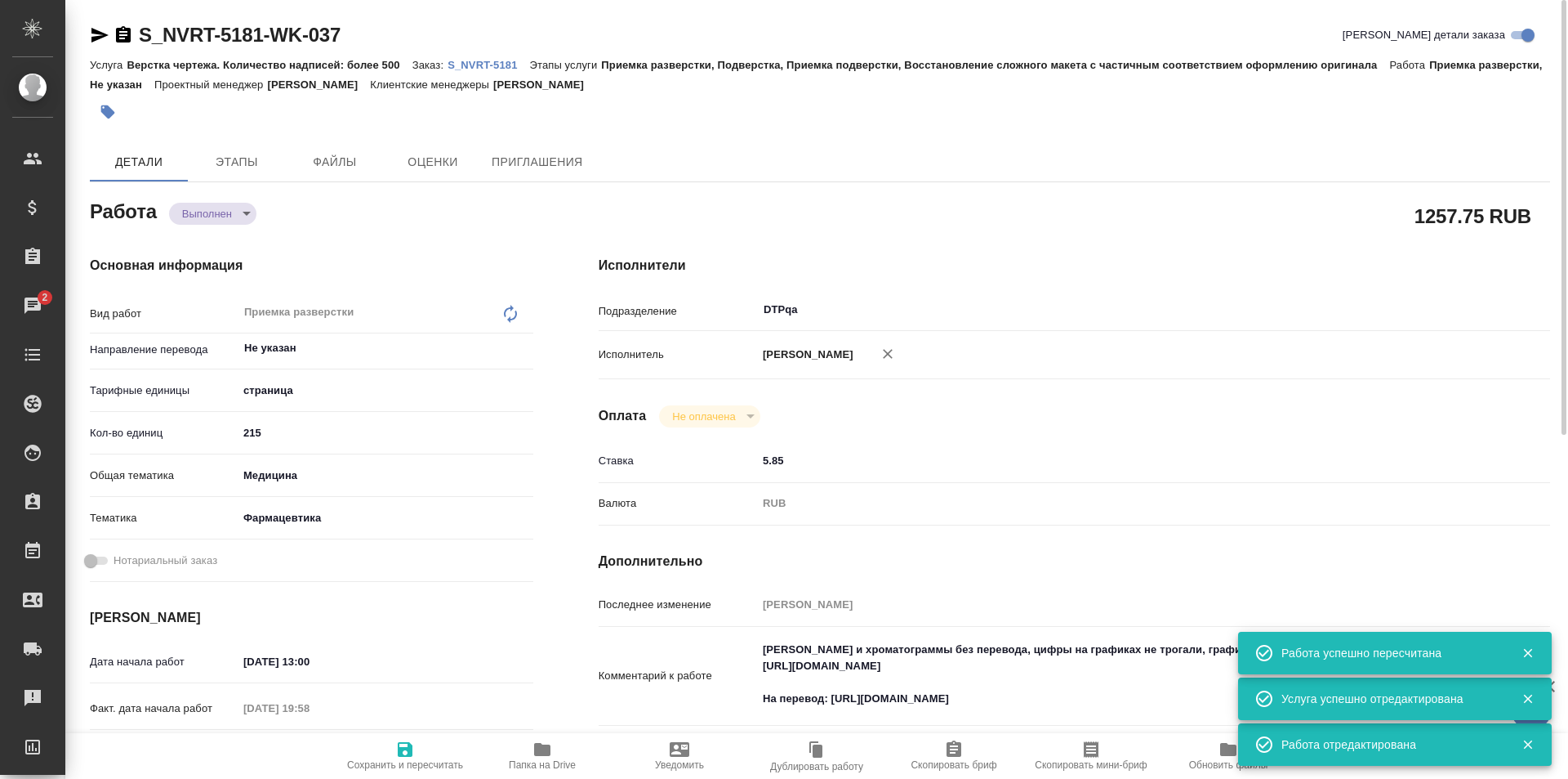
type textarea "x"
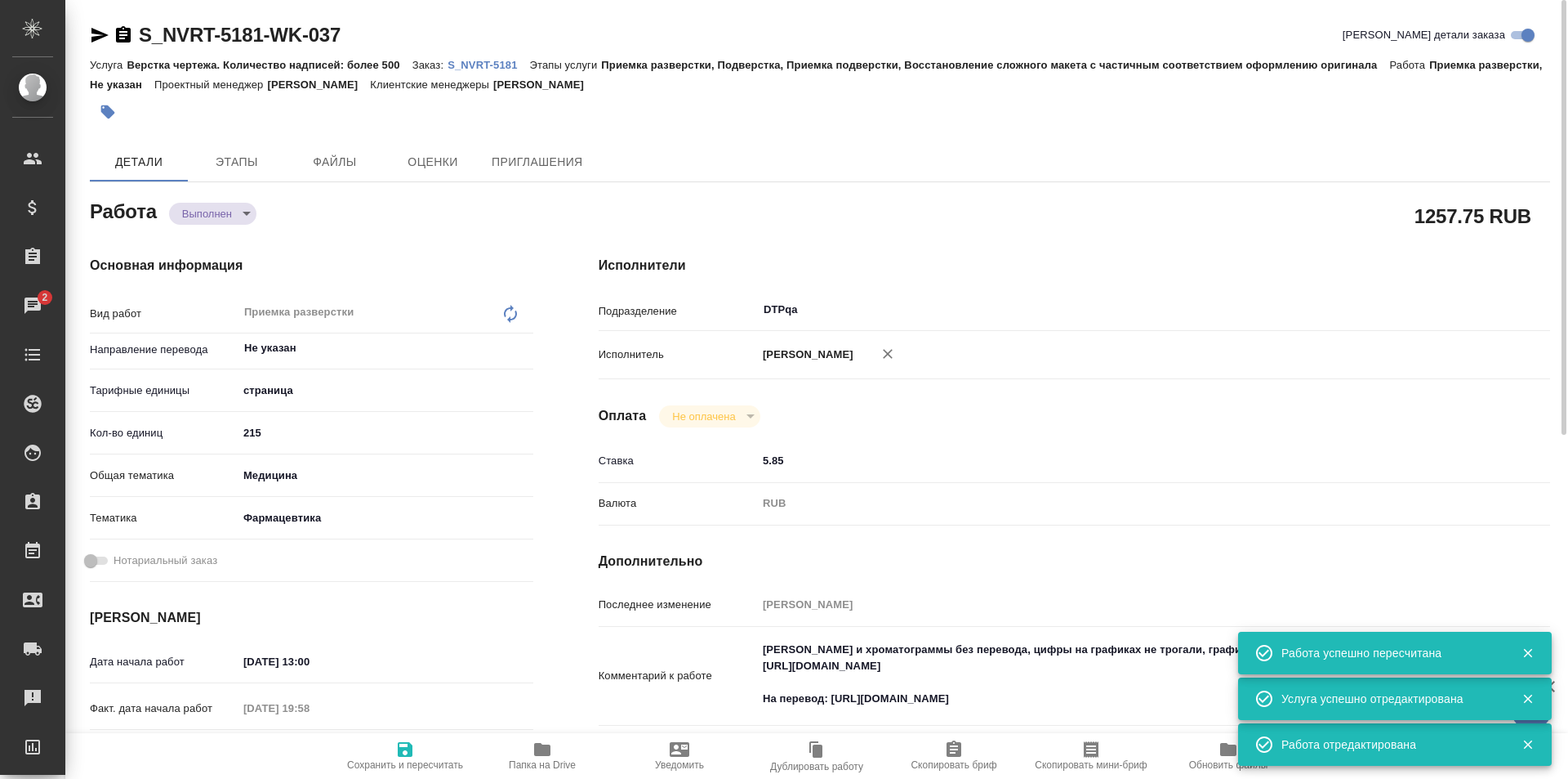
type textarea "x"
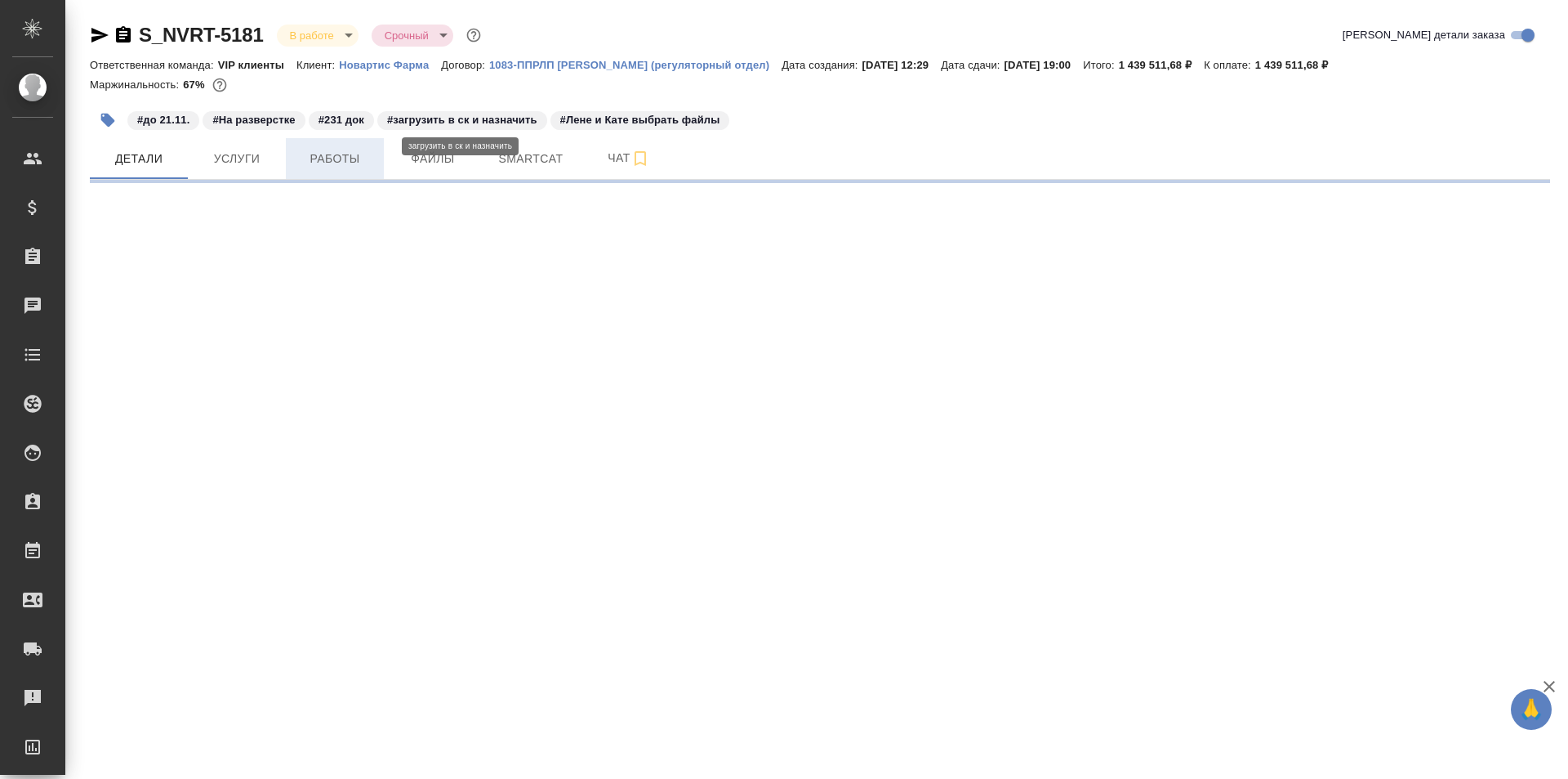
select select "RU"
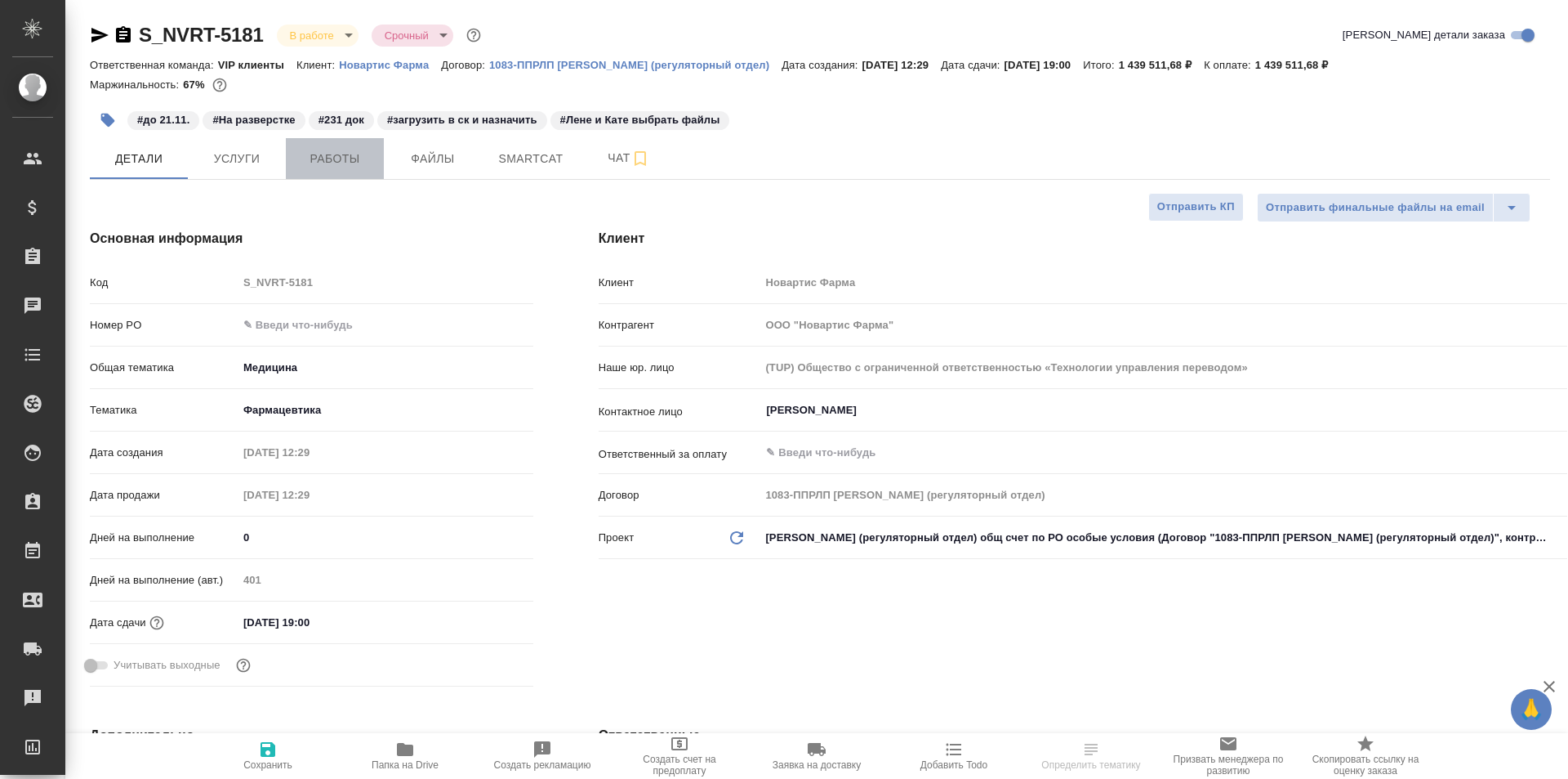
click at [333, 160] on span "Работы" at bounding box center [334, 158] width 78 height 21
type textarea "x"
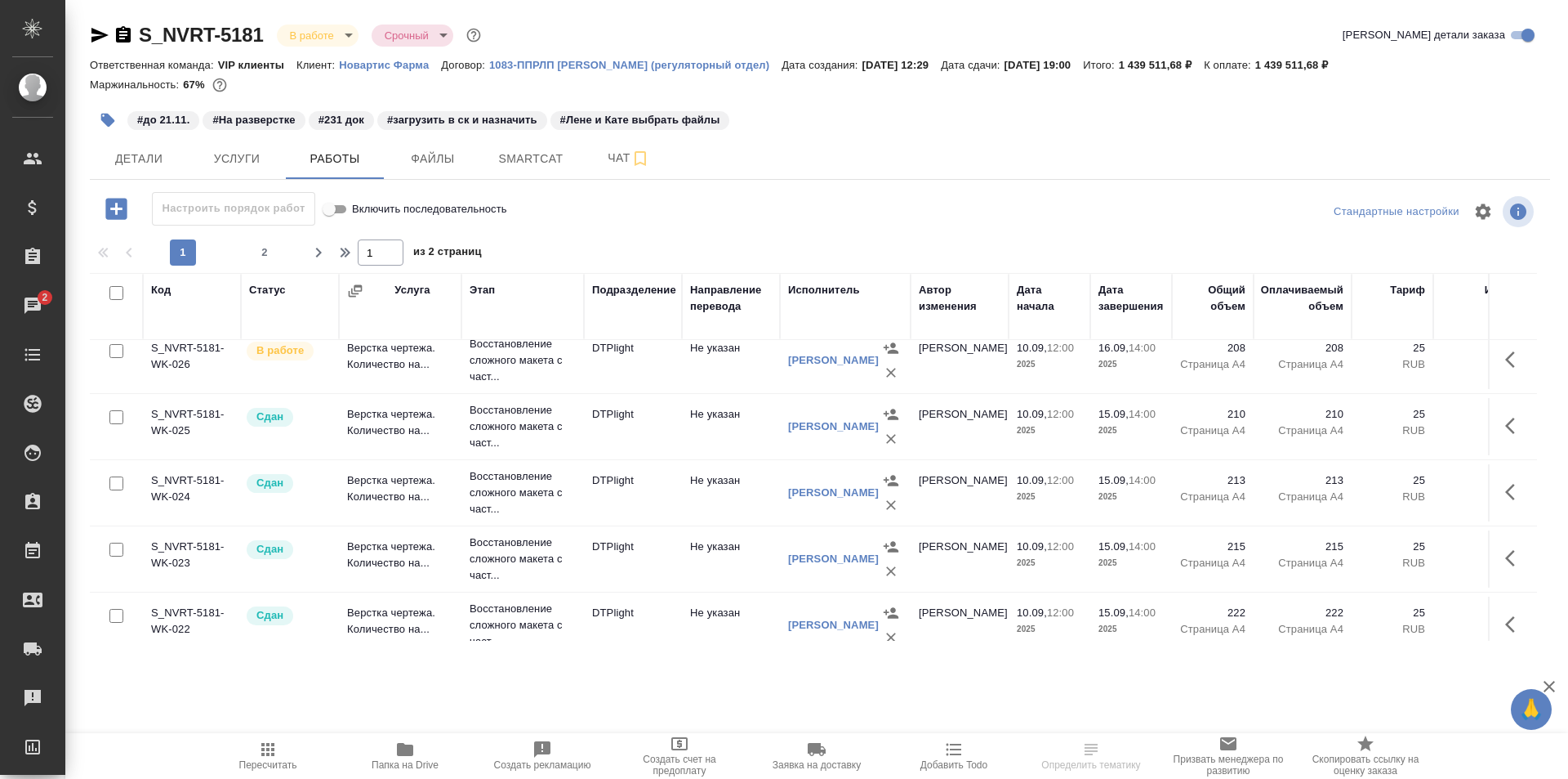
scroll to position [163, 0]
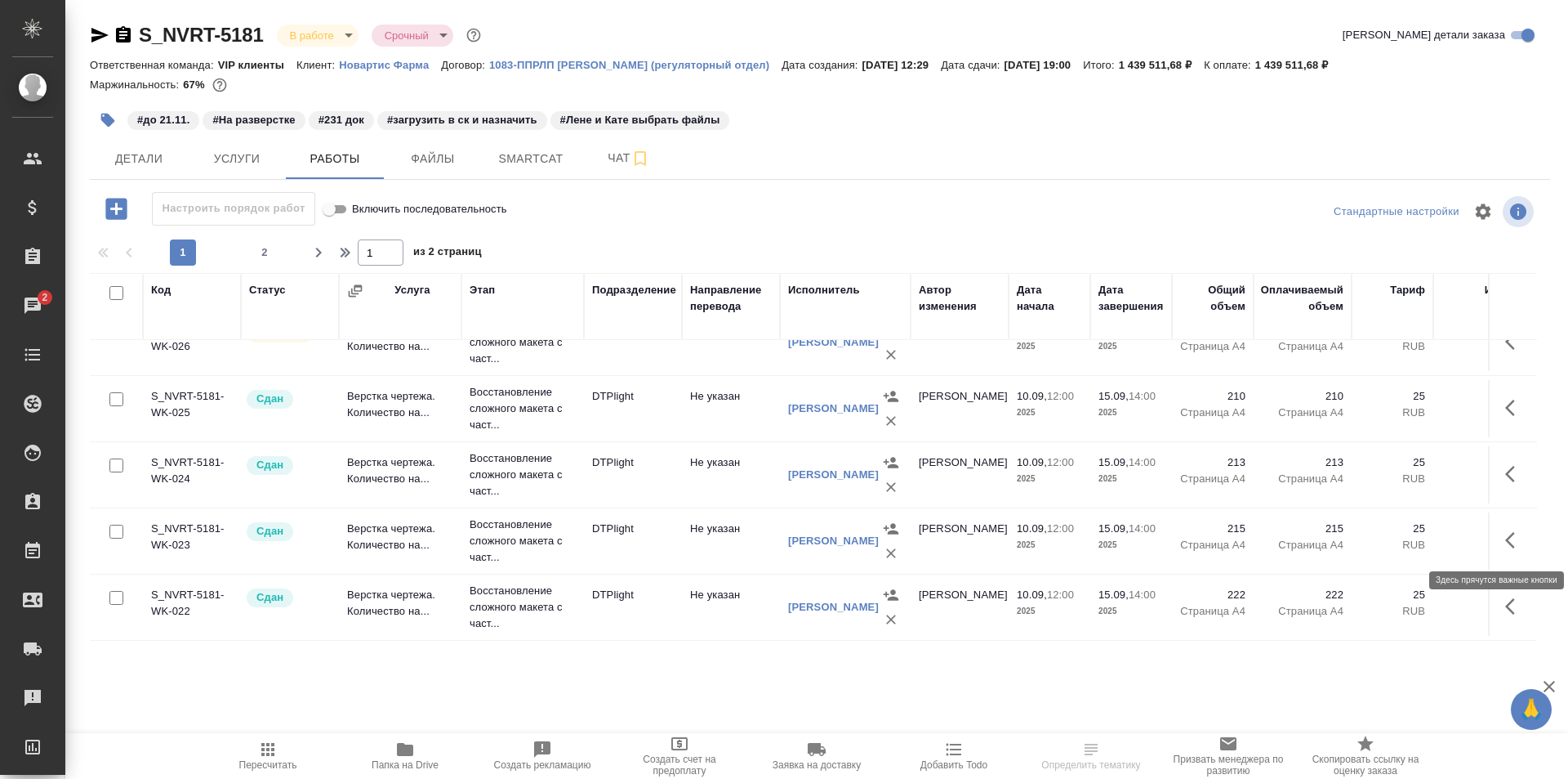
click at [1505, 537] on icon "button" at bounding box center [1515, 540] width 20 height 20
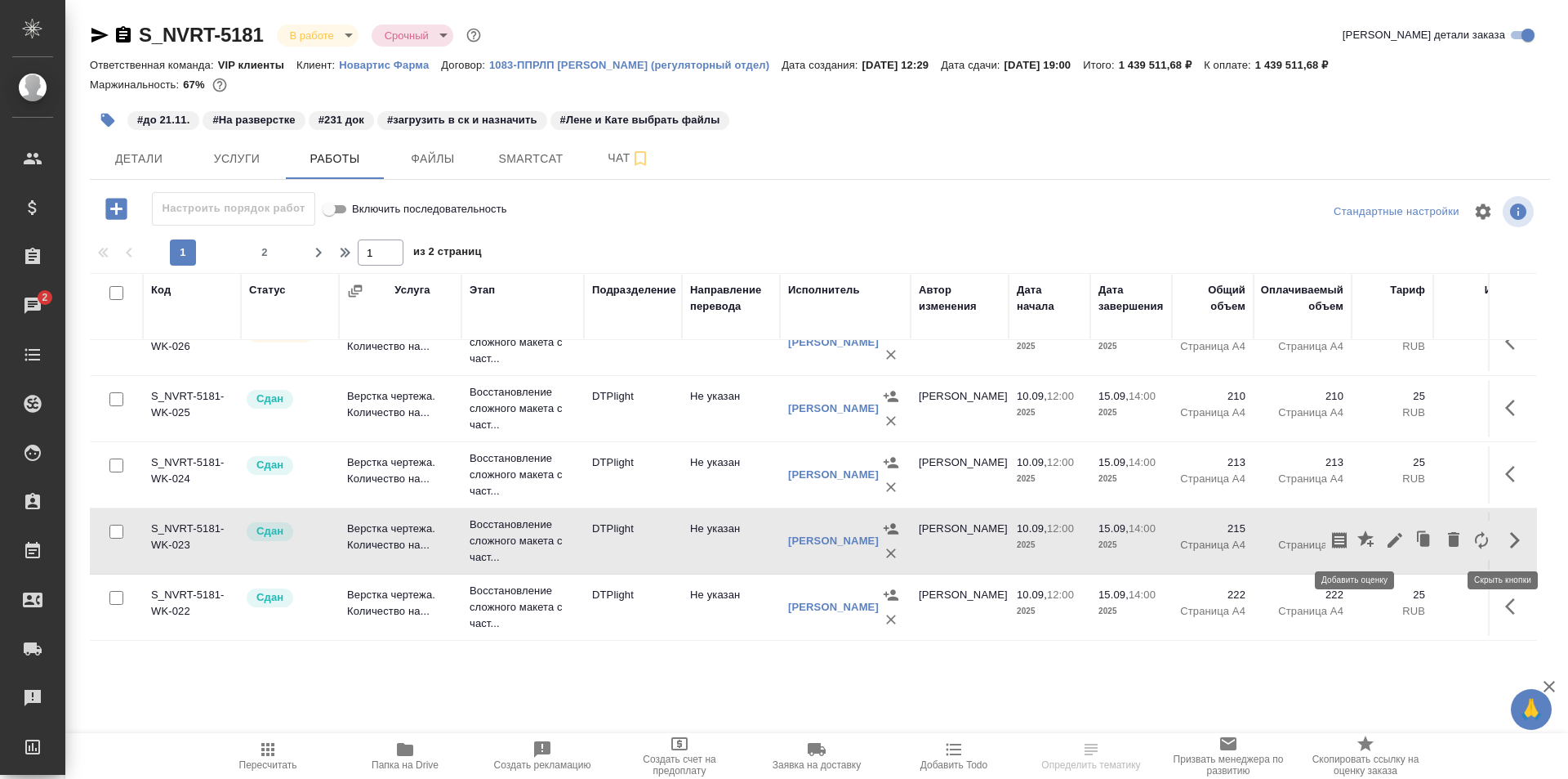
click at [1358, 539] on icon "button" at bounding box center [1365, 538] width 17 height 17
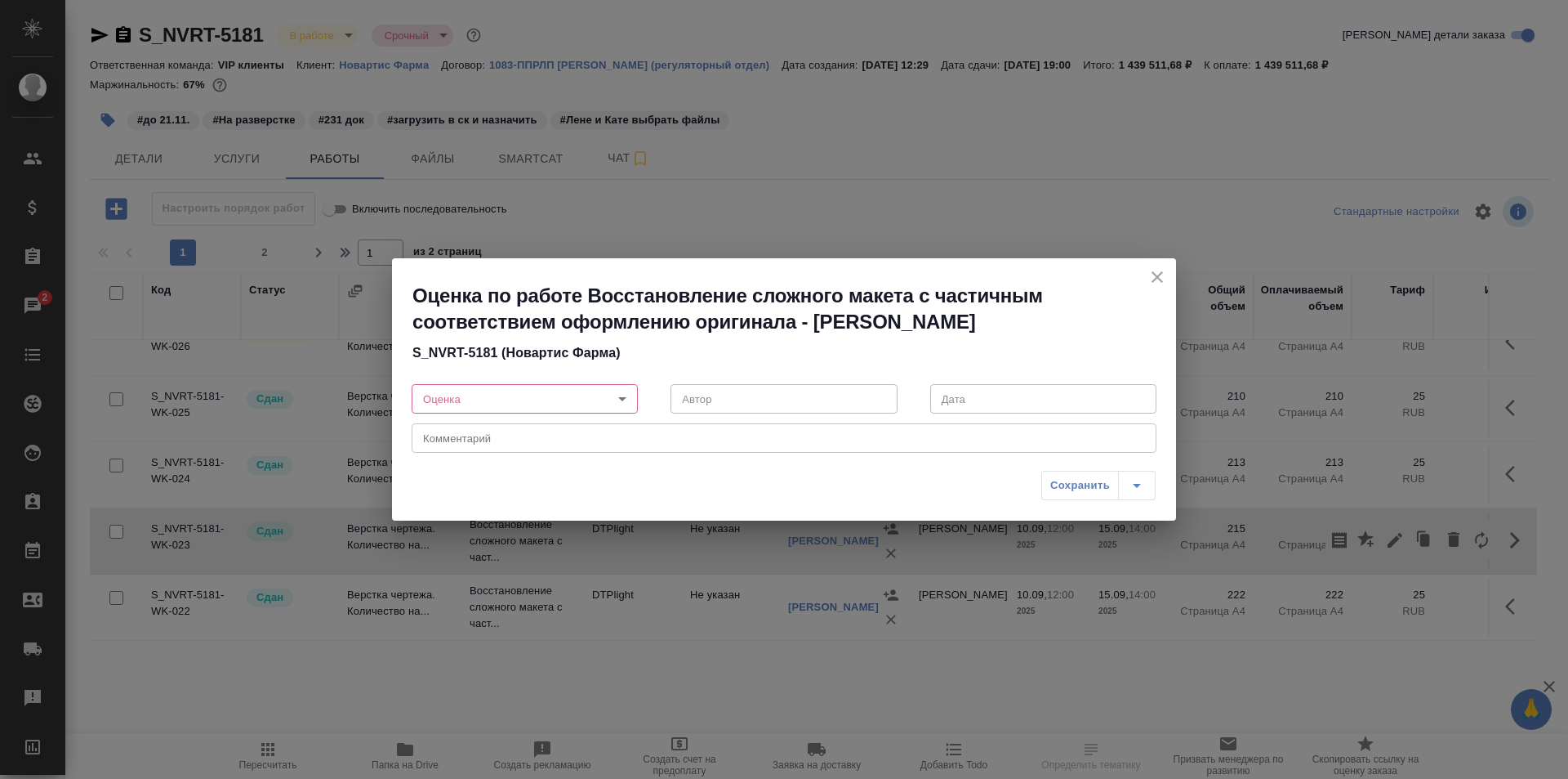
click at [551, 389] on body "🙏 .cls-1 fill:#fff; AWATERA Ismagilova [PERSON_NAME] Спецификации Заказы 2 Чаты…" at bounding box center [784, 390] width 1568 height 779
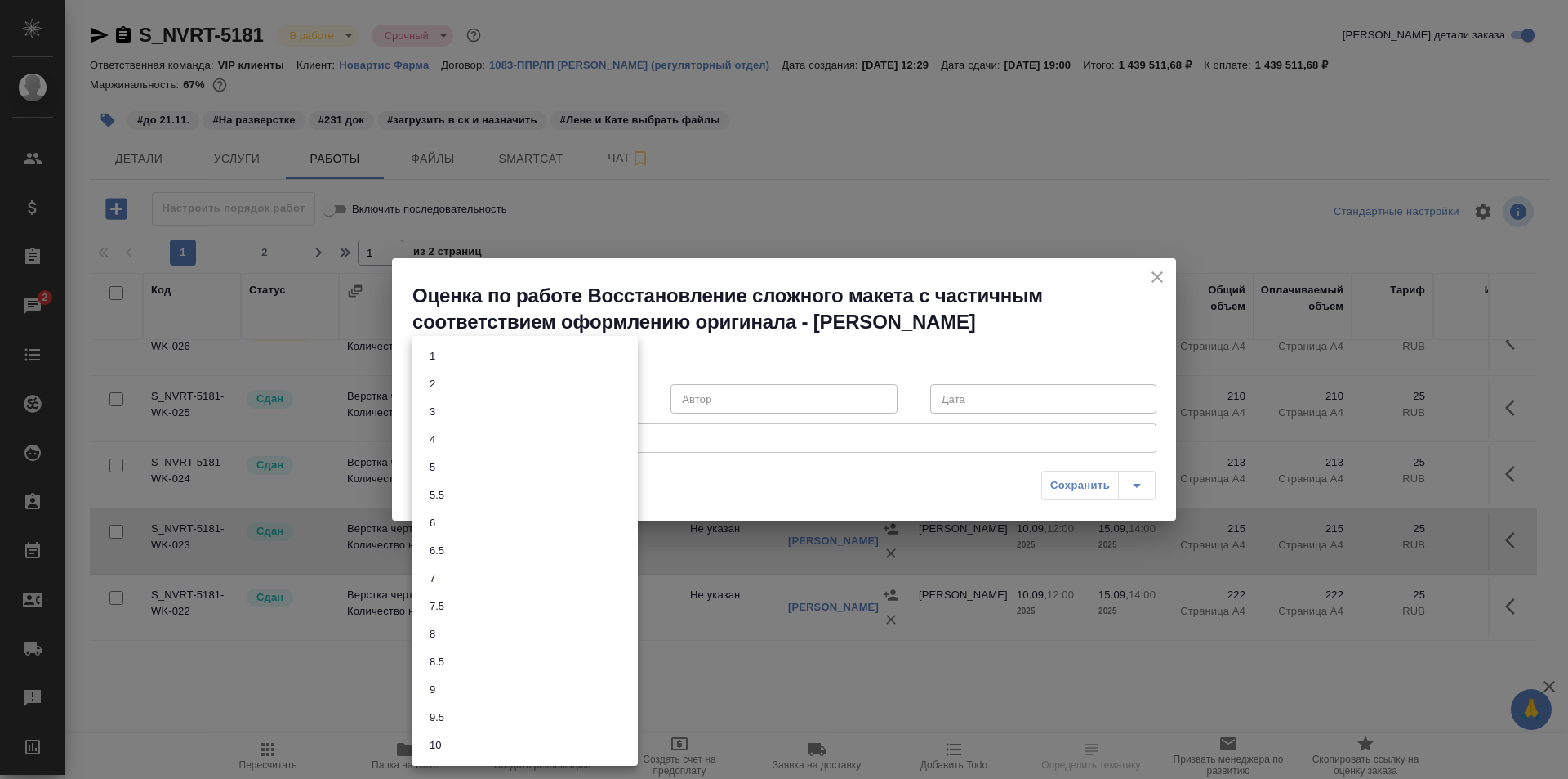
click at [451, 596] on li "7.5" at bounding box center [525, 606] width 226 height 28
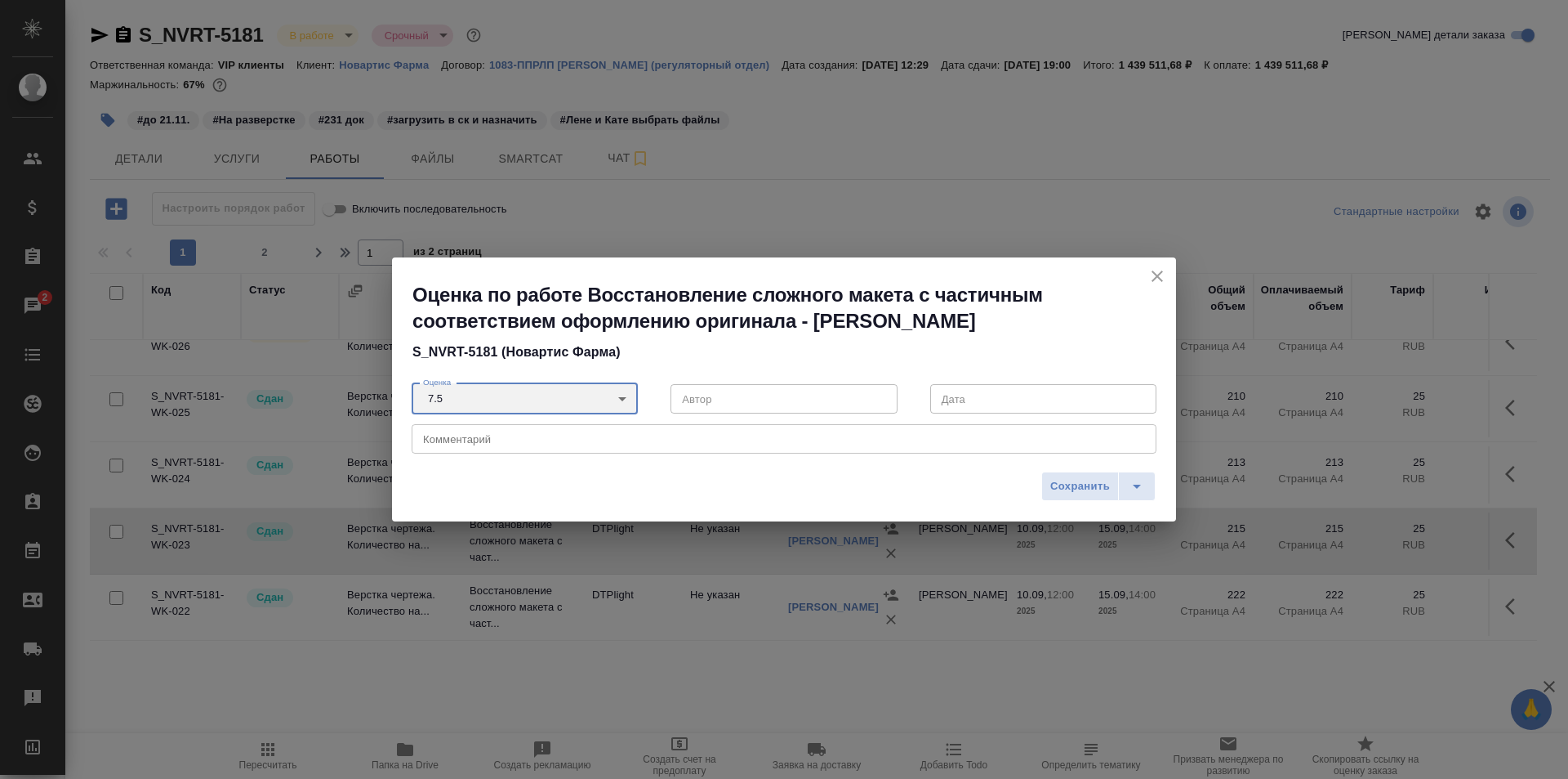
type input "7.5"
click at [493, 437] on textarea at bounding box center [784, 439] width 722 height 12
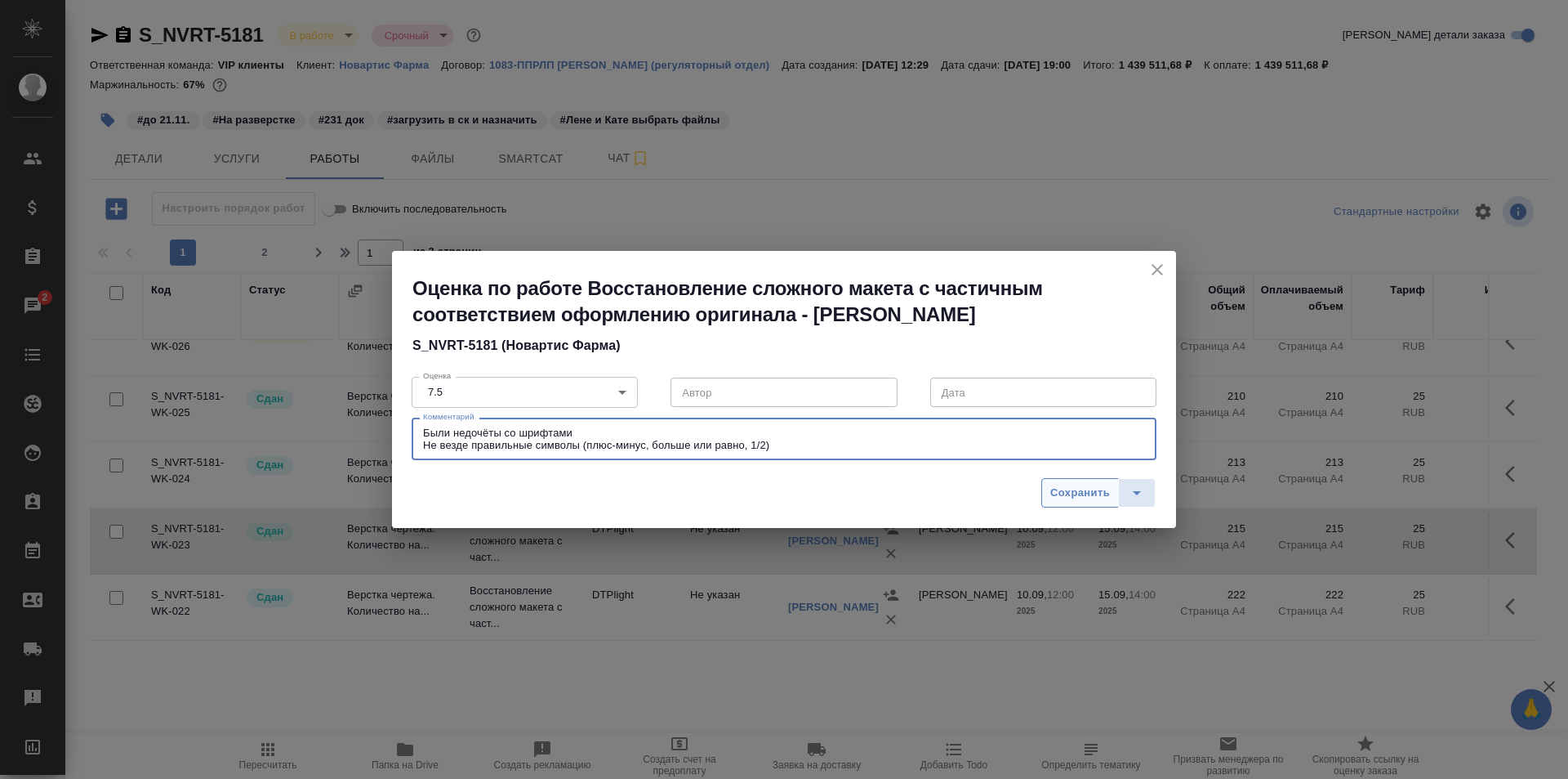
type textarea "Были недочёты со шрифтами Не везде правильные символы (плюс-минус, больше или р…"
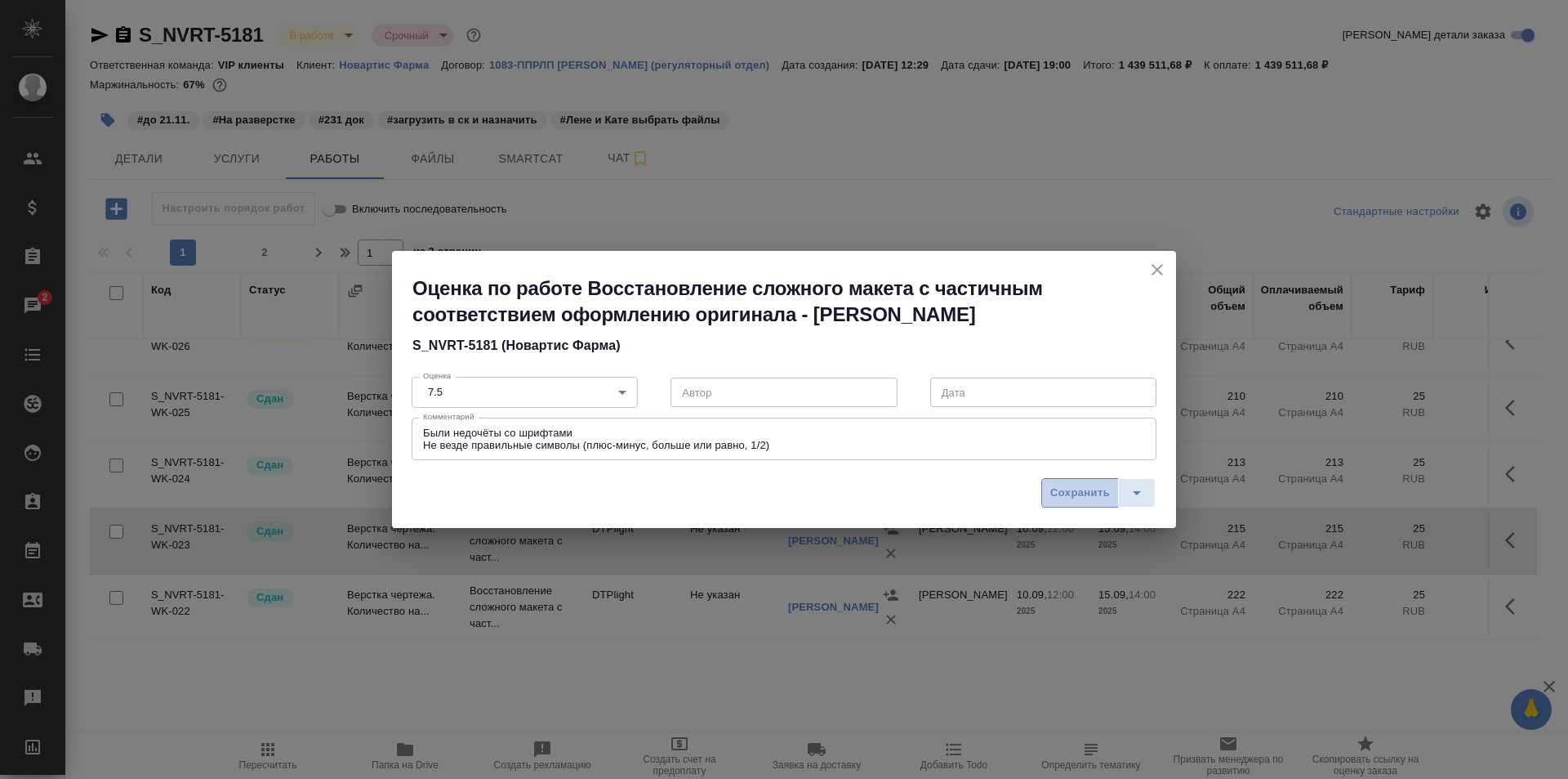
click at [1092, 487] on span "Сохранить" at bounding box center [1080, 492] width 59 height 19
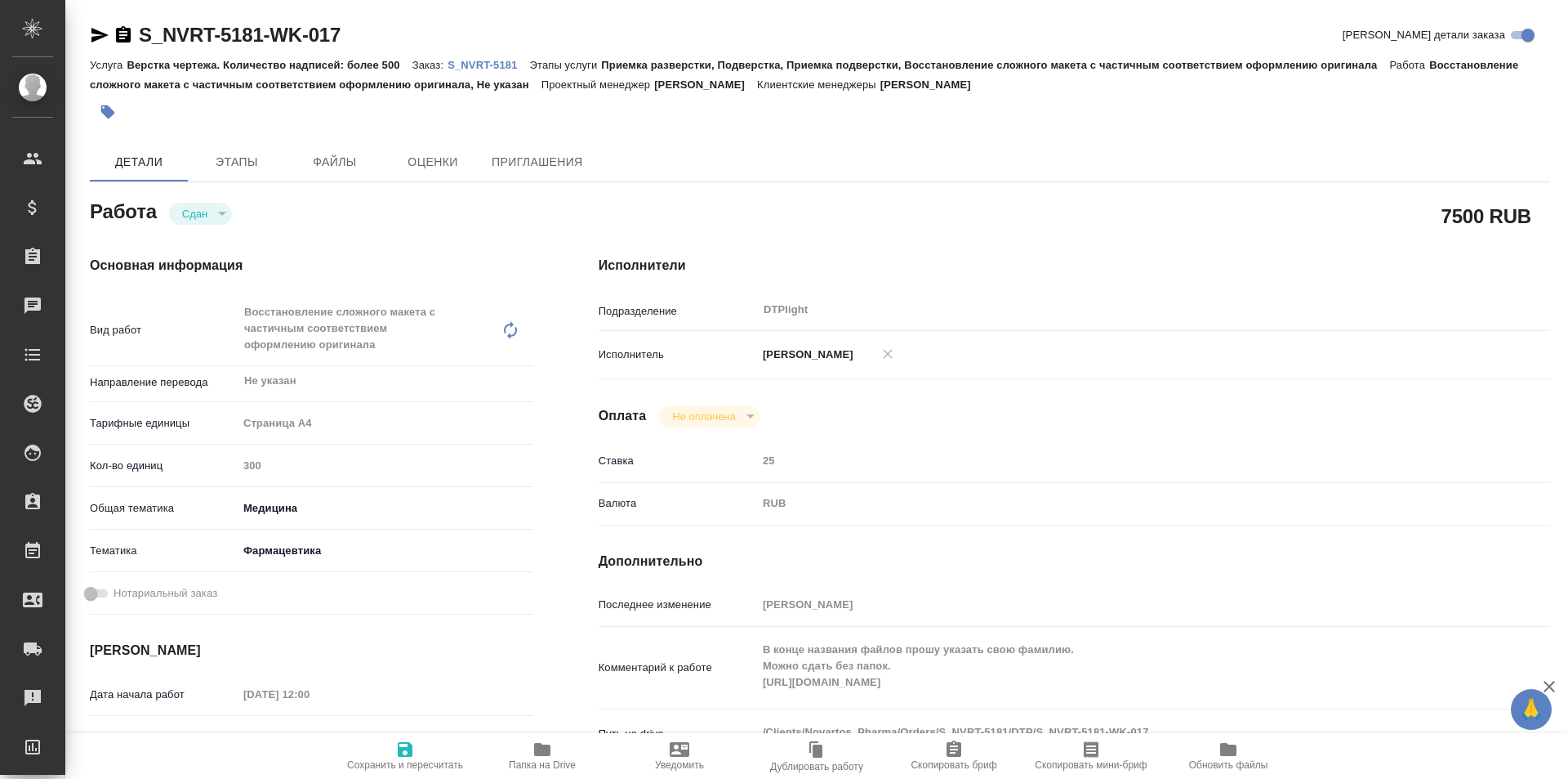
type textarea "x"
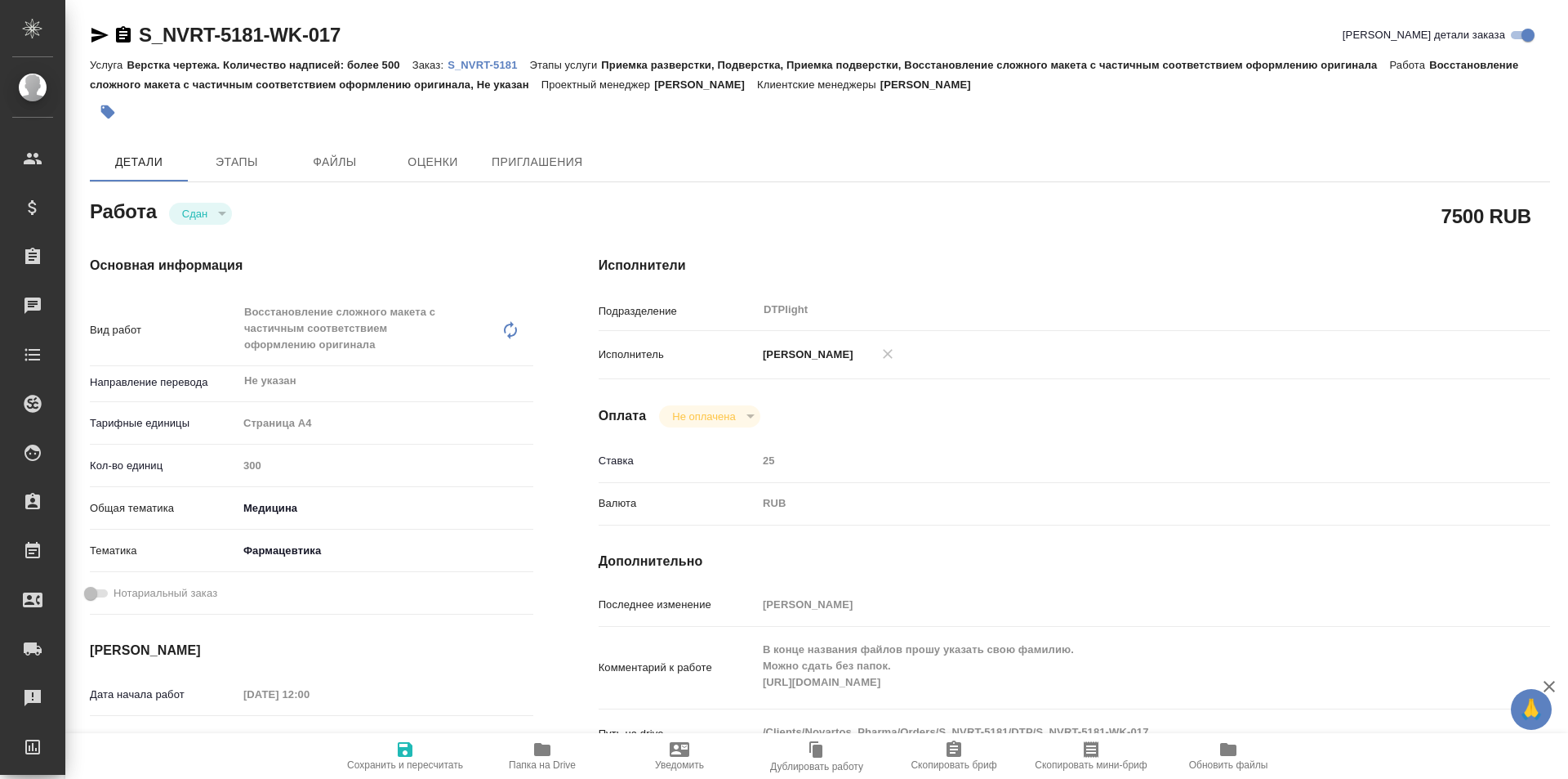
type textarea "x"
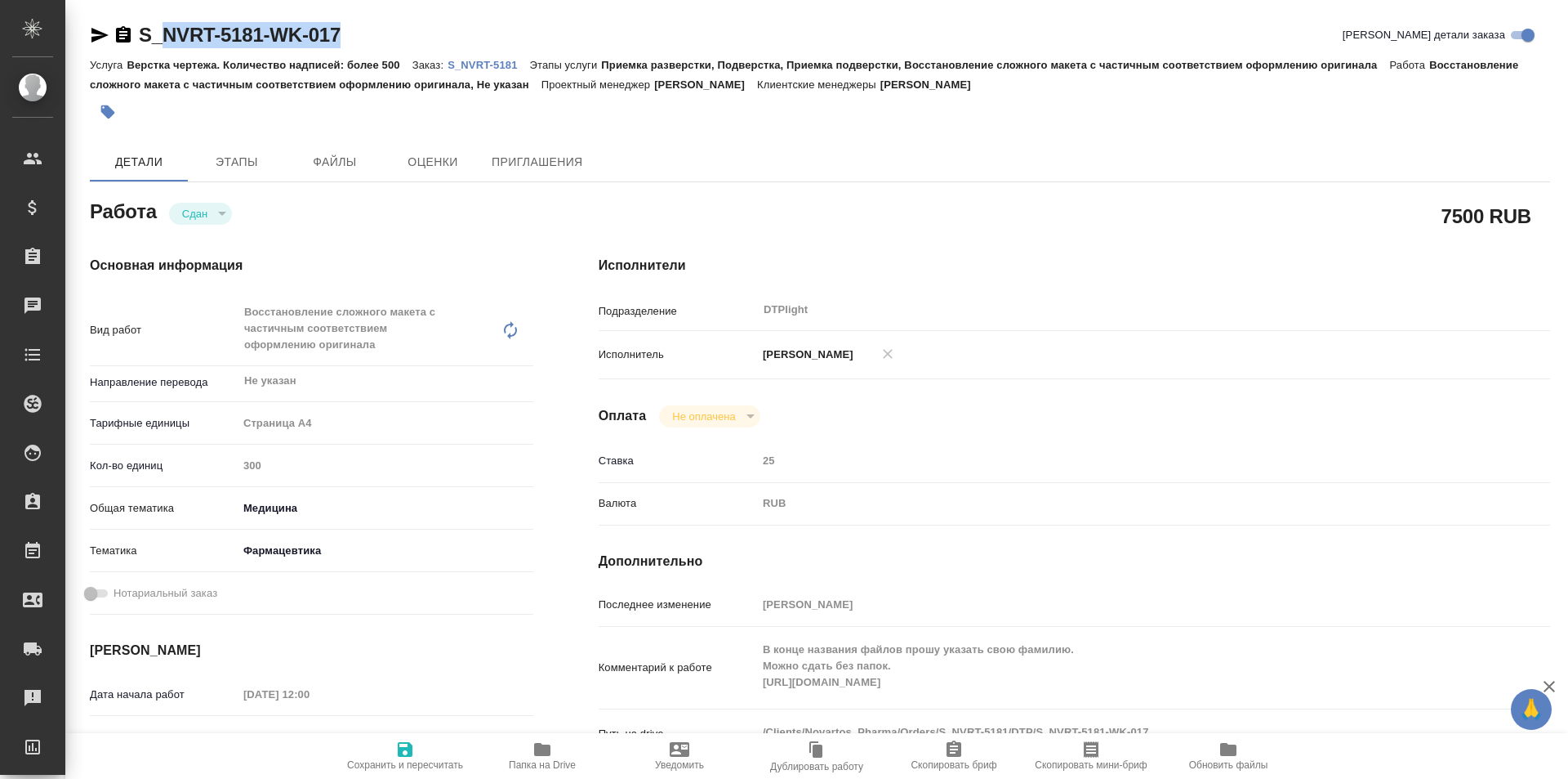
type textarea "x"
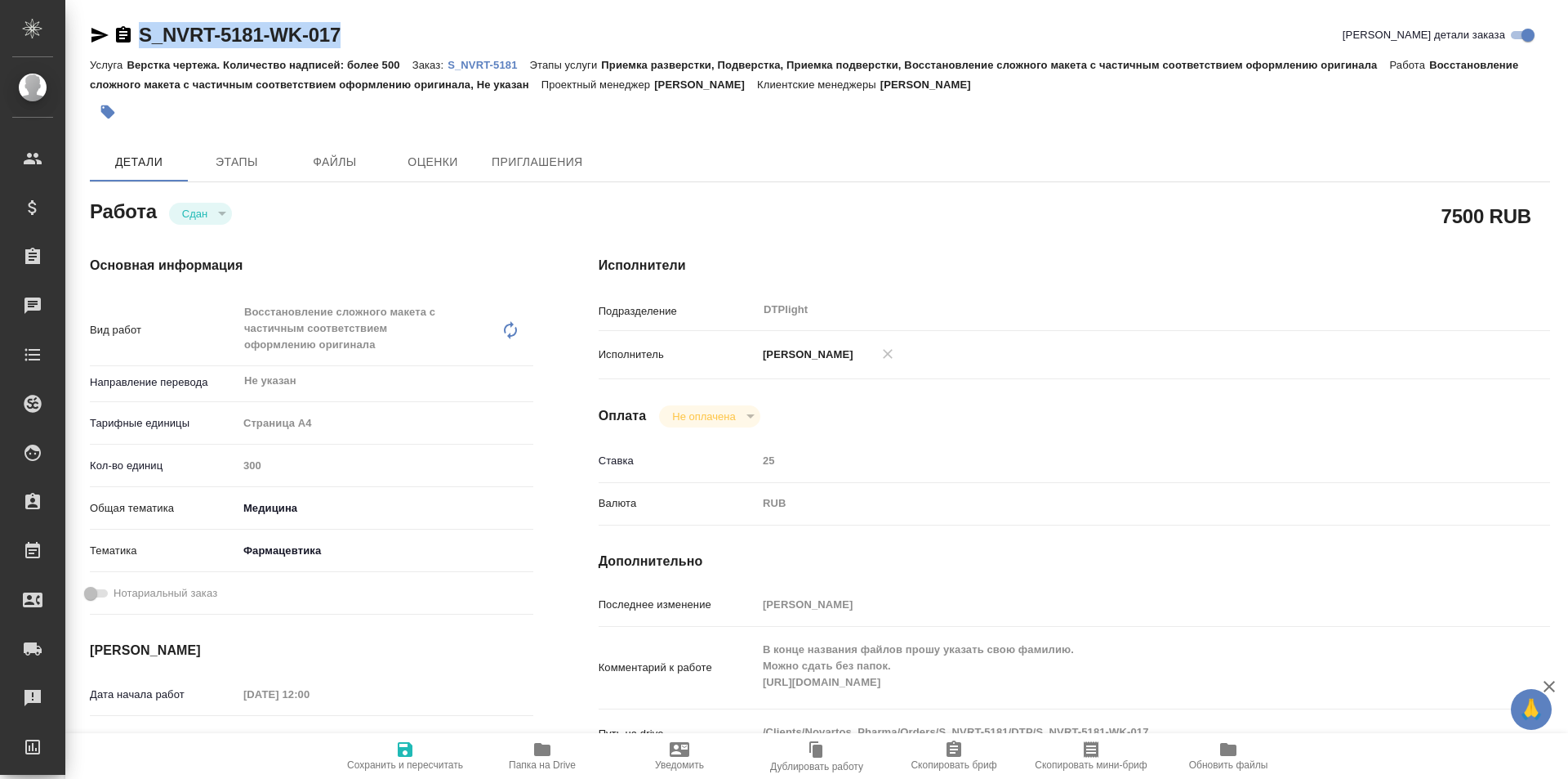
drag, startPoint x: 372, startPoint y: 31, endPoint x: 115, endPoint y: 39, distance: 257.1
click at [115, 39] on div "S_NVRT-5181-WK-017 Кратко детали заказа" at bounding box center [820, 35] width 1460 height 26
copy link "S_NVRT-5181-WK-017"
type textarea "x"
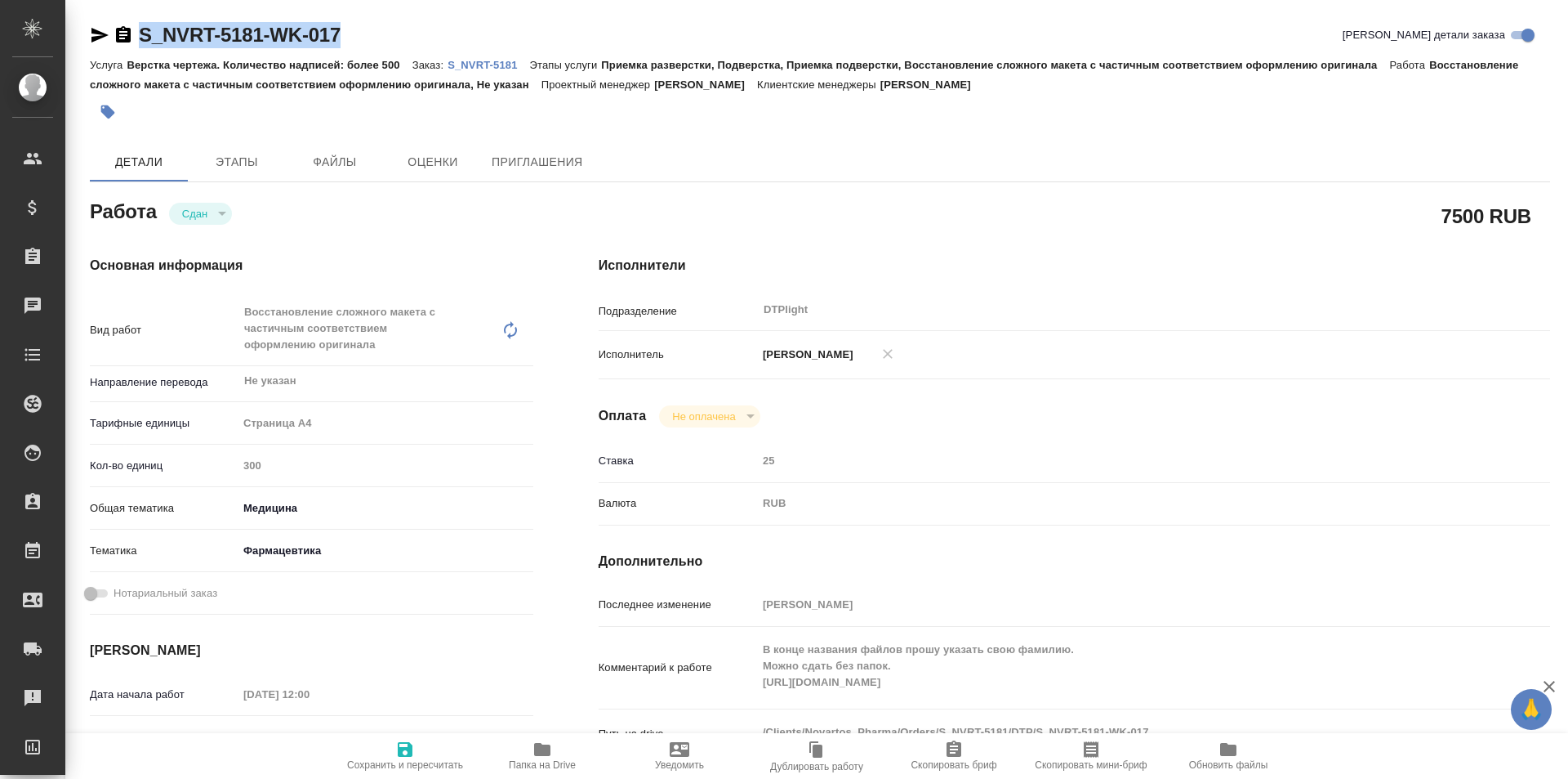
type textarea "x"
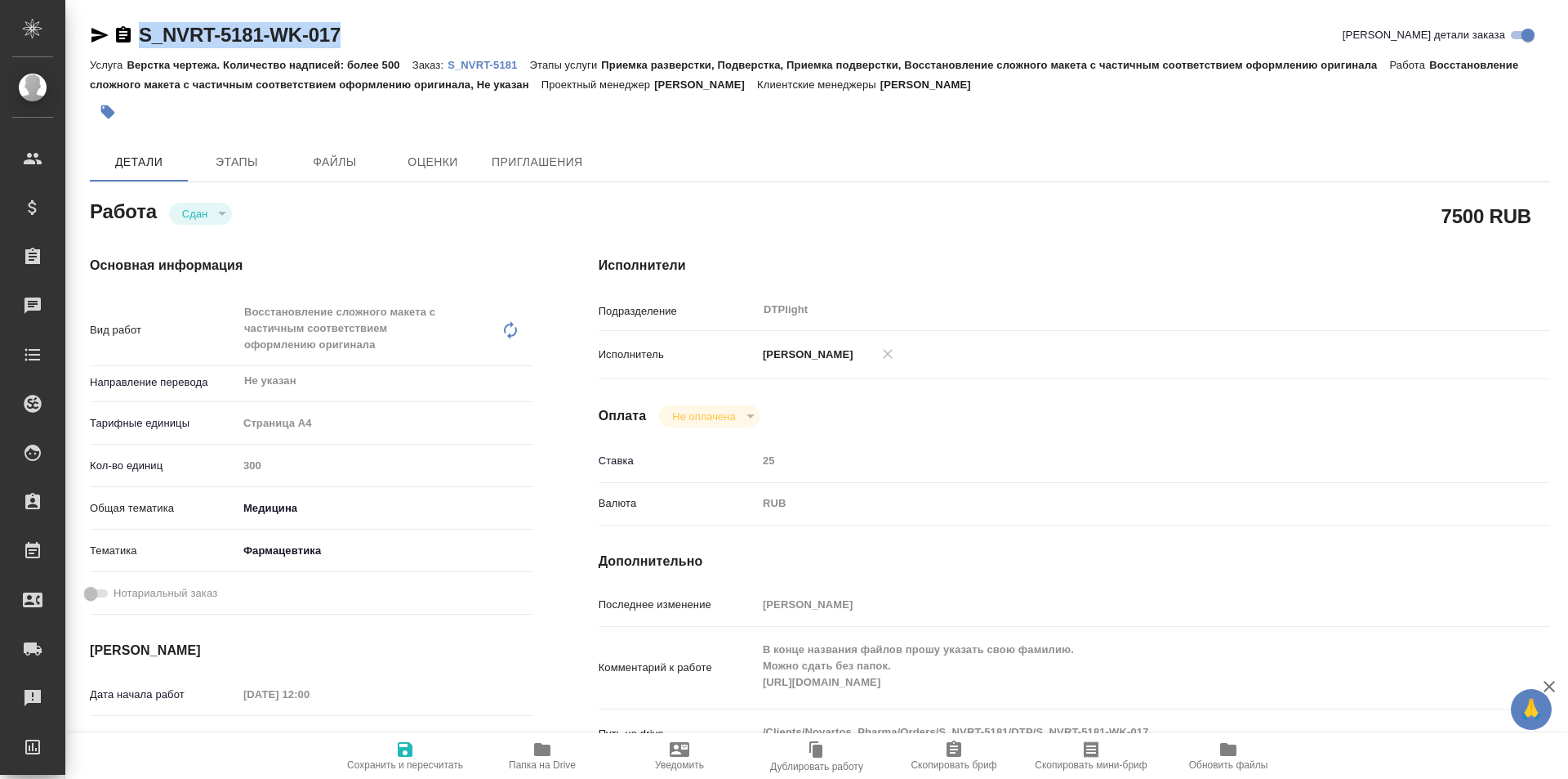
type textarea "x"
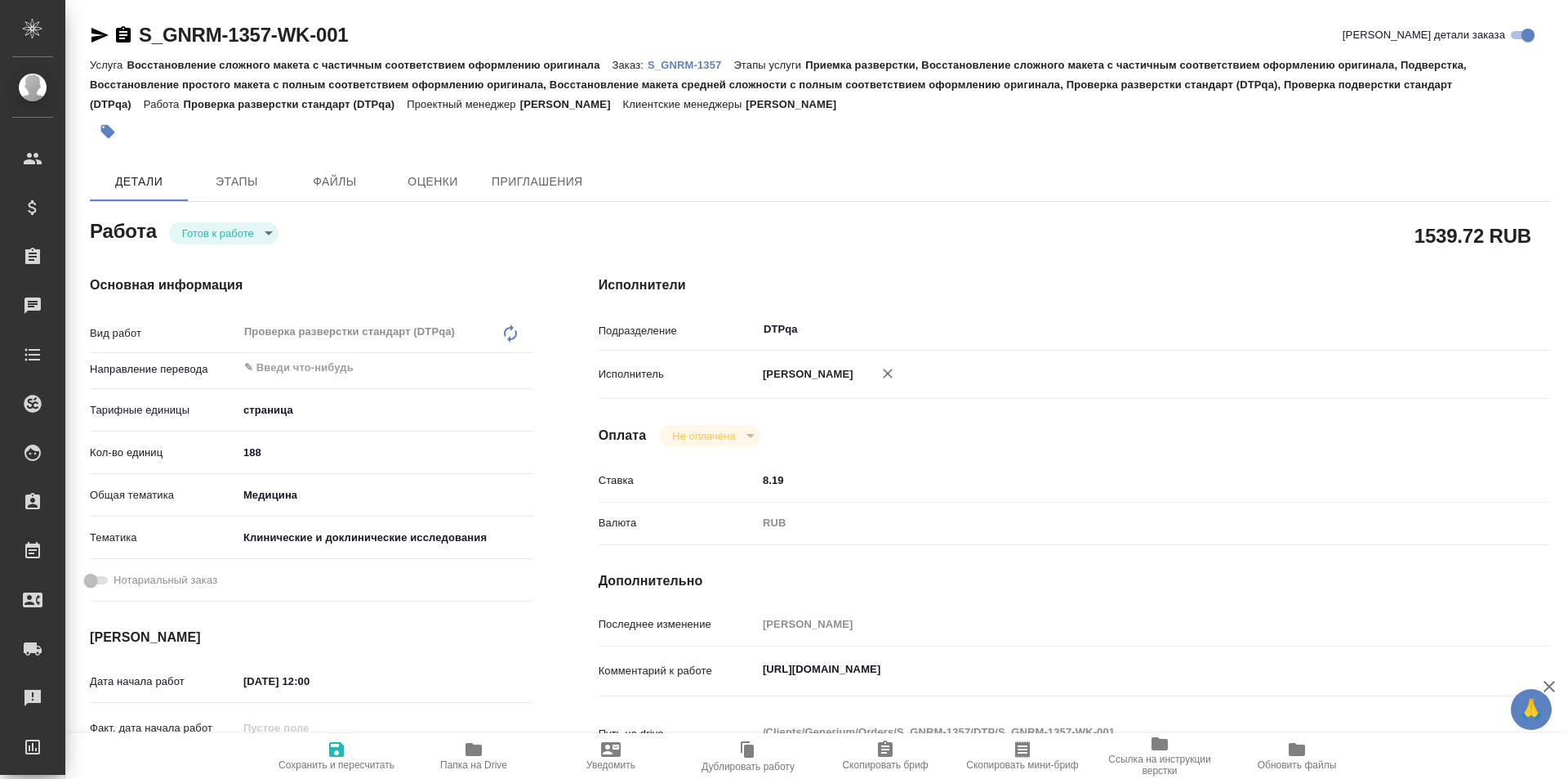
type textarea "x"
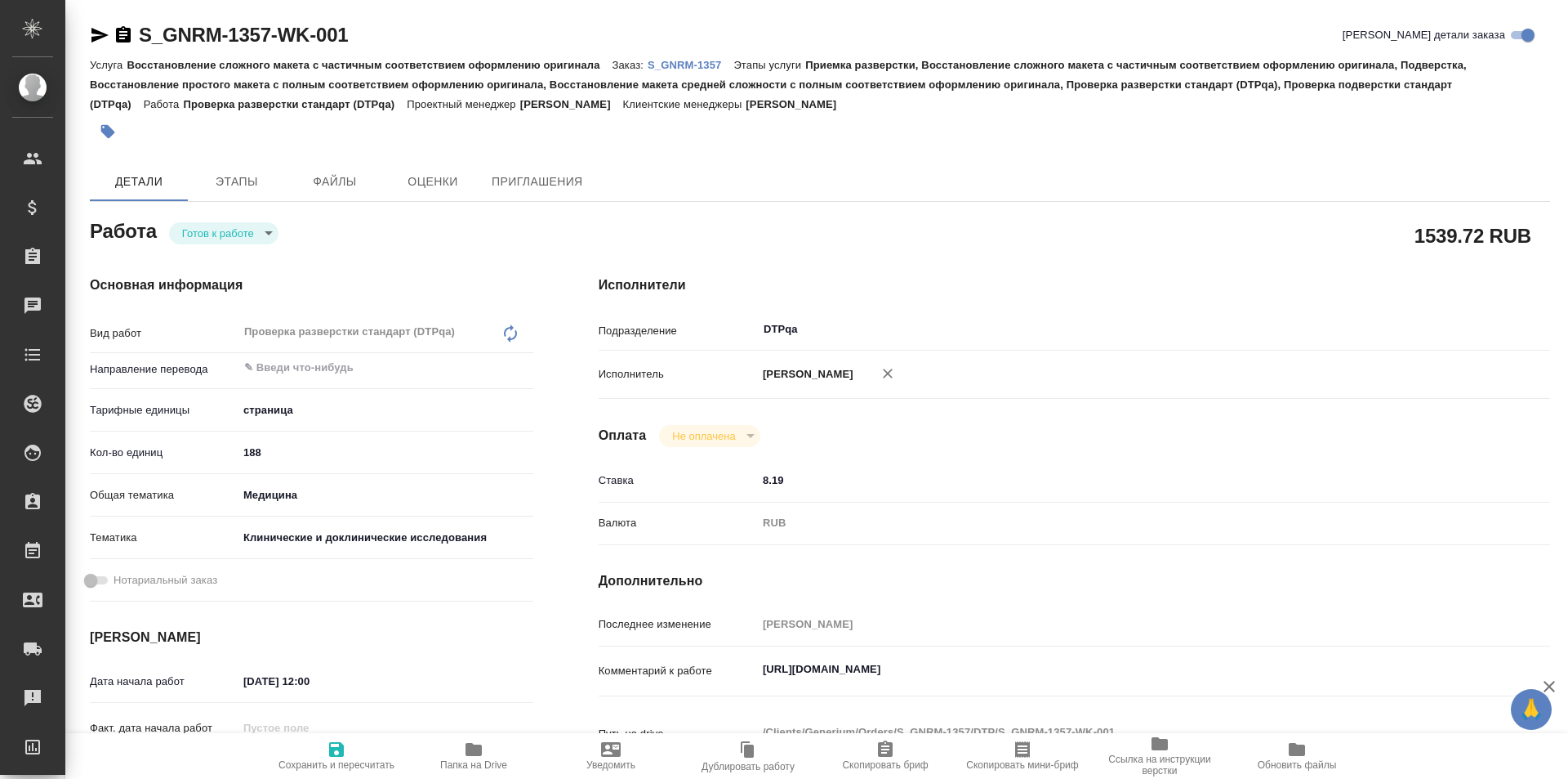
type textarea "x"
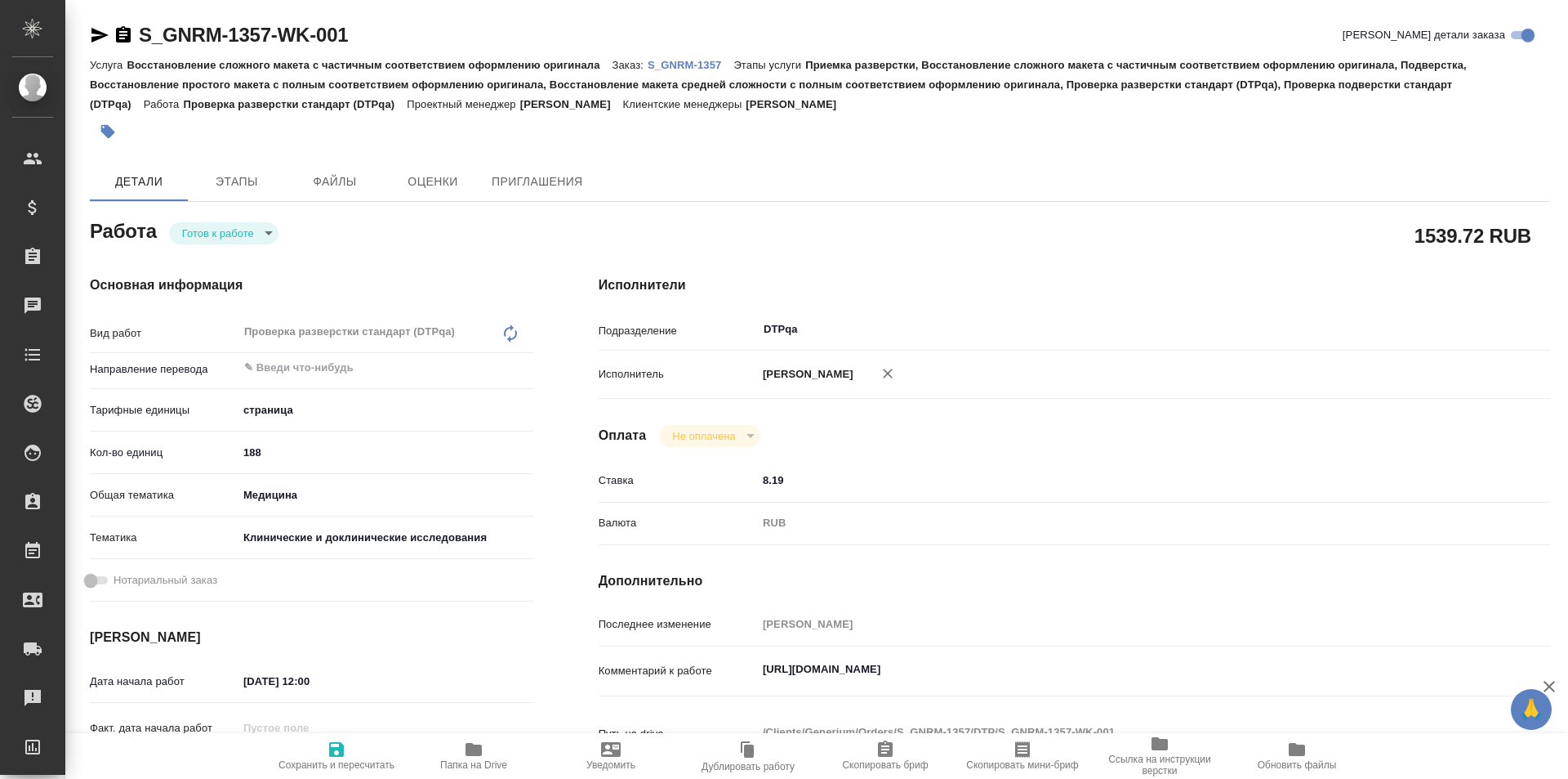
type textarea "x"
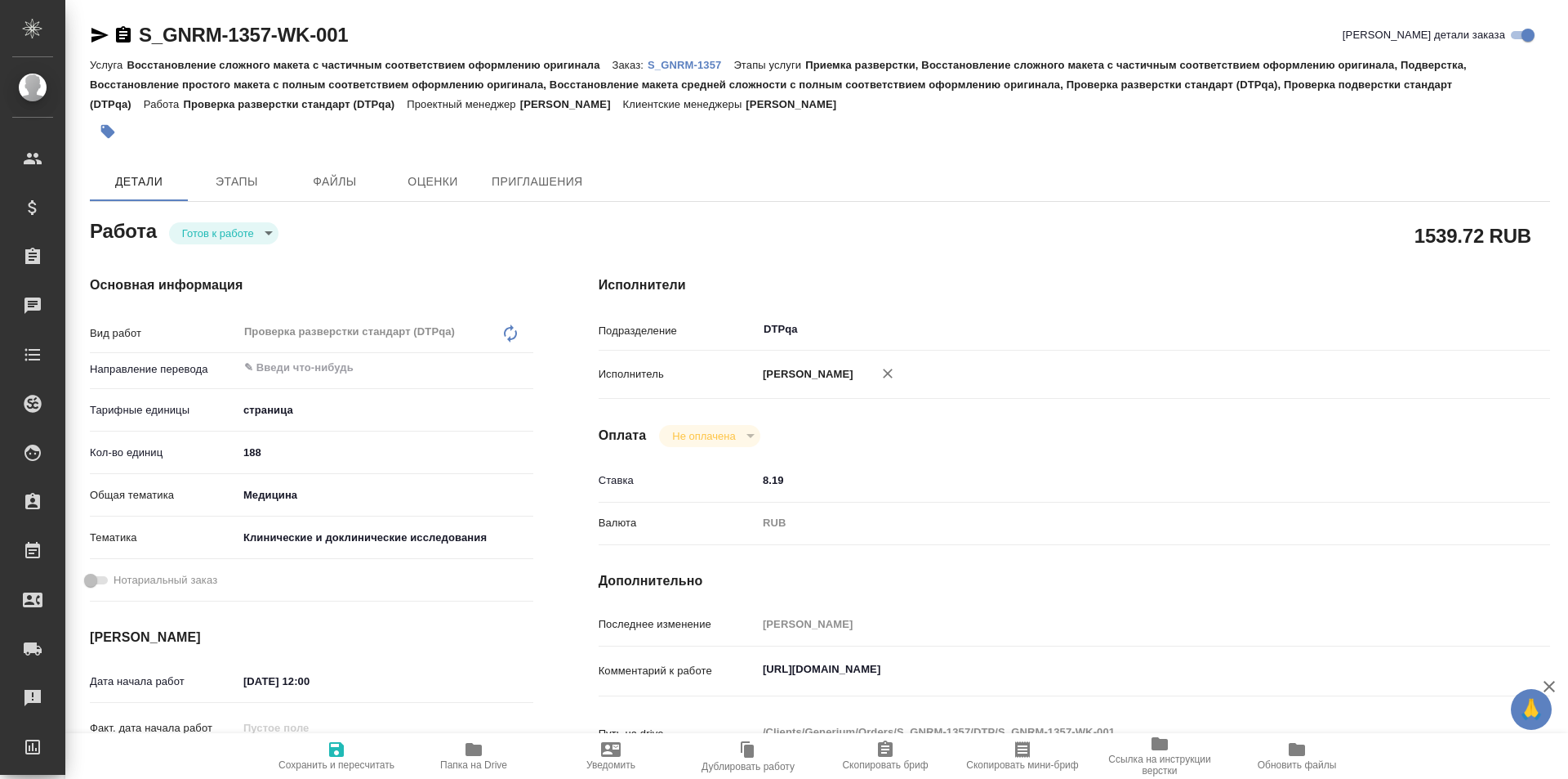
type textarea "x"
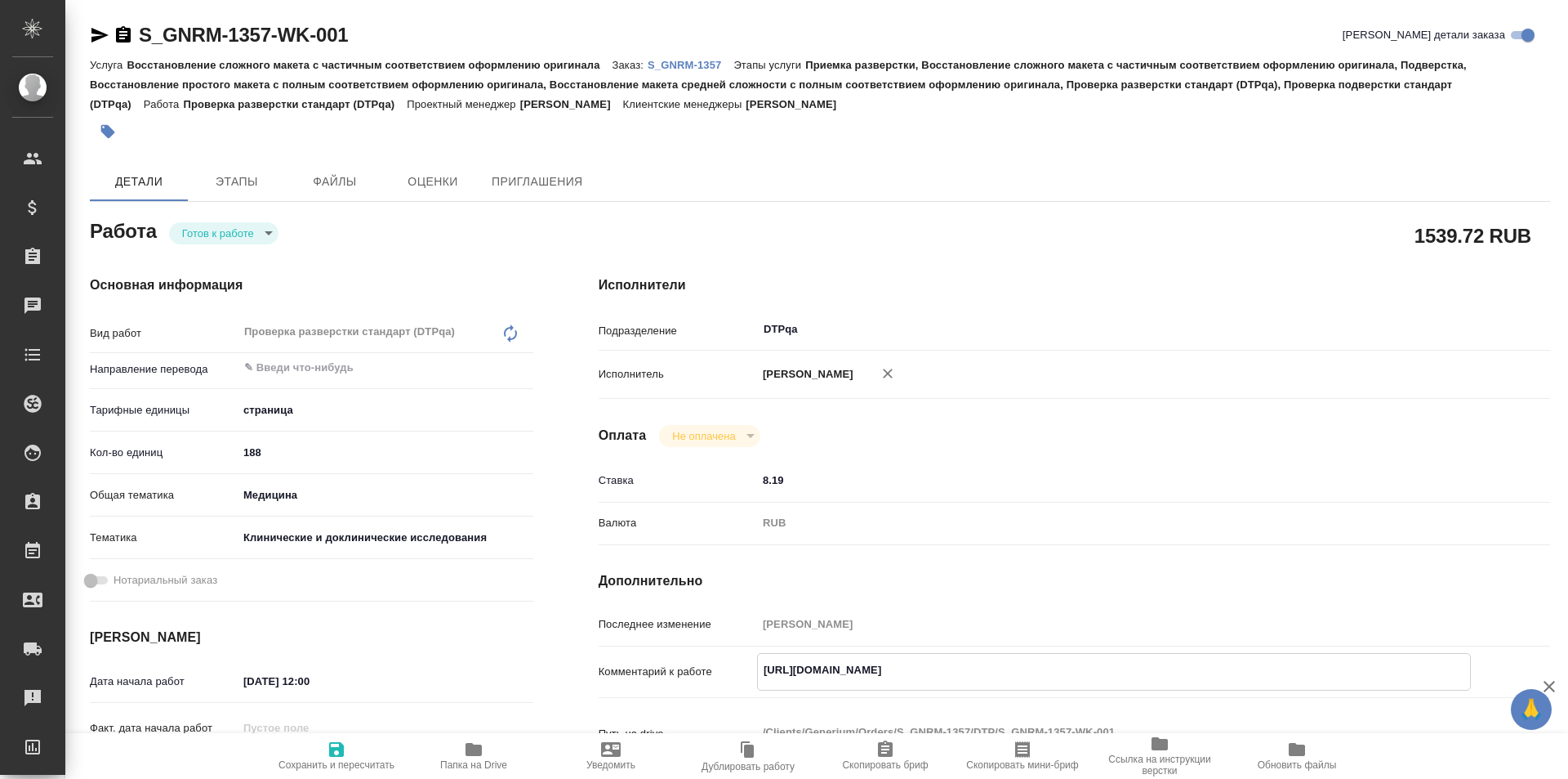
type textarea "x"
drag, startPoint x: 1091, startPoint y: 664, endPoint x: 779, endPoint y: 658, distance: 312.1
click at [746, 673] on div "Комментарий к работе https://tera.awatera.com/Work/68bfdadeb8109d269c853f36/ x" at bounding box center [1074, 671] width 951 height 38
type textarea "x"
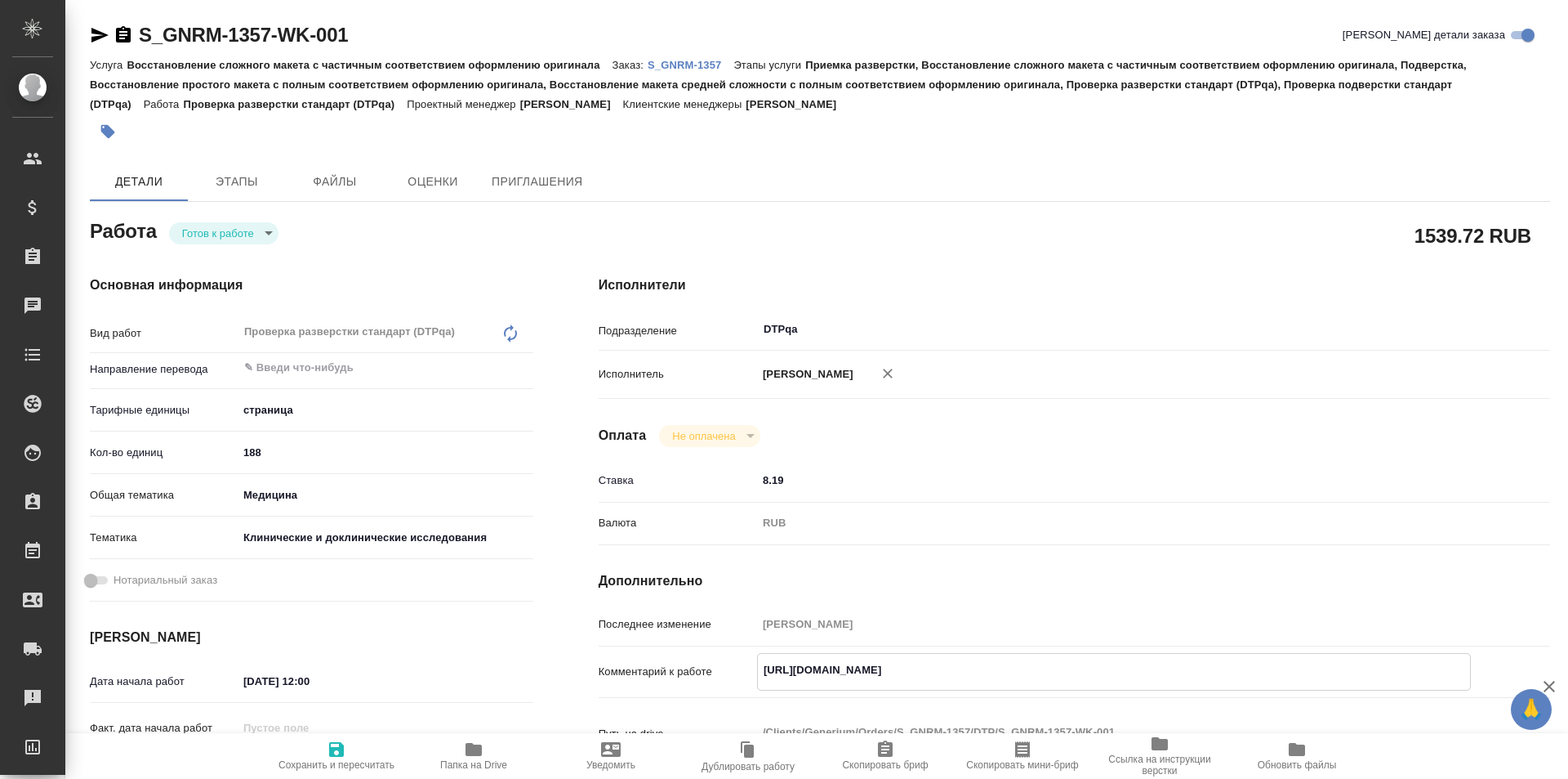
type textarea "x"
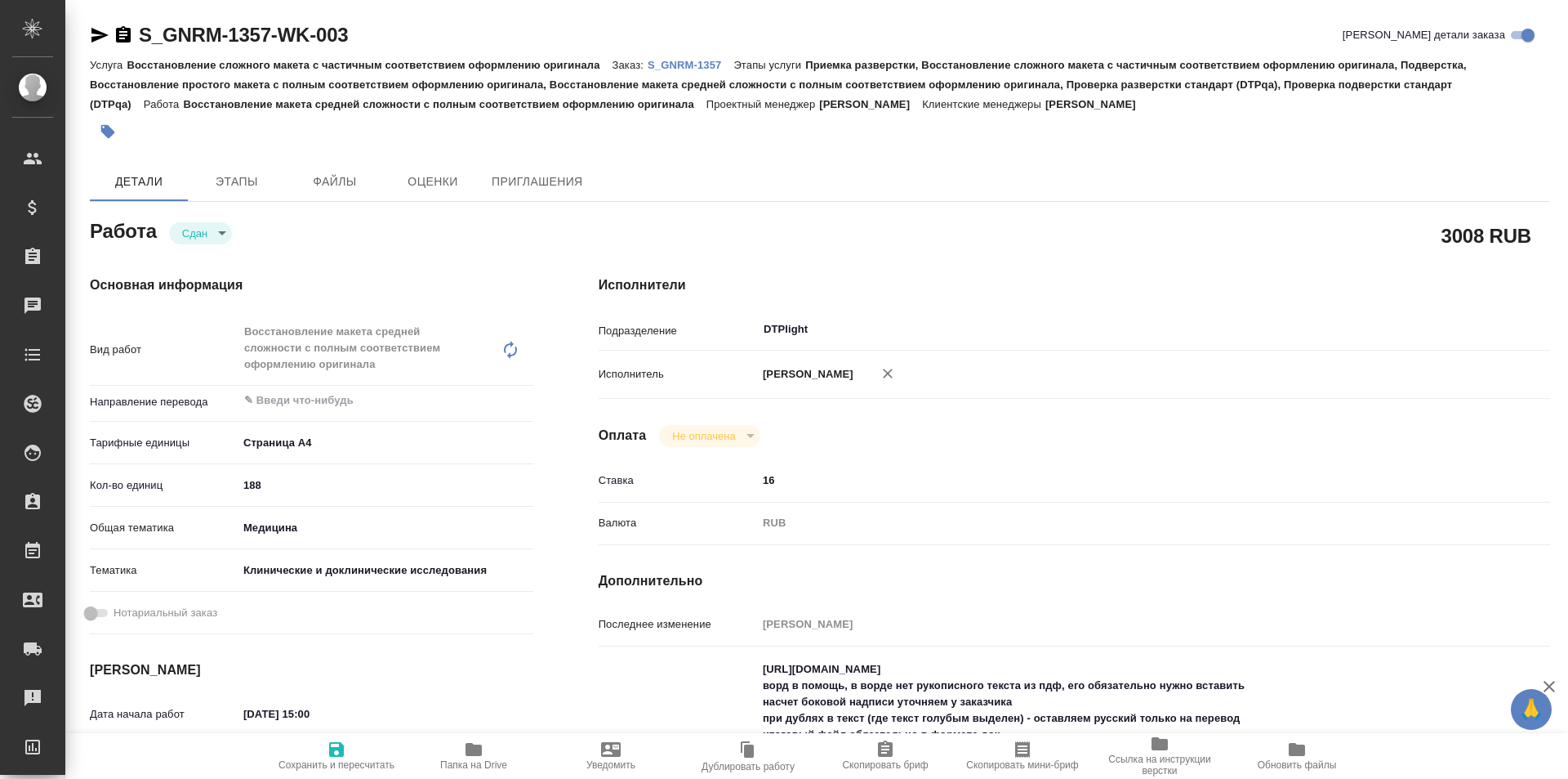
type textarea "x"
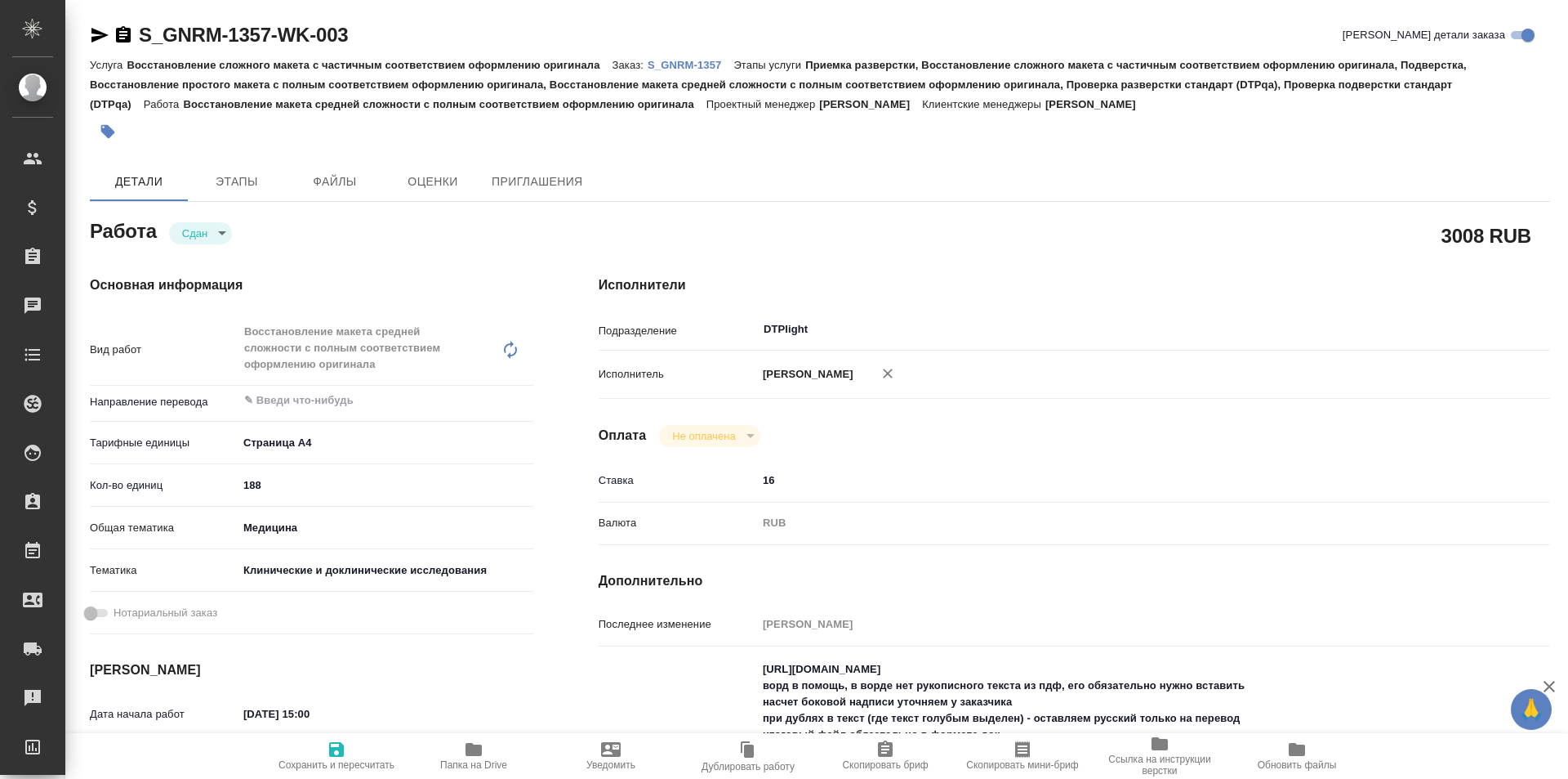
type textarea "x"
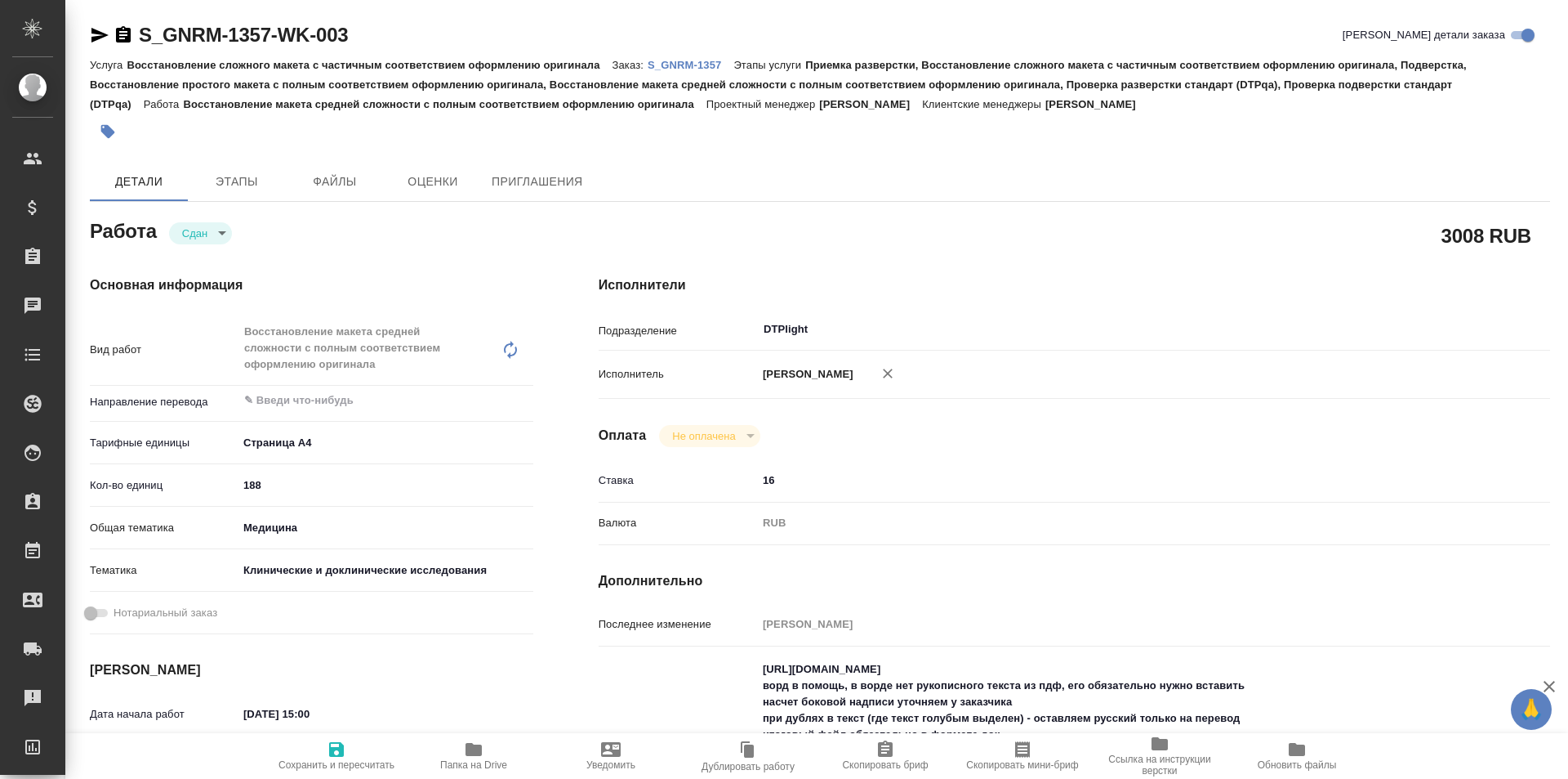
type textarea "x"
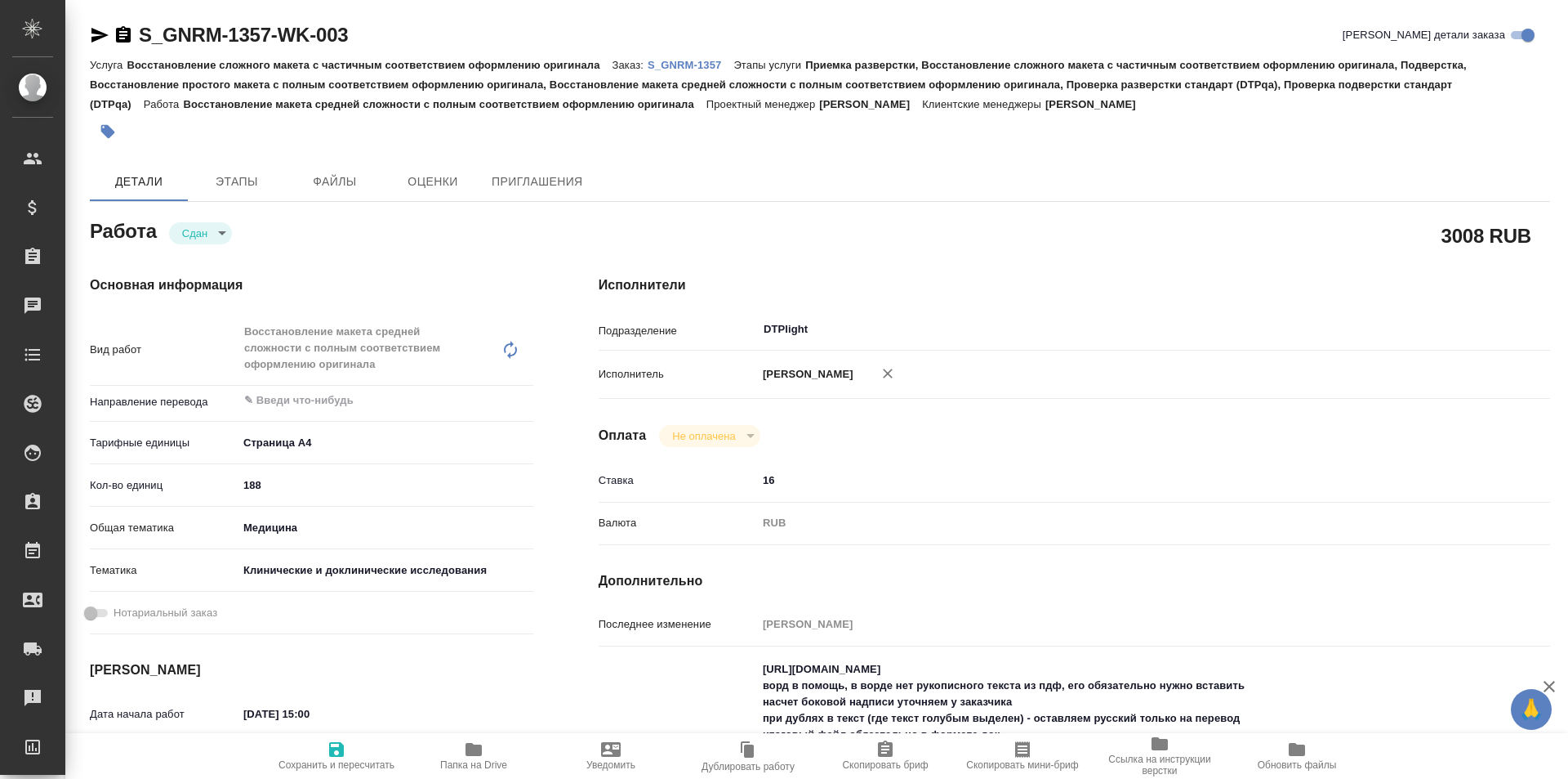
click at [476, 755] on icon "button" at bounding box center [473, 748] width 17 height 13
type textarea "x"
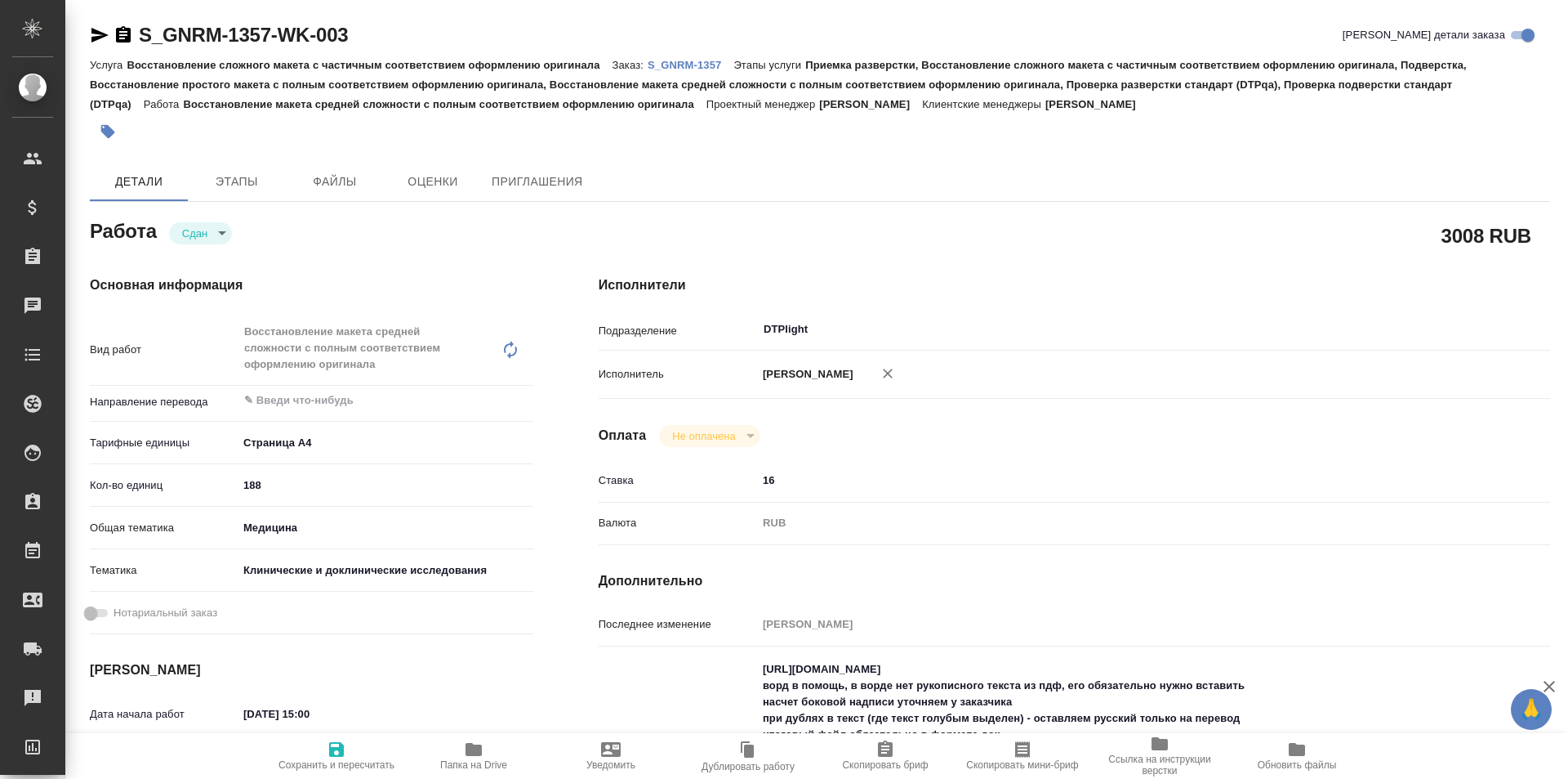
type textarea "x"
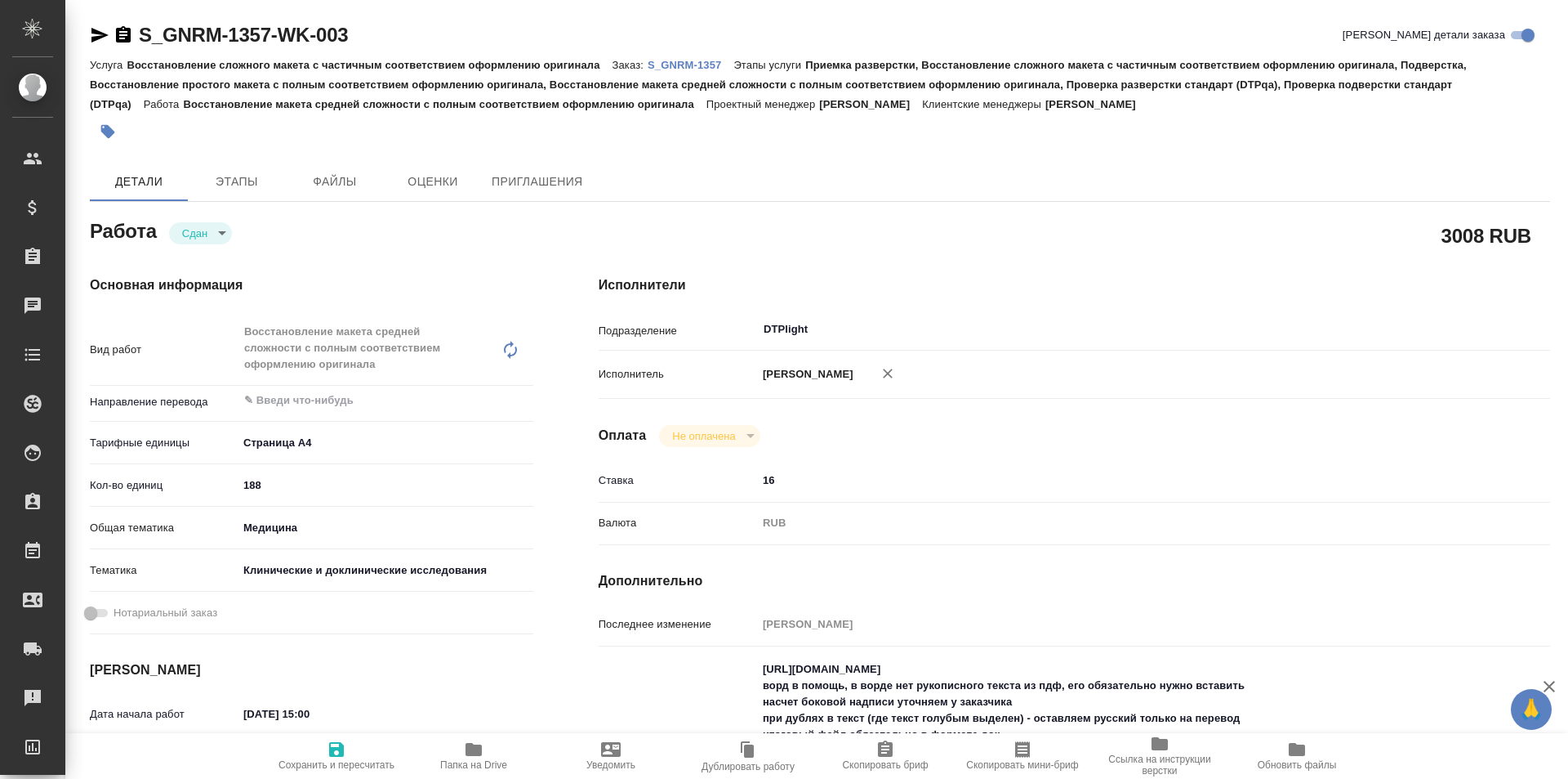
type textarea "x"
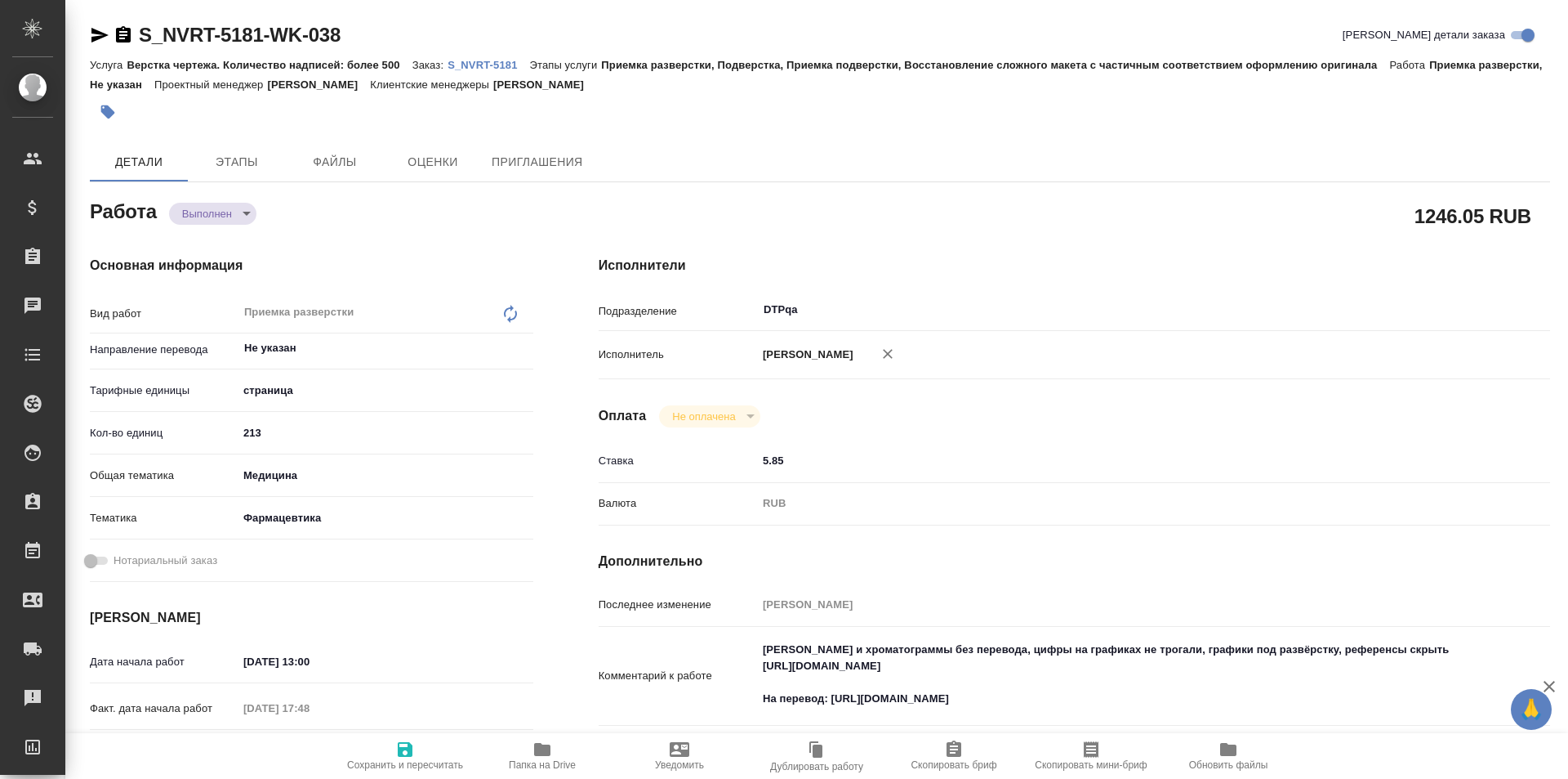
type textarea "x"
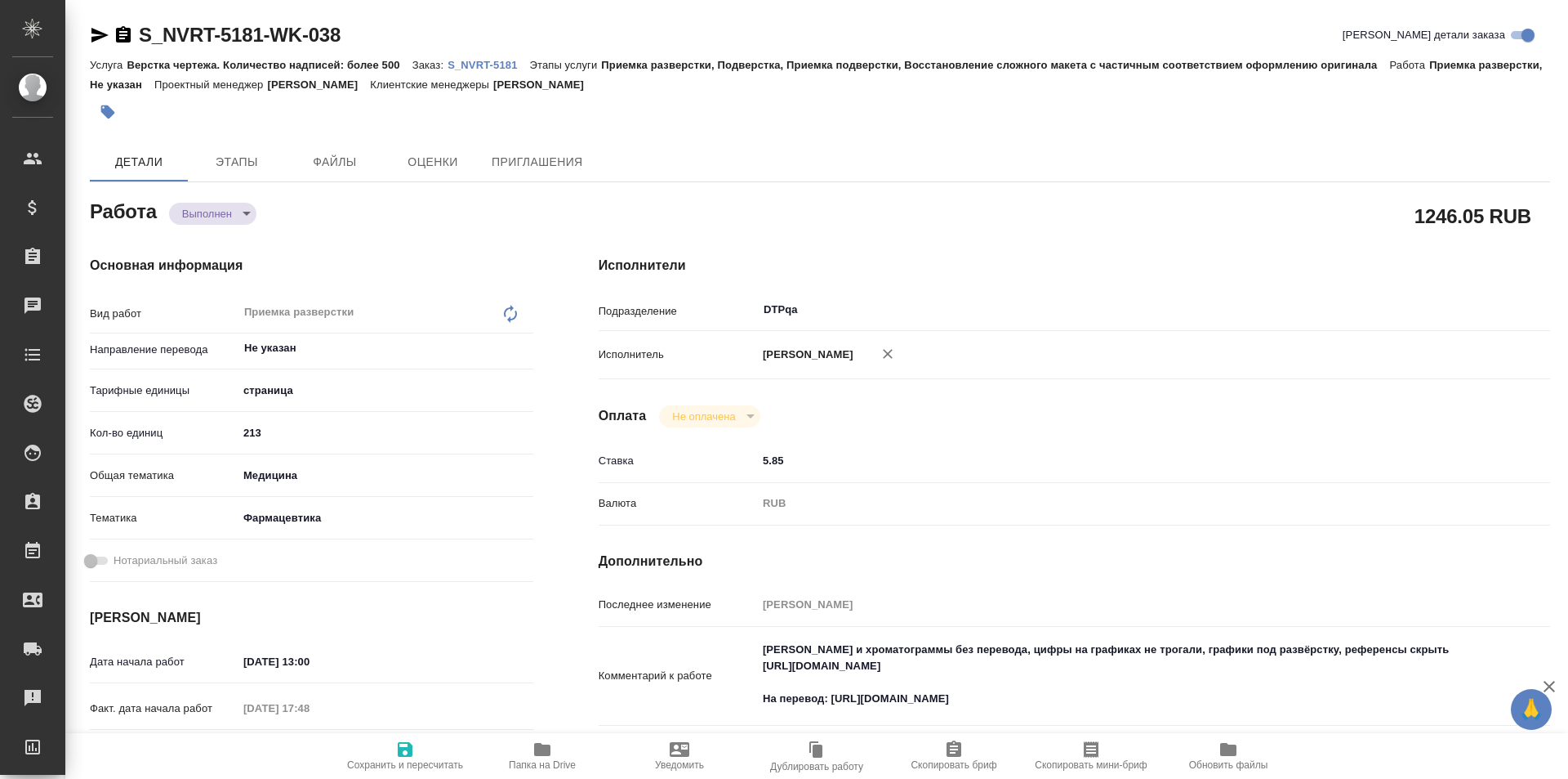
type textarea "x"
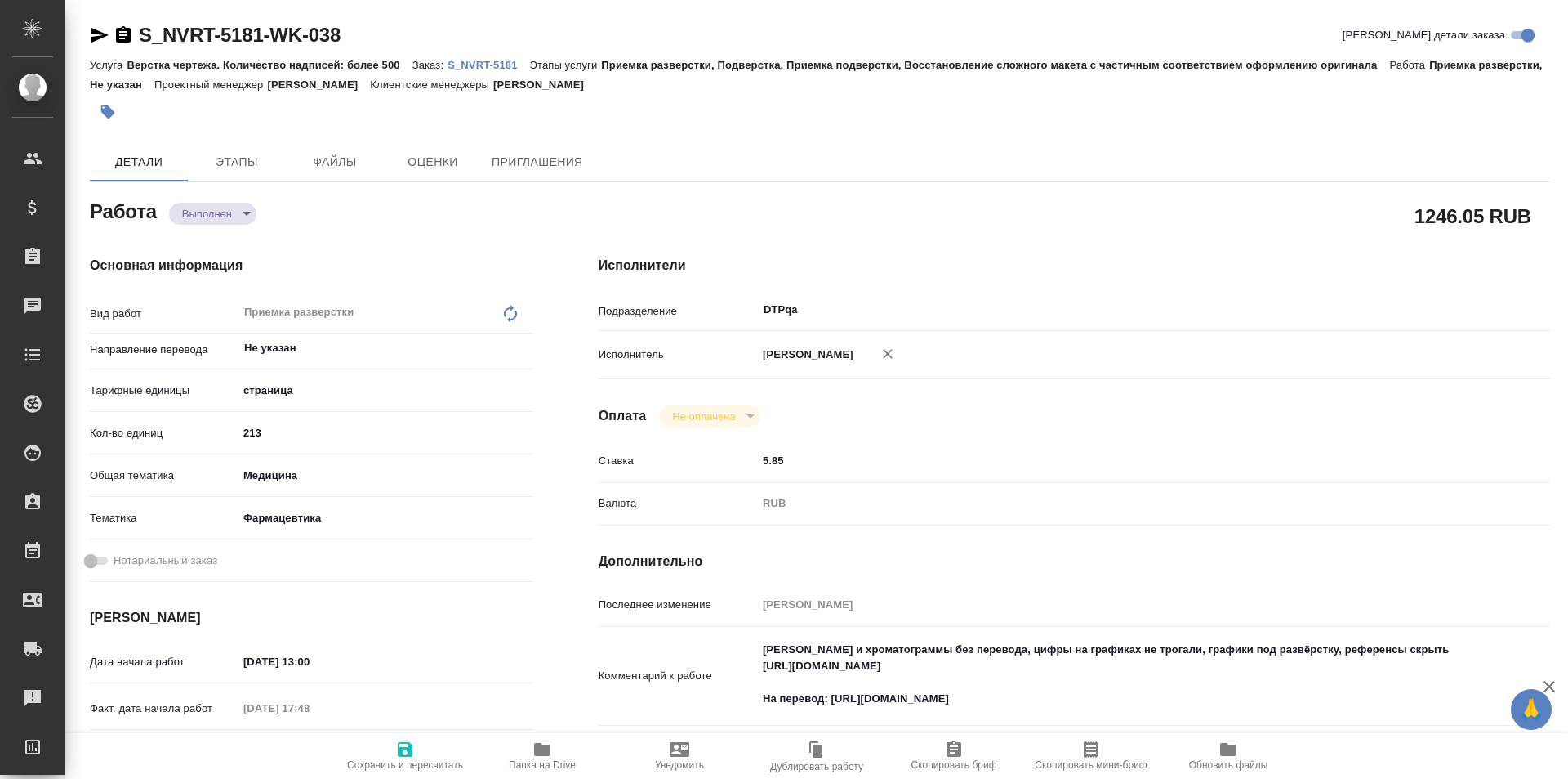
type textarea "x"
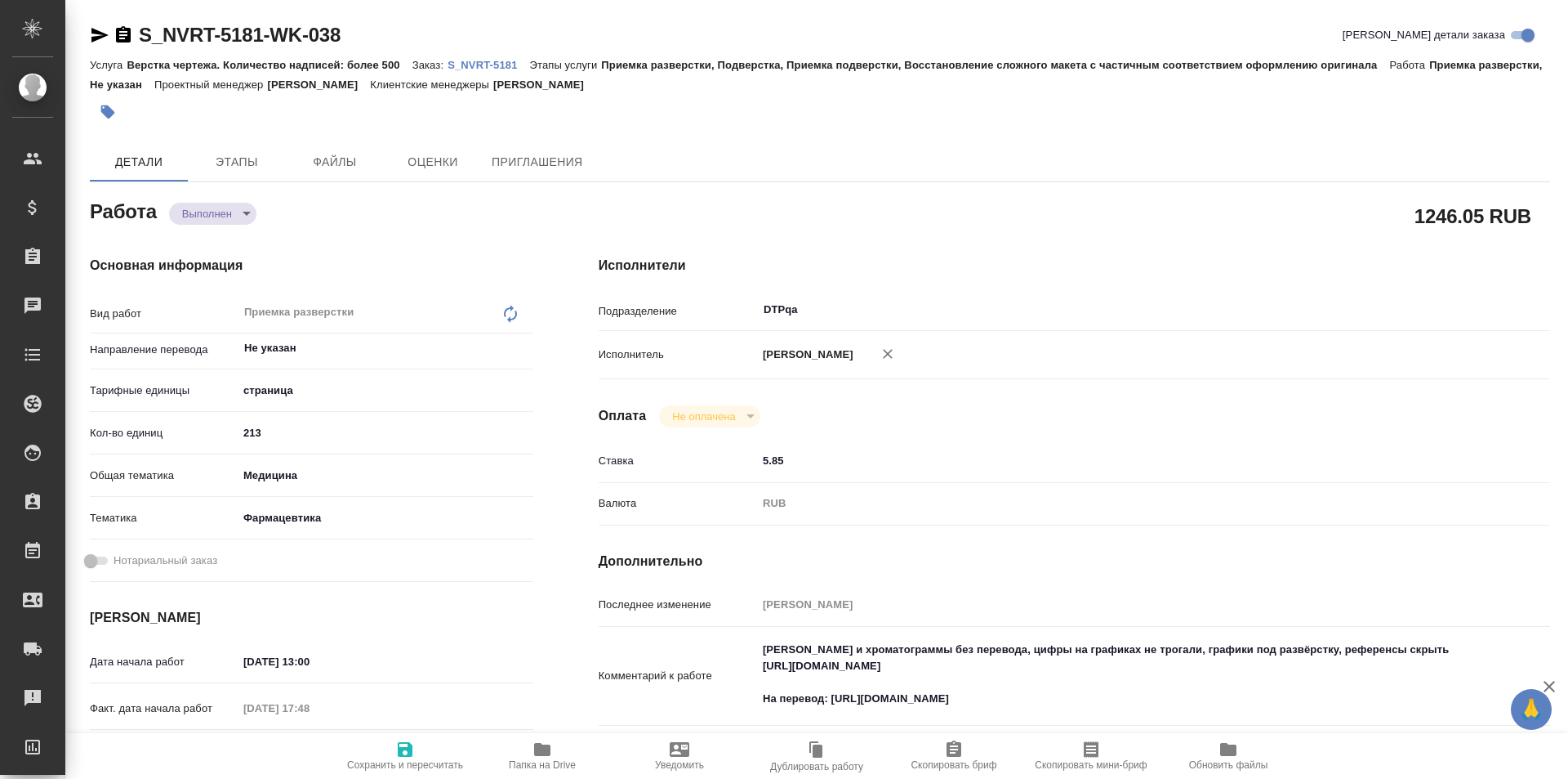
type textarea "x"
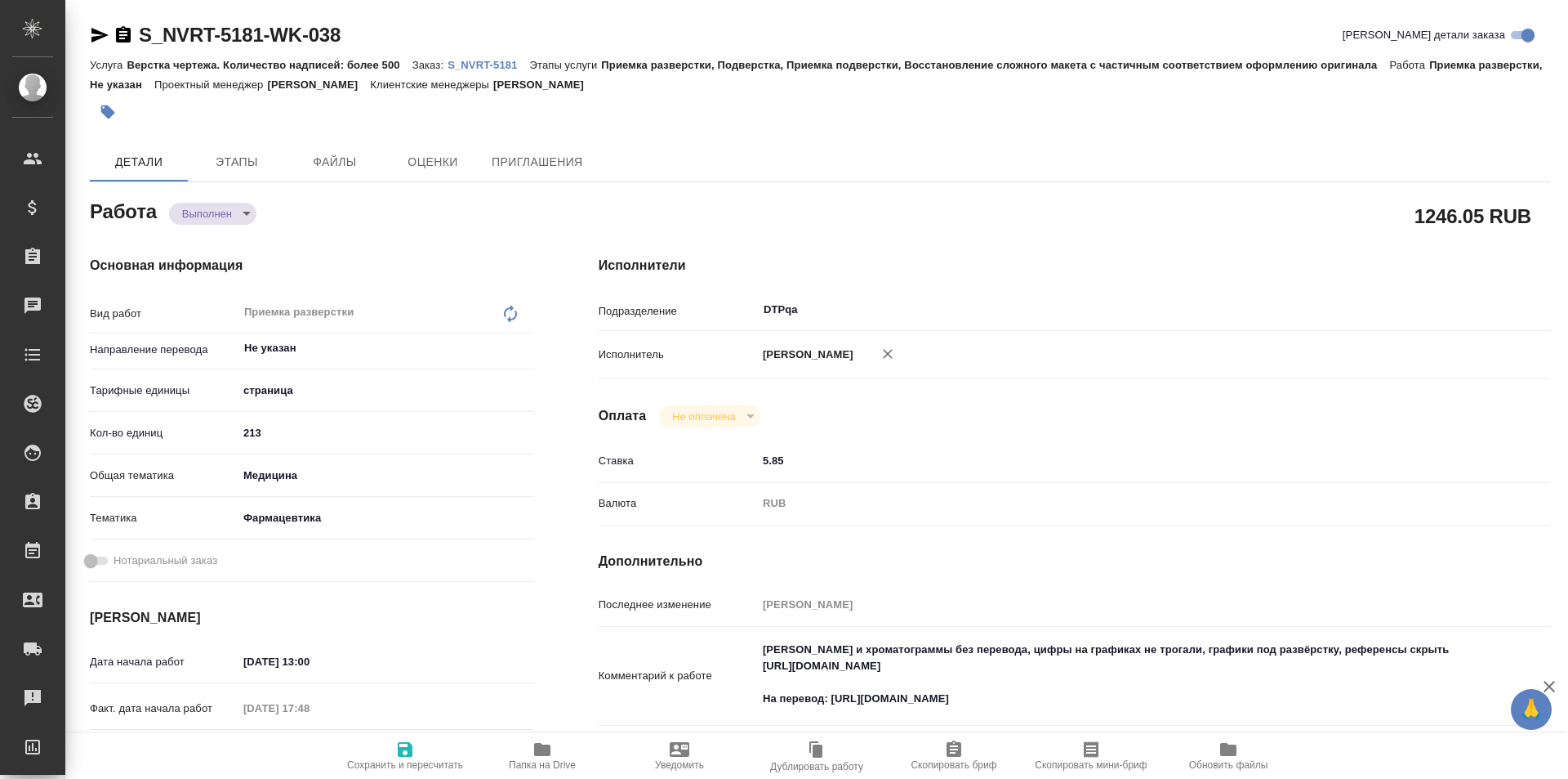
type textarea "x"
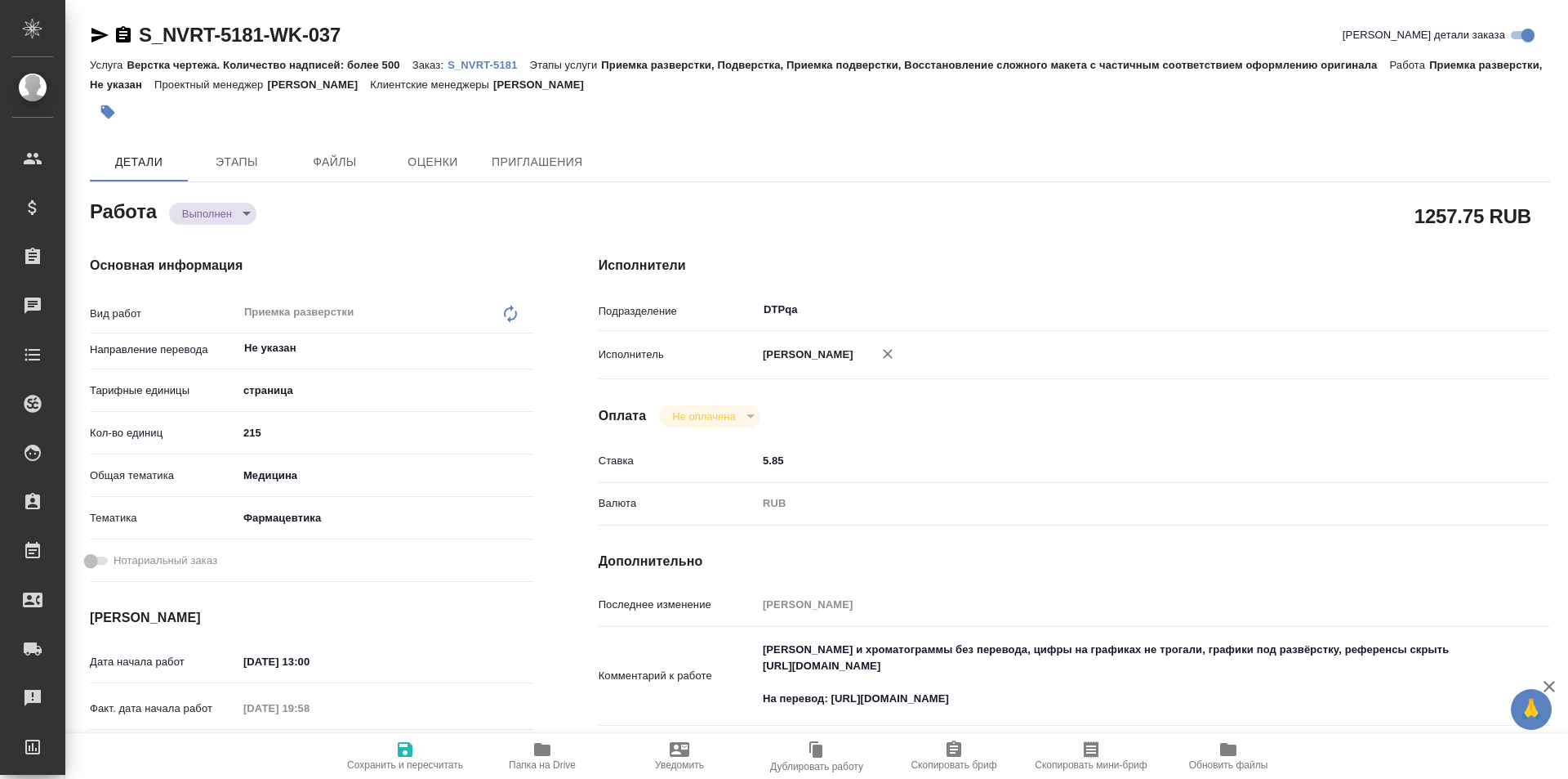
type textarea "x"
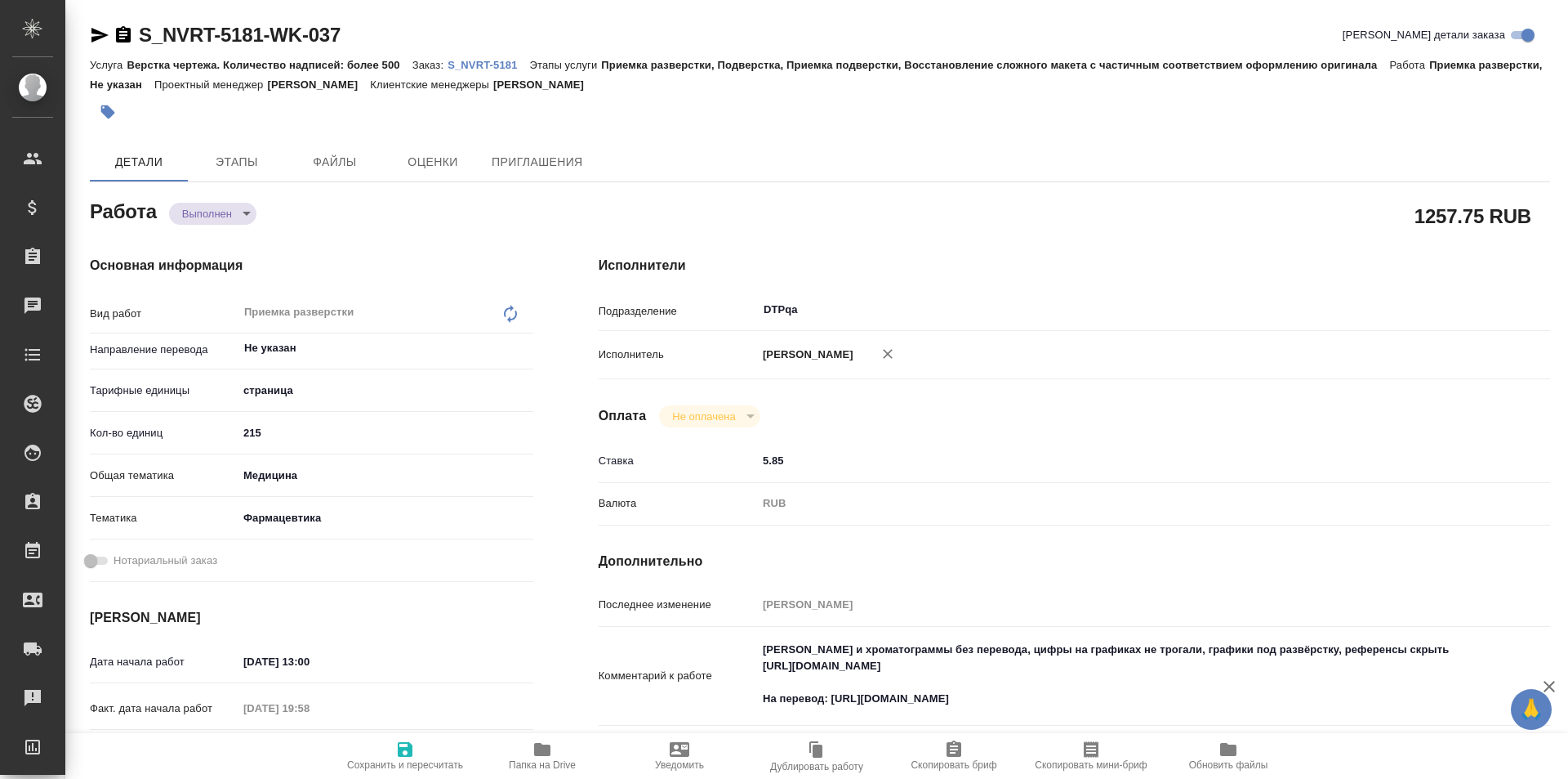
type textarea "x"
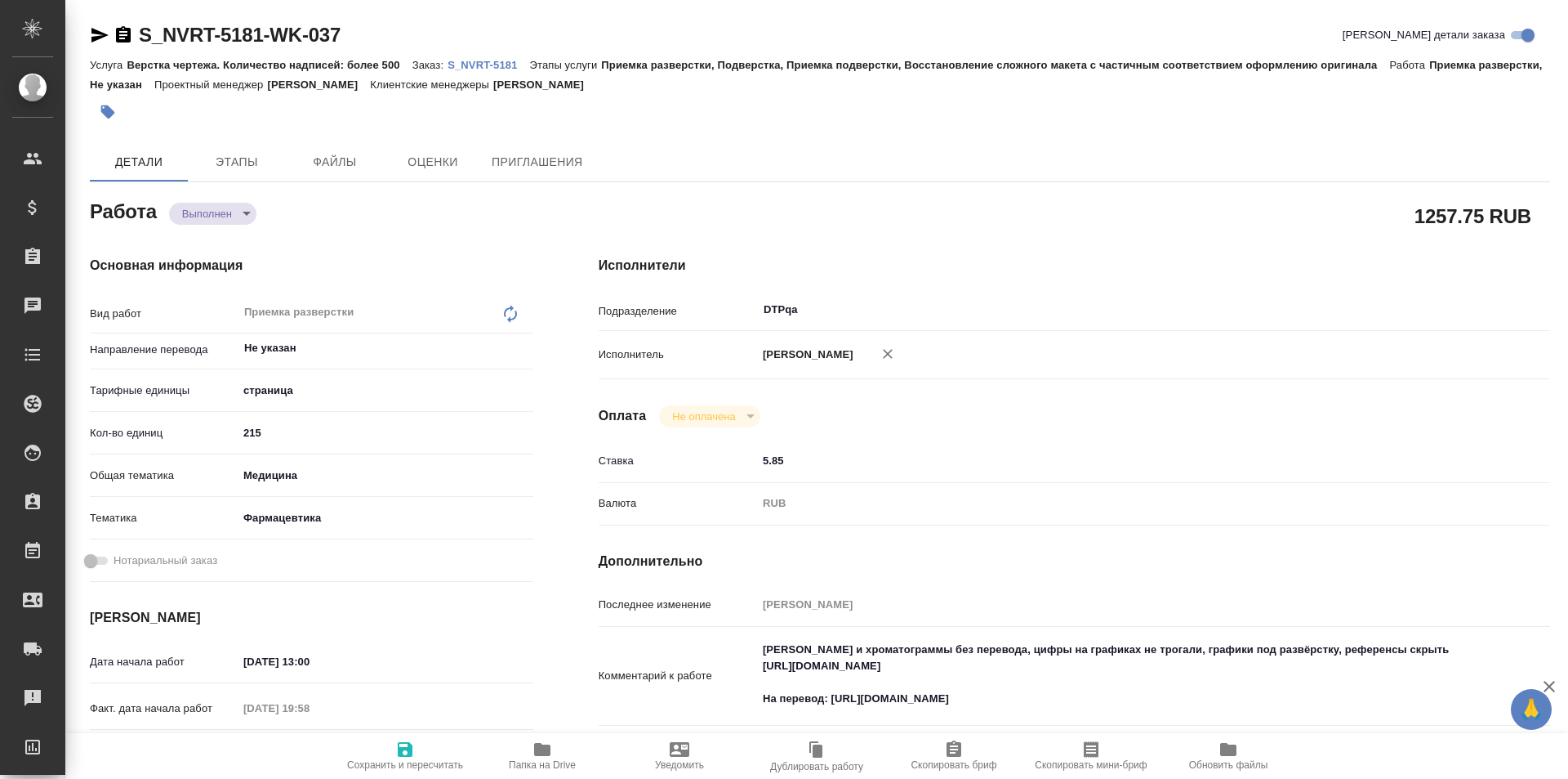
type textarea "x"
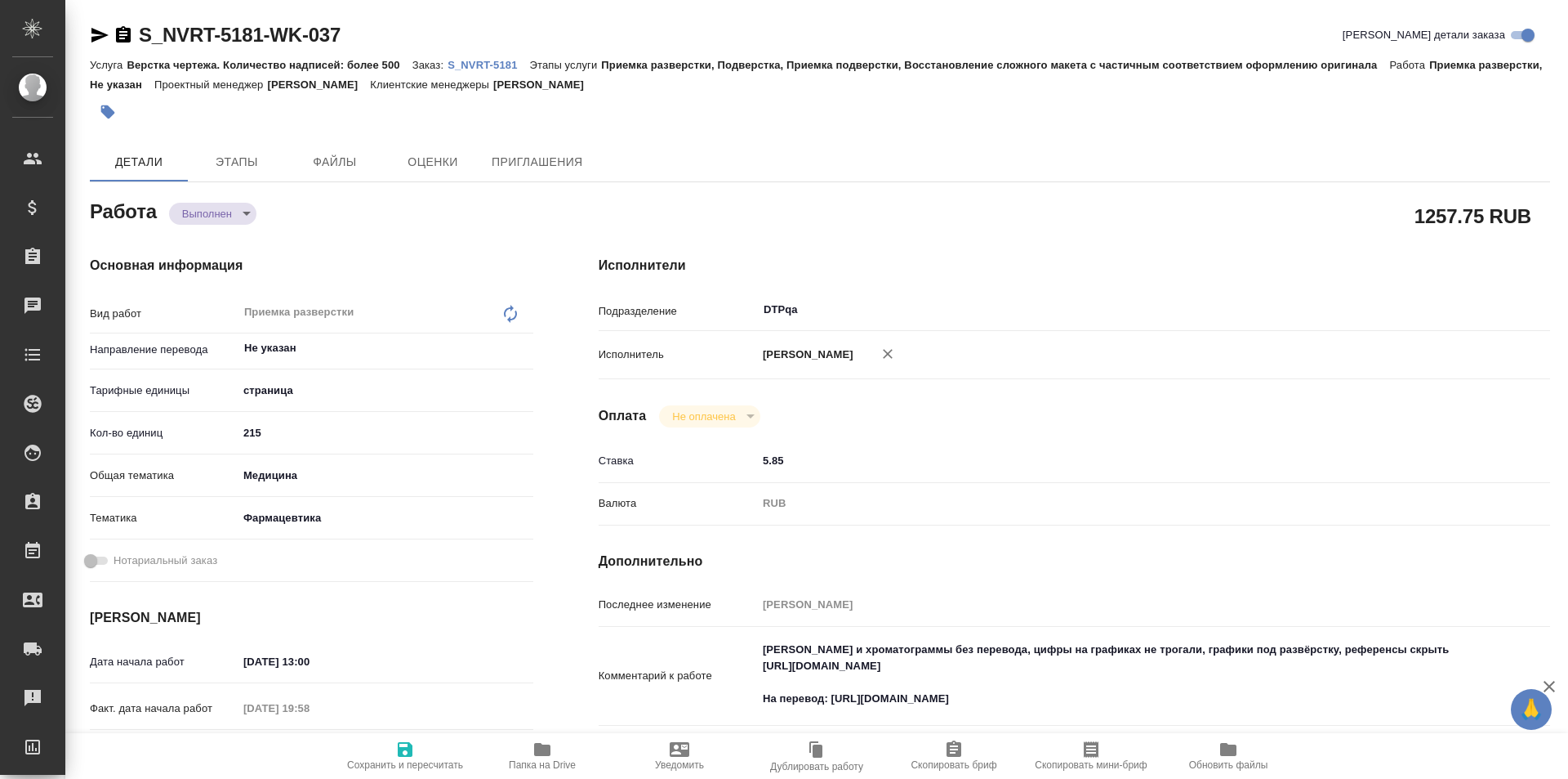
type textarea "x"
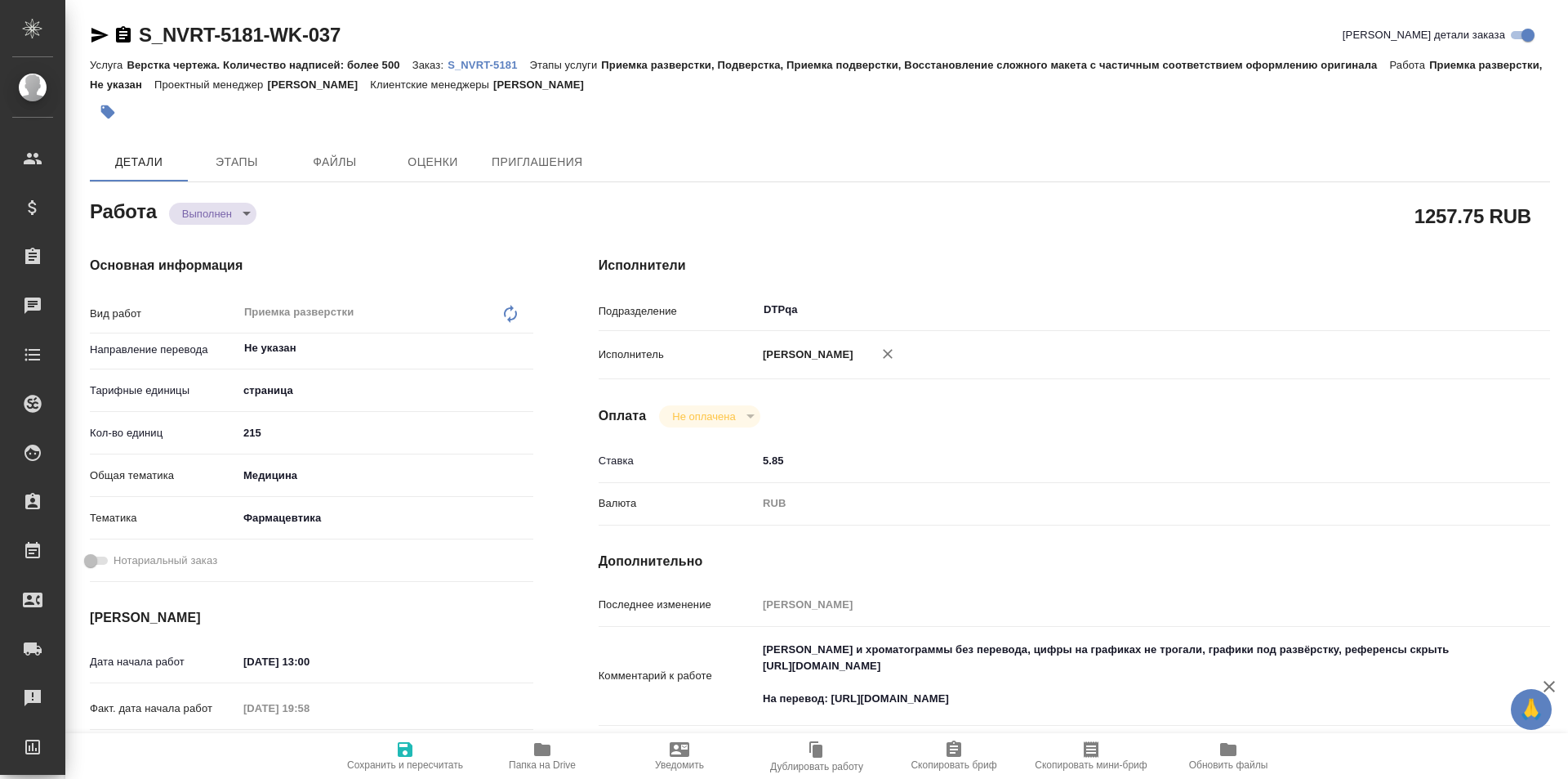
type textarea "x"
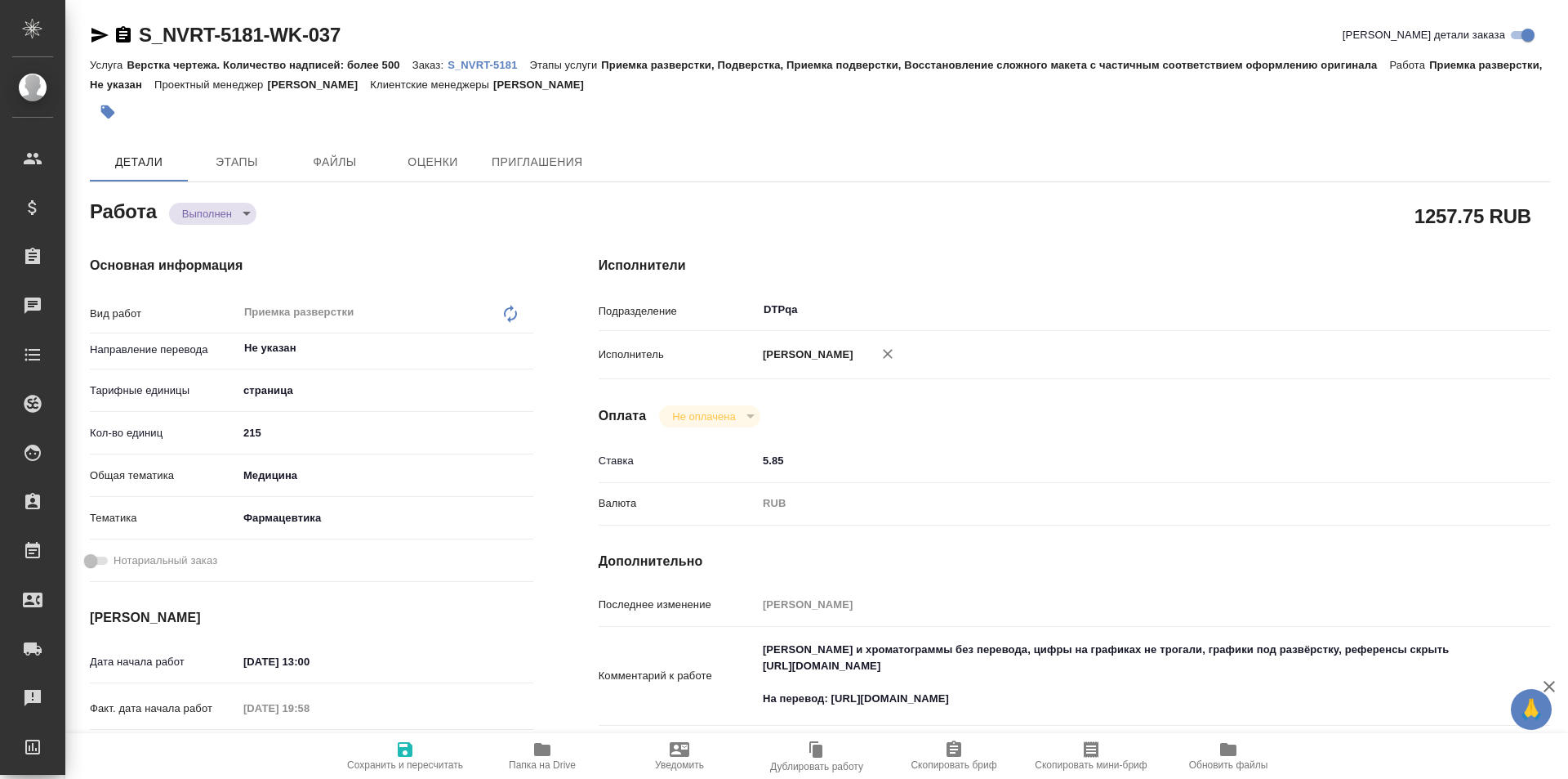
type textarea "x"
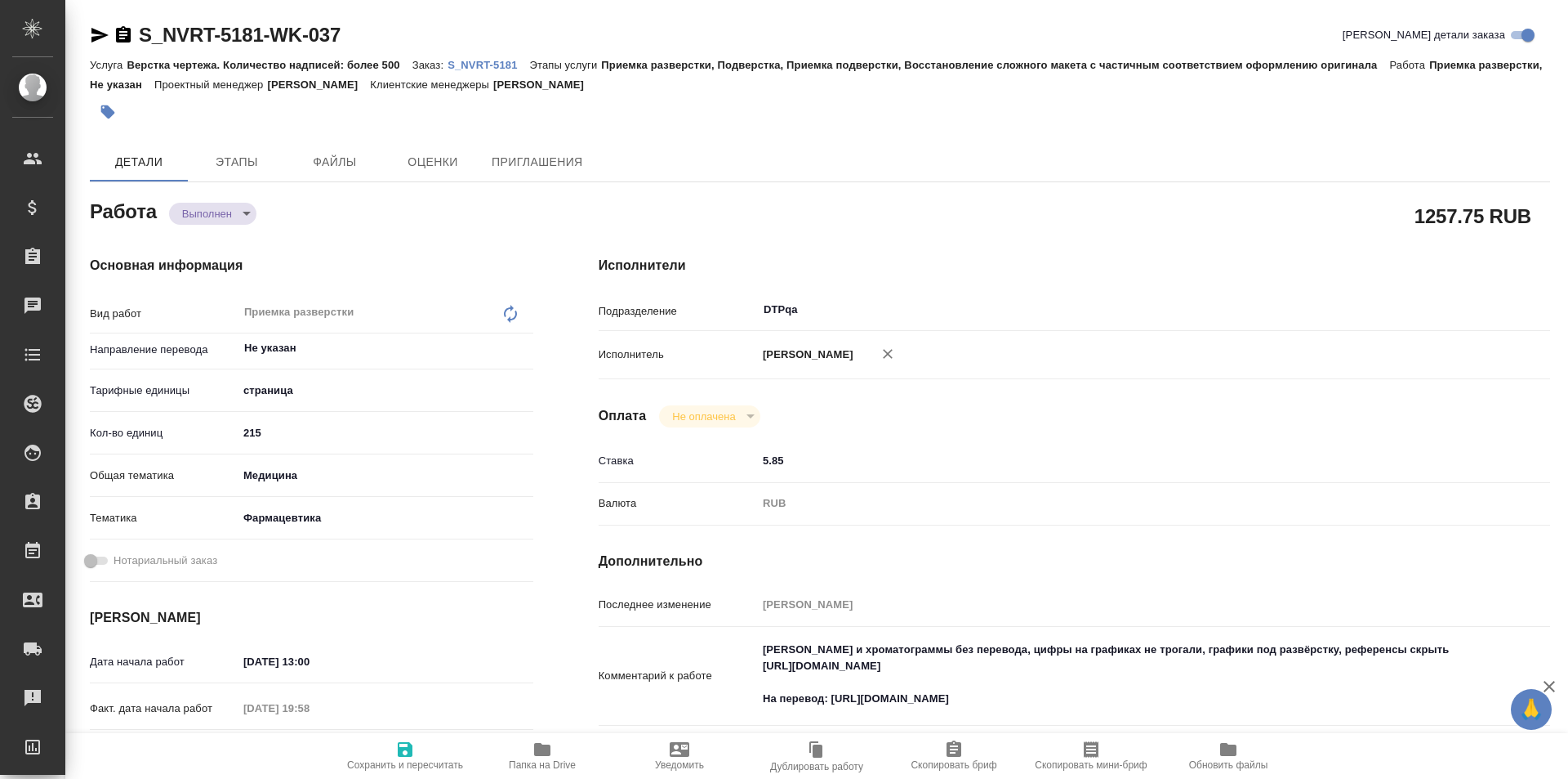
type textarea "x"
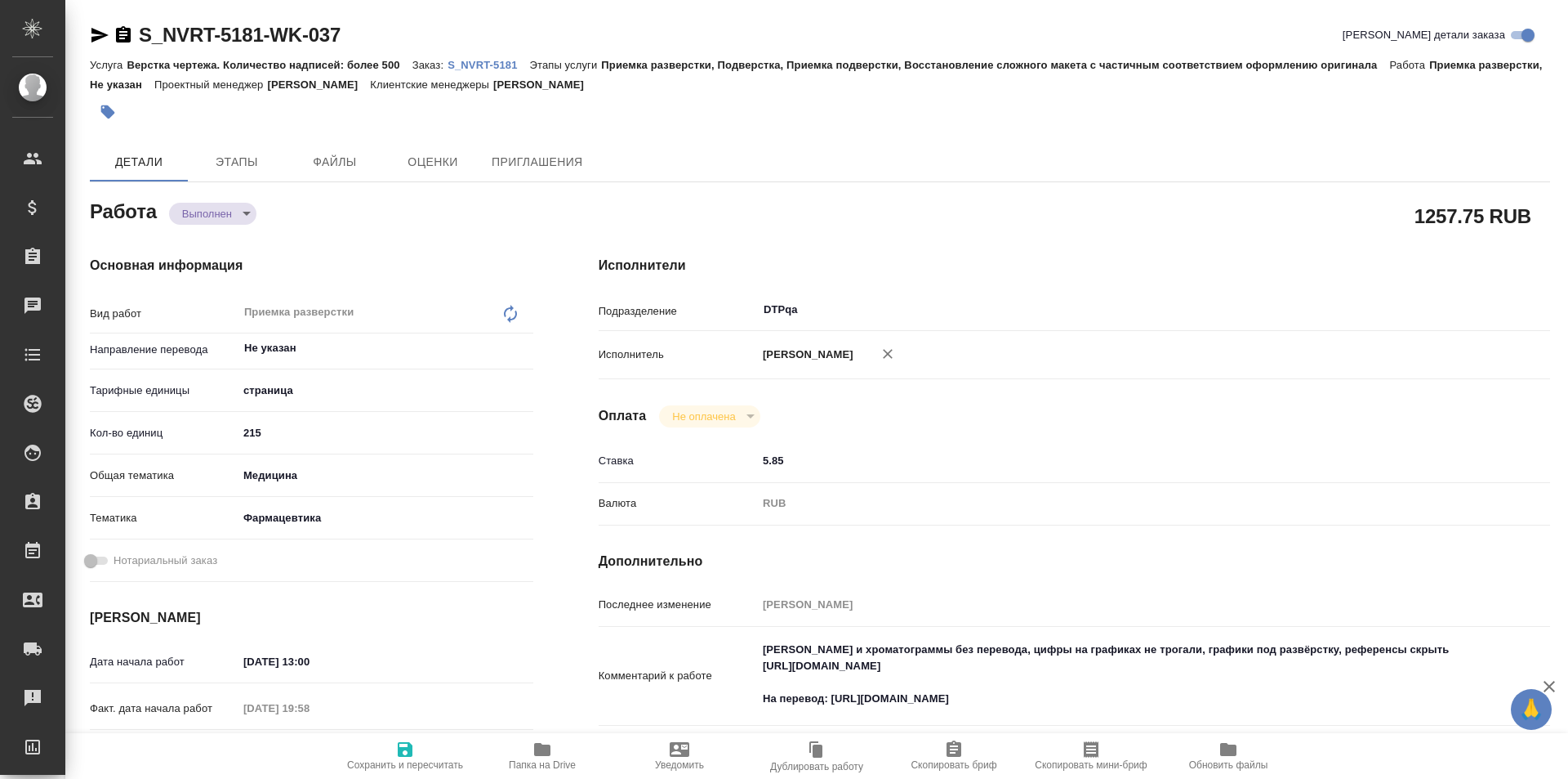
type textarea "x"
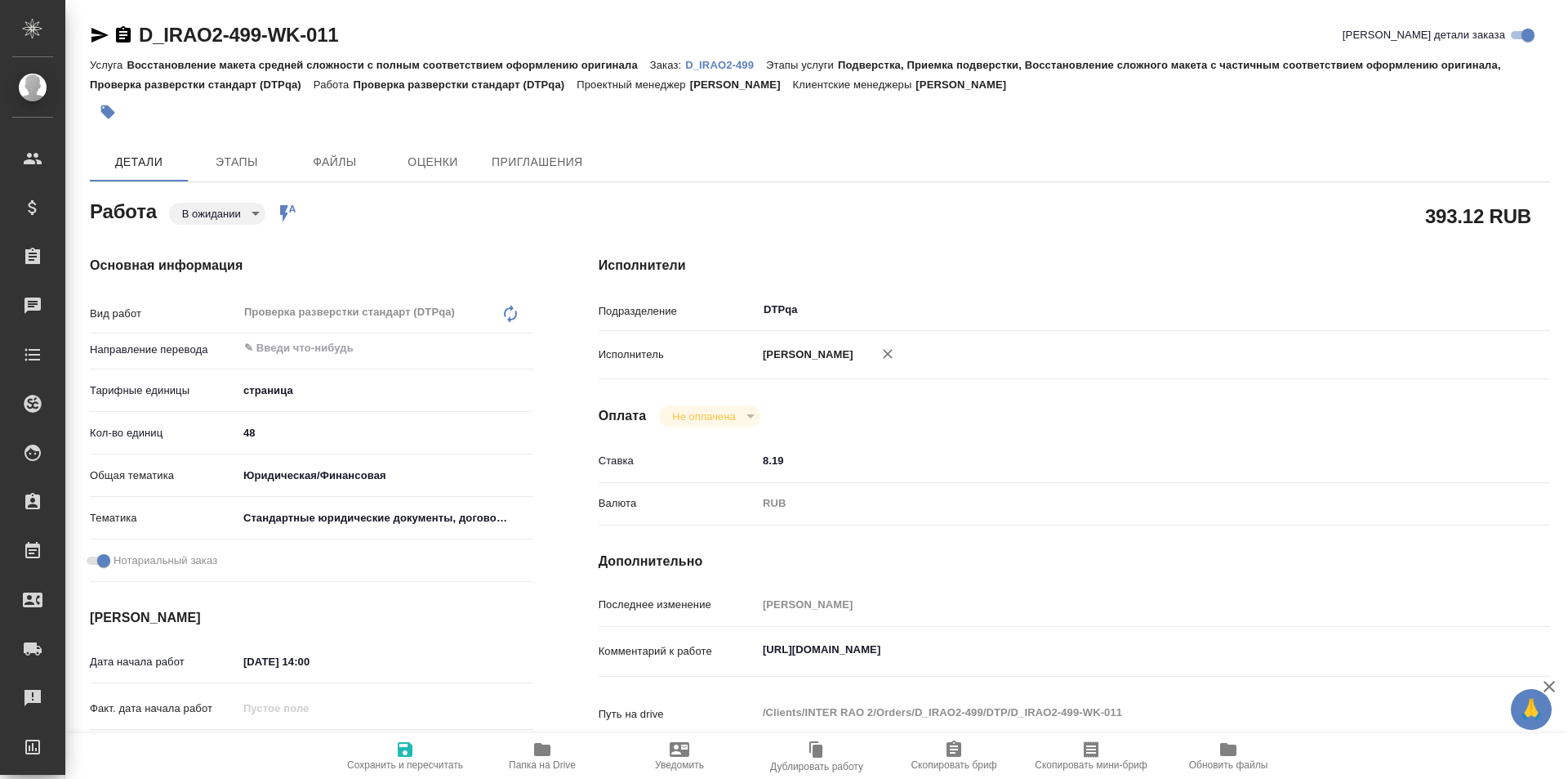
type textarea "x"
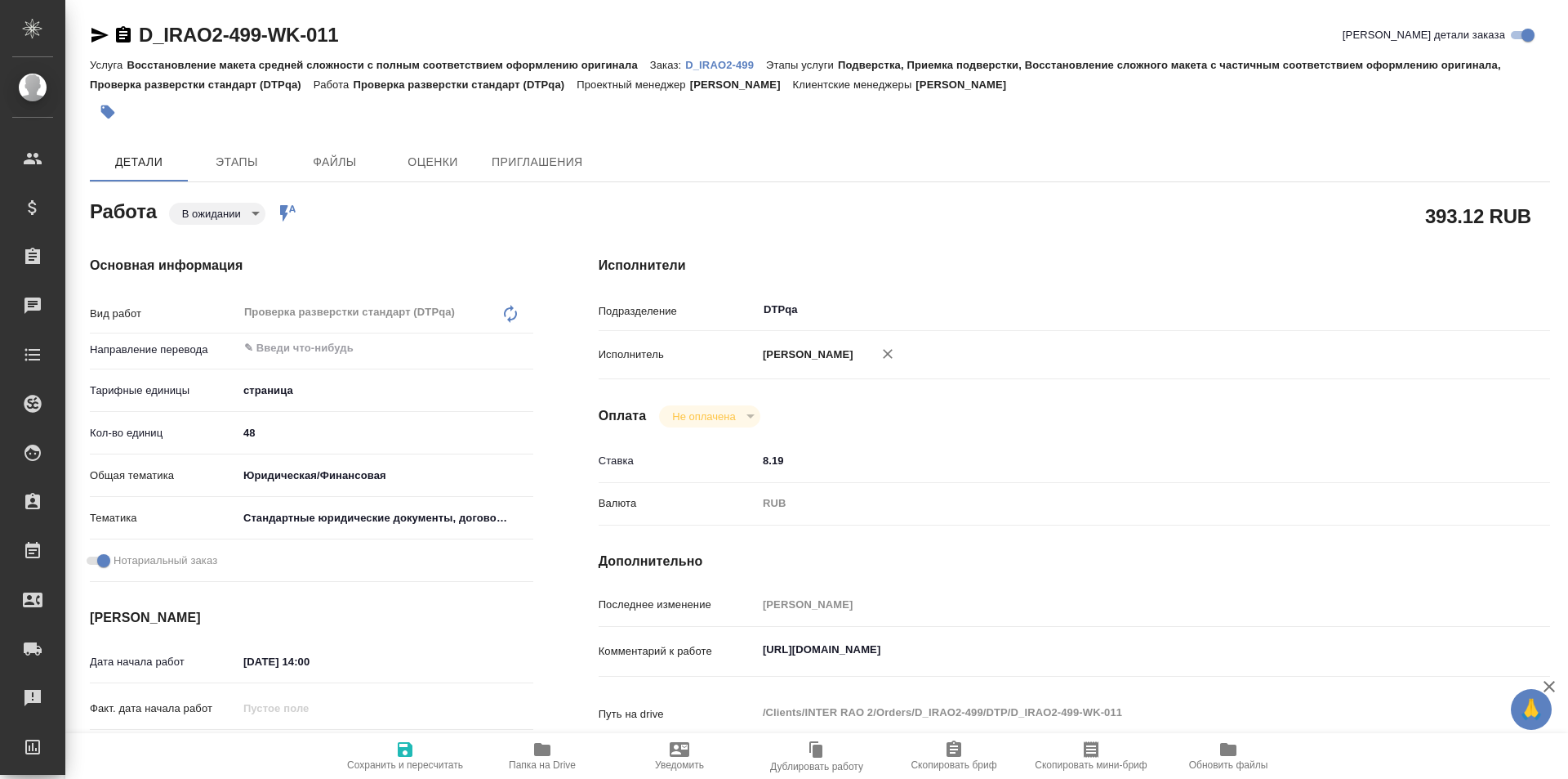
type textarea "x"
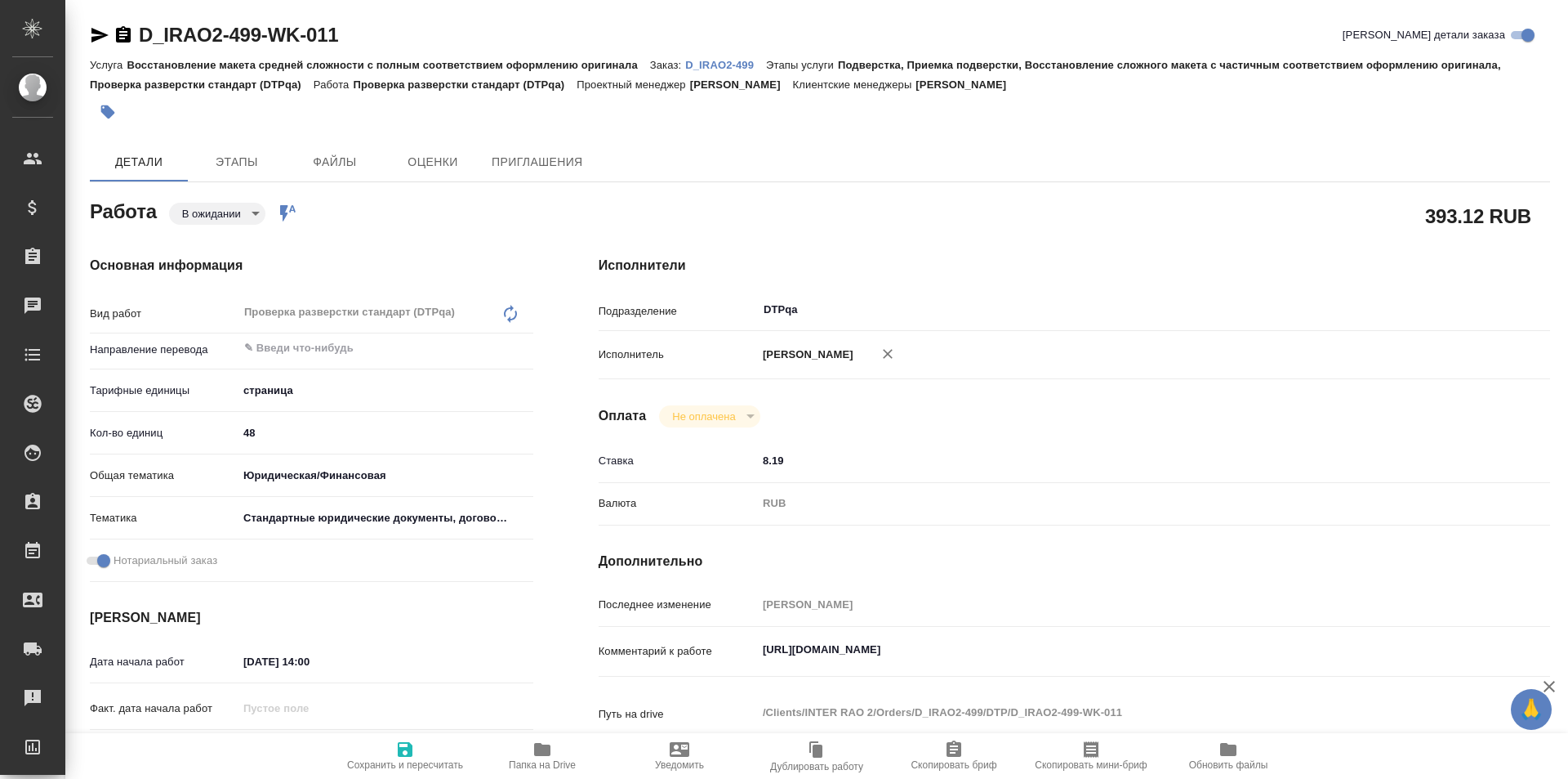
type textarea "x"
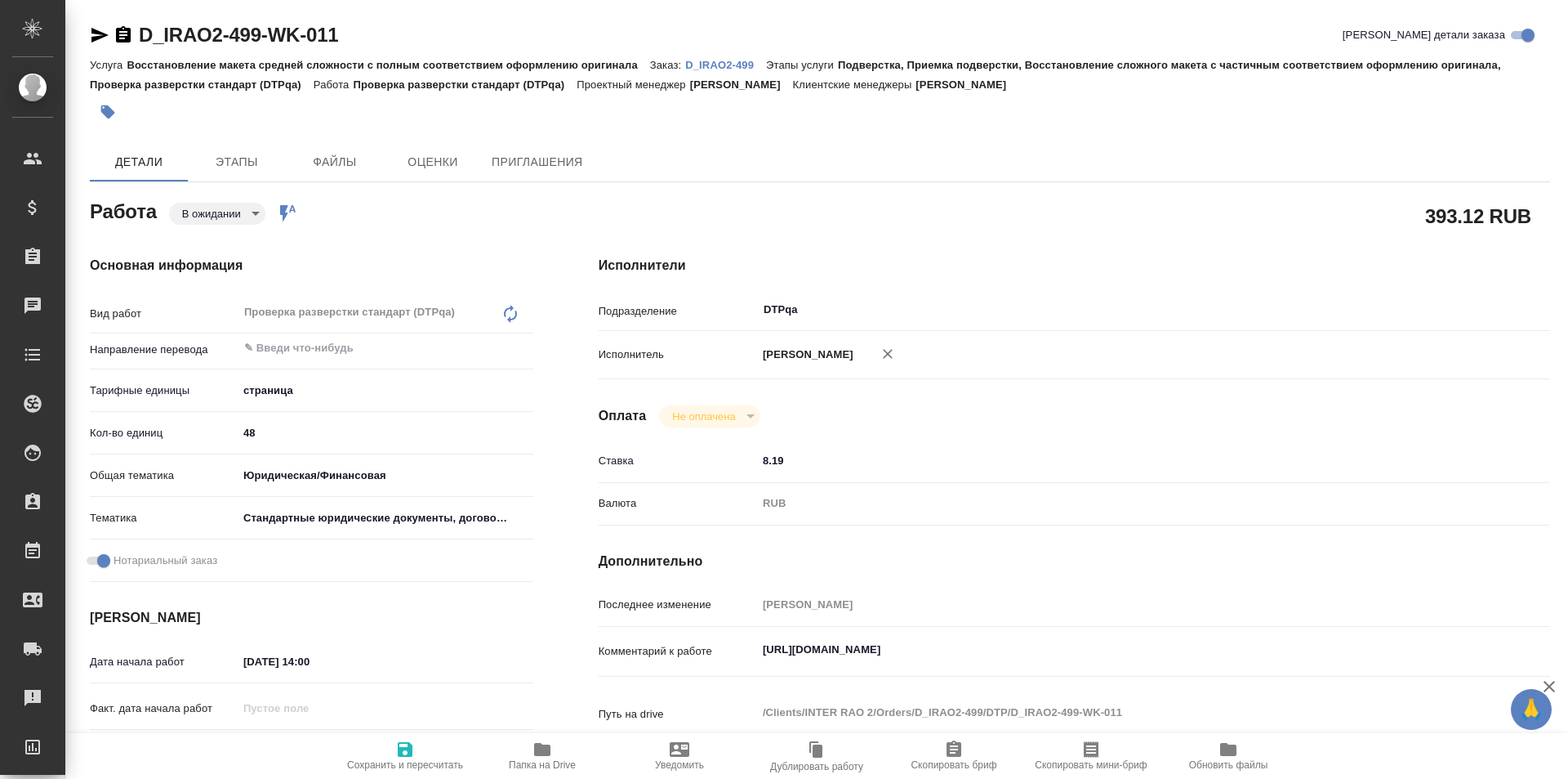
type textarea "x"
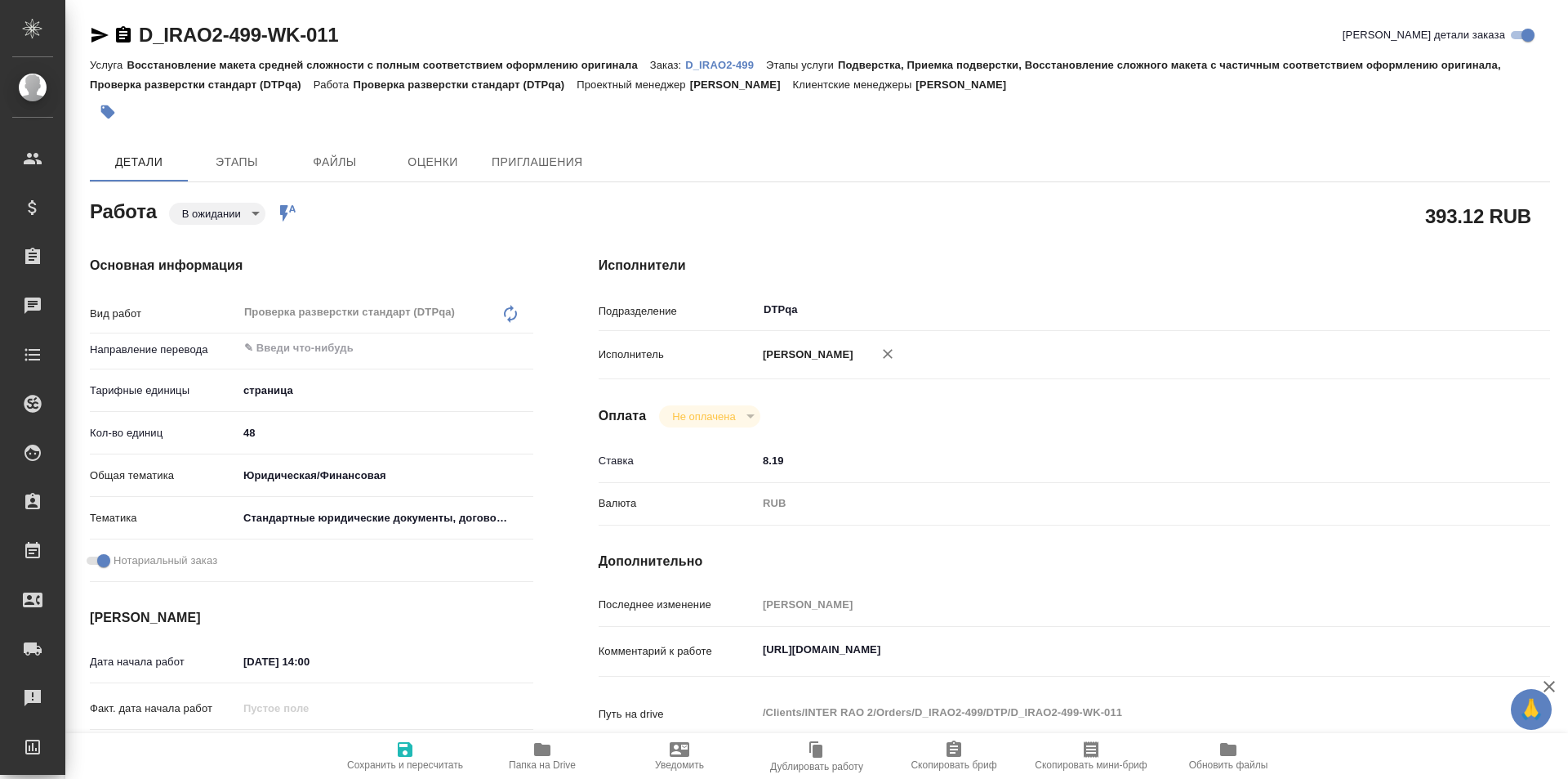
type textarea "x"
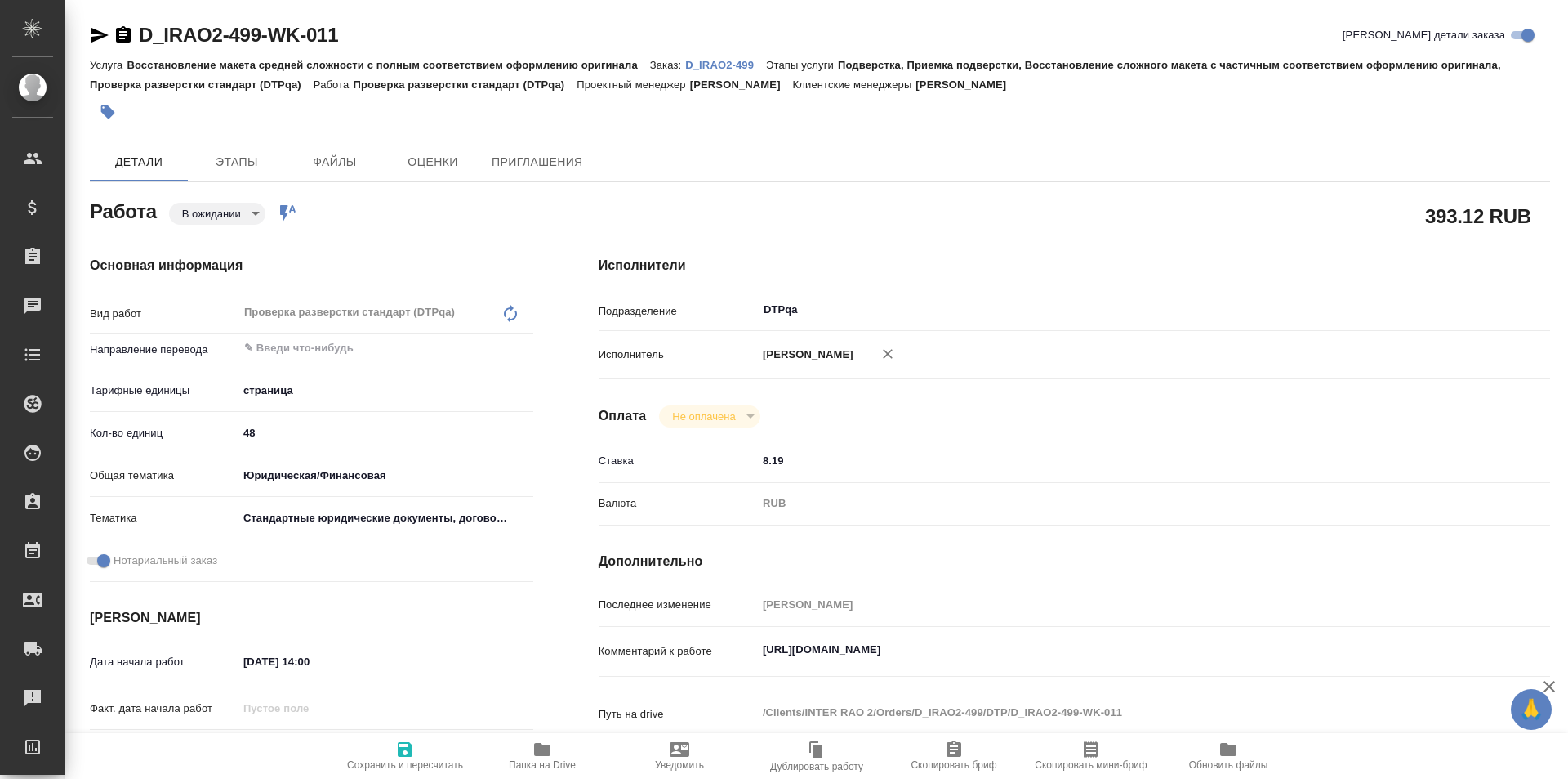
type textarea "x"
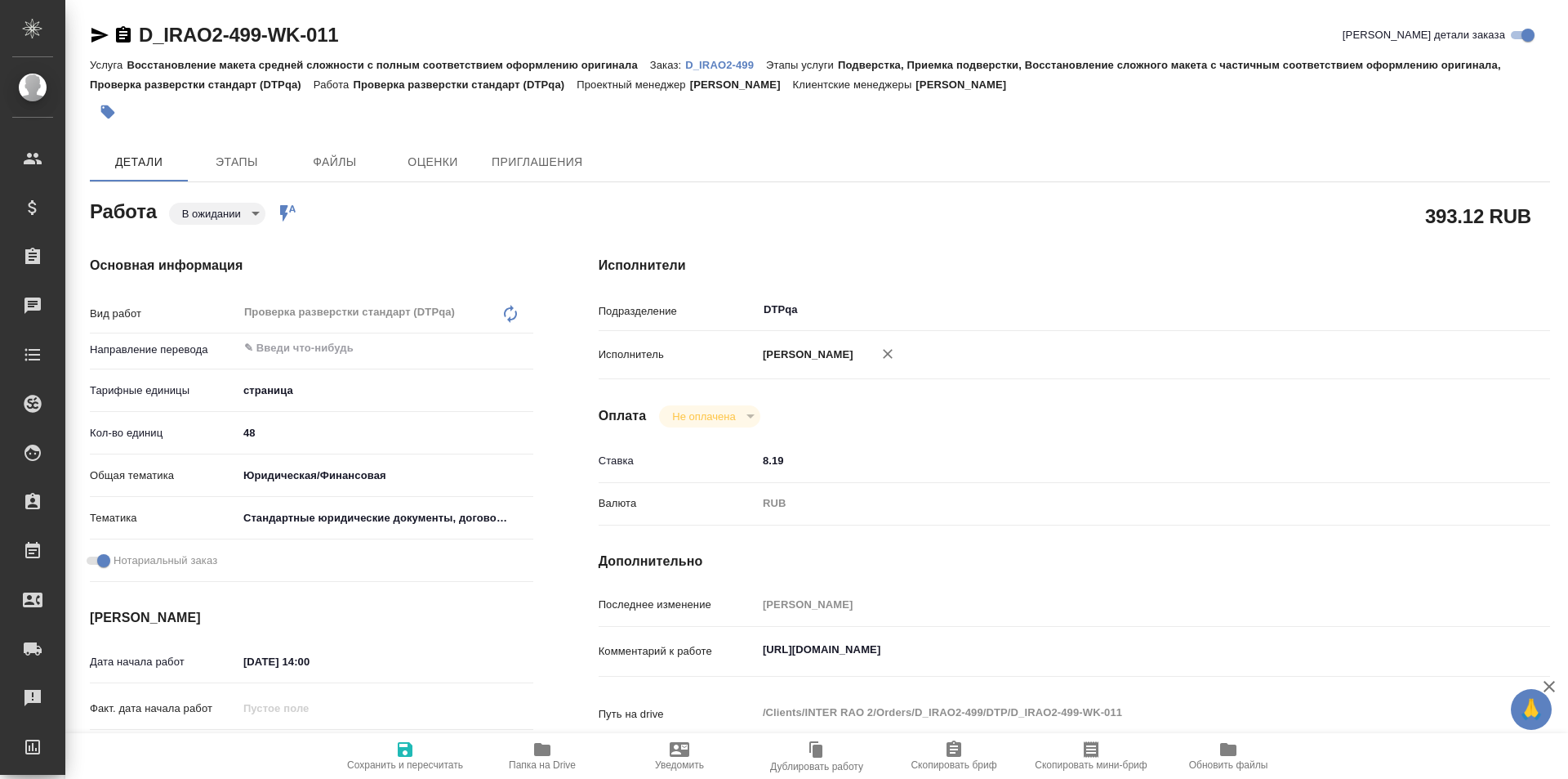
type textarea "x"
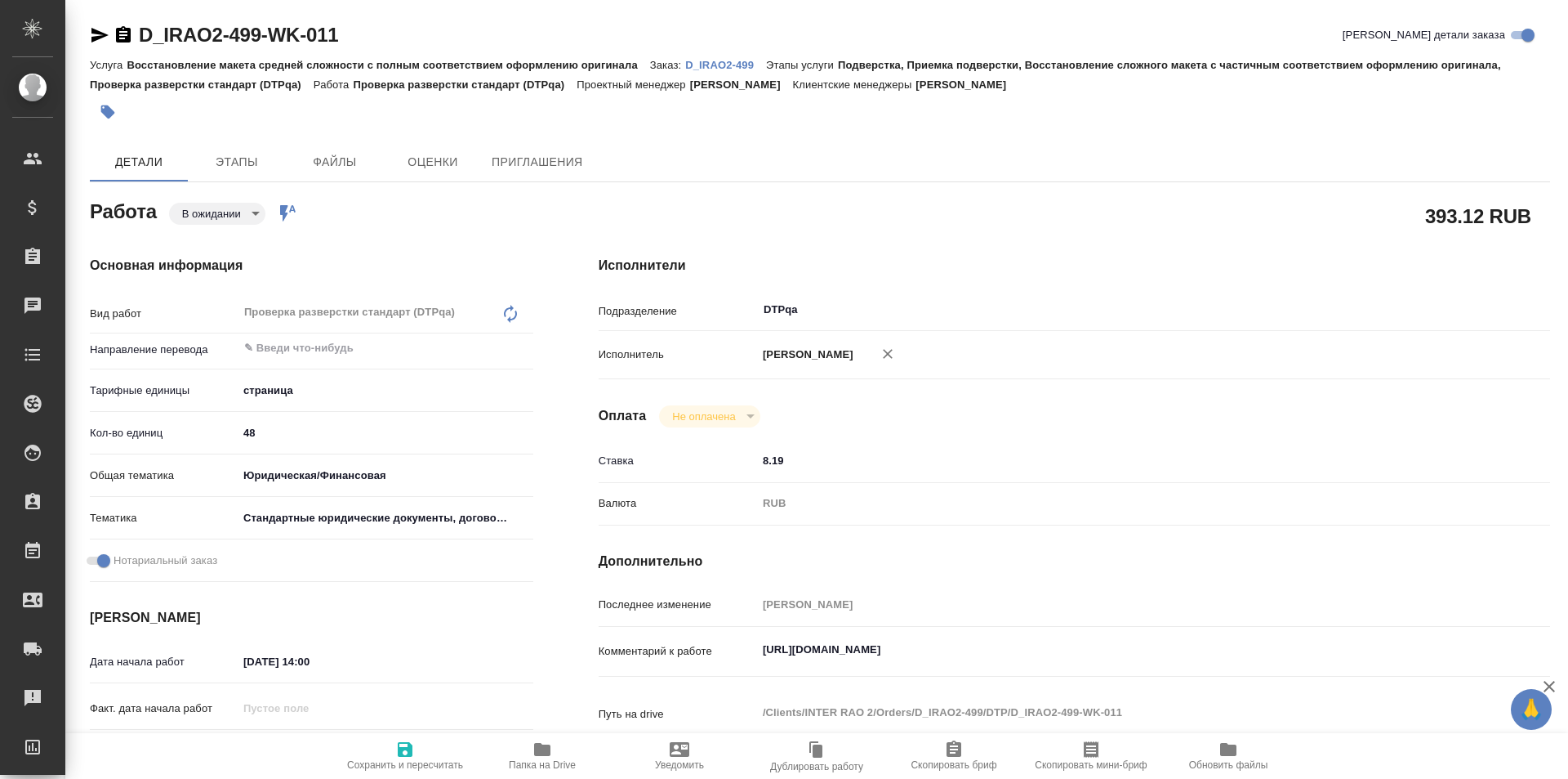
type textarea "x"
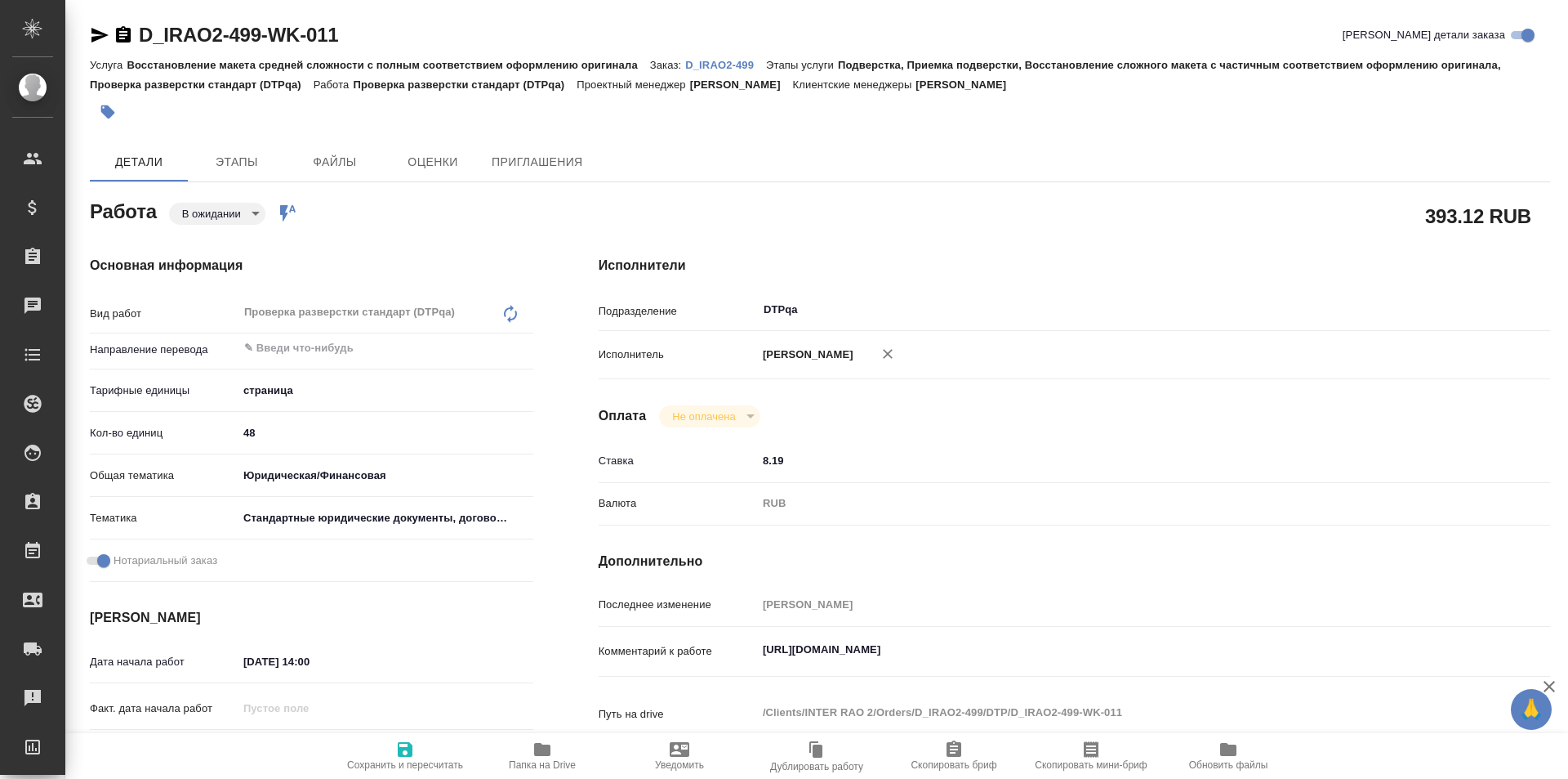
type textarea "x"
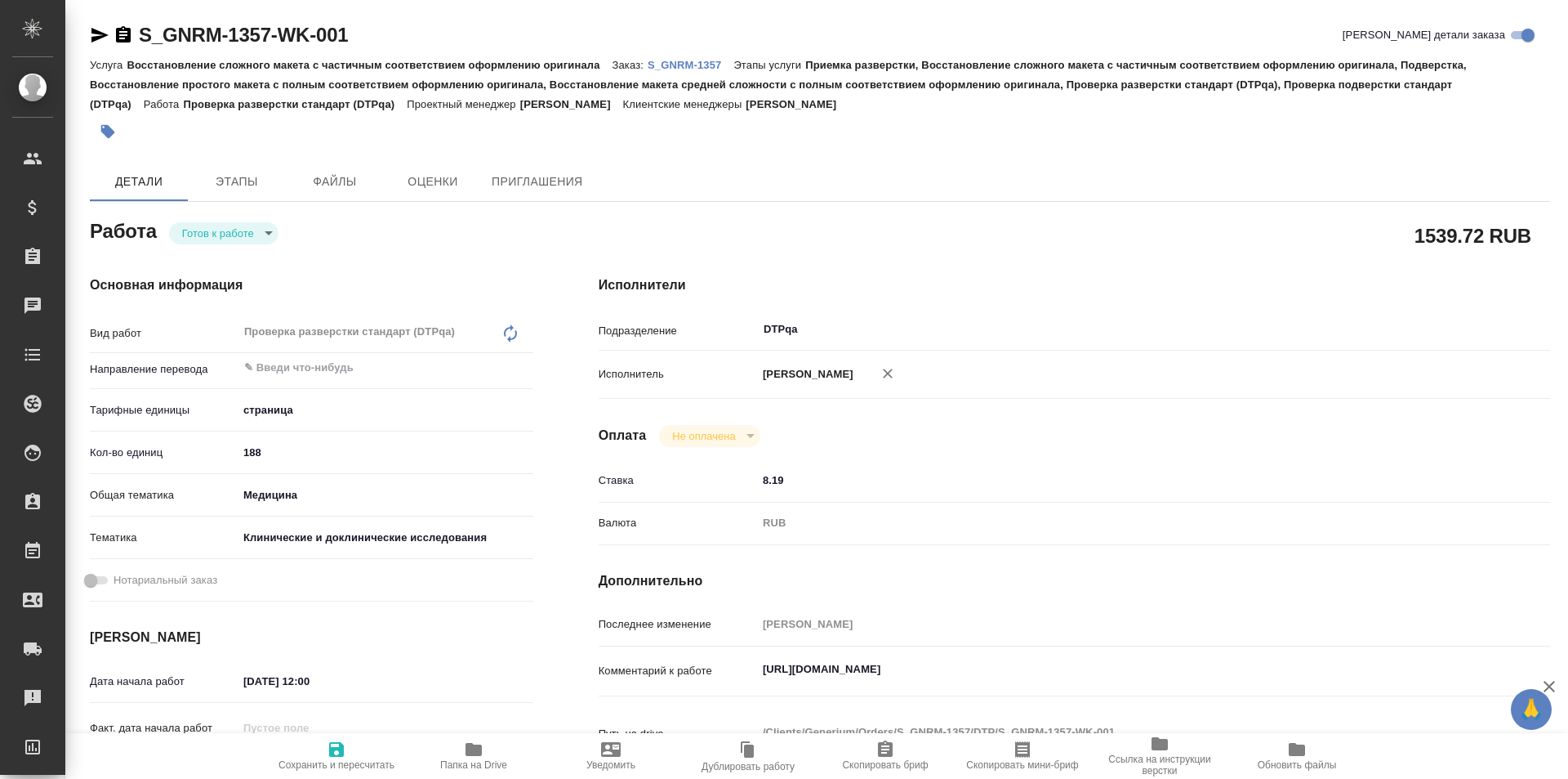
type textarea "x"
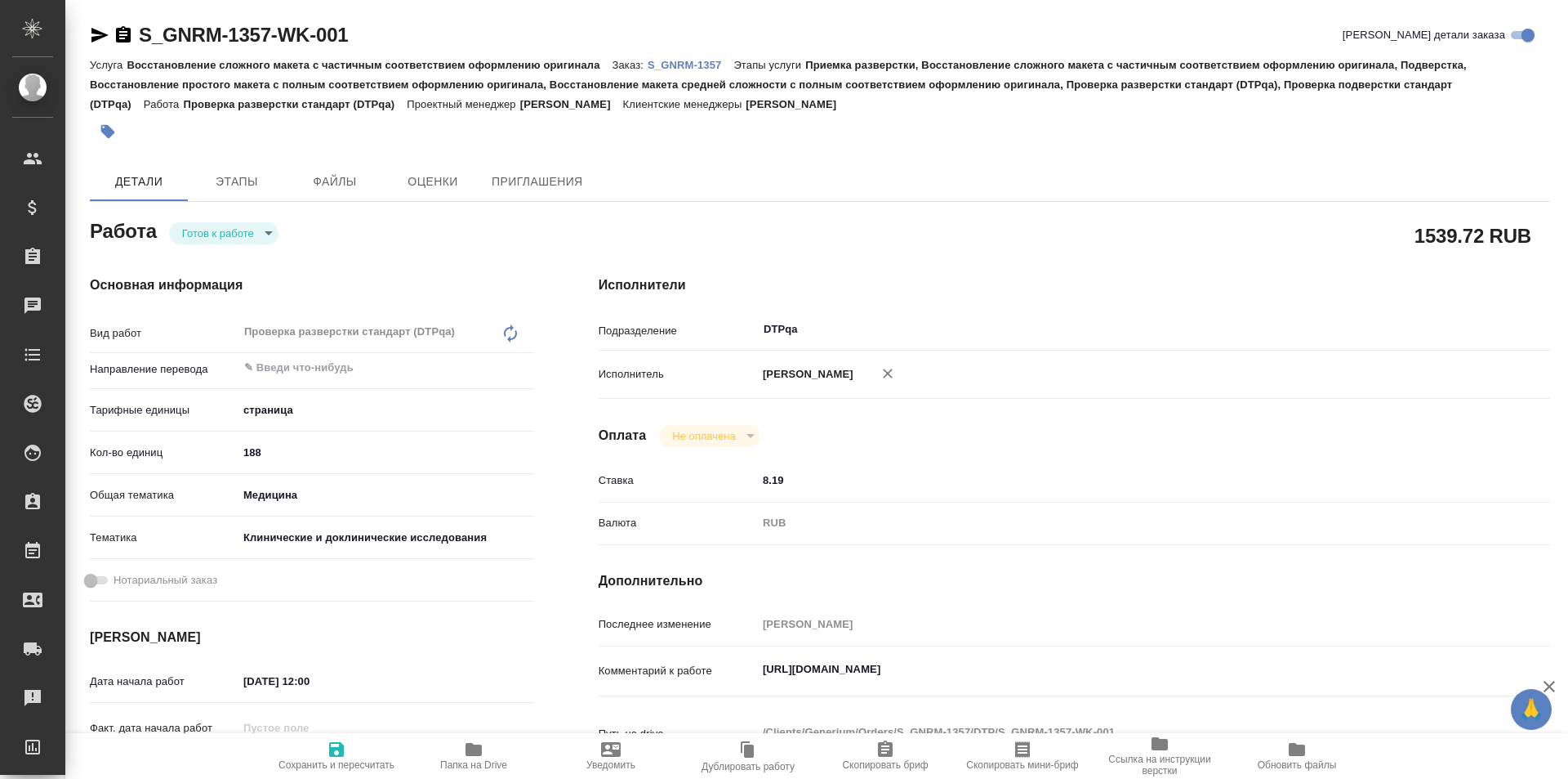
type textarea "x"
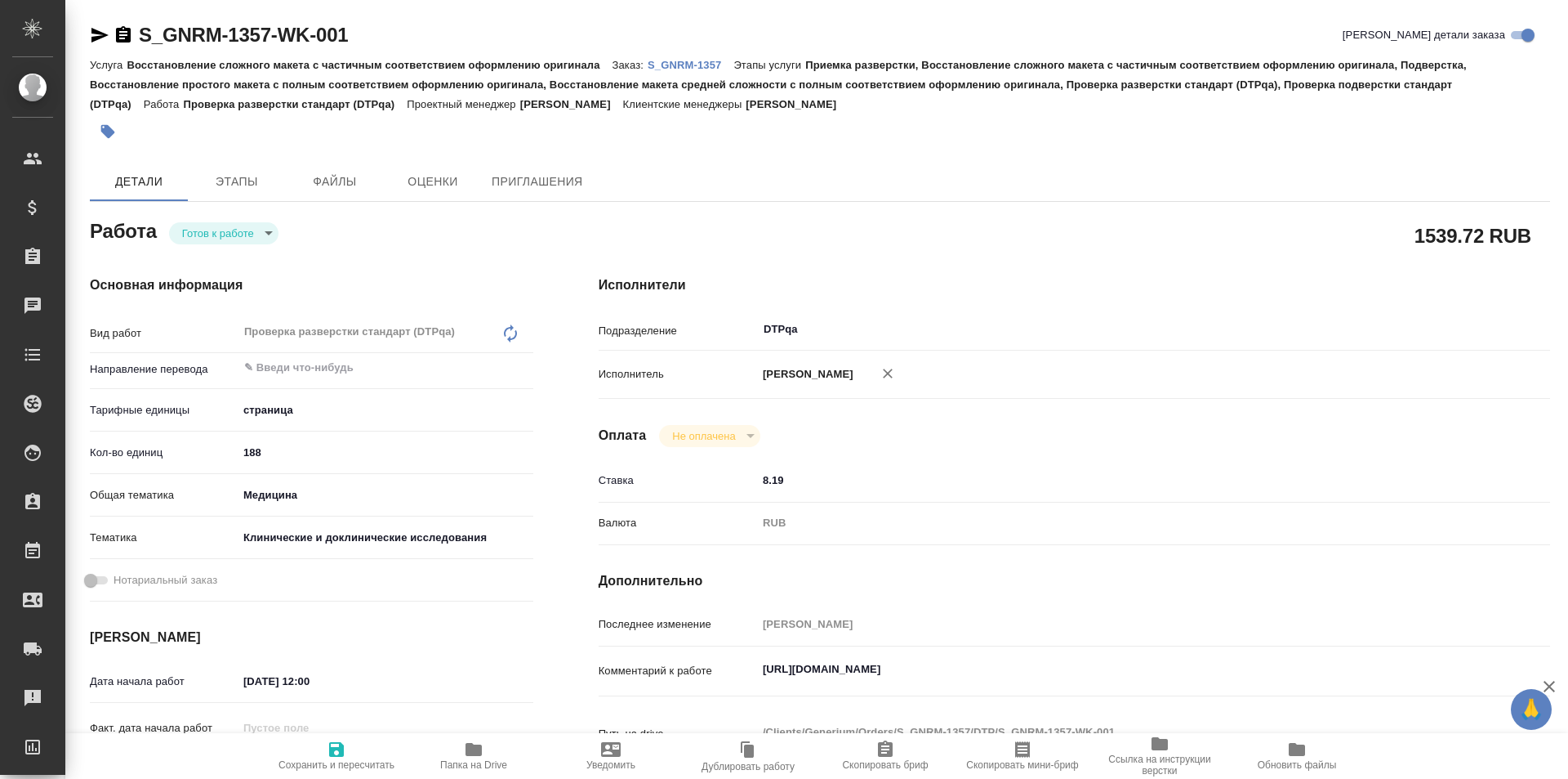
type textarea "x"
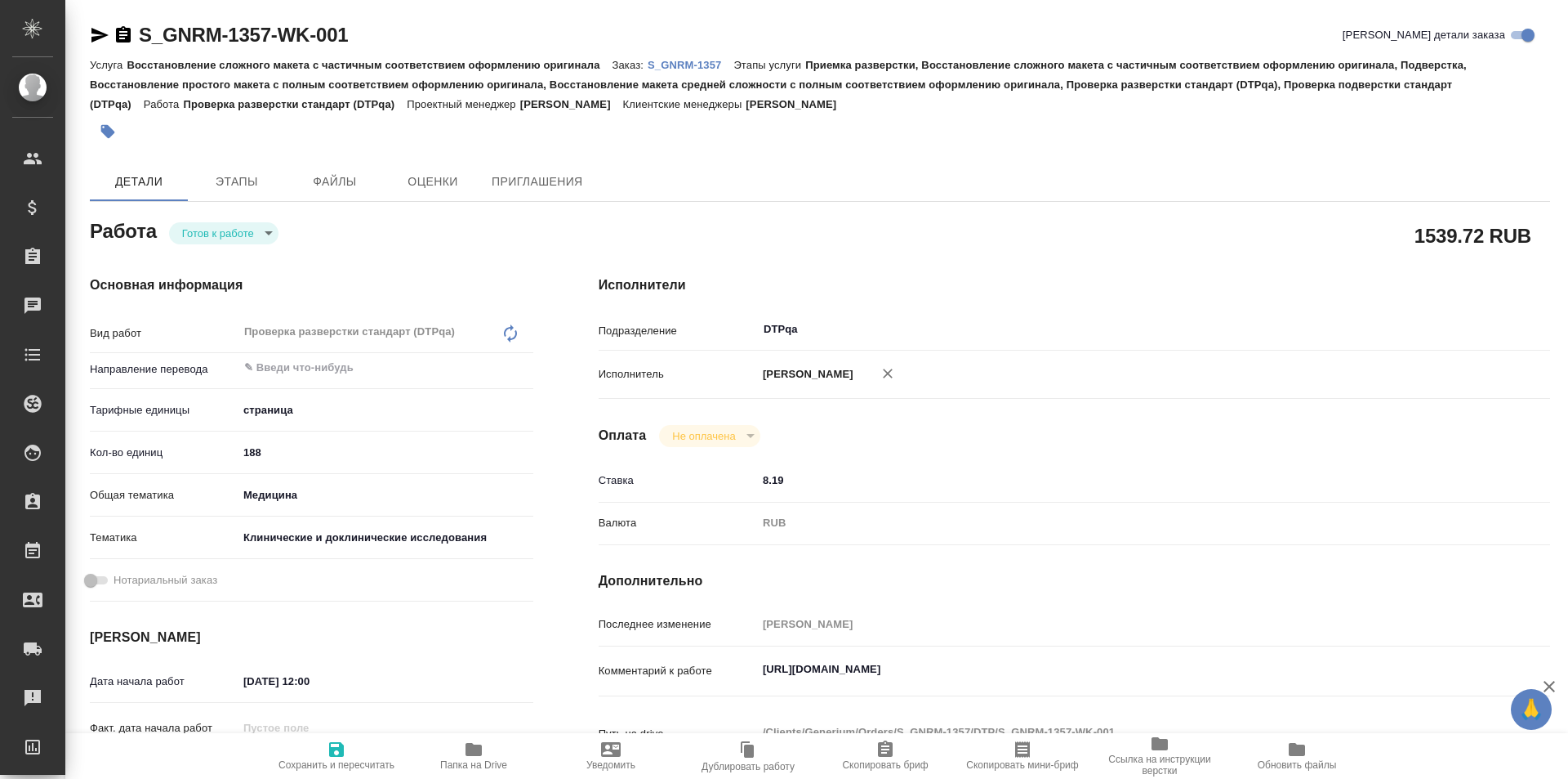
type textarea "x"
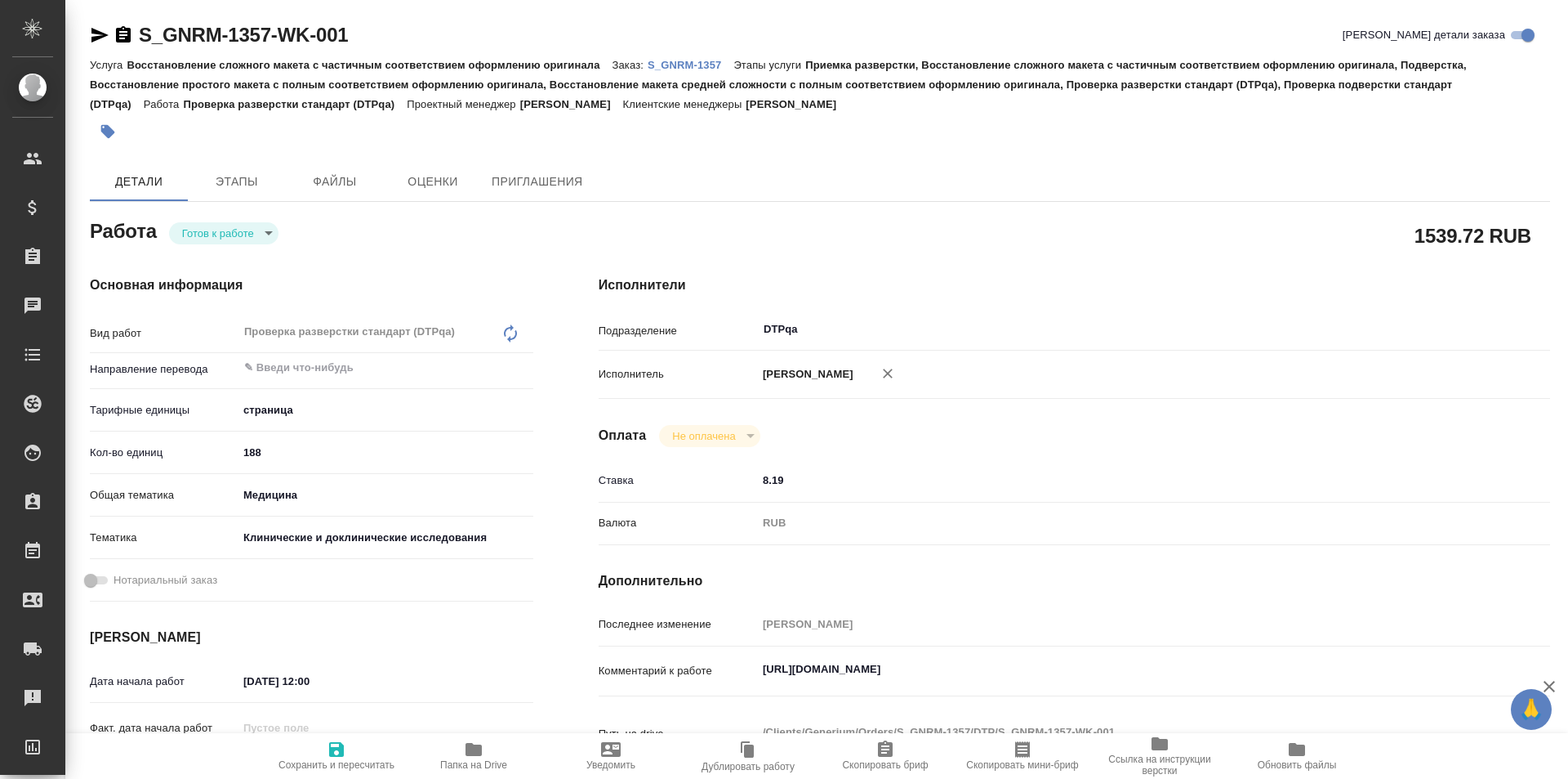
type textarea "x"
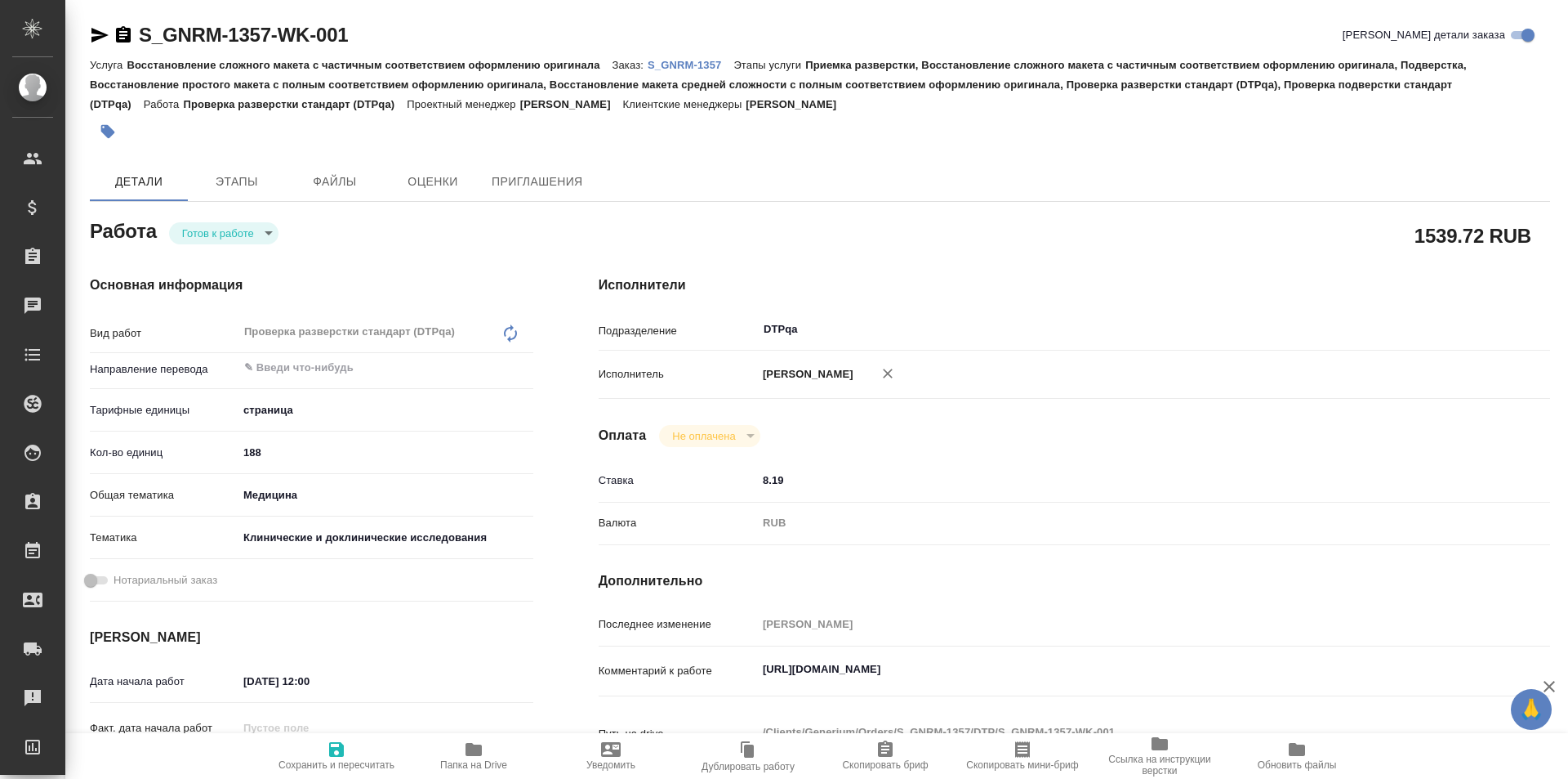
type textarea "x"
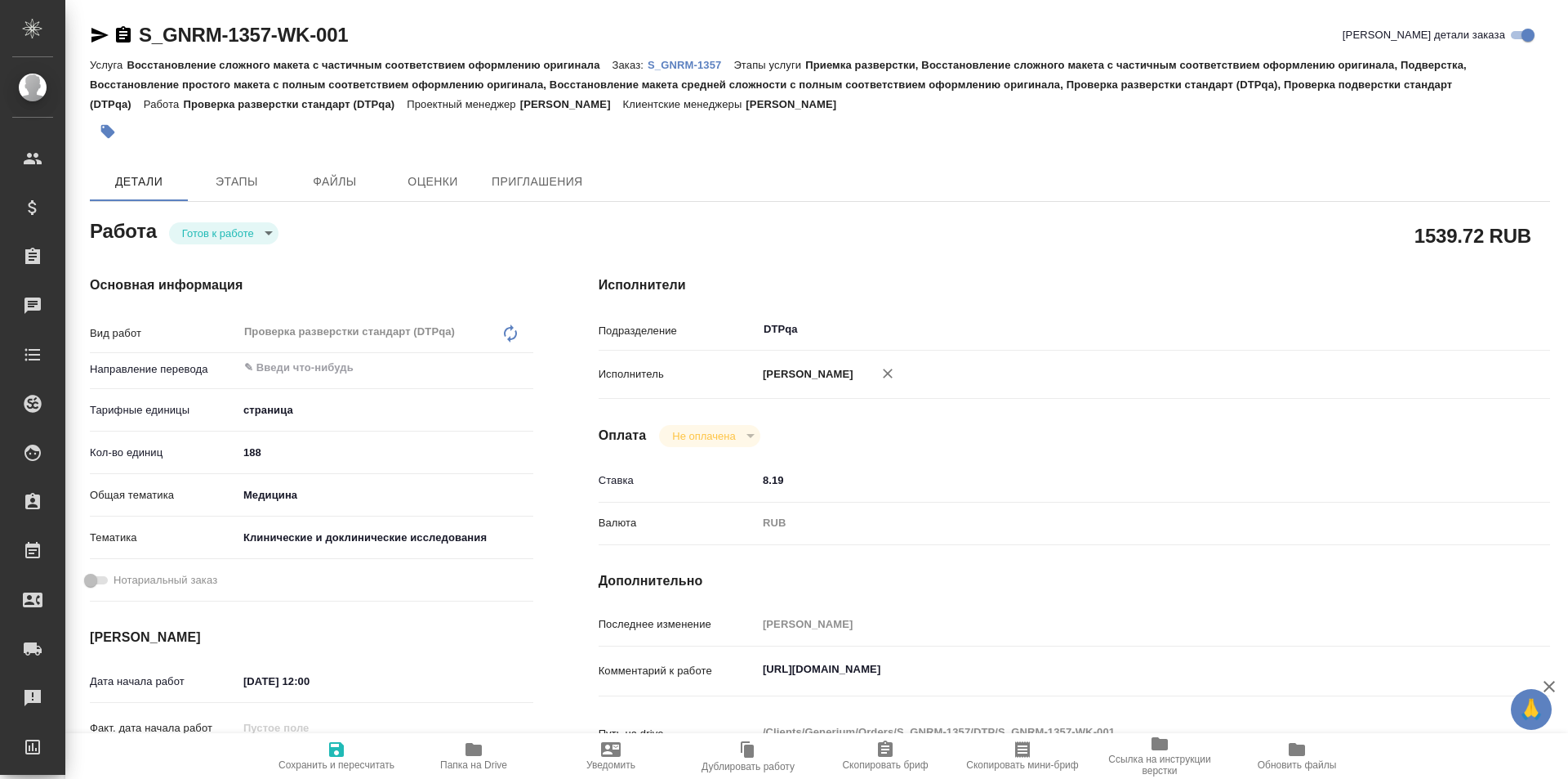
type textarea "x"
